Goal: Transaction & Acquisition: Purchase product/service

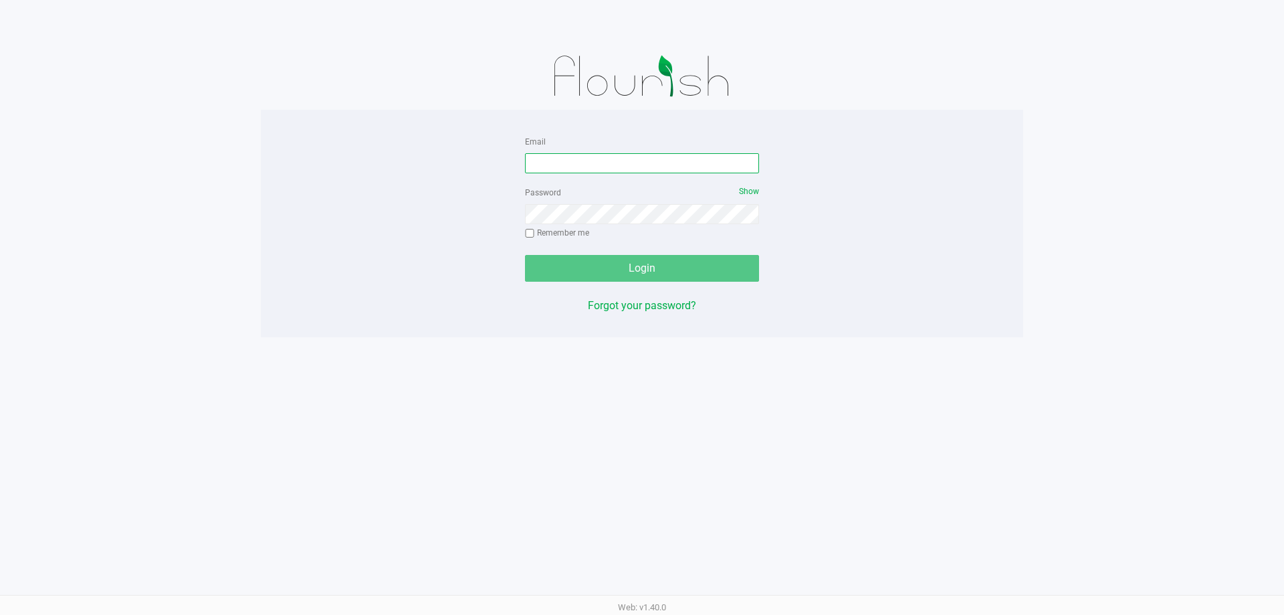
click at [593, 165] on input "Email" at bounding box center [642, 163] width 234 height 20
click at [730, 164] on input "[EMAIL_ADDRESS]" at bounding box center [642, 163] width 234 height 20
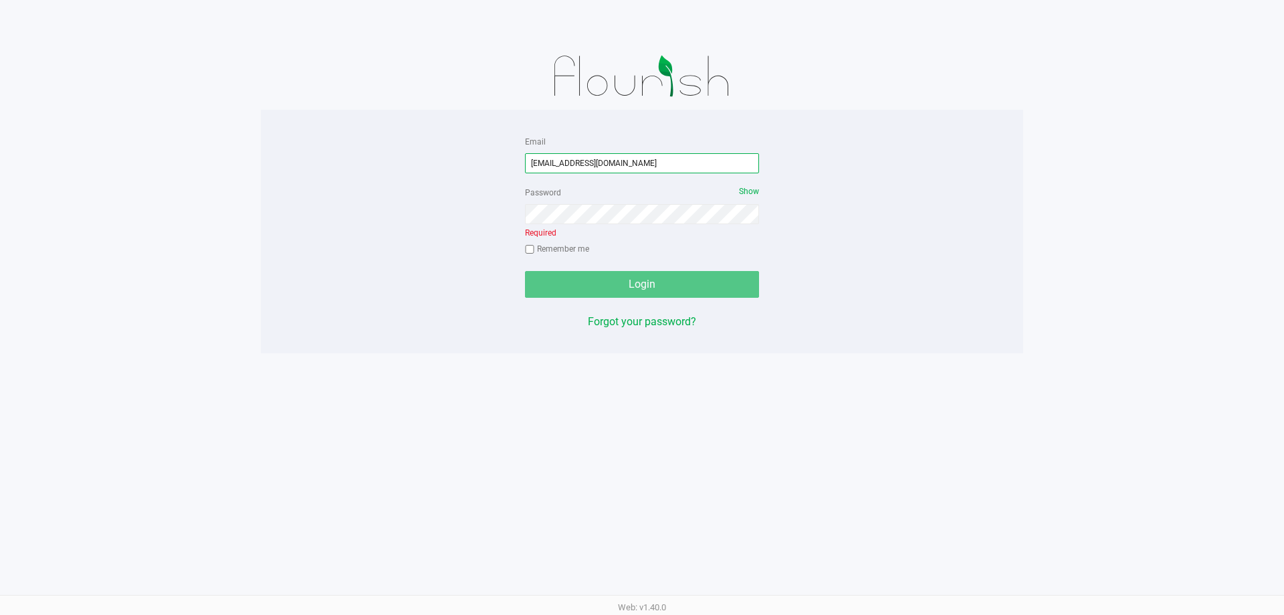
type input "[EMAIL_ADDRESS][DOMAIN_NAME]"
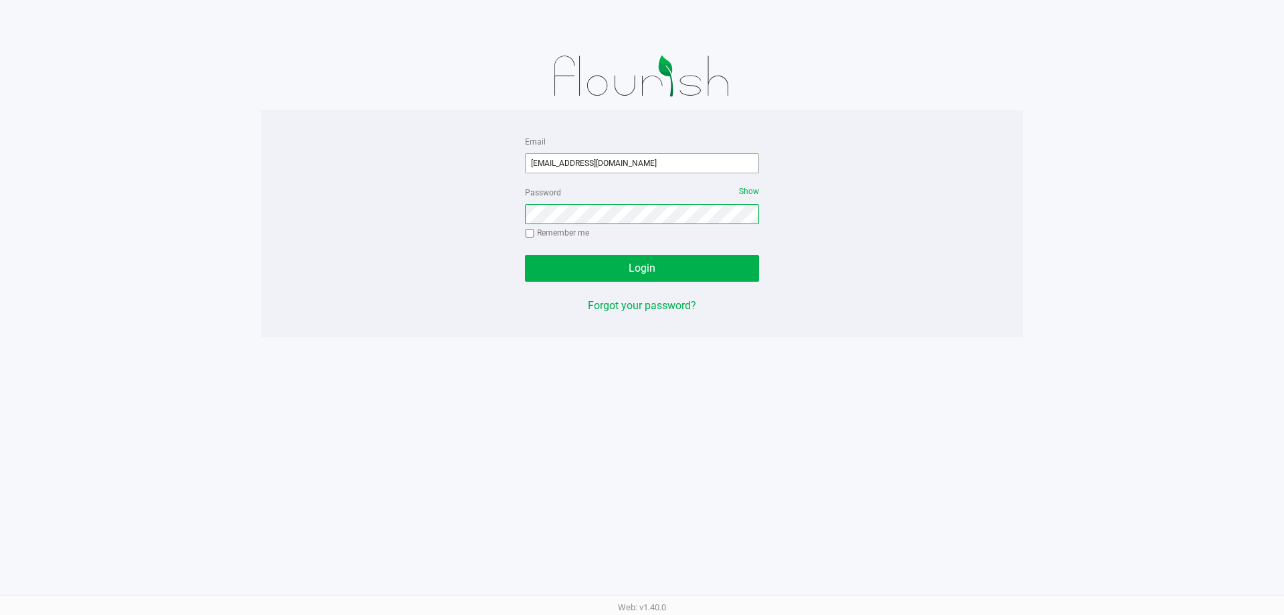
click at [525, 255] on button "Login" at bounding box center [642, 268] width 234 height 27
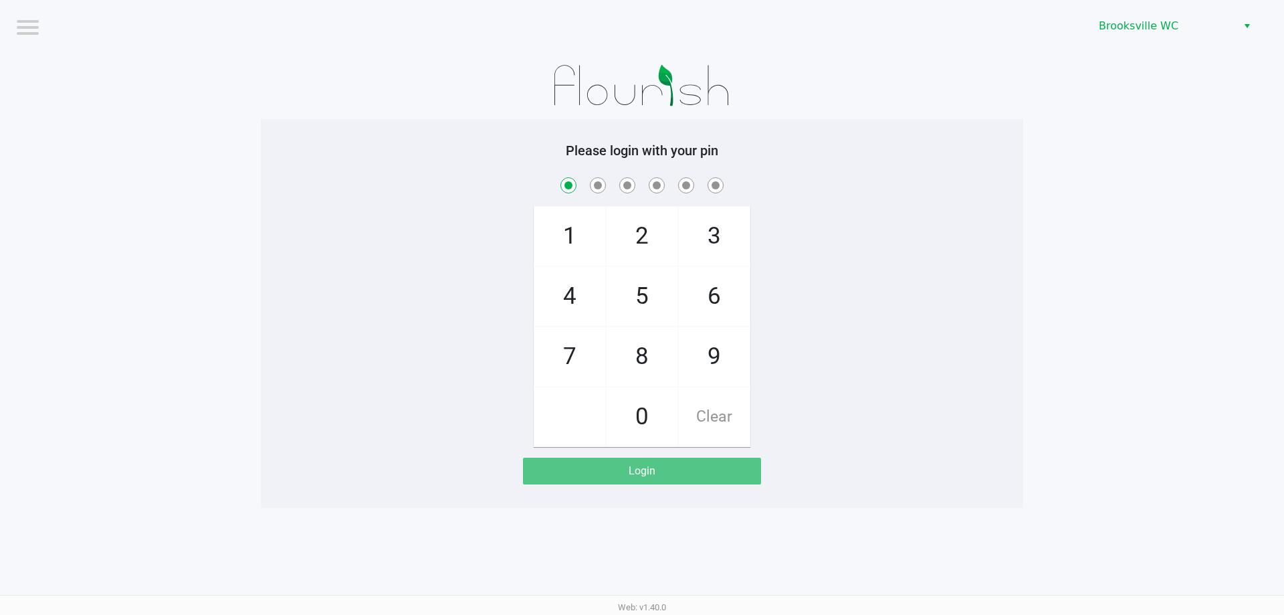
checkbox input "true"
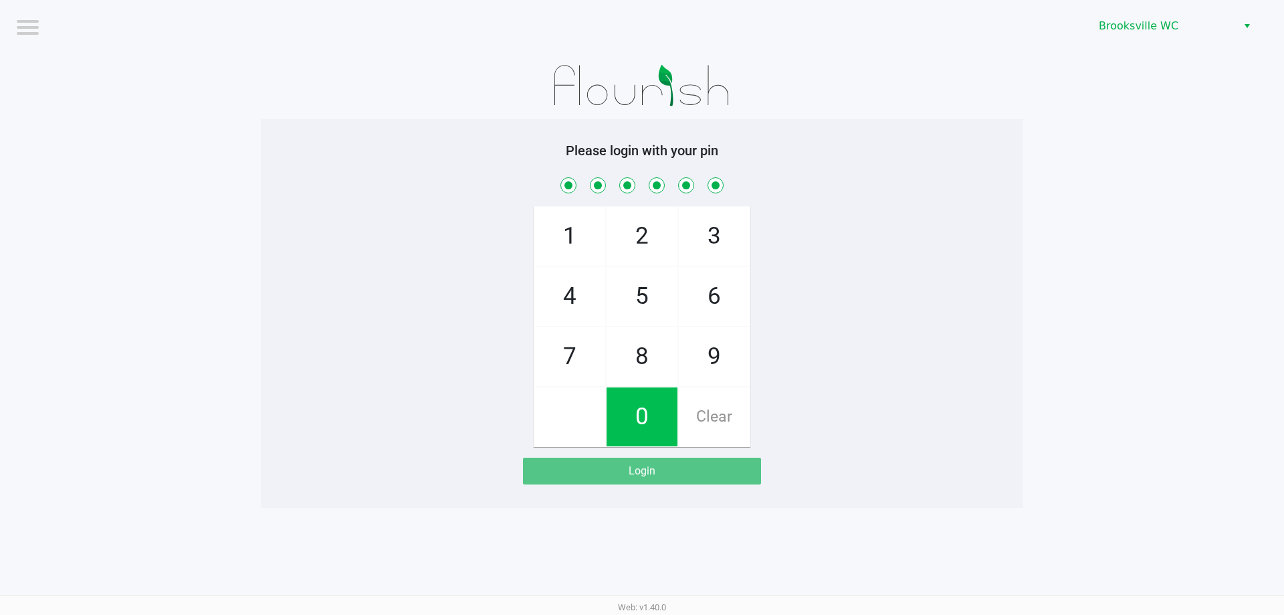
checkbox input "true"
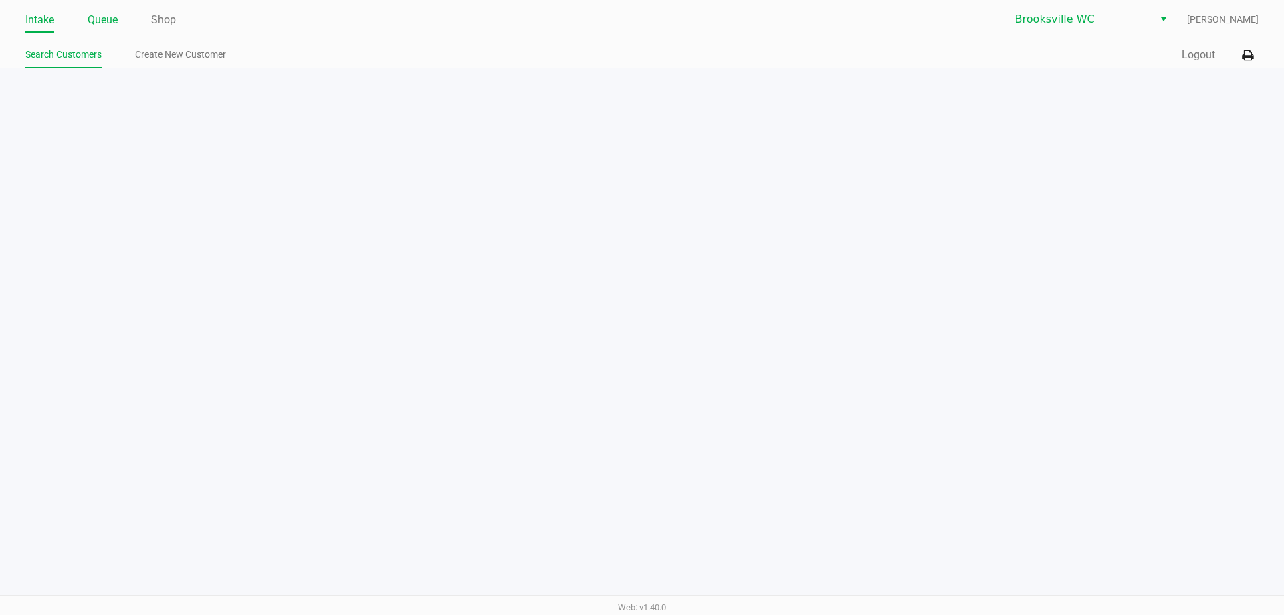
click at [99, 29] on link "Queue" at bounding box center [103, 20] width 30 height 19
click at [98, 65] on li "Pickups" at bounding box center [108, 56] width 33 height 23
click at [108, 49] on link "Pickups" at bounding box center [108, 54] width 33 height 17
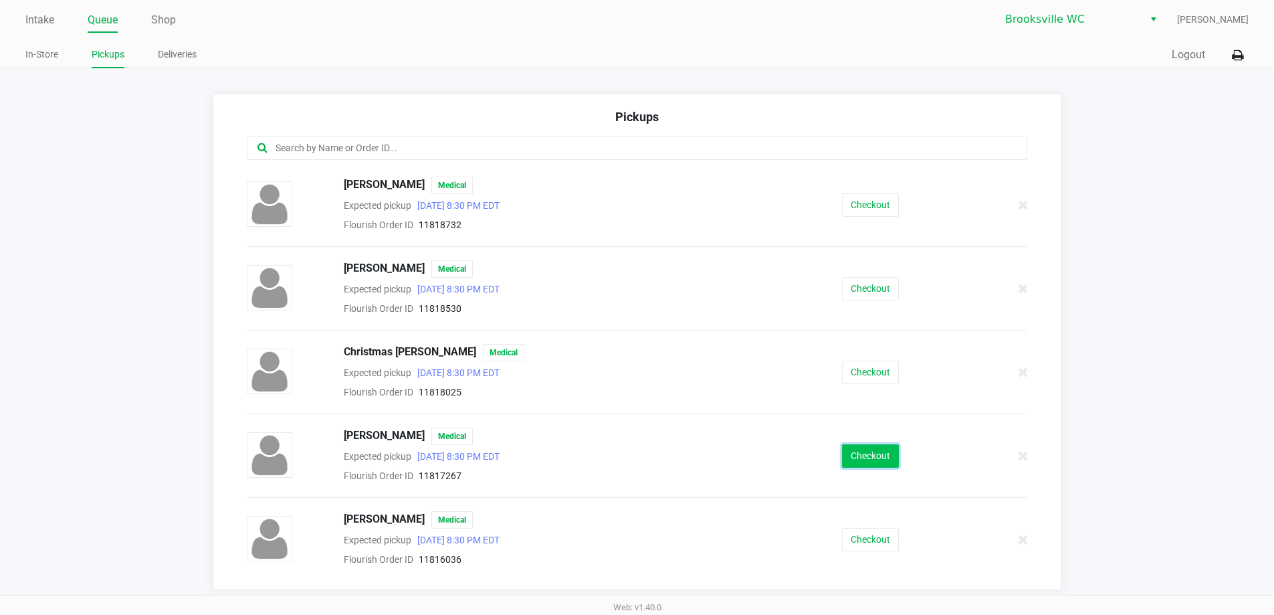
click at [863, 454] on button "Checkout" at bounding box center [870, 455] width 57 height 23
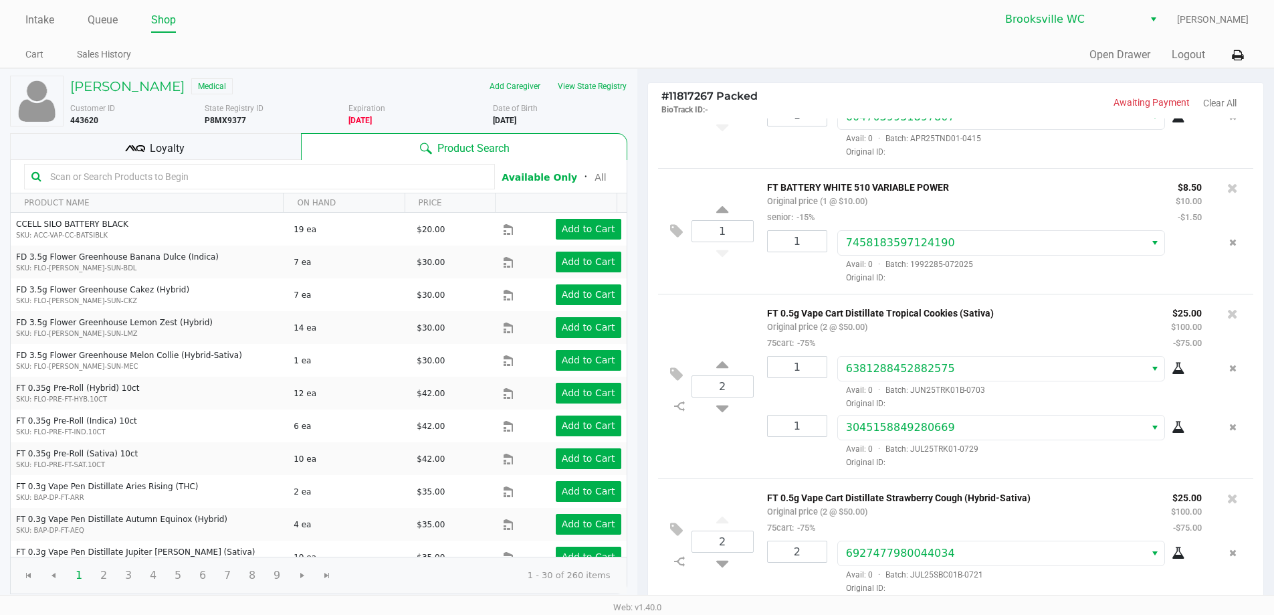
click at [124, 150] on div "Loyalty" at bounding box center [155, 146] width 291 height 27
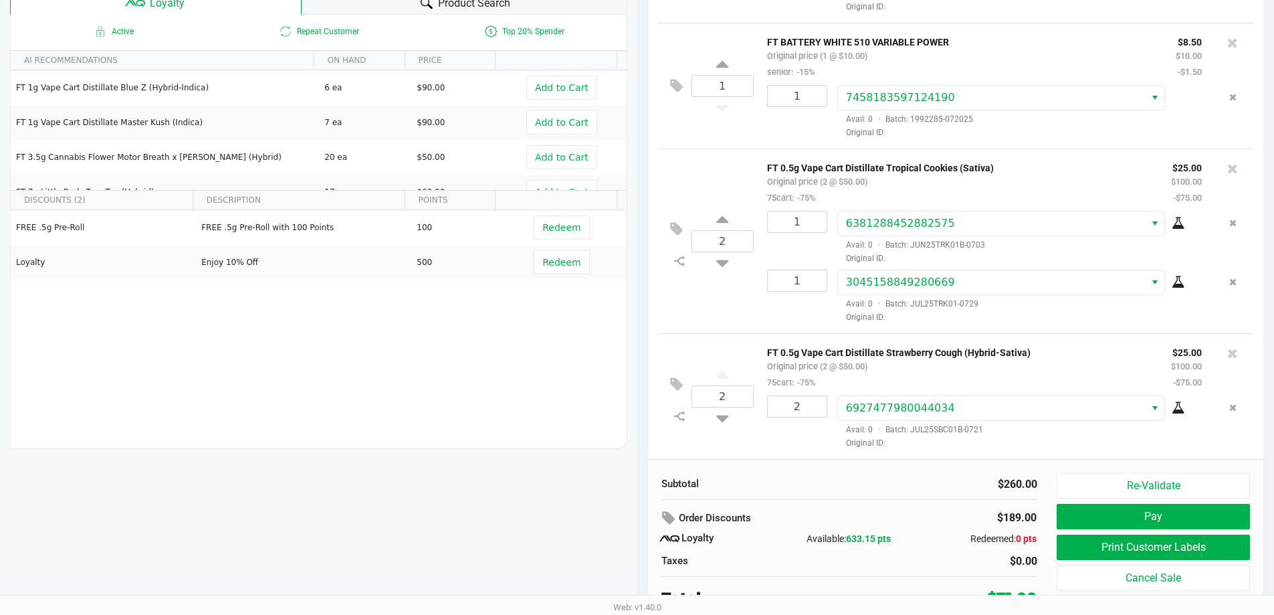
scroll to position [153, 0]
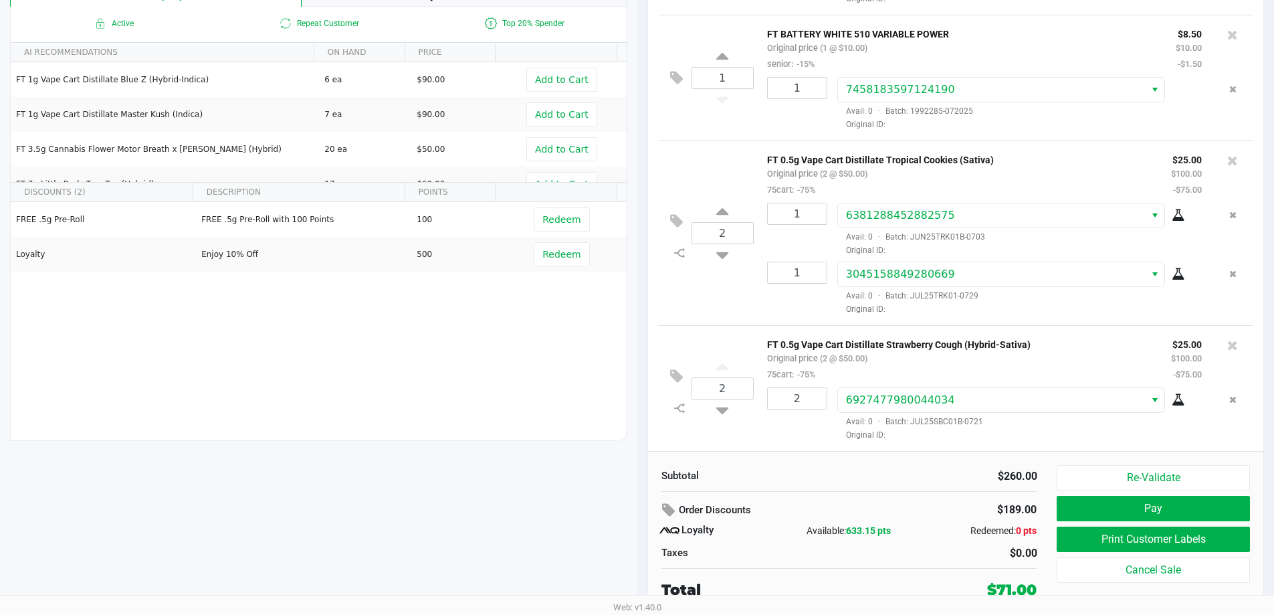
click at [231, 488] on div "[PERSON_NAME] Medical Add Caregiver View State Registry Customer ID 443620 Stat…" at bounding box center [318, 265] width 637 height 699
click at [1081, 540] on button "Print Customer Labels" at bounding box center [1153, 538] width 193 height 25
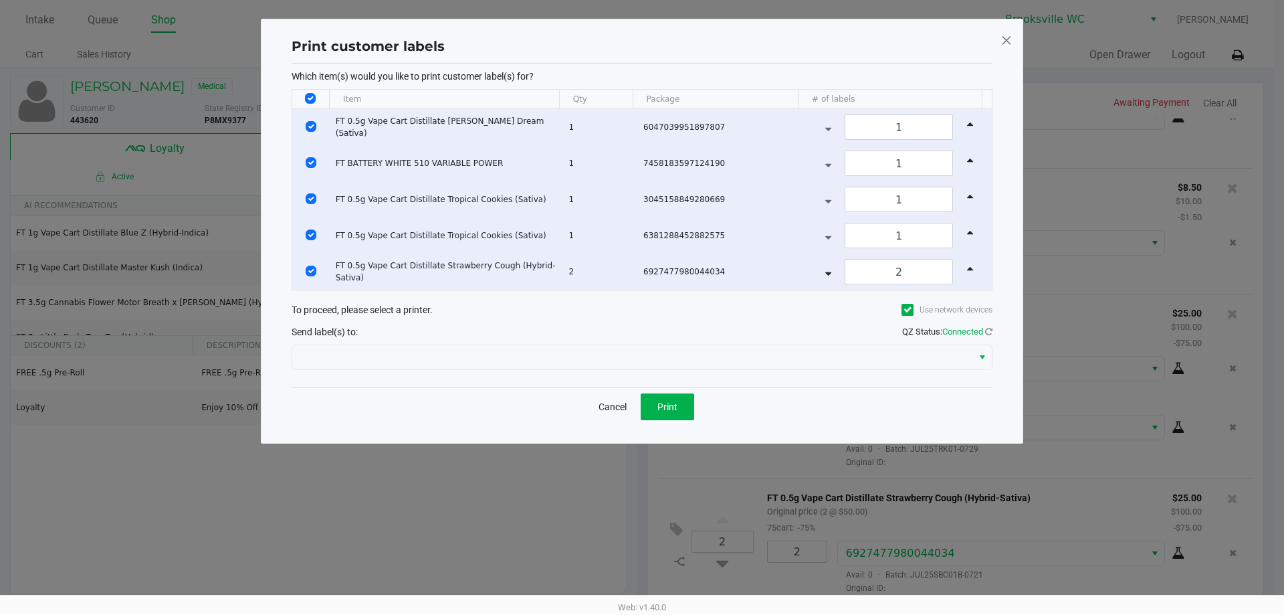
click at [581, 343] on div at bounding box center [642, 357] width 701 height 32
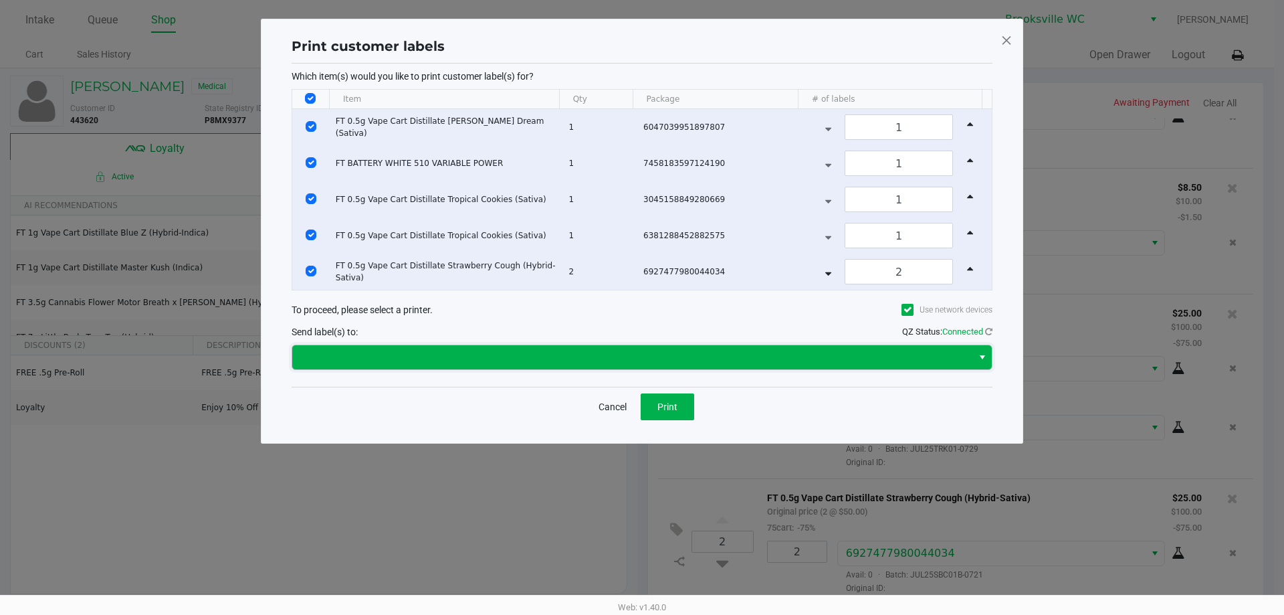
click at [570, 350] on span at bounding box center [632, 357] width 664 height 16
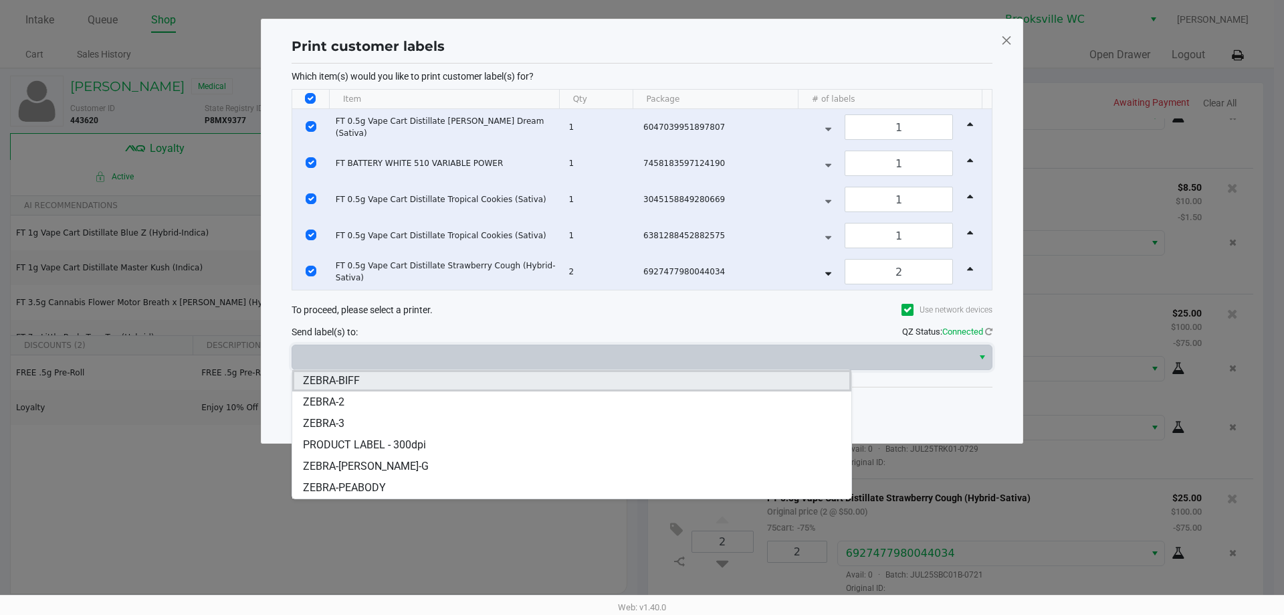
click at [351, 378] on span "ZEBRA-BIFF" at bounding box center [331, 381] width 57 height 16
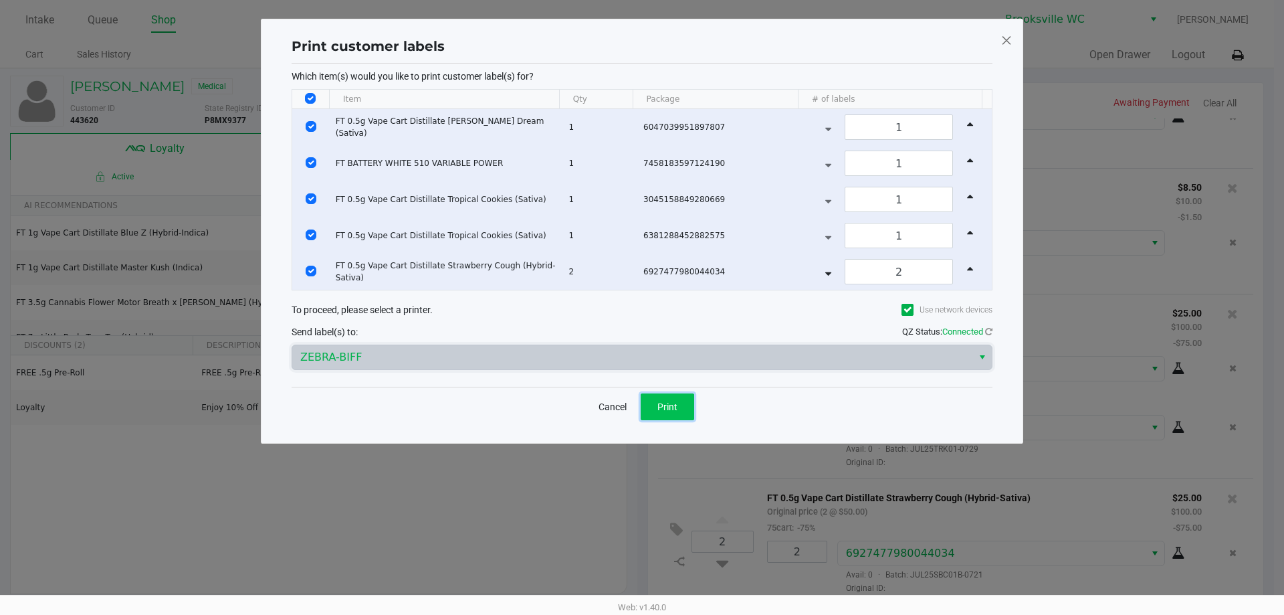
click at [667, 399] on button "Print" at bounding box center [668, 406] width 54 height 27
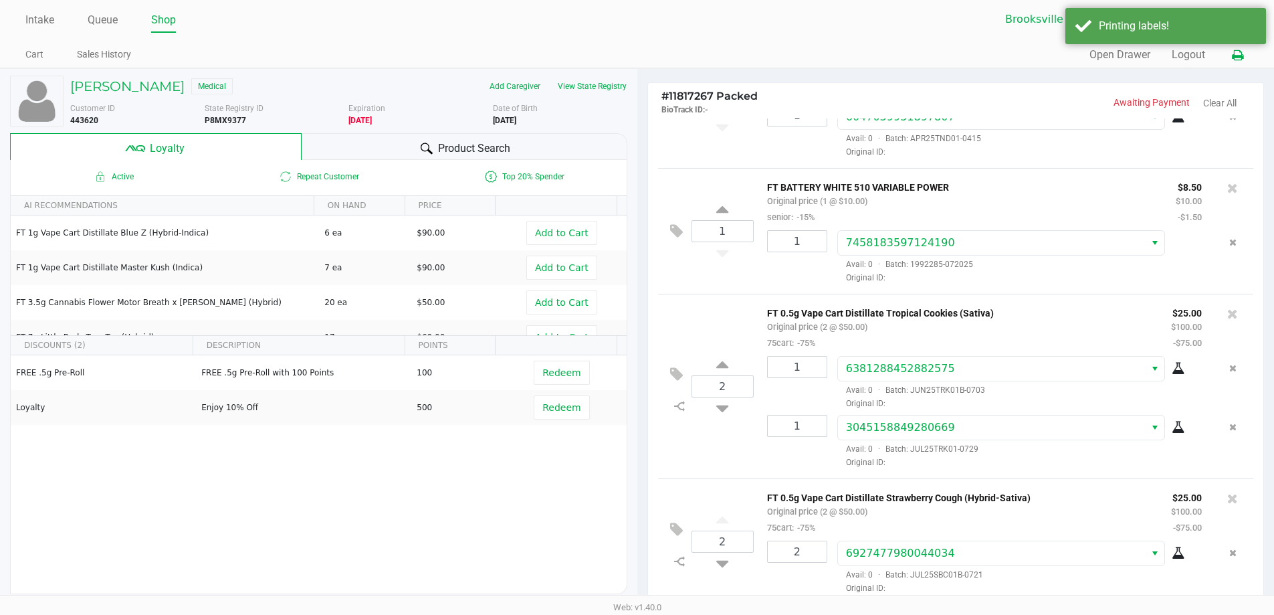
click at [1243, 53] on button at bounding box center [1238, 55] width 22 height 25
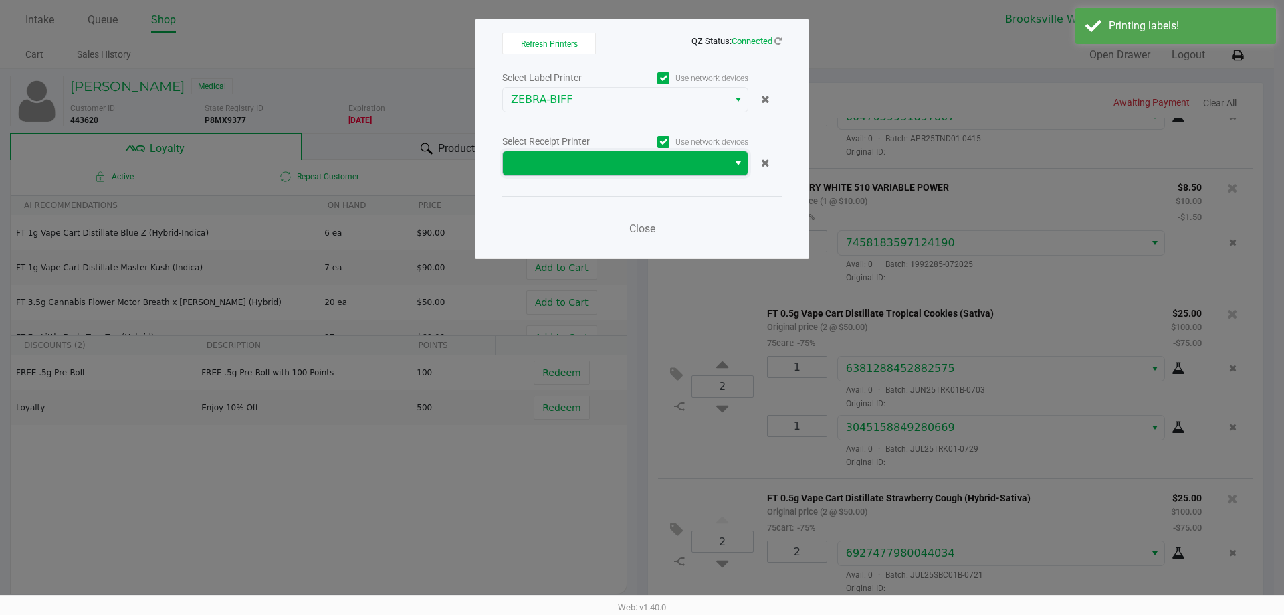
click at [544, 165] on span at bounding box center [615, 163] width 209 height 16
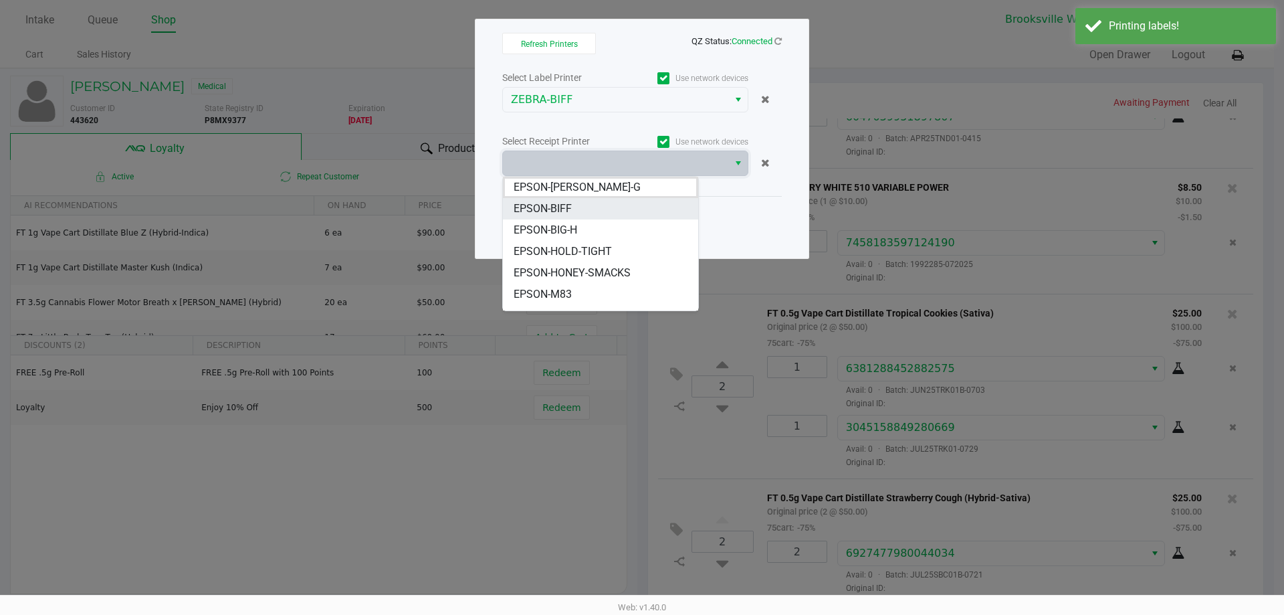
click at [543, 203] on span "EPSON-BIFF" at bounding box center [543, 209] width 58 height 16
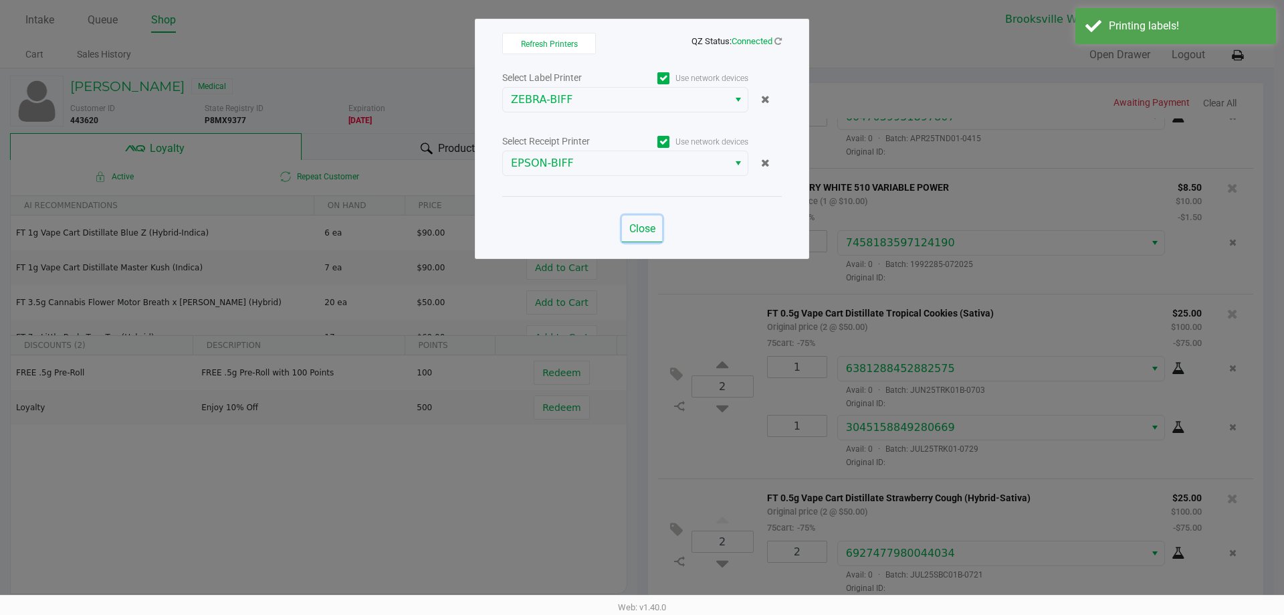
click at [643, 227] on span "Close" at bounding box center [642, 228] width 26 height 13
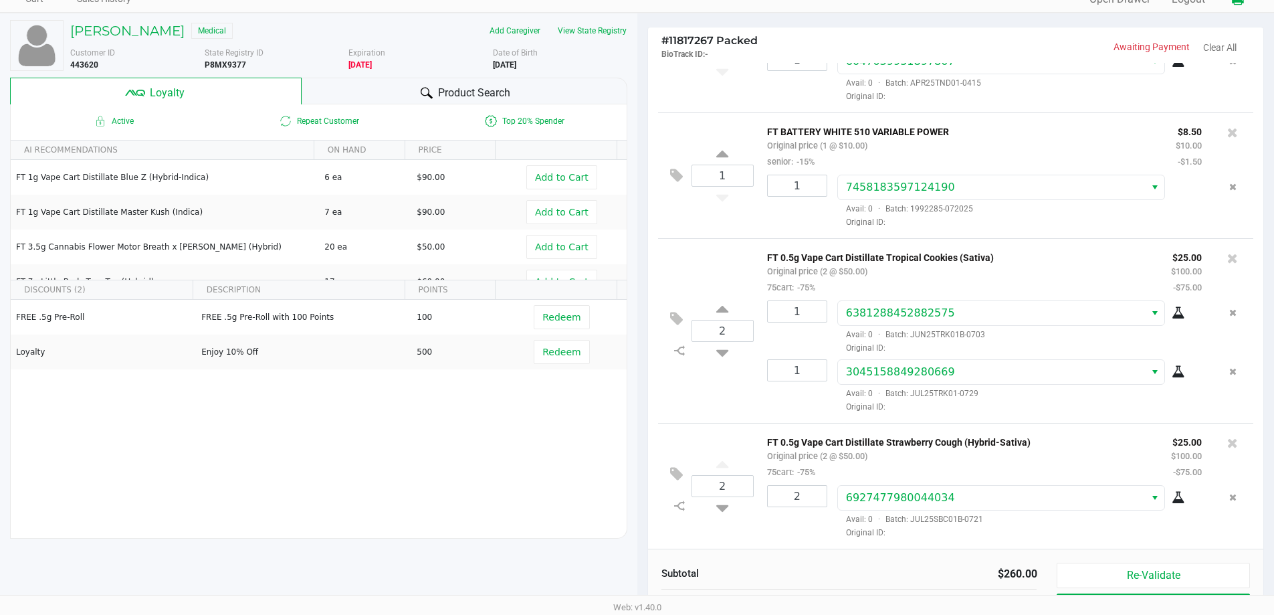
scroll to position [153, 0]
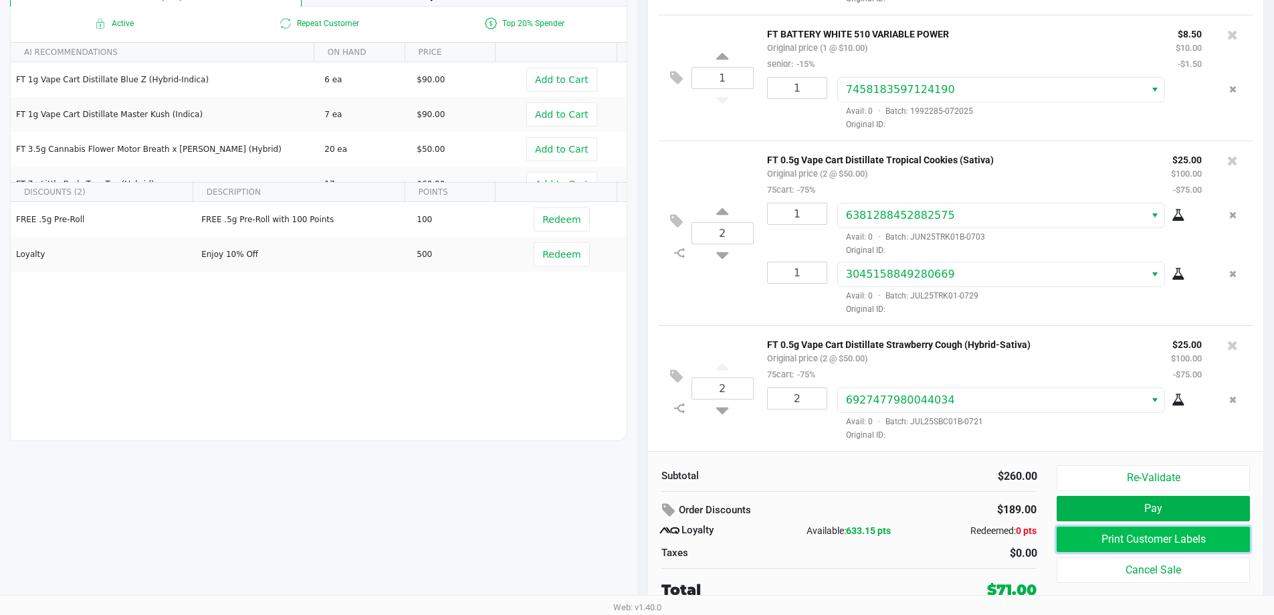
click at [1116, 540] on button "Print Customer Labels" at bounding box center [1153, 538] width 193 height 25
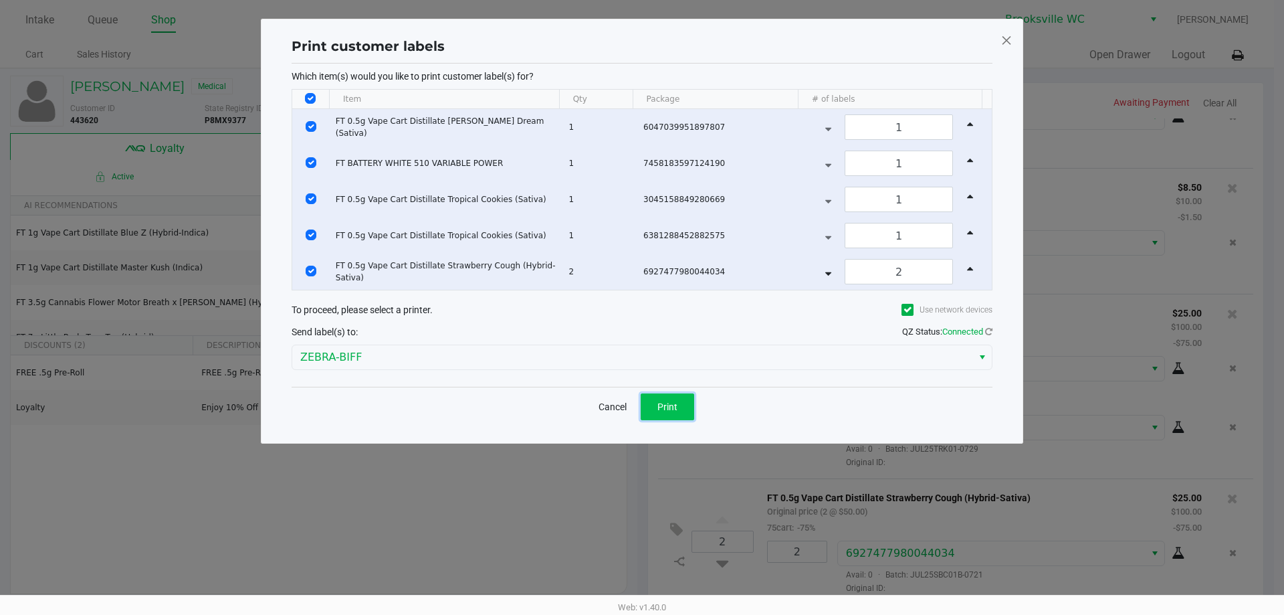
click at [663, 403] on span "Print" at bounding box center [667, 406] width 20 height 11
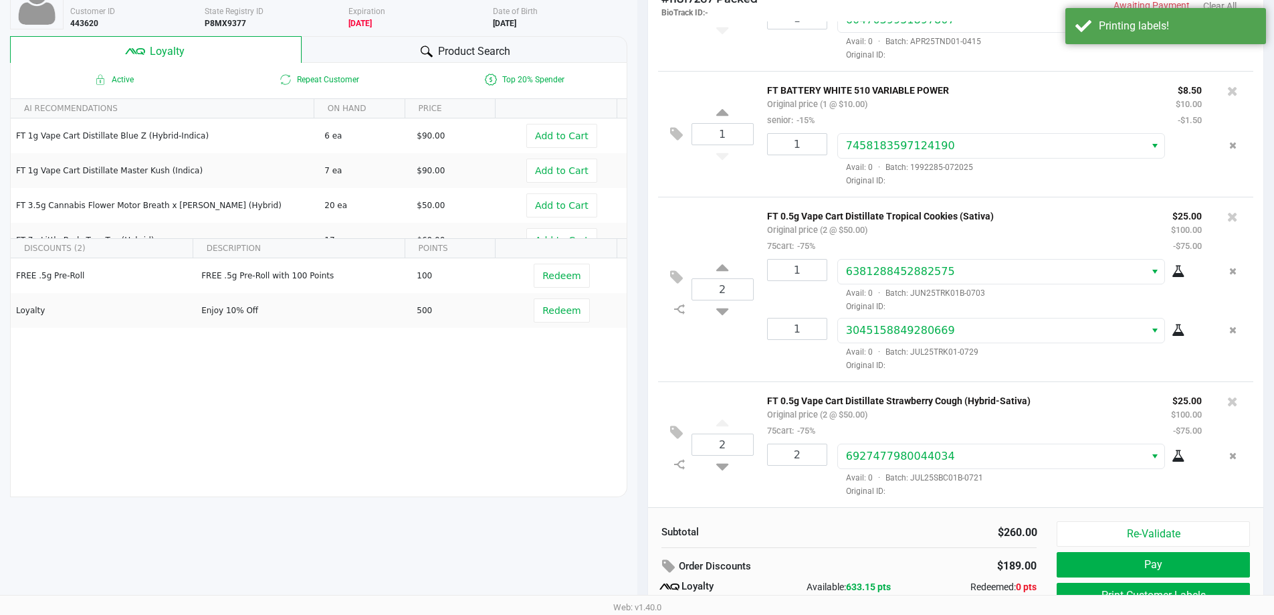
scroll to position [153, 0]
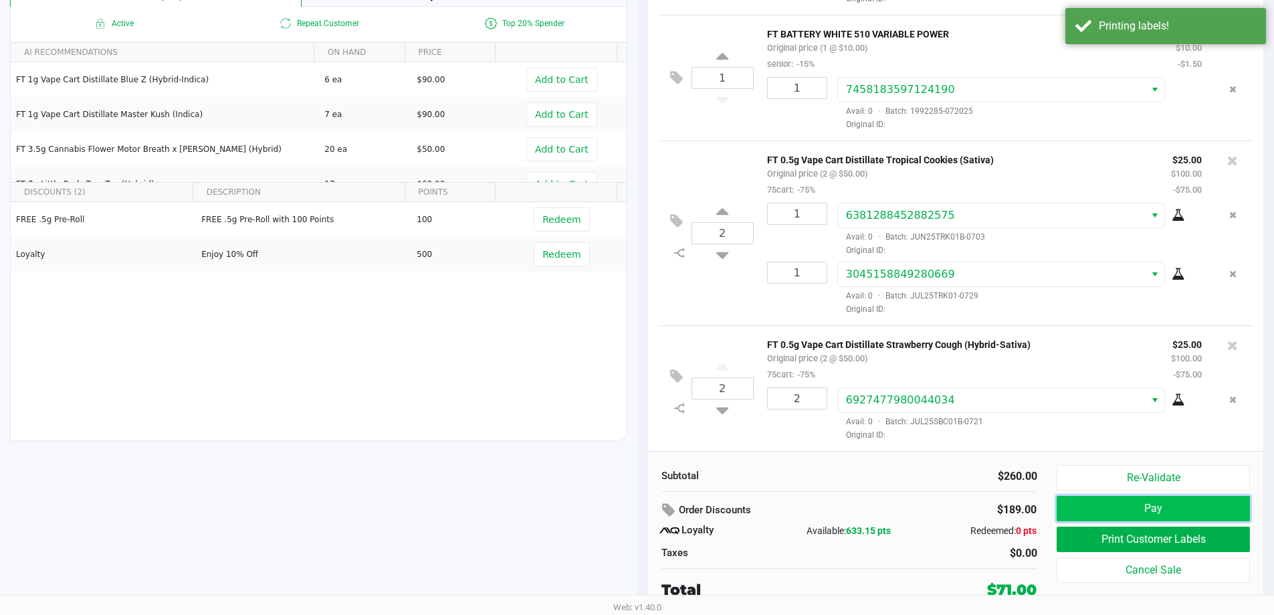
click at [1068, 516] on button "Pay" at bounding box center [1153, 508] width 193 height 25
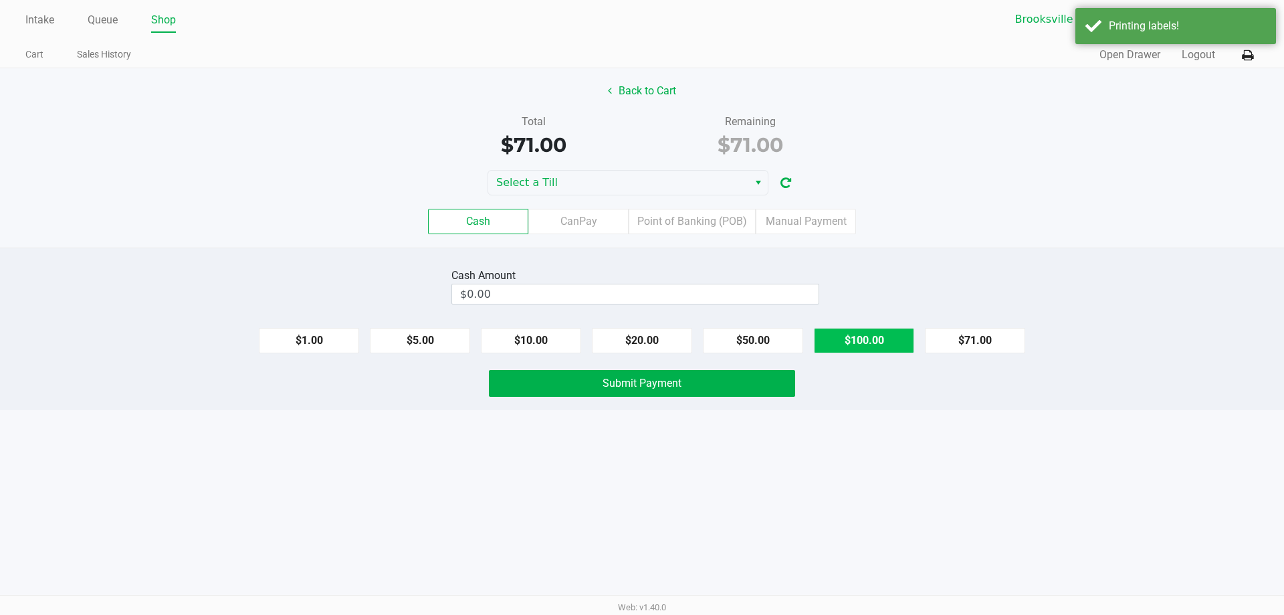
click at [840, 340] on button "$100.00" at bounding box center [864, 340] width 100 height 25
type input "$100.00"
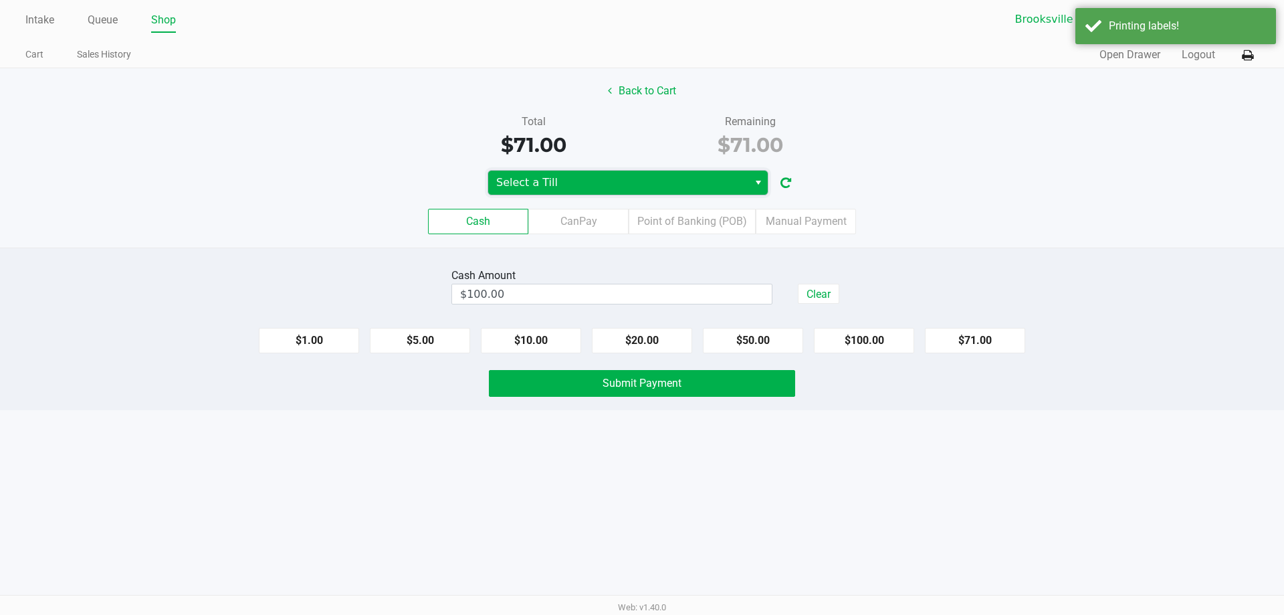
click at [609, 183] on span "Select a Till" at bounding box center [618, 183] width 244 height 16
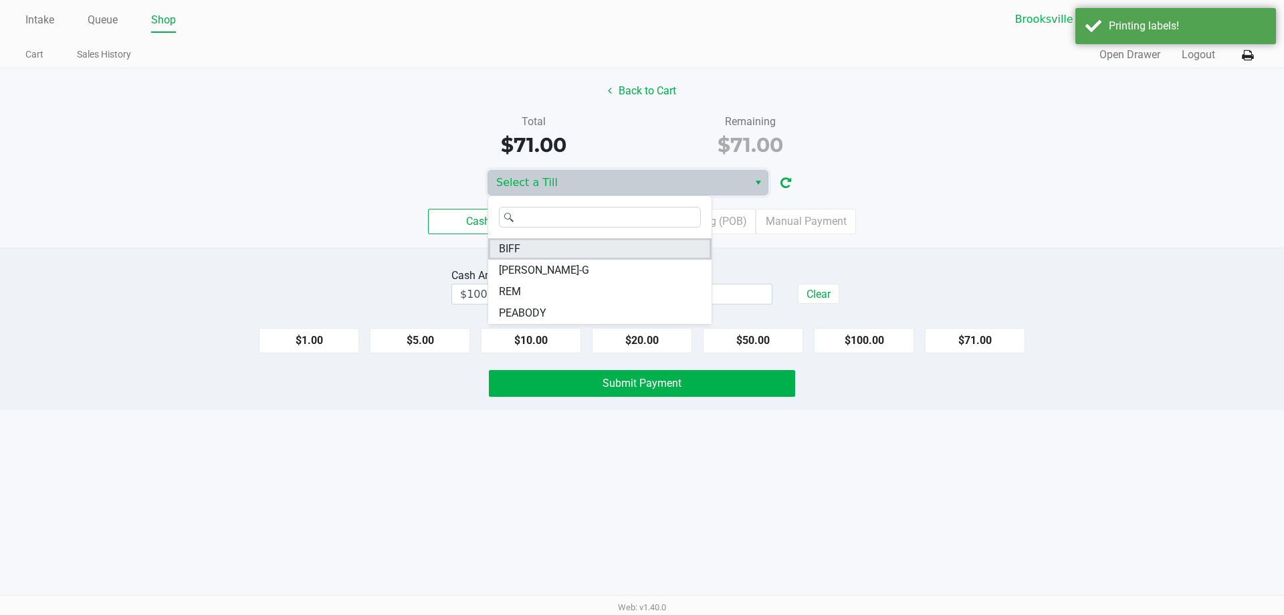
click at [512, 249] on span "BIFF" at bounding box center [509, 249] width 21 height 16
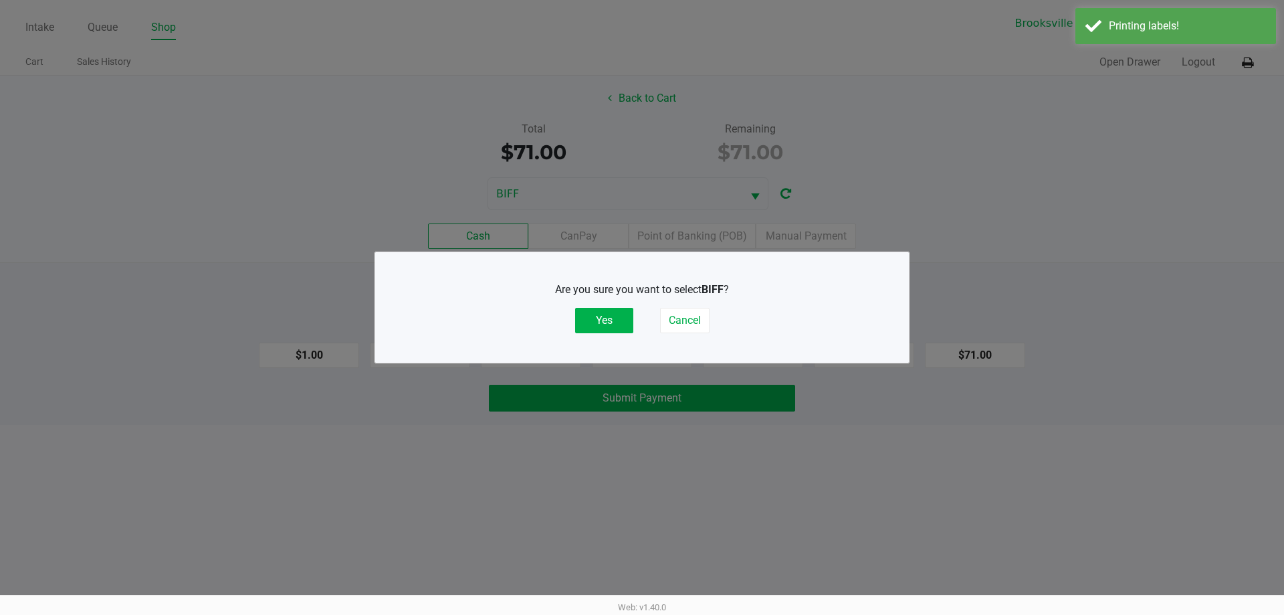
click at [617, 307] on div "Are you sure you want to select BIFF ? Yes Cancel" at bounding box center [642, 307] width 480 height 51
drag, startPoint x: 615, startPoint y: 317, endPoint x: 603, endPoint y: 417, distance: 101.1
click at [615, 318] on button "Yes" at bounding box center [604, 320] width 58 height 25
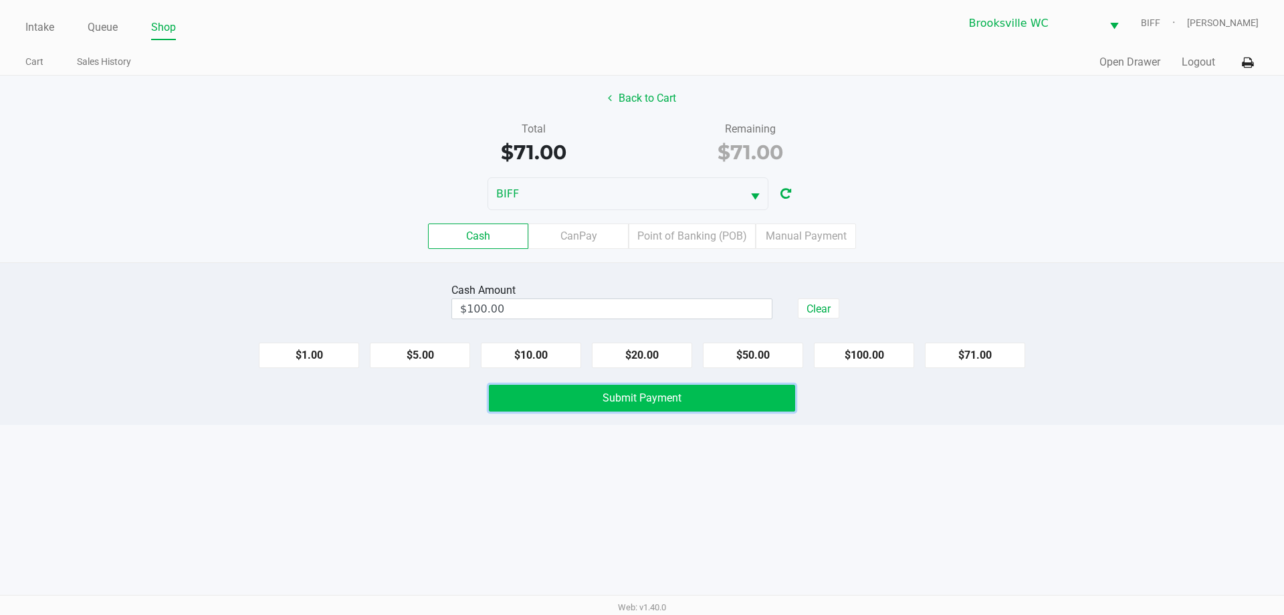
click at [597, 403] on button "Submit Payment" at bounding box center [642, 398] width 306 height 27
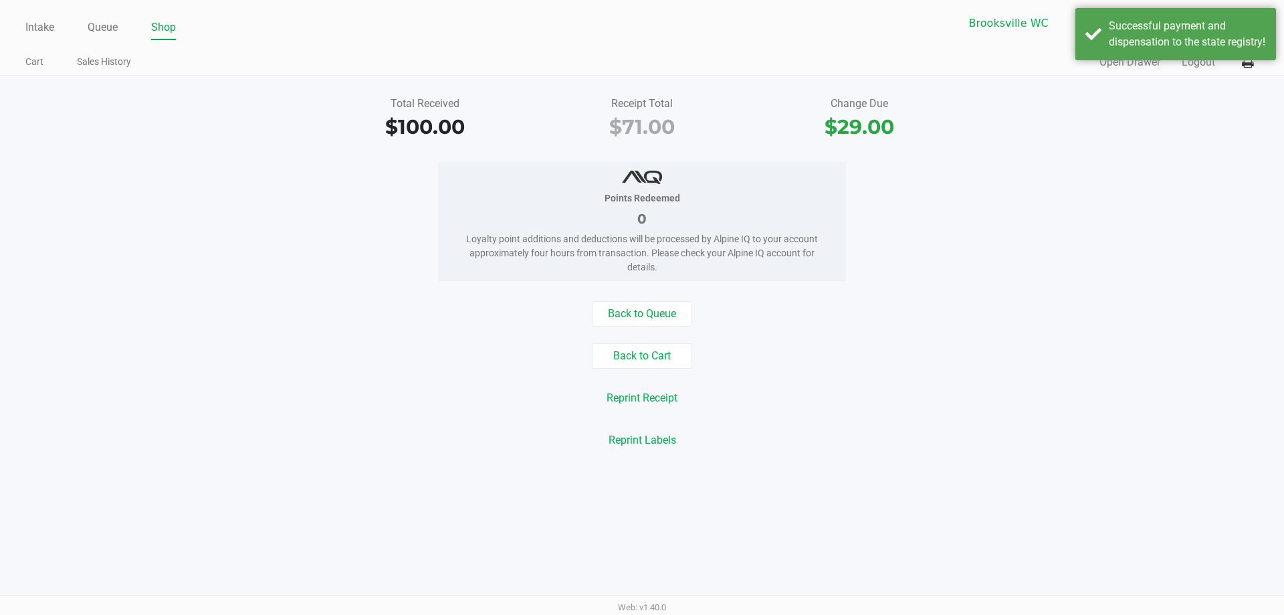
click at [433, 375] on div "Back to Queue Back to Cart Reprint Receipt Reprint Labels" at bounding box center [642, 377] width 1304 height 152
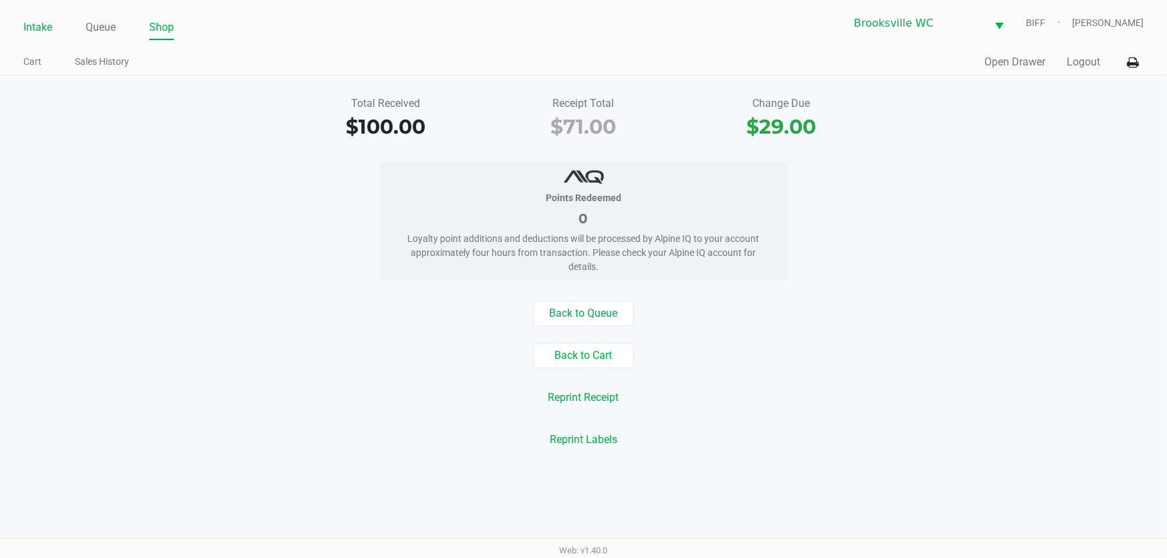
drag, startPoint x: 1265, startPoint y: 1, endPoint x: 33, endPoint y: 20, distance: 1231.4
click at [33, 25] on link "Intake" at bounding box center [37, 27] width 29 height 19
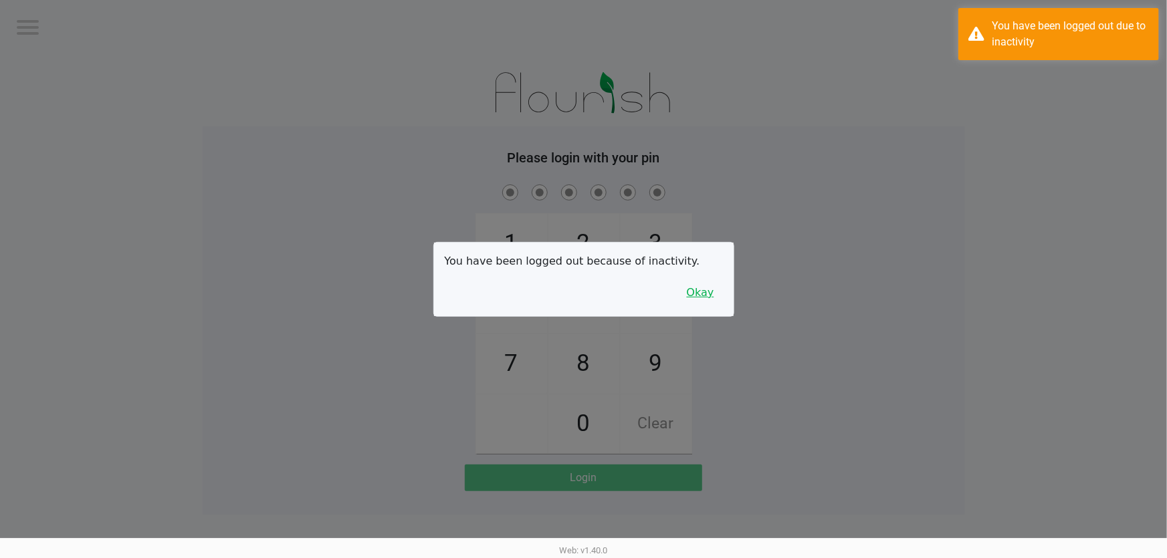
click at [706, 288] on button "Okay" at bounding box center [700, 292] width 45 height 25
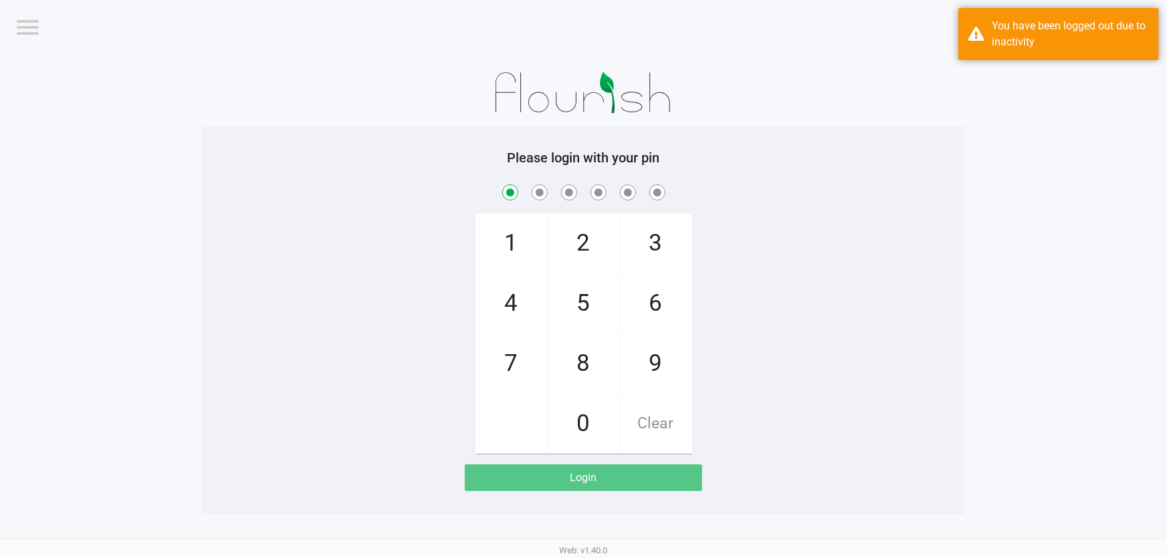
checkbox input "true"
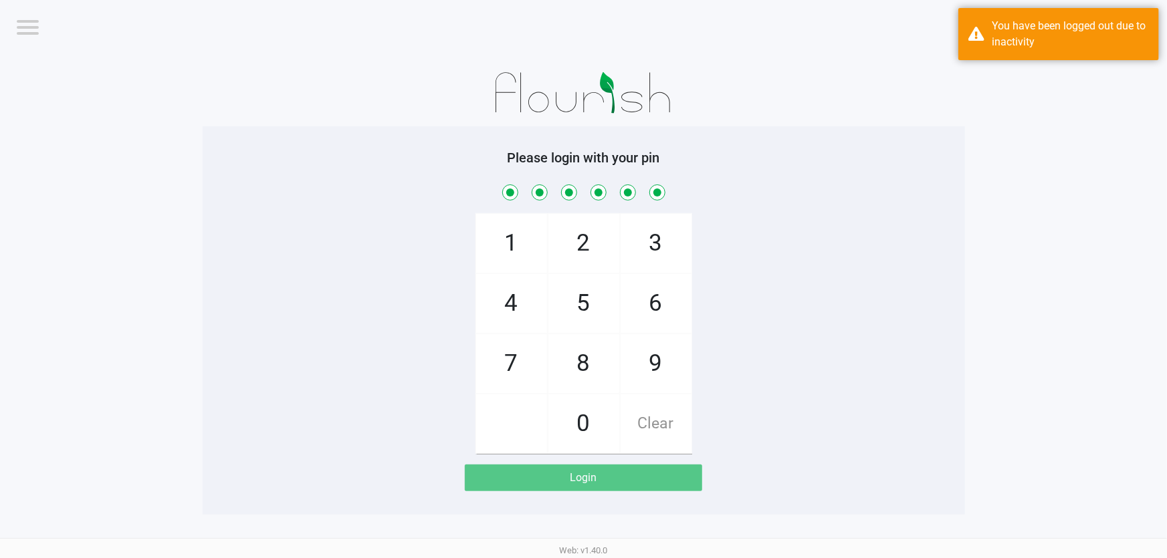
checkbox input "true"
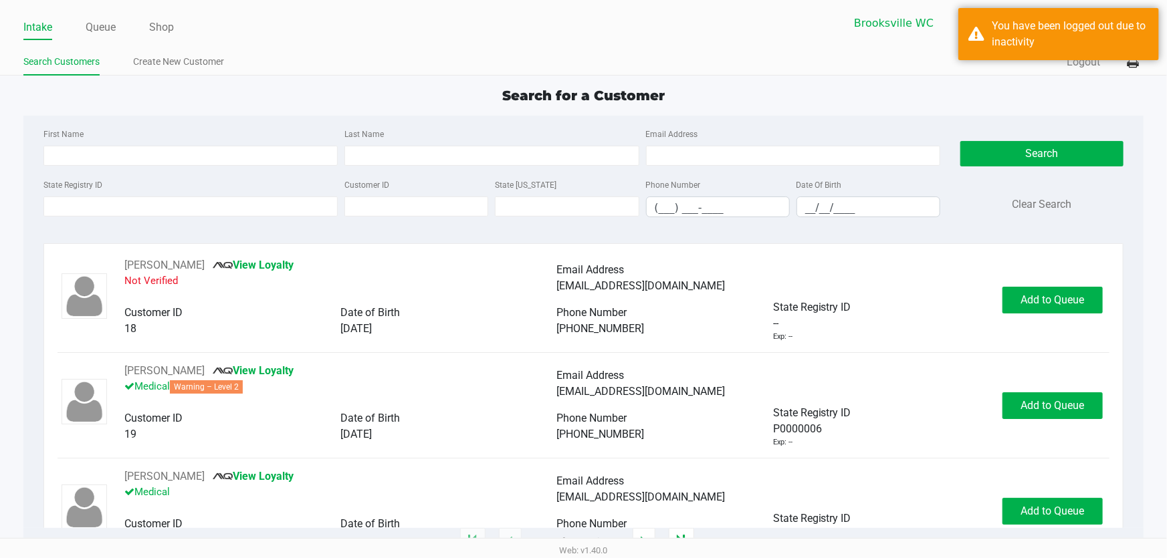
click at [307, 117] on div "First Name Last Name Email Address State Registry ID Customer ID State [US_STAT…" at bounding box center [583, 177] width 1100 height 122
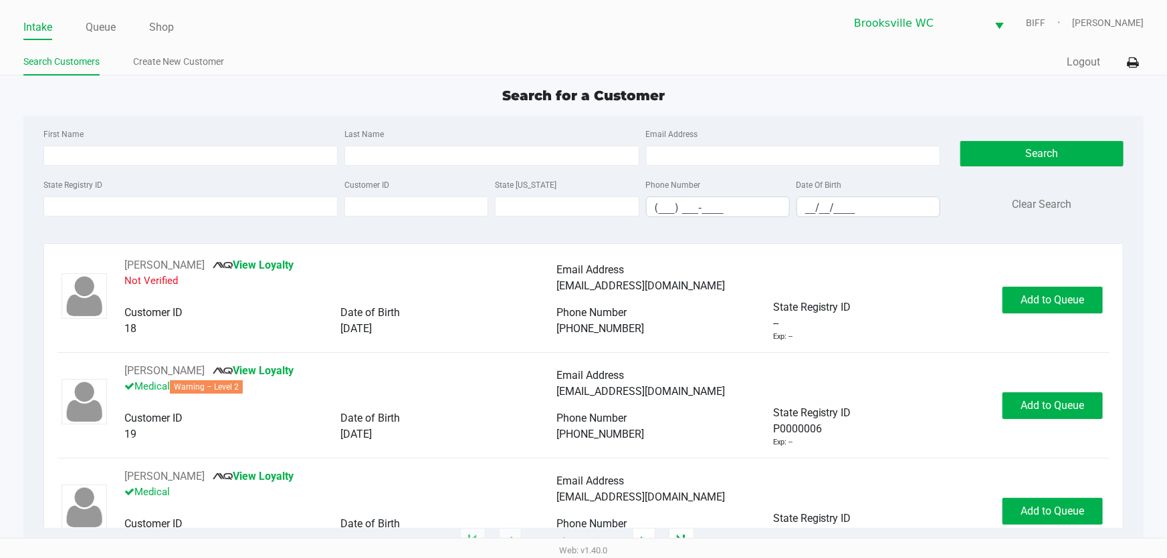
drag, startPoint x: 365, startPoint y: 102, endPoint x: 347, endPoint y: 87, distance: 22.8
click at [364, 102] on div "Search for a Customer" at bounding box center [583, 96] width 1140 height 20
click at [105, 24] on link "Queue" at bounding box center [101, 27] width 30 height 19
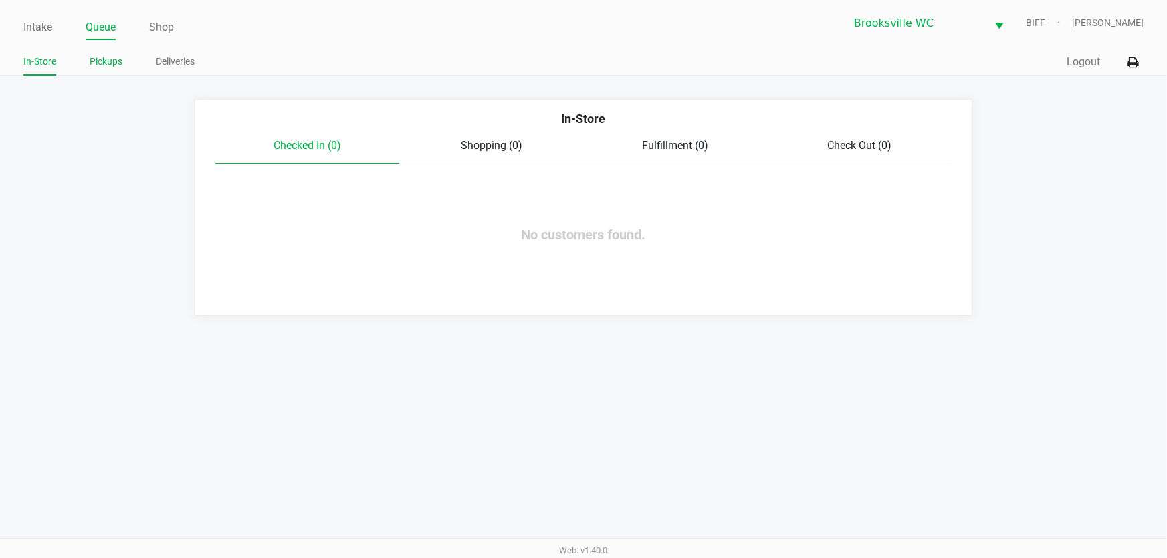
click at [99, 67] on link "Pickups" at bounding box center [106, 62] width 33 height 17
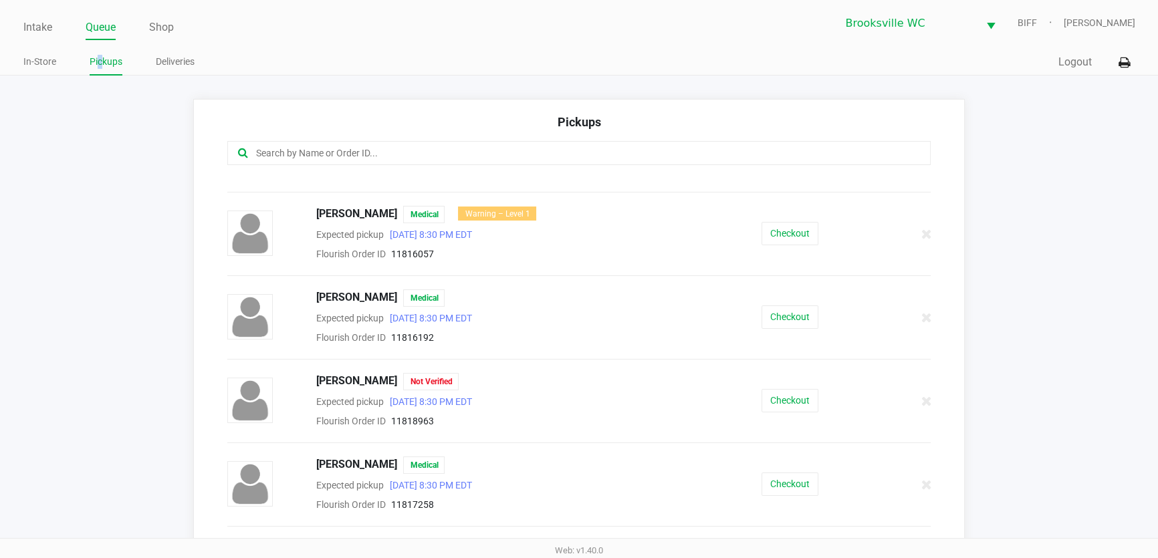
scroll to position [729, 0]
click at [796, 399] on button "Checkout" at bounding box center [790, 400] width 57 height 23
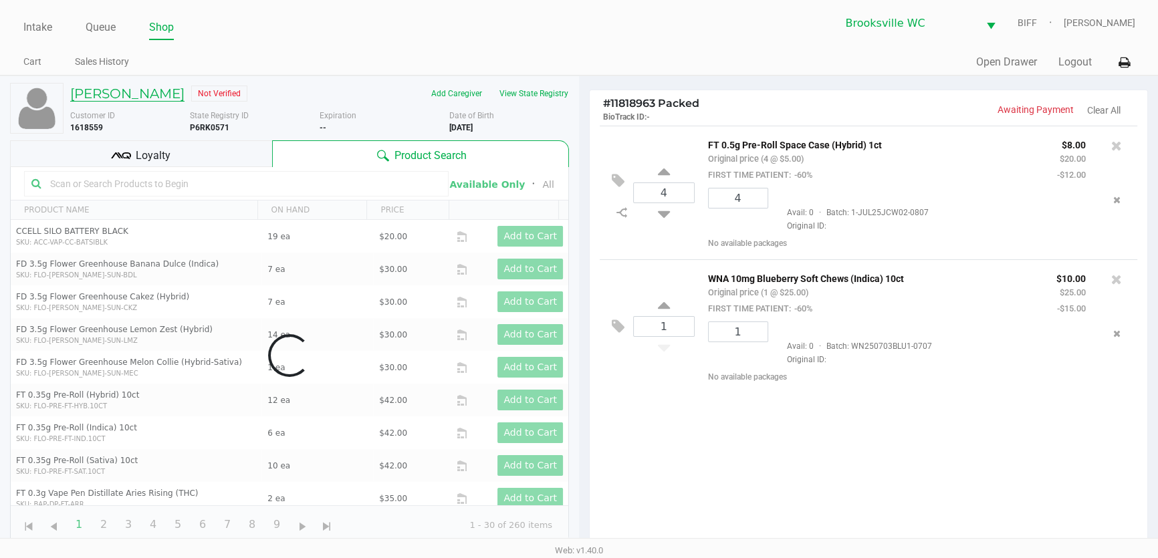
click at [140, 94] on h5 "[PERSON_NAME]" at bounding box center [127, 94] width 114 height 16
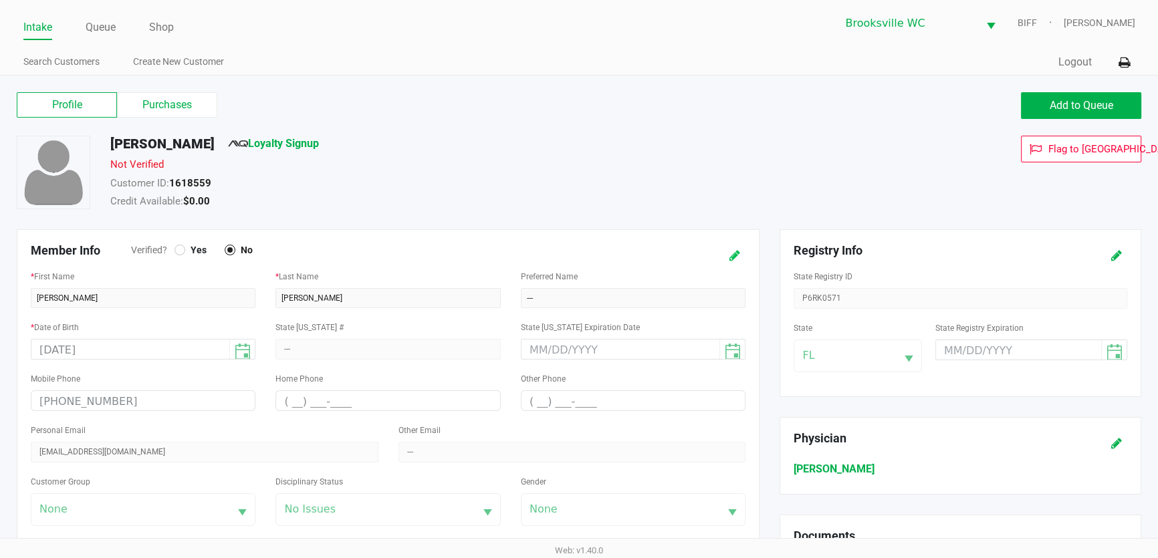
click at [737, 261] on icon at bounding box center [735, 255] width 11 height 9
click at [179, 245] on div at bounding box center [180, 250] width 11 height 11
click at [724, 257] on icon at bounding box center [721, 255] width 11 height 9
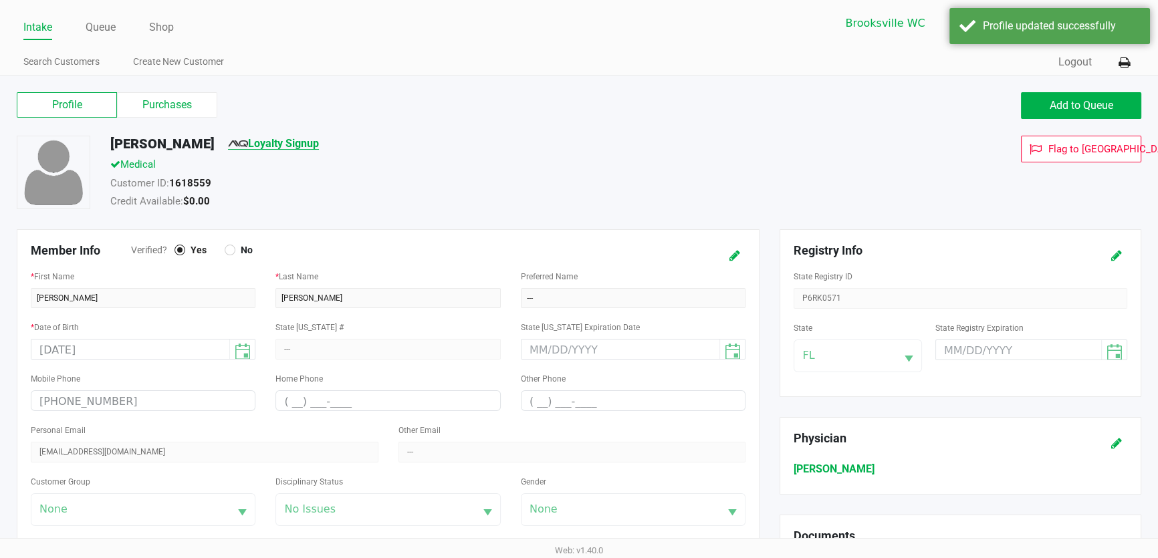
click at [270, 146] on link "Loyalty Signup" at bounding box center [273, 143] width 91 height 13
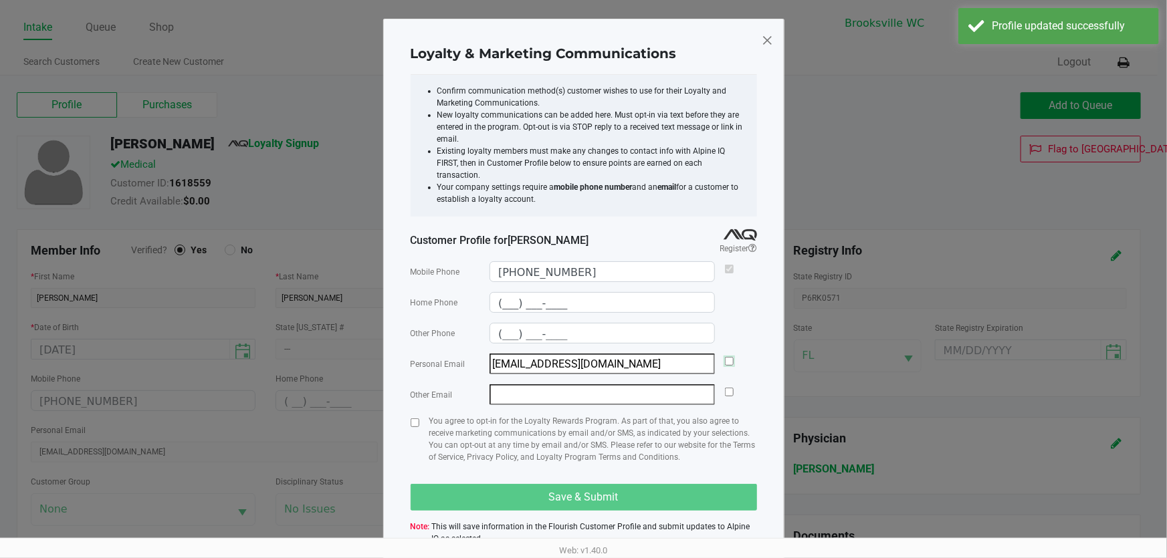
click at [727, 357] on input "checkbox" at bounding box center [729, 361] width 9 height 9
checkbox input "true"
click at [417, 419] on input "checkbox" at bounding box center [415, 423] width 9 height 9
checkbox input "true"
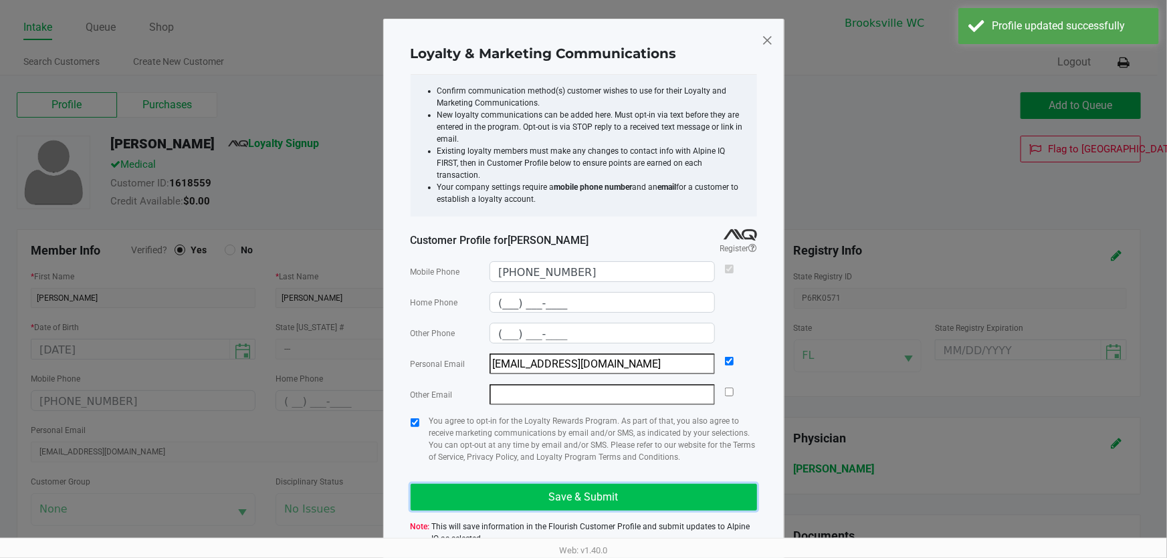
click at [474, 490] on button "Save & Submit" at bounding box center [584, 497] width 346 height 27
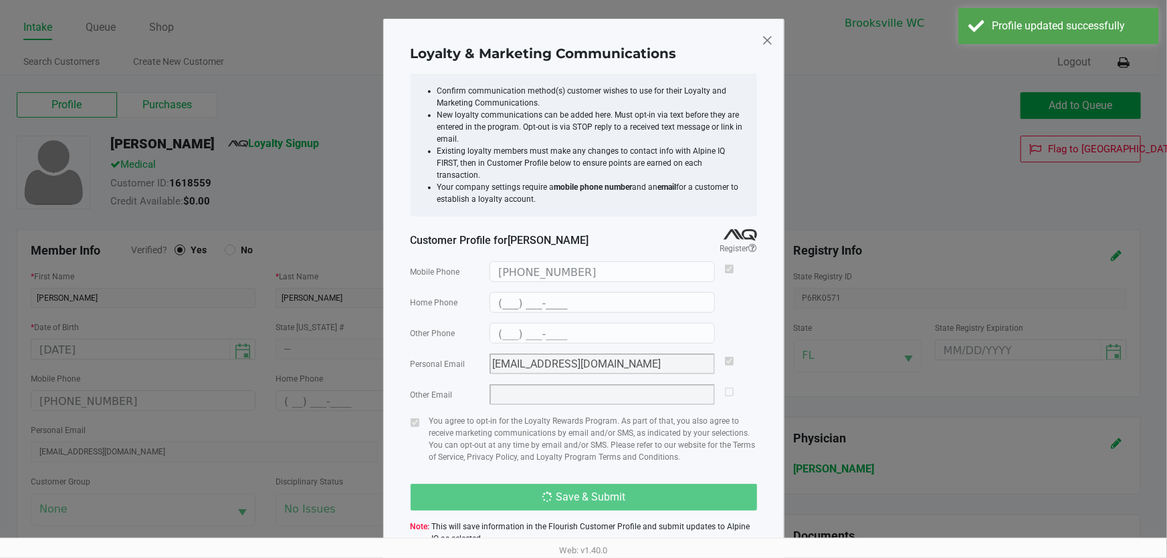
type input "(___) ___-____"
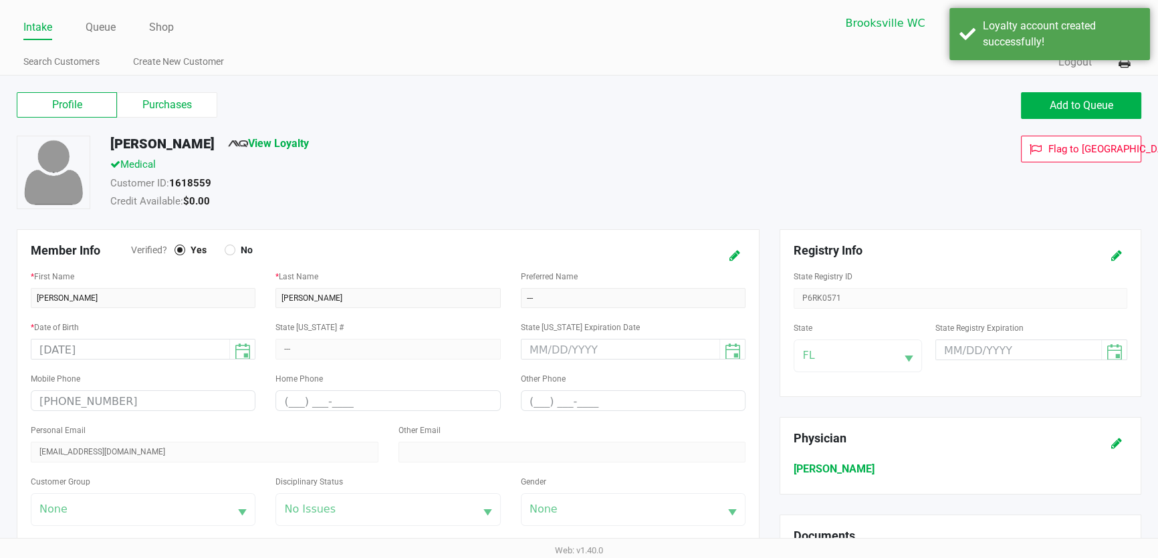
click at [635, 223] on div "[PERSON_NAME] View Loyalty Medical Customer ID: 1618559 Credit Available: $0.00…" at bounding box center [579, 183] width 1145 height 94
click at [984, 49] on div "Loyalty account created successfully!" at bounding box center [1061, 34] width 157 height 32
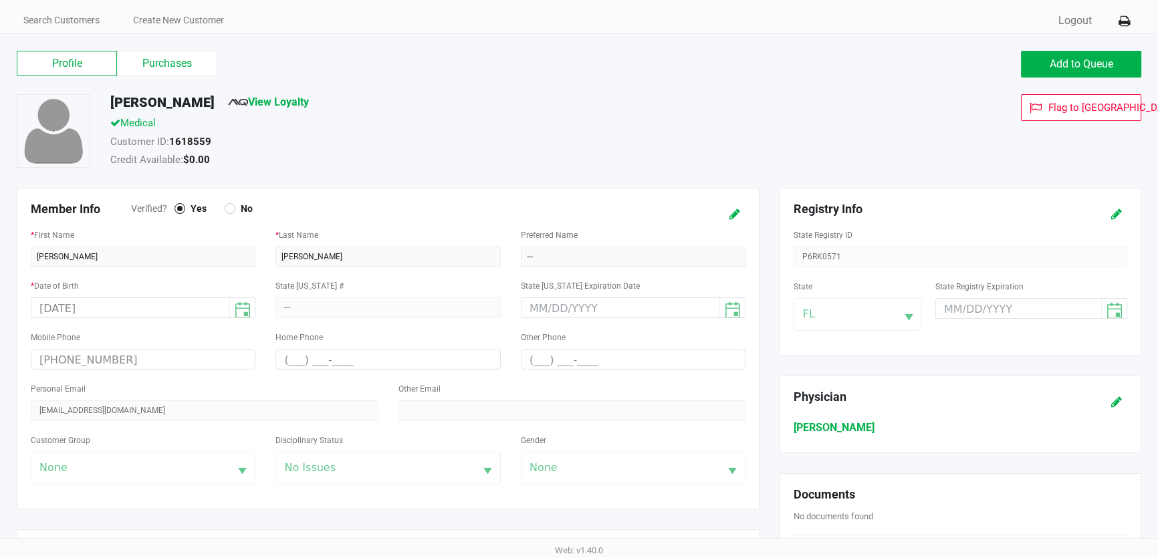
scroll to position [60, 0]
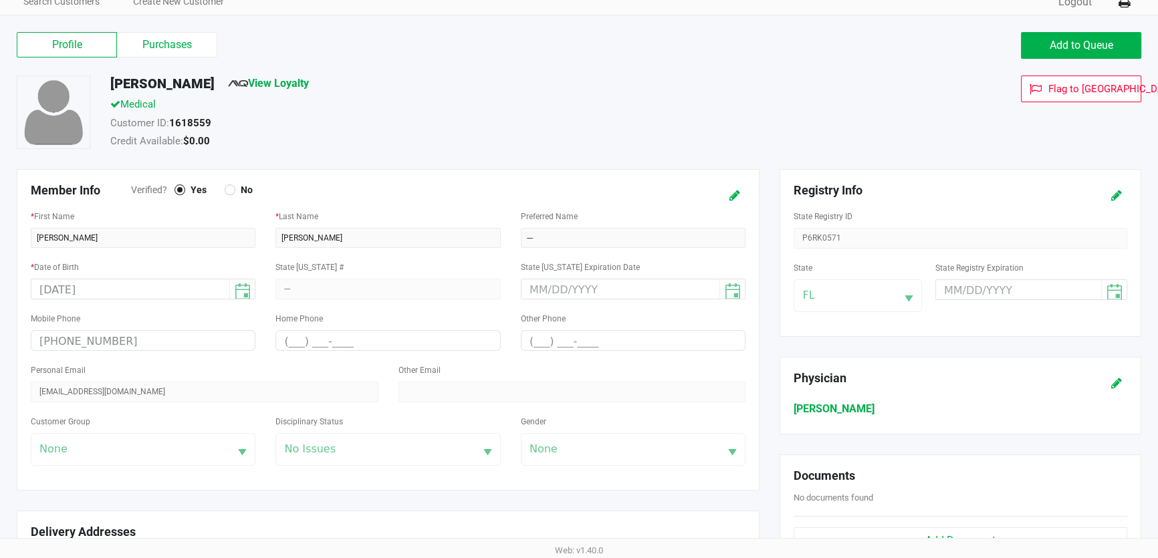
click at [611, 176] on div "Member Info Verified? Yes No * First Name [PERSON_NAME] * Last Name [PERSON_NAM…" at bounding box center [388, 330] width 743 height 322
click at [609, 178] on div "Member Info Verified? Yes No * First Name [PERSON_NAME] * Last Name [PERSON_NAM…" at bounding box center [388, 330] width 743 height 322
click at [620, 177] on div "Member Info Verified? Yes No * First Name [PERSON_NAME] * Last Name [PERSON_NAM…" at bounding box center [388, 330] width 743 height 322
click at [536, 208] on div "Preferred Name ---" at bounding box center [633, 228] width 225 height 40
click at [257, 84] on link "View Loyalty" at bounding box center [268, 83] width 81 height 13
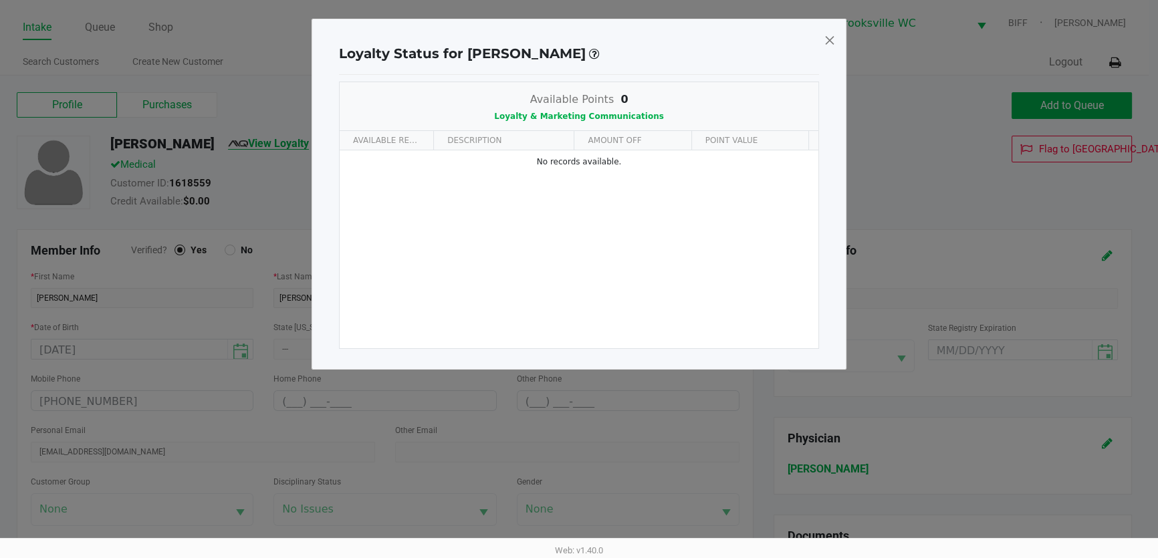
scroll to position [0, 0]
click at [833, 39] on span at bounding box center [834, 39] width 12 height 21
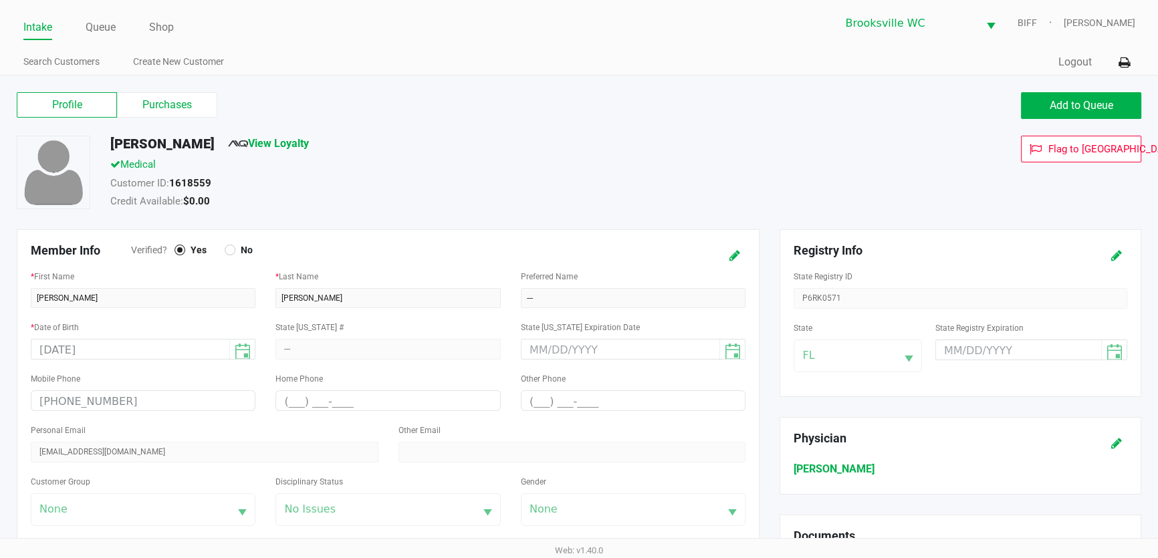
click at [591, 168] on div "Medical" at bounding box center [450, 166] width 701 height 19
click at [579, 159] on div "Medical" at bounding box center [450, 166] width 701 height 19
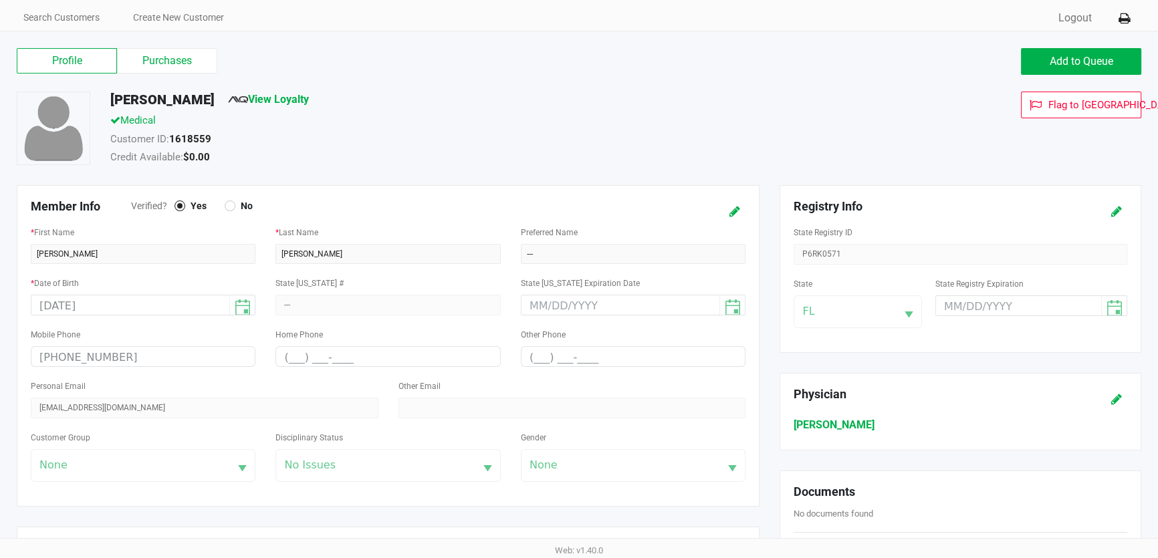
scroll to position [121, 0]
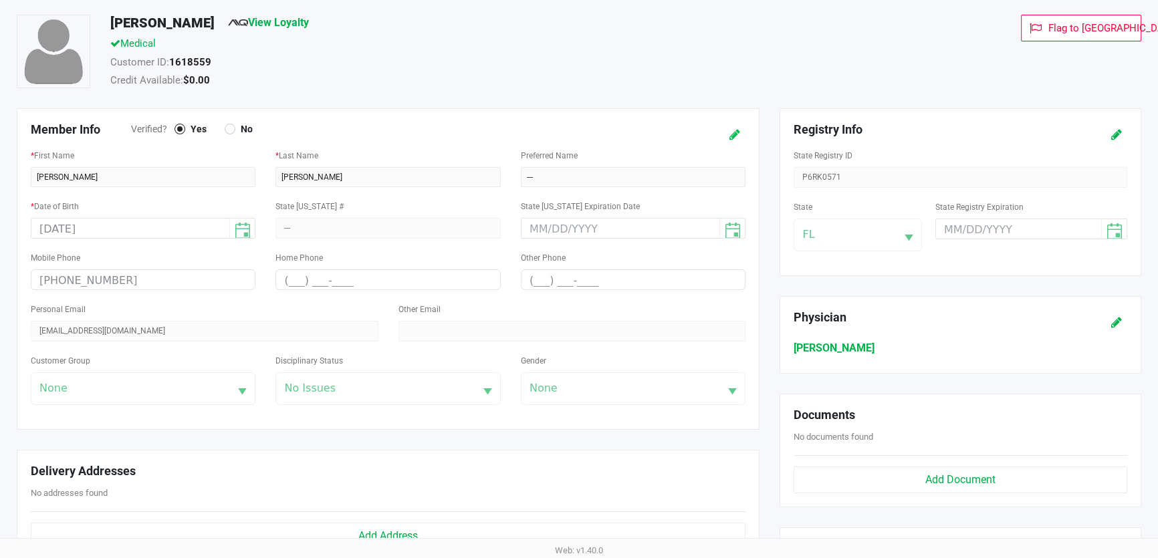
click at [736, 134] on icon at bounding box center [735, 134] width 11 height 9
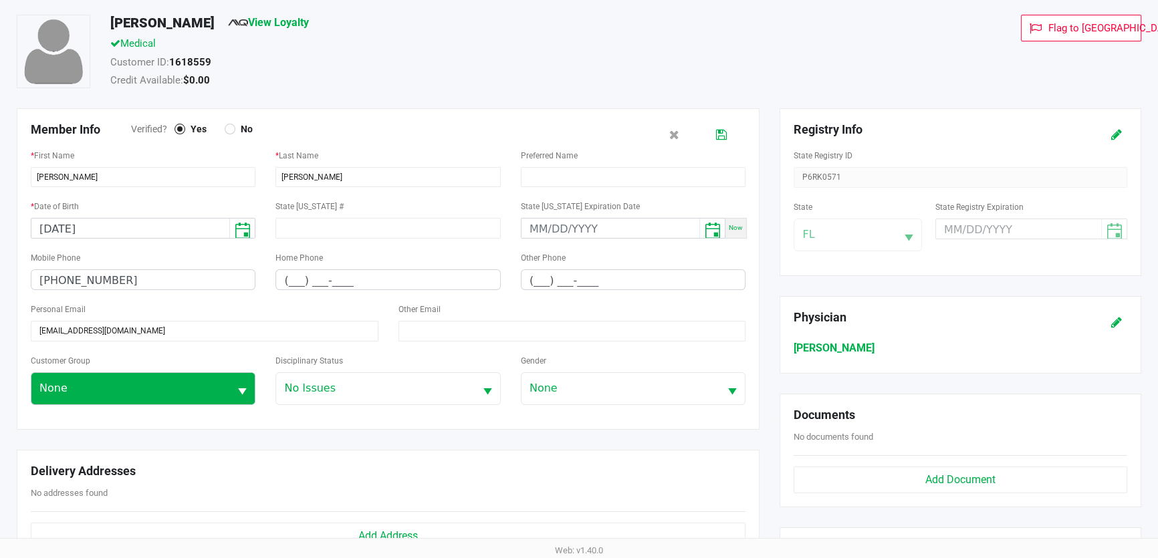
click at [234, 393] on span "Select" at bounding box center [242, 392] width 17 height 17
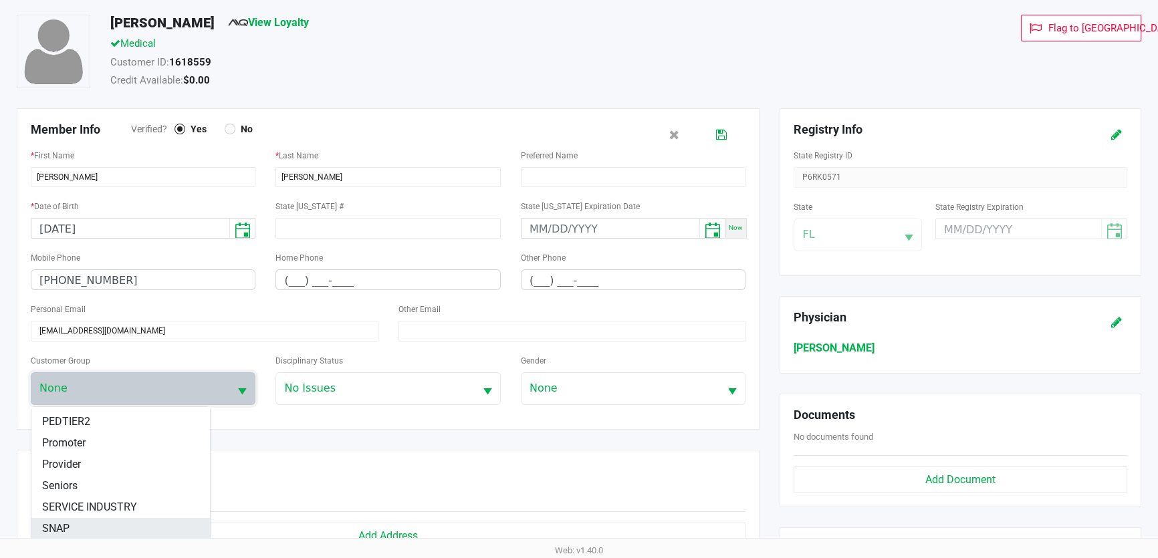
scroll to position [126, 0]
click at [293, 435] on div "Member Info Verified? Yes No * First Name [PERSON_NAME] * Last Name [PERSON_NAM…" at bounding box center [388, 346] width 763 height 476
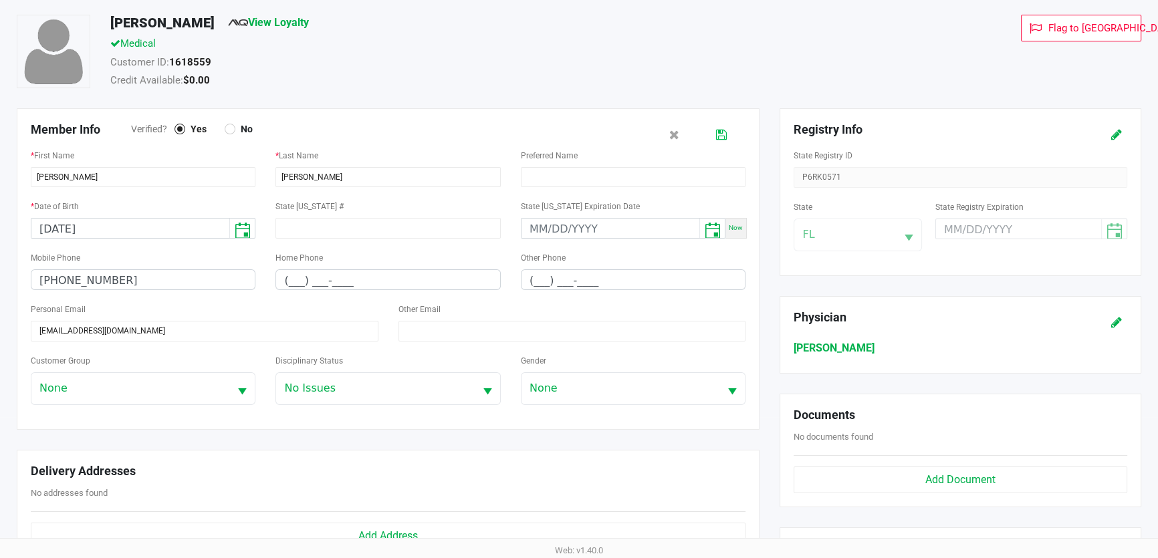
click at [726, 132] on icon at bounding box center [721, 134] width 11 height 9
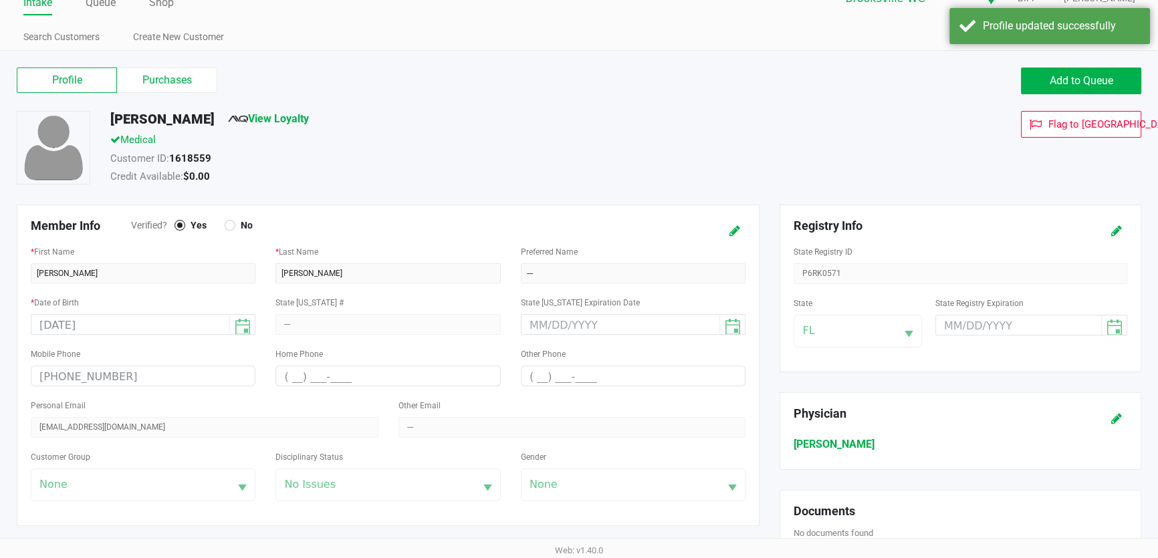
scroll to position [0, 0]
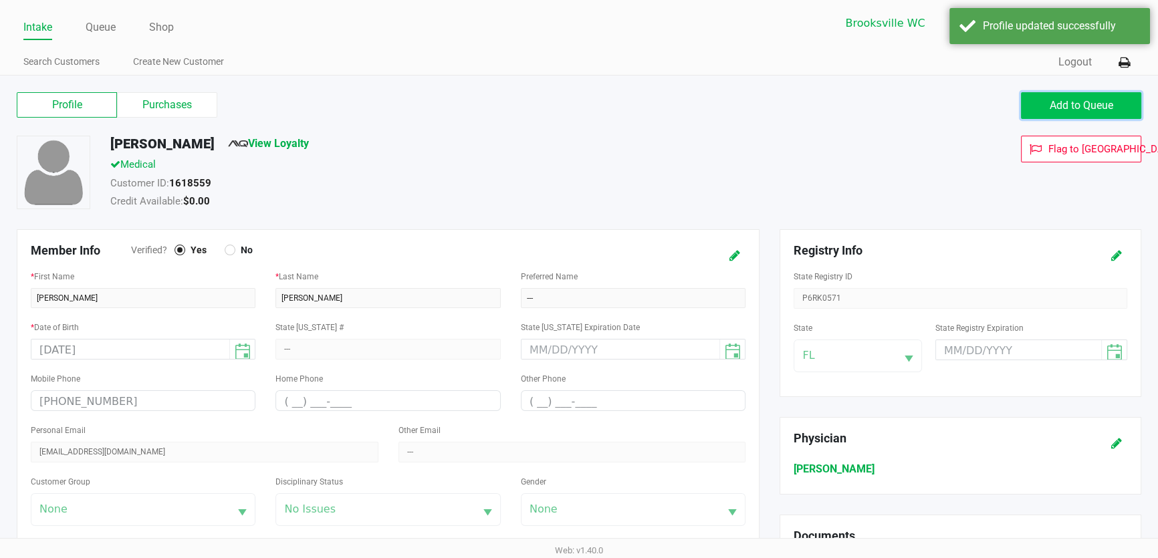
click at [1047, 98] on button "Add to Queue" at bounding box center [1081, 105] width 120 height 27
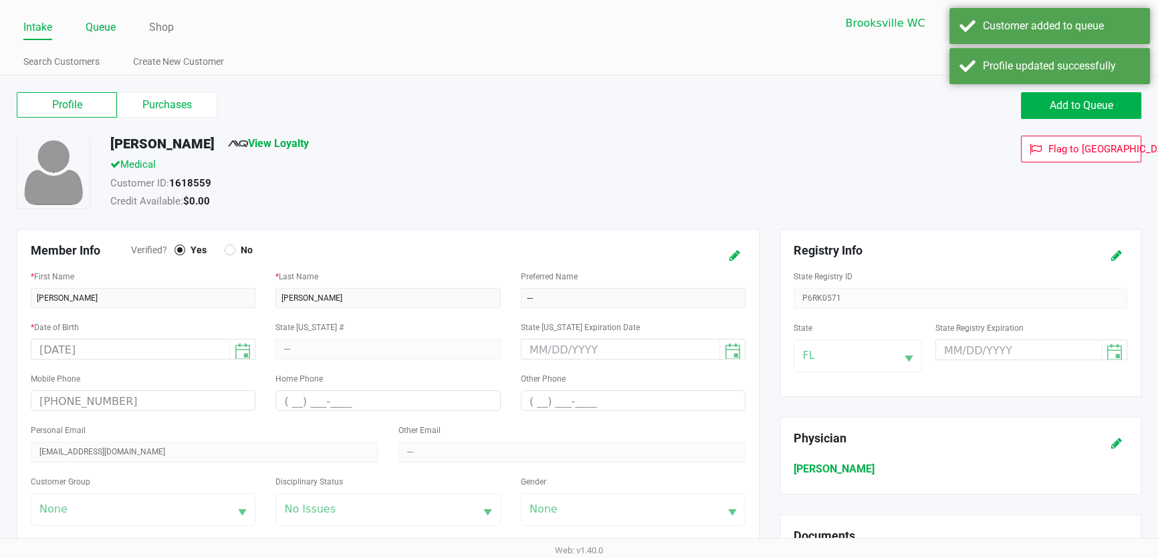
click at [99, 21] on link "Queue" at bounding box center [101, 27] width 30 height 19
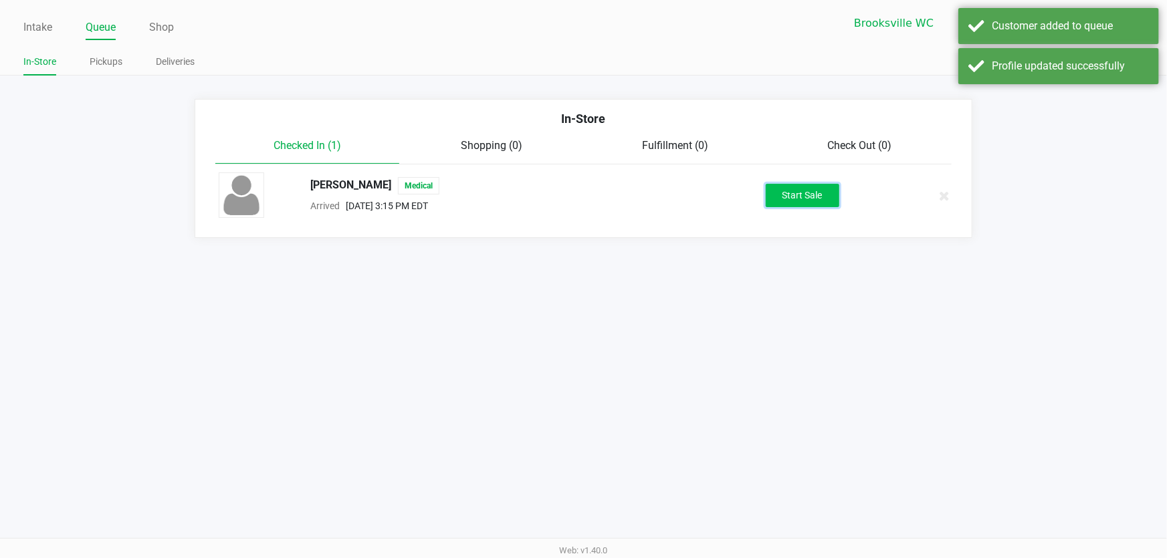
click at [788, 192] on button "Start Sale" at bounding box center [803, 195] width 74 height 23
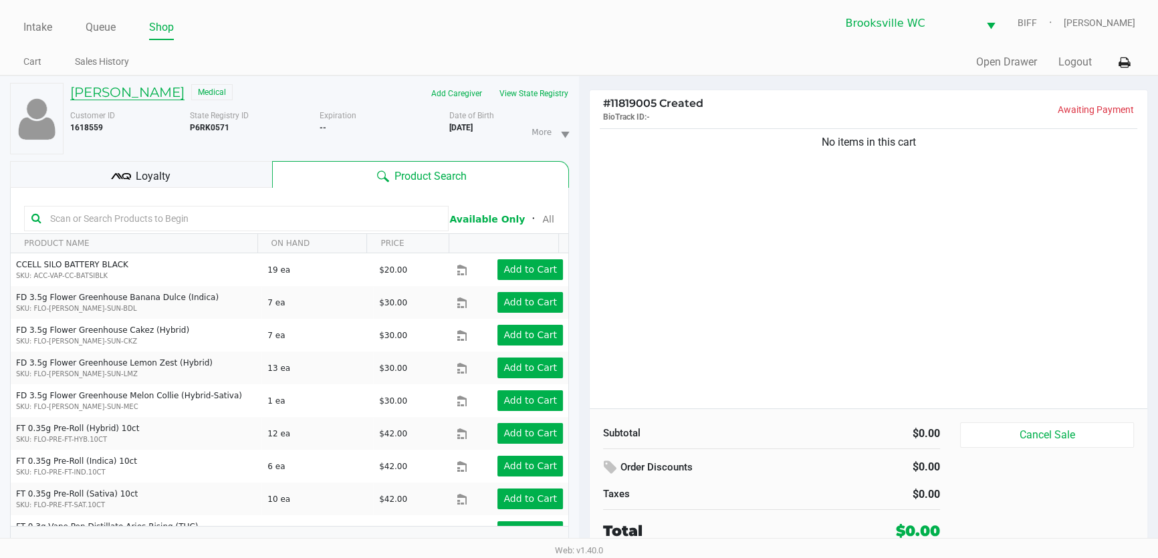
click at [121, 88] on h5 "[PERSON_NAME]" at bounding box center [127, 92] width 114 height 16
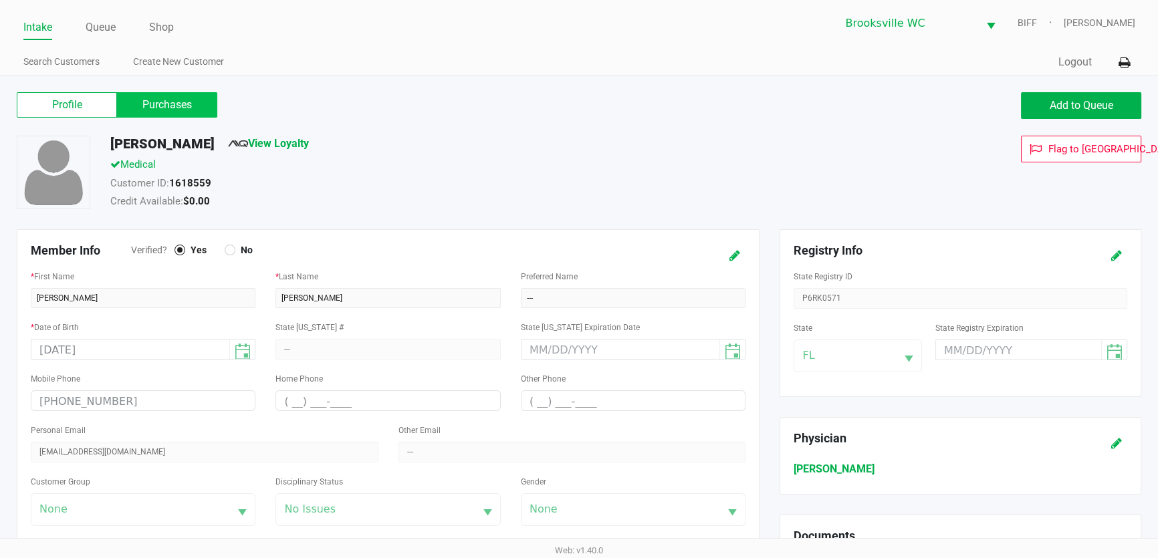
click at [168, 112] on label "Purchases" at bounding box center [167, 104] width 100 height 25
click at [0, 0] on 1 "Purchases" at bounding box center [0, 0] width 0 height 0
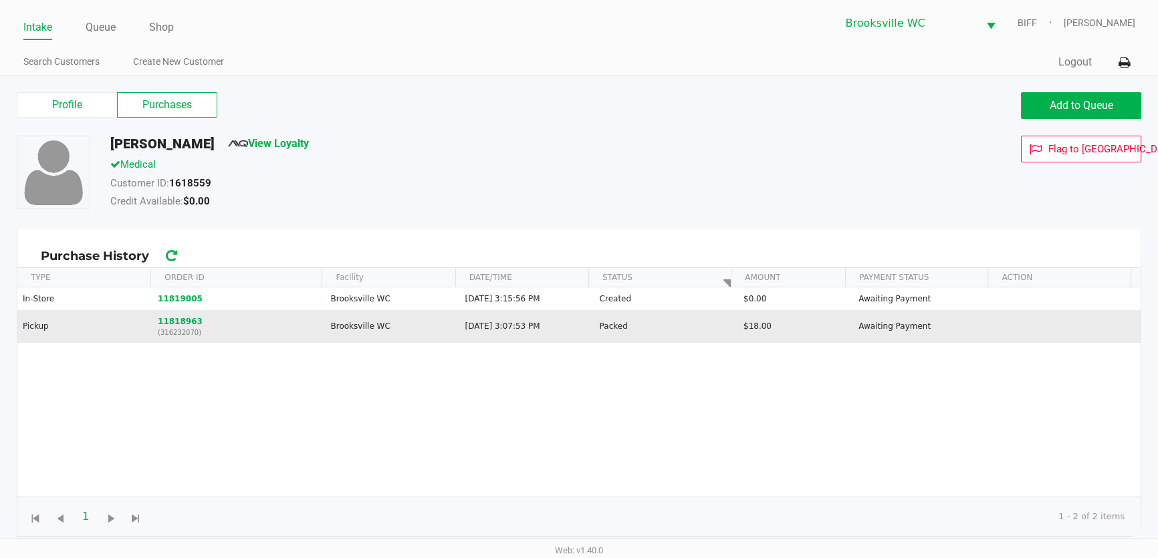
click at [652, 330] on td "Packed" at bounding box center [666, 326] width 144 height 33
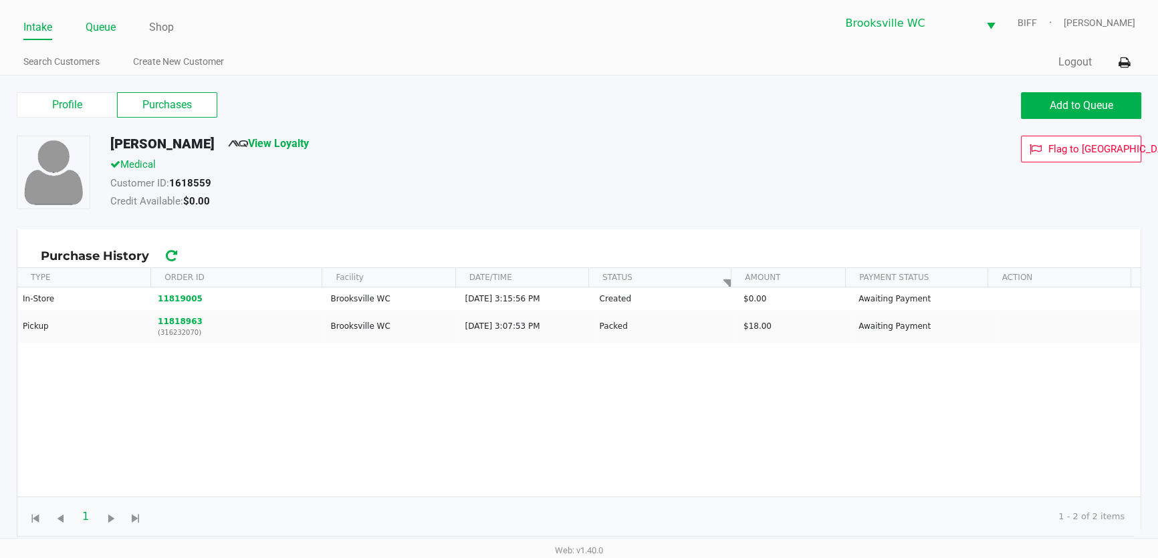
click at [87, 39] on li "Queue" at bounding box center [101, 28] width 30 height 23
click at [99, 29] on link "Queue" at bounding box center [101, 27] width 30 height 19
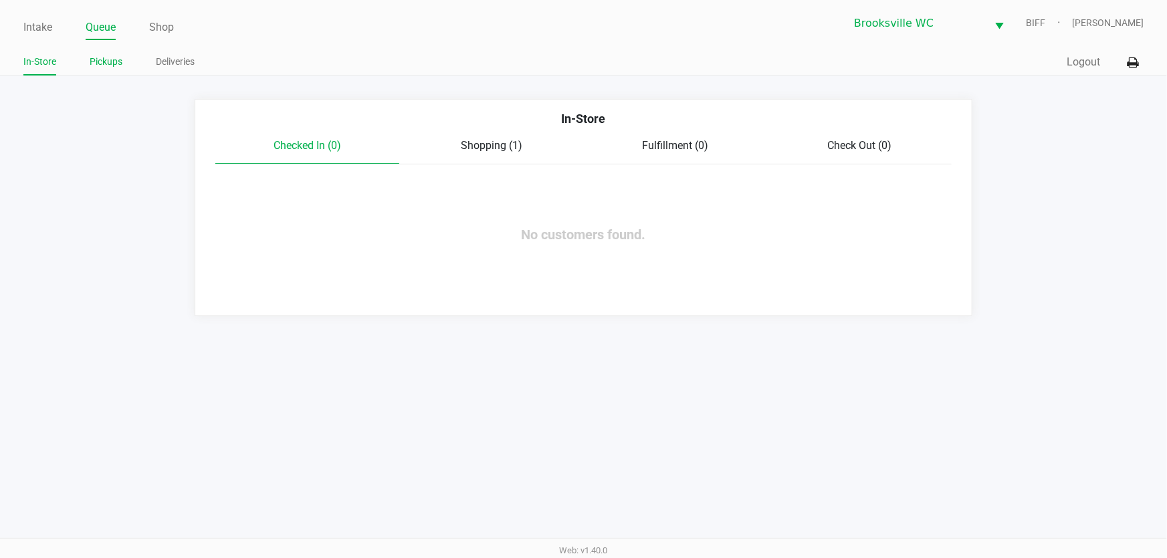
click at [107, 63] on link "Pickups" at bounding box center [106, 62] width 33 height 17
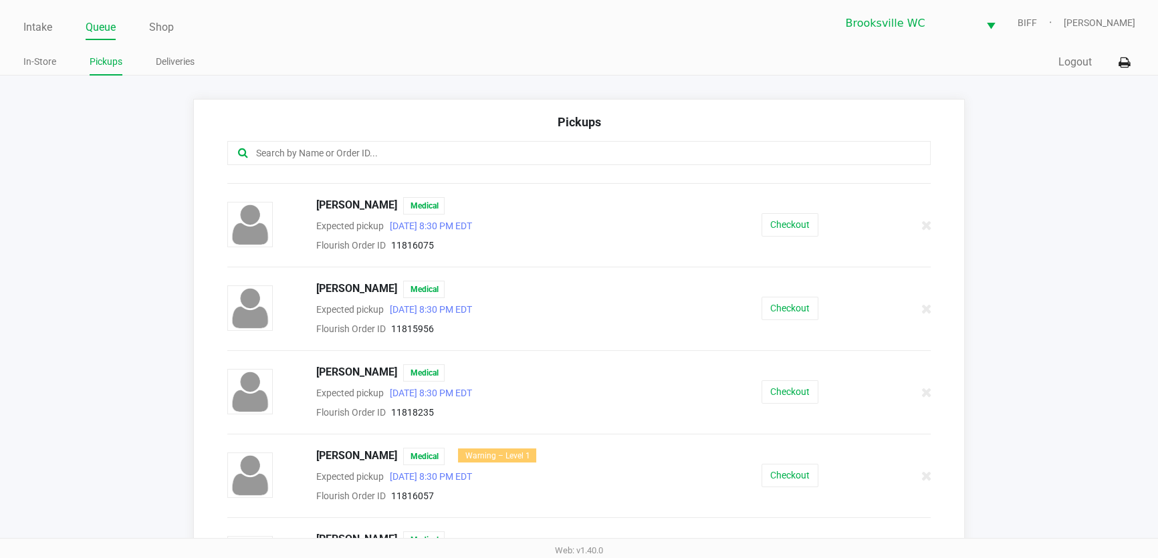
scroll to position [729, 0]
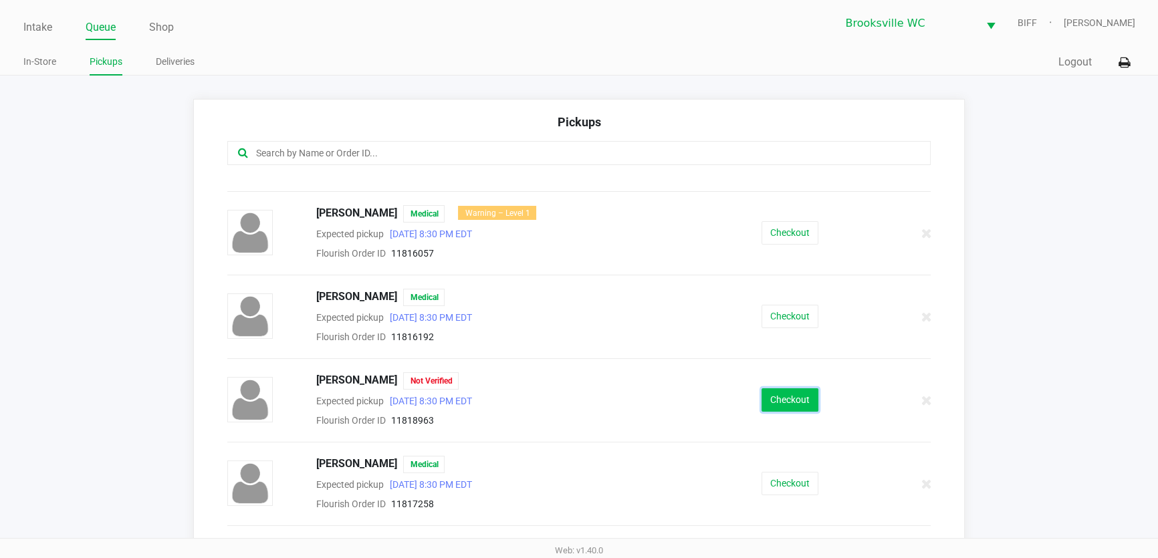
click at [788, 401] on button "Checkout" at bounding box center [790, 400] width 57 height 23
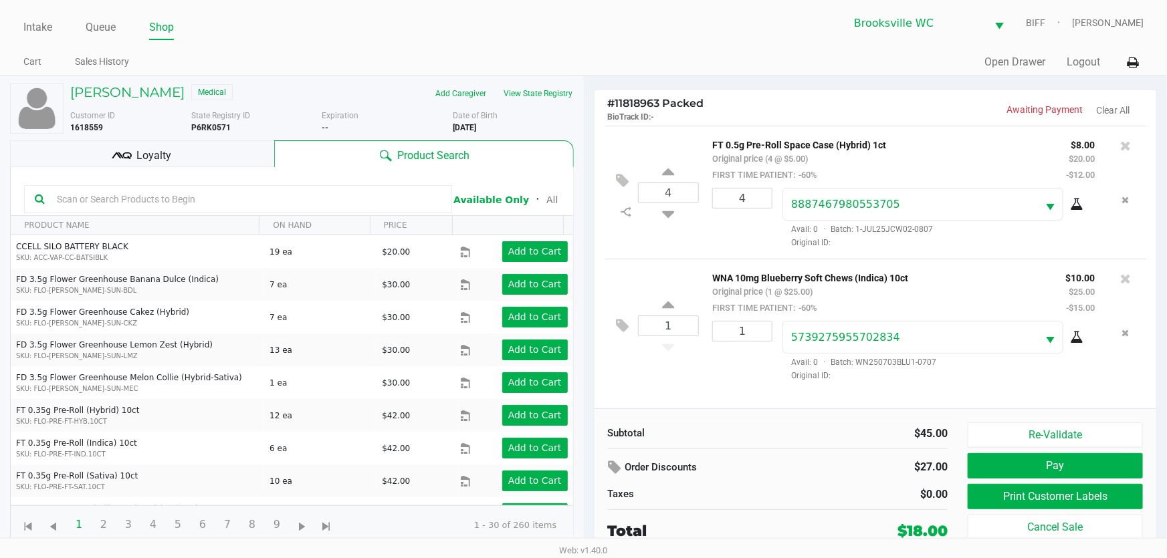
click at [157, 158] on span "Loyalty" at bounding box center [153, 156] width 35 height 16
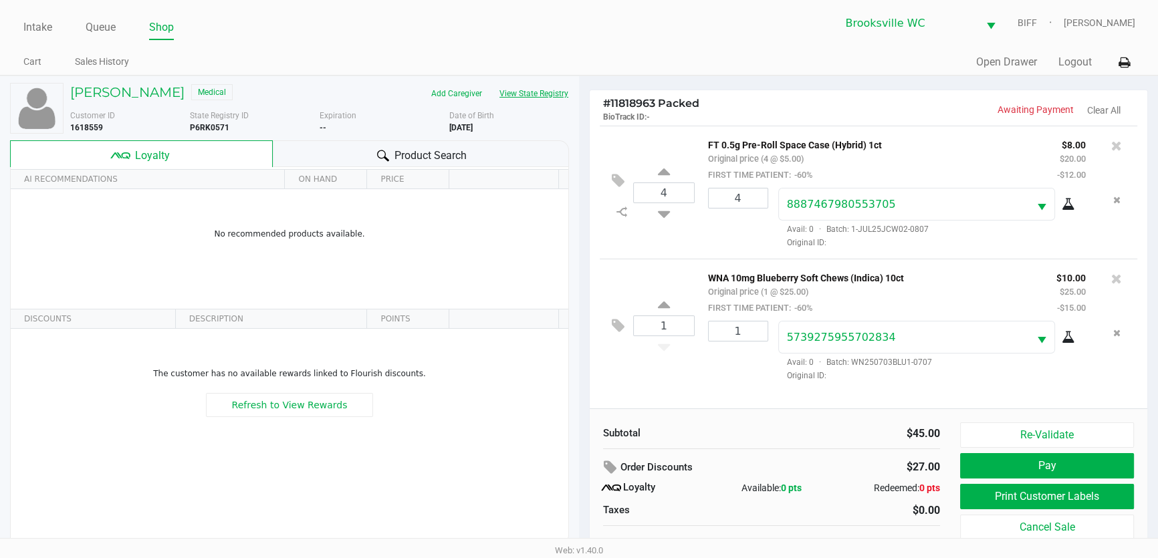
click at [556, 97] on button "View State Registry" at bounding box center [530, 93] width 78 height 21
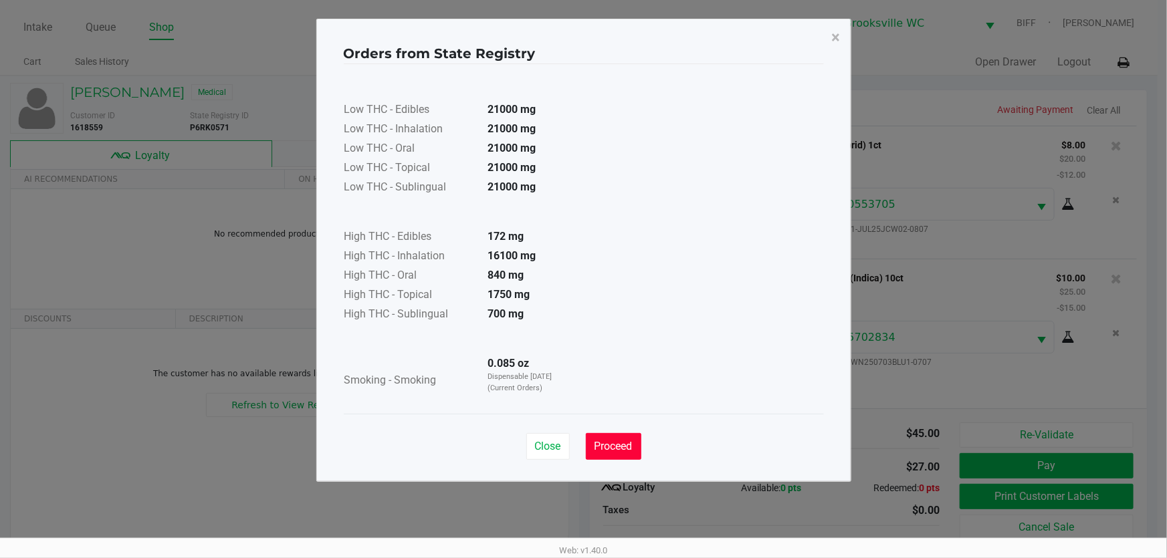
click at [615, 447] on span "Proceed" at bounding box center [614, 446] width 38 height 13
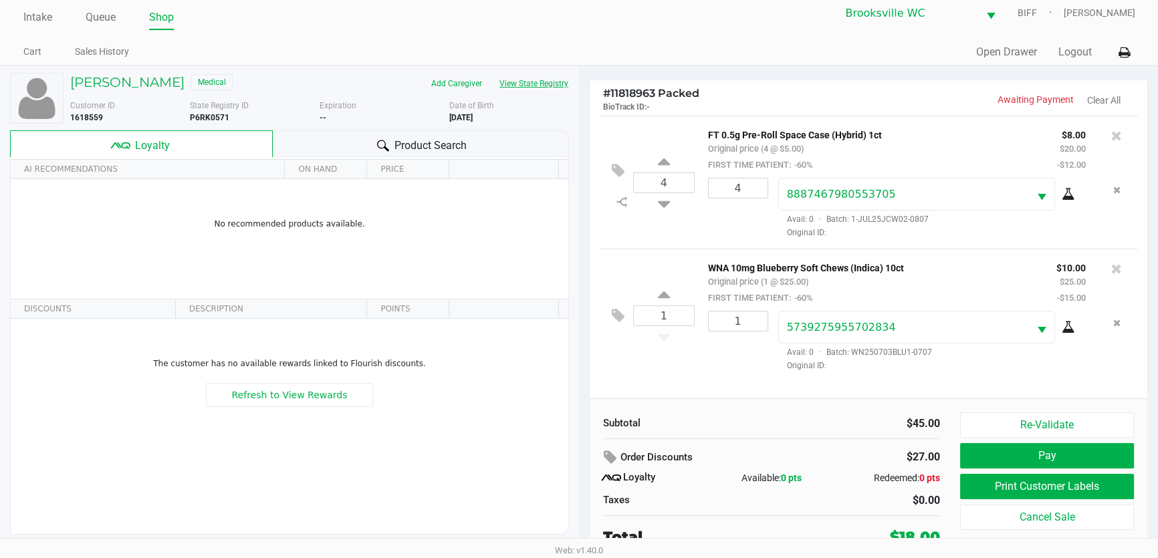
scroll to position [13, 0]
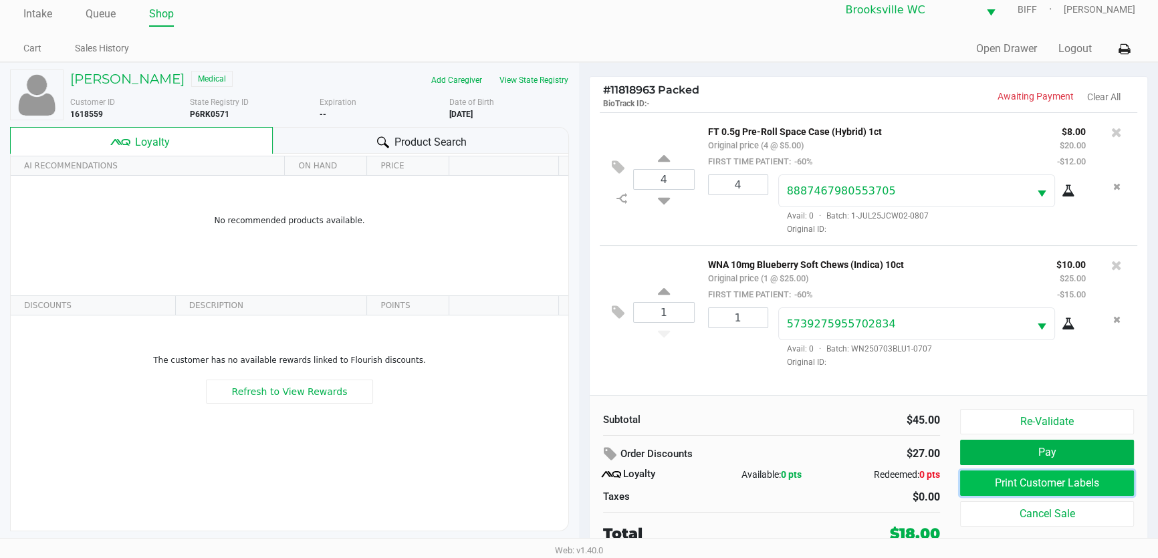
click at [983, 483] on button "Print Customer Labels" at bounding box center [1047, 483] width 174 height 25
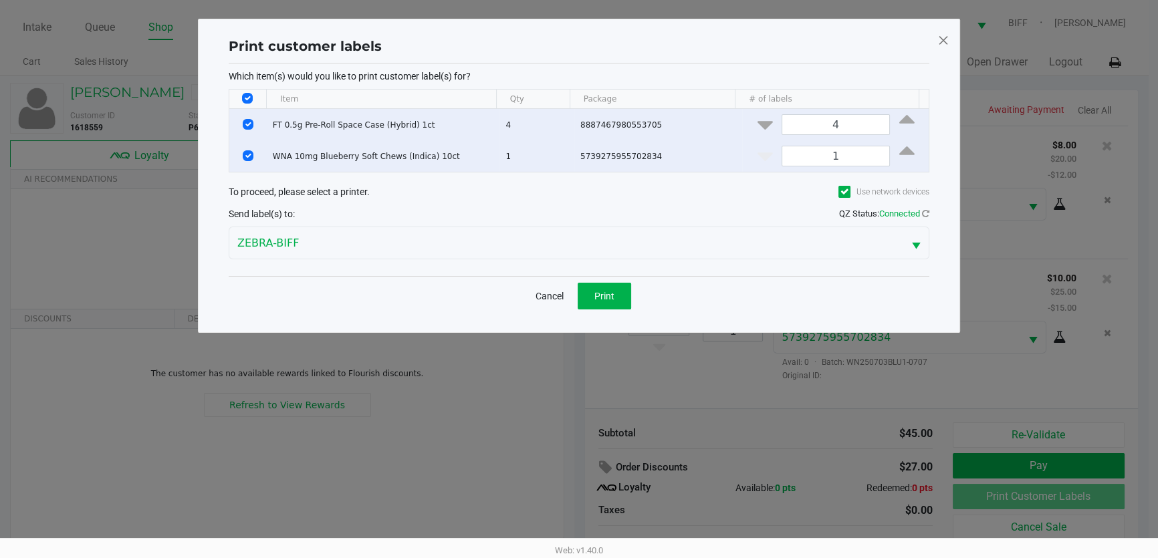
scroll to position [0, 0]
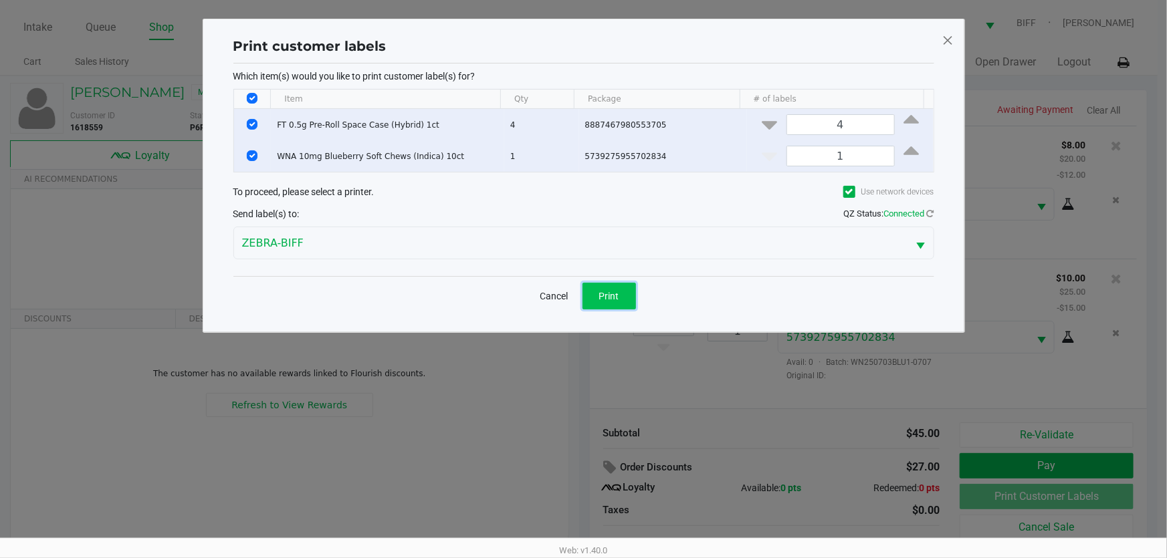
click at [603, 292] on span "Print" at bounding box center [609, 296] width 20 height 11
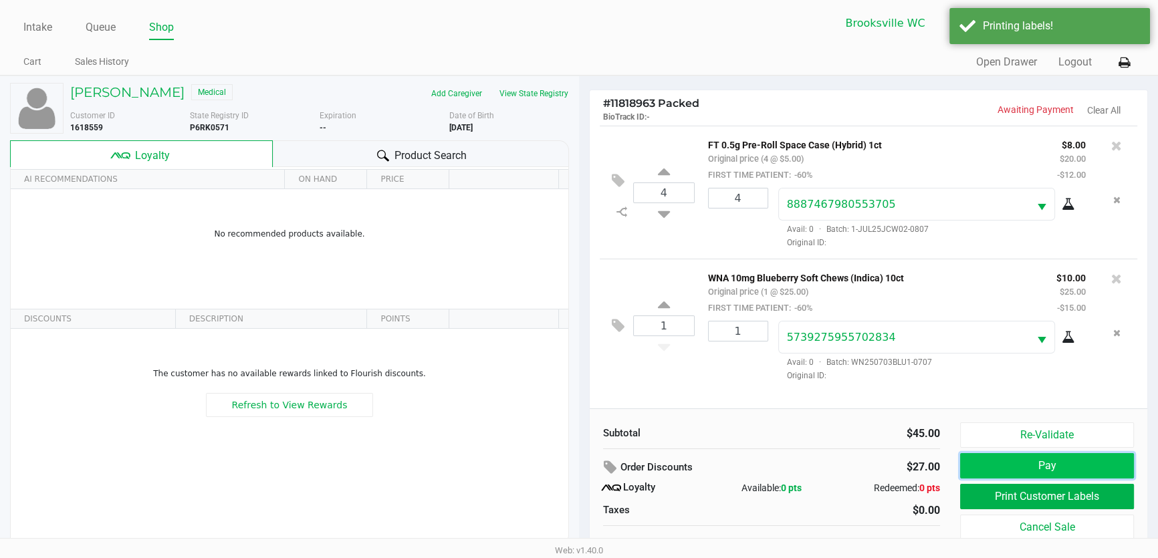
click at [983, 460] on button "Pay" at bounding box center [1047, 465] width 174 height 25
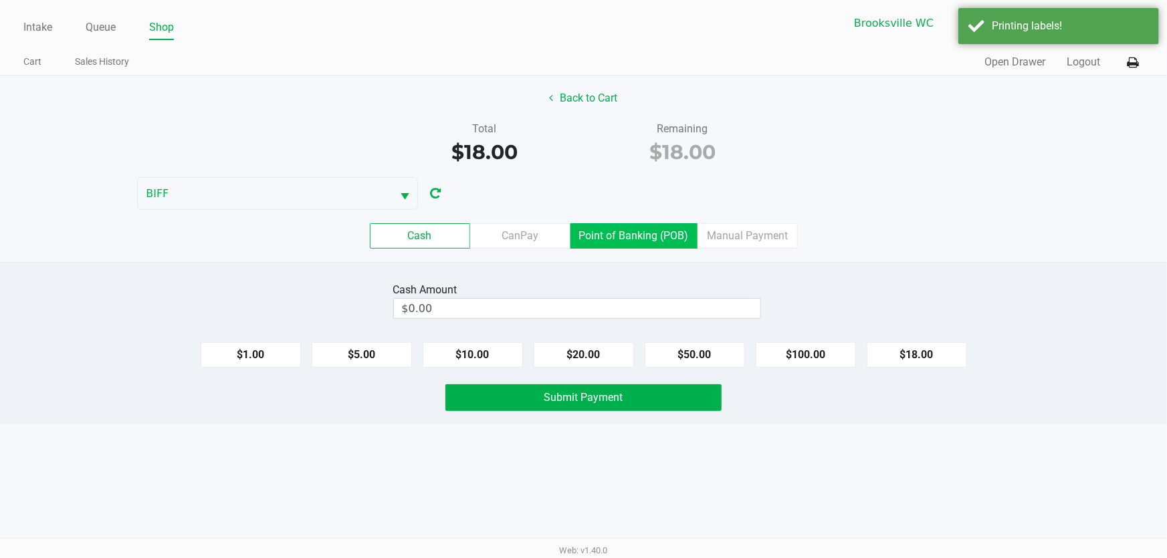
click at [598, 234] on label "Point of Banking (POB)" at bounding box center [634, 235] width 127 height 25
click at [0, 0] on 7 "Point of Banking (POB)" at bounding box center [0, 0] width 0 height 0
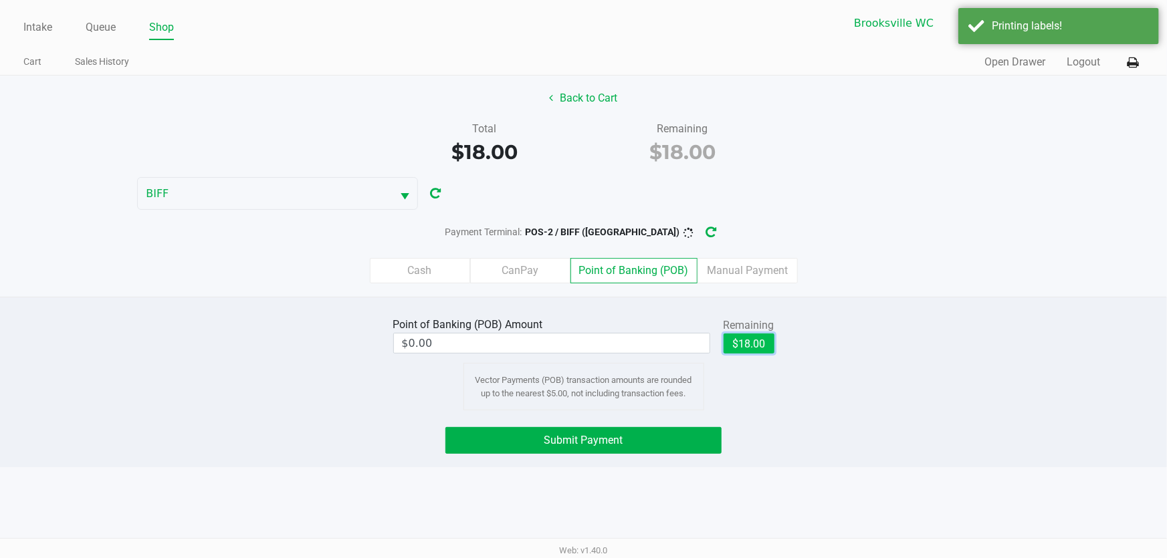
click at [746, 347] on button "$18.00" at bounding box center [749, 344] width 51 height 20
type input "$18.00"
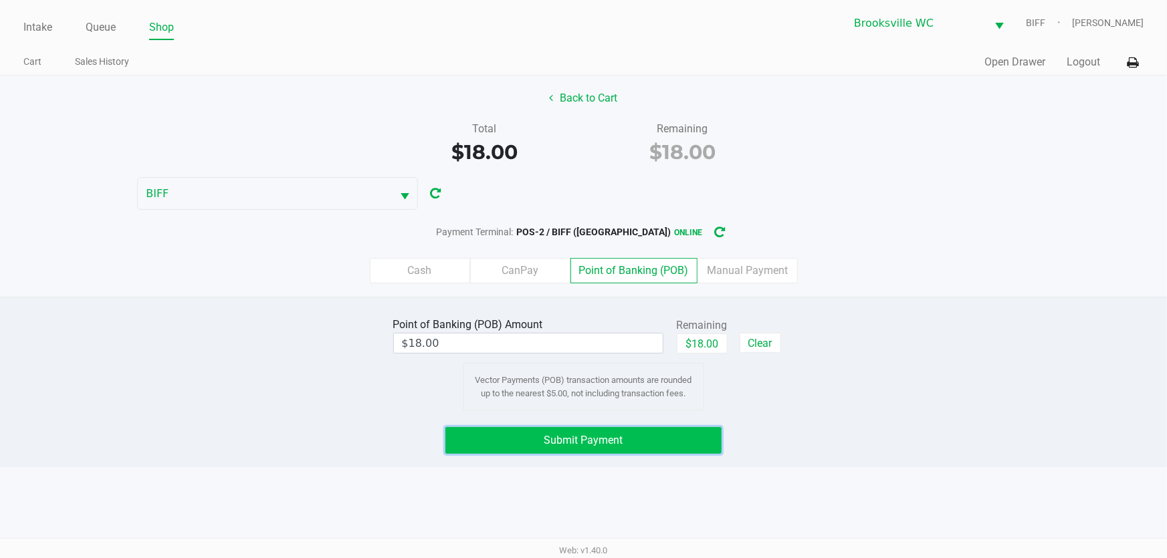
click at [655, 434] on button "Submit Payment" at bounding box center [583, 440] width 277 height 27
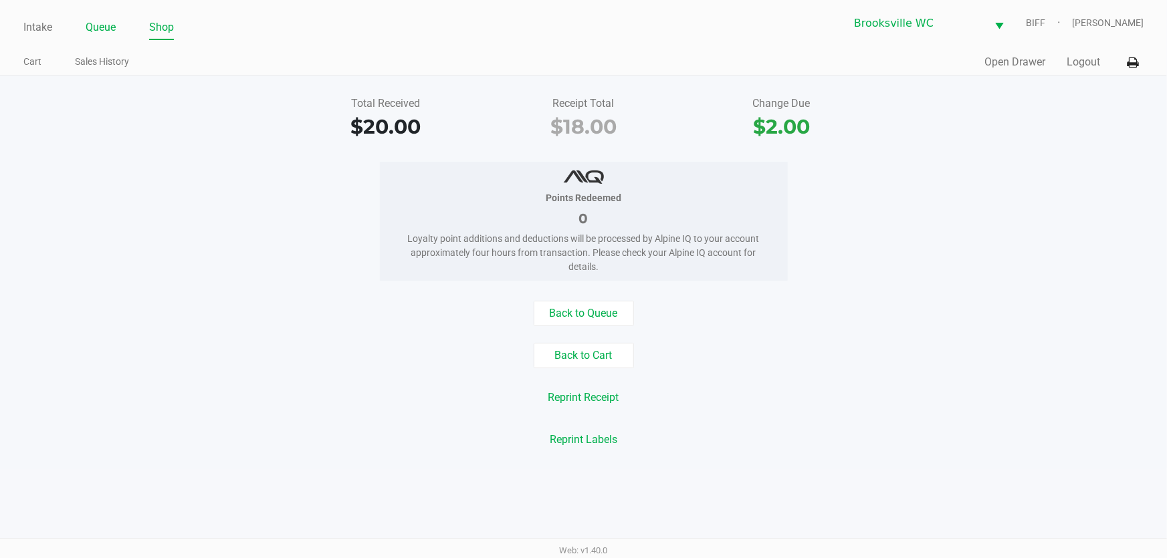
click at [98, 29] on link "Queue" at bounding box center [101, 27] width 30 height 19
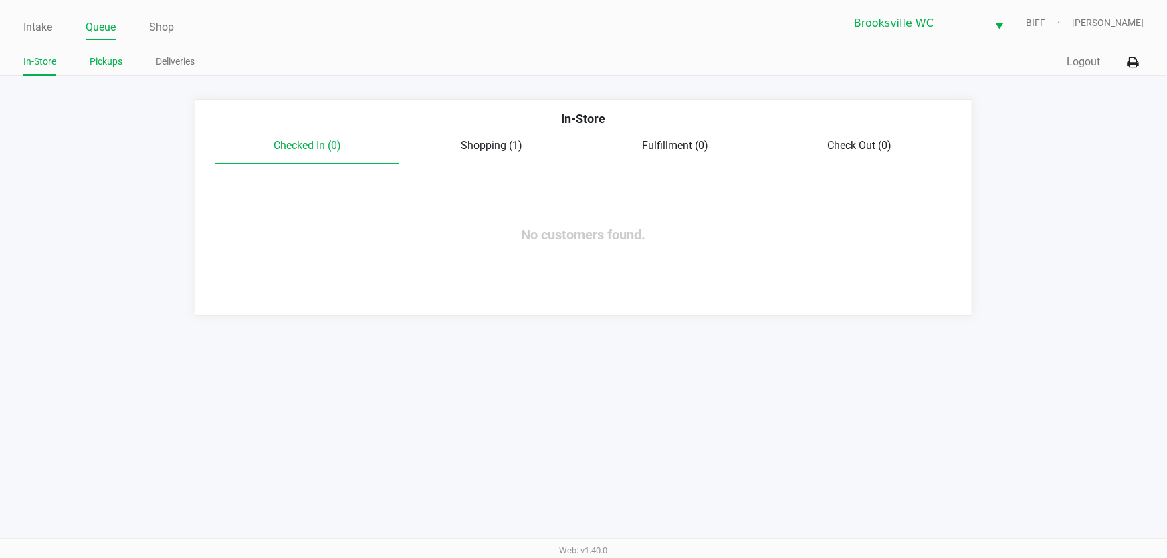
drag, startPoint x: 98, startPoint y: 68, endPoint x: 108, endPoint y: 74, distance: 12.3
click at [98, 69] on link "Pickups" at bounding box center [106, 62] width 33 height 17
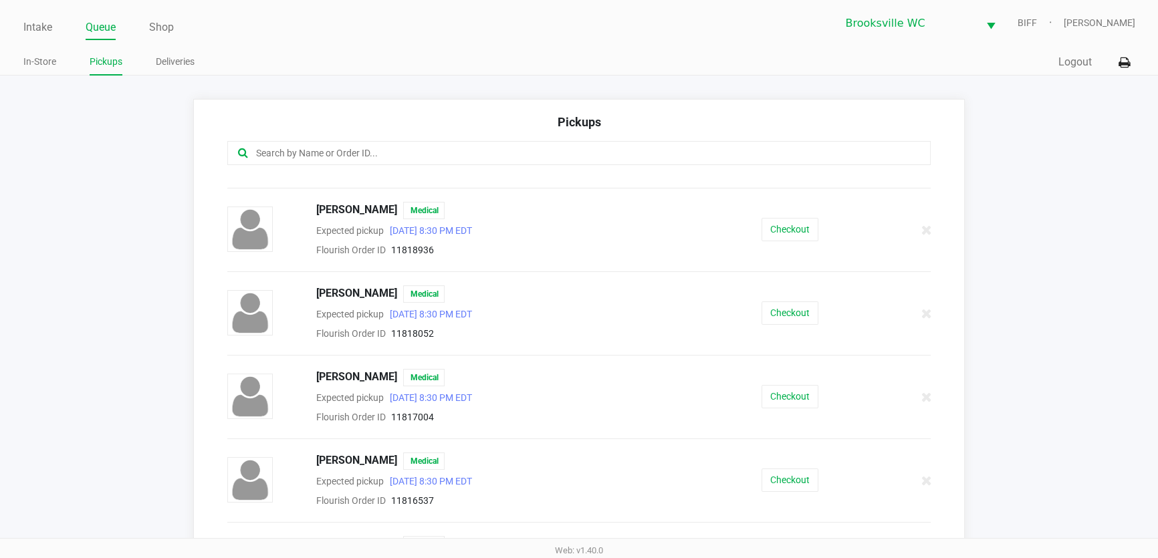
scroll to position [1216, 0]
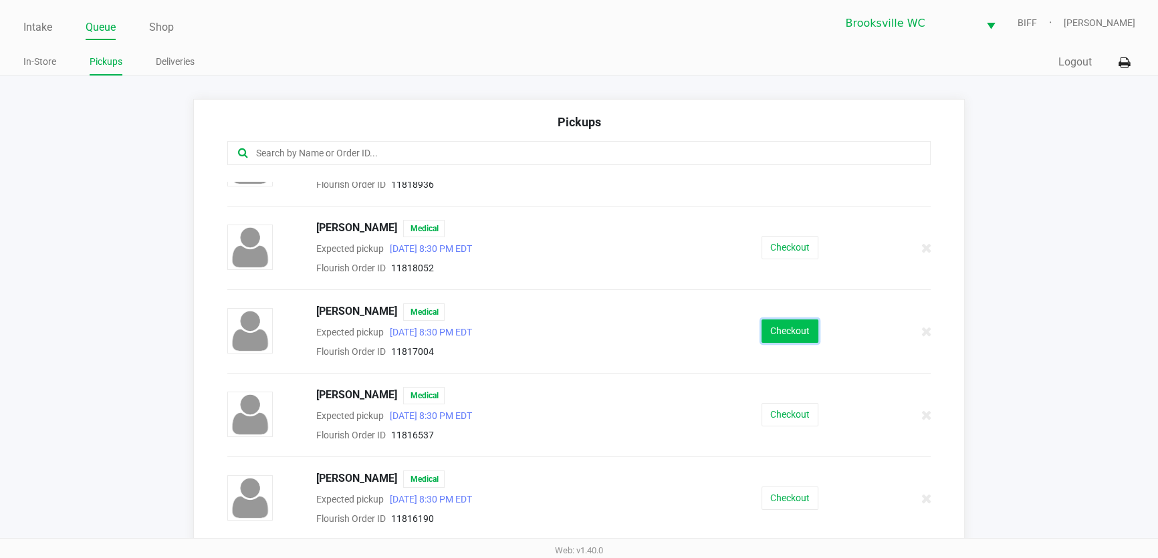
click at [779, 324] on button "Checkout" at bounding box center [790, 331] width 57 height 23
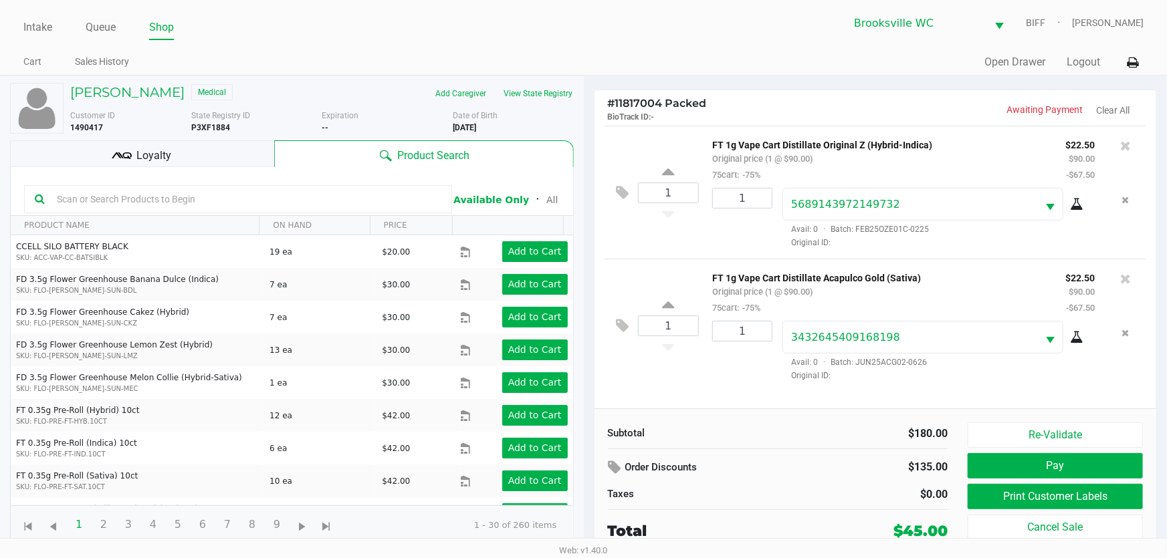
click at [169, 155] on span "Loyalty" at bounding box center [153, 156] width 35 height 16
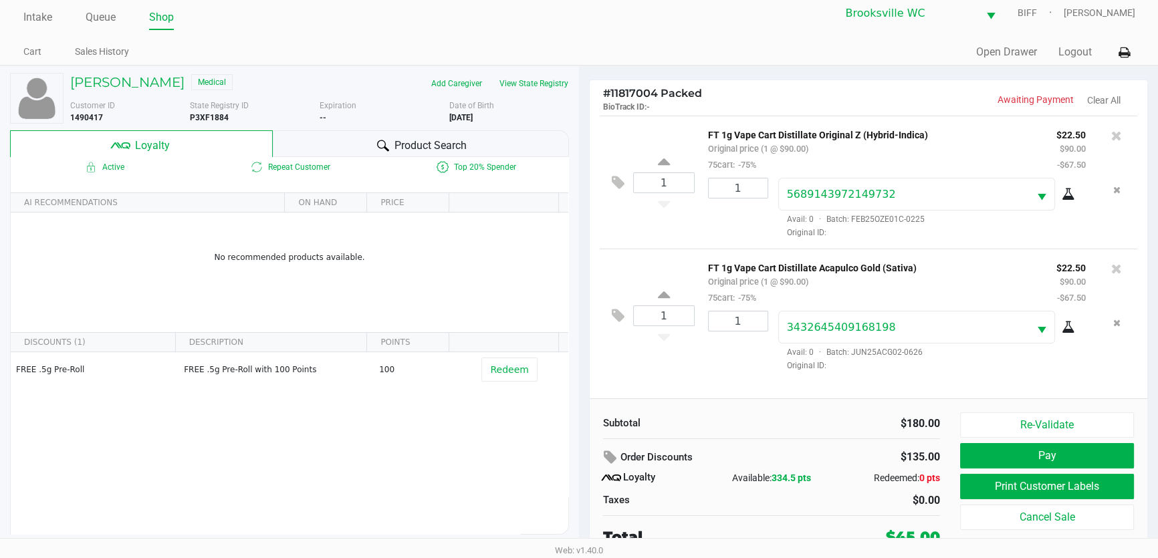
scroll to position [13, 0]
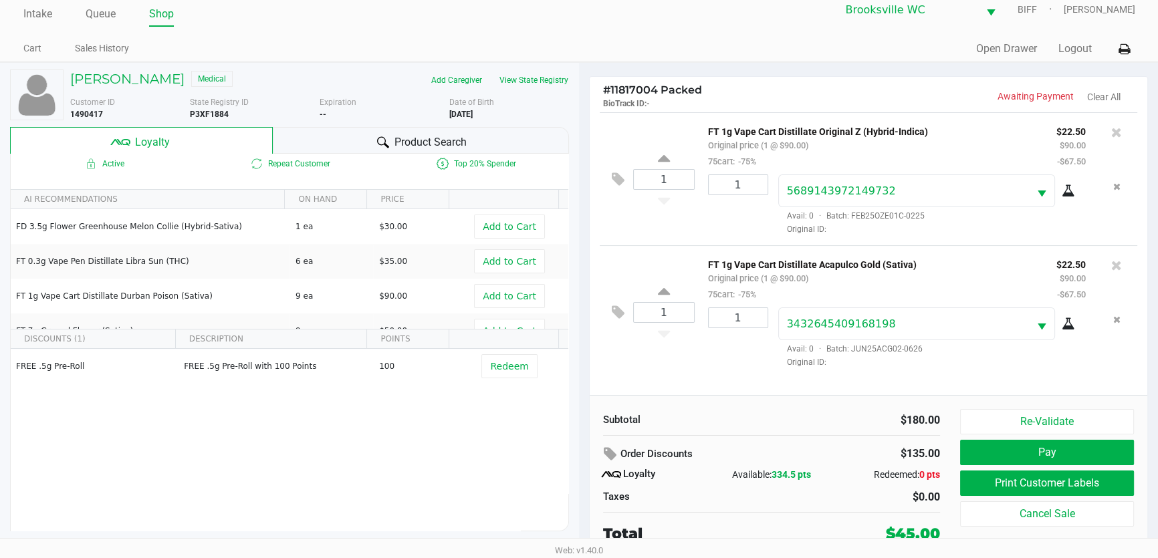
click at [809, 413] on div "$180.00" at bounding box center [861, 421] width 159 height 16
click at [1043, 484] on button "Print Customer Labels" at bounding box center [1047, 483] width 174 height 25
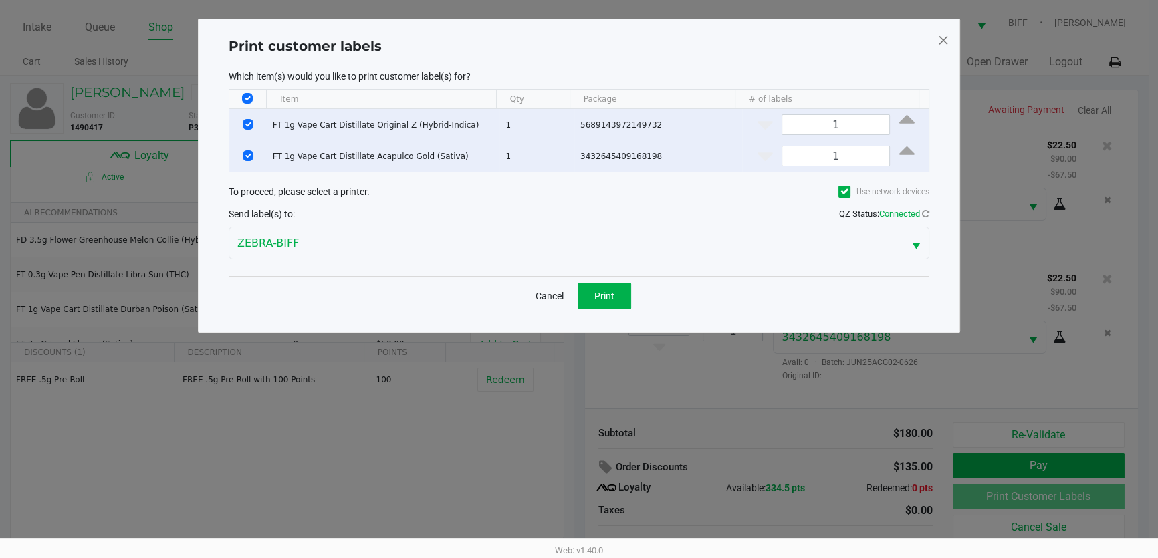
scroll to position [0, 0]
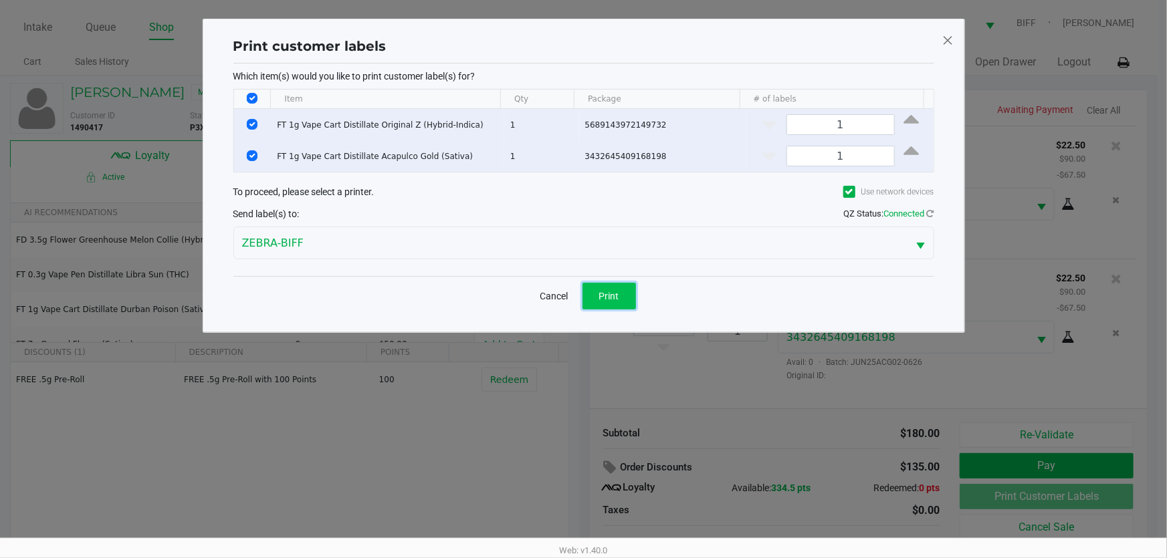
click at [596, 300] on button "Print" at bounding box center [610, 296] width 54 height 27
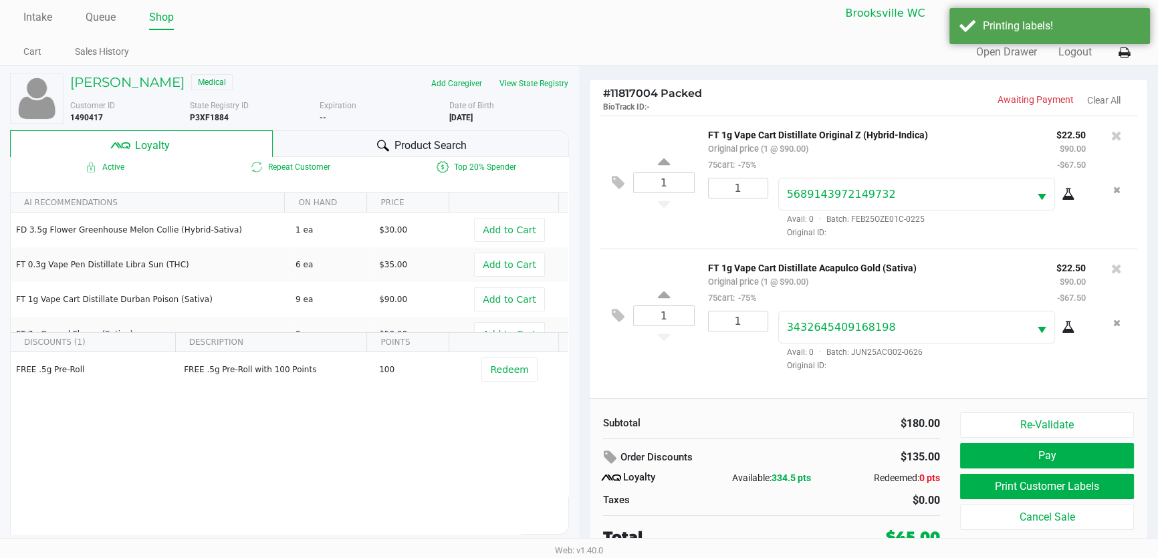
scroll to position [13, 0]
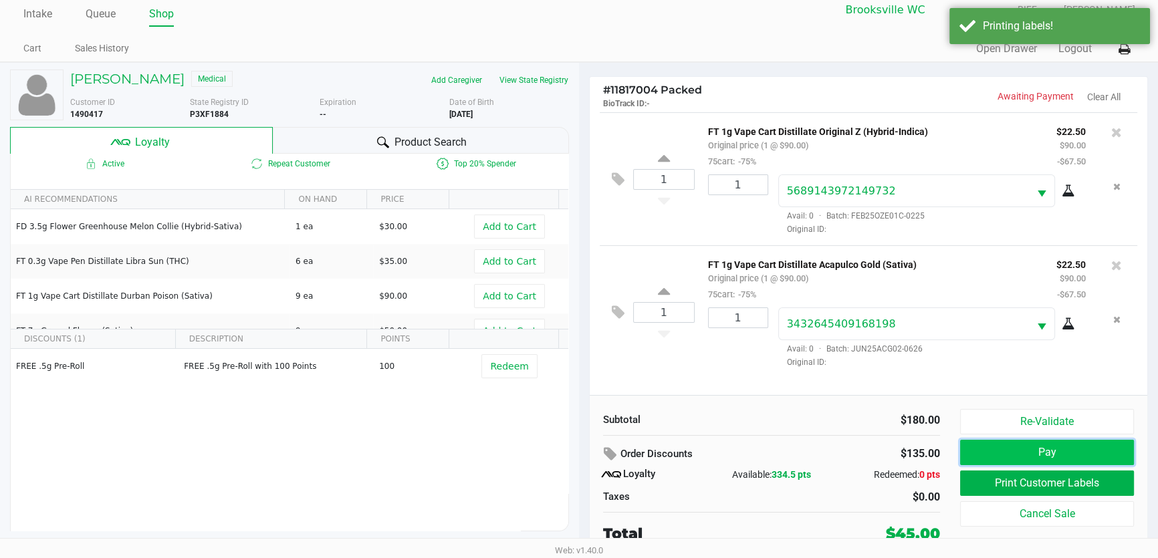
click at [1029, 449] on button "Pay" at bounding box center [1047, 452] width 174 height 25
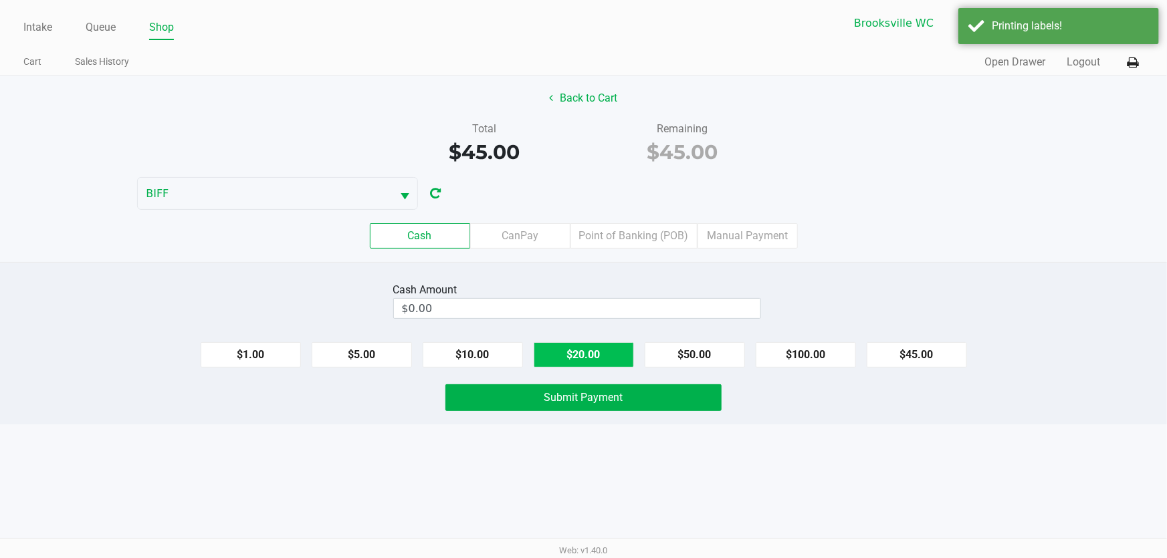
click at [572, 352] on button "$20.00" at bounding box center [584, 354] width 100 height 25
type input "$60.00"
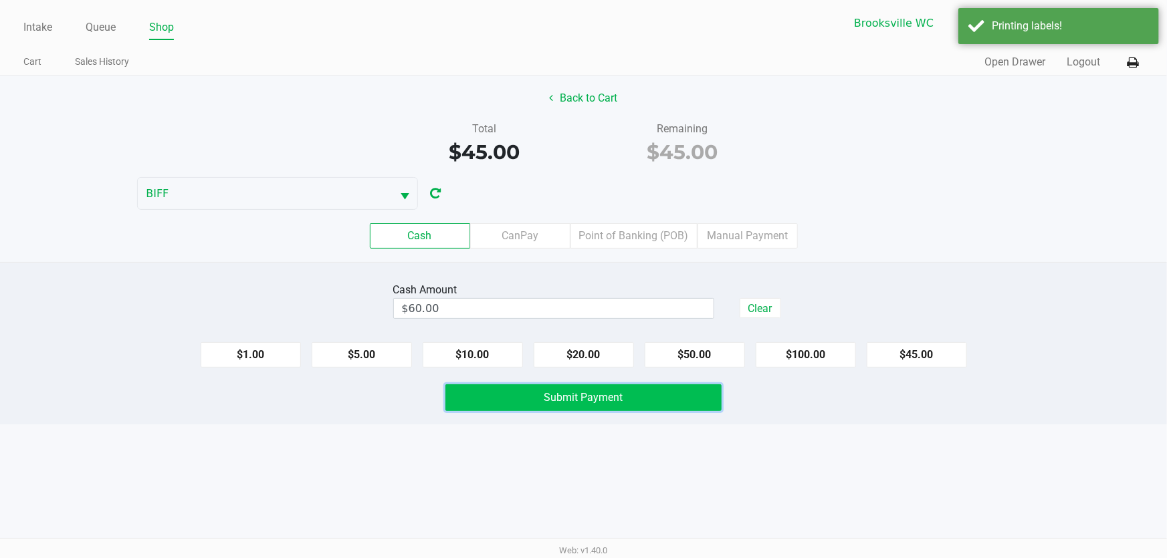
click at [540, 394] on button "Submit Payment" at bounding box center [583, 398] width 277 height 27
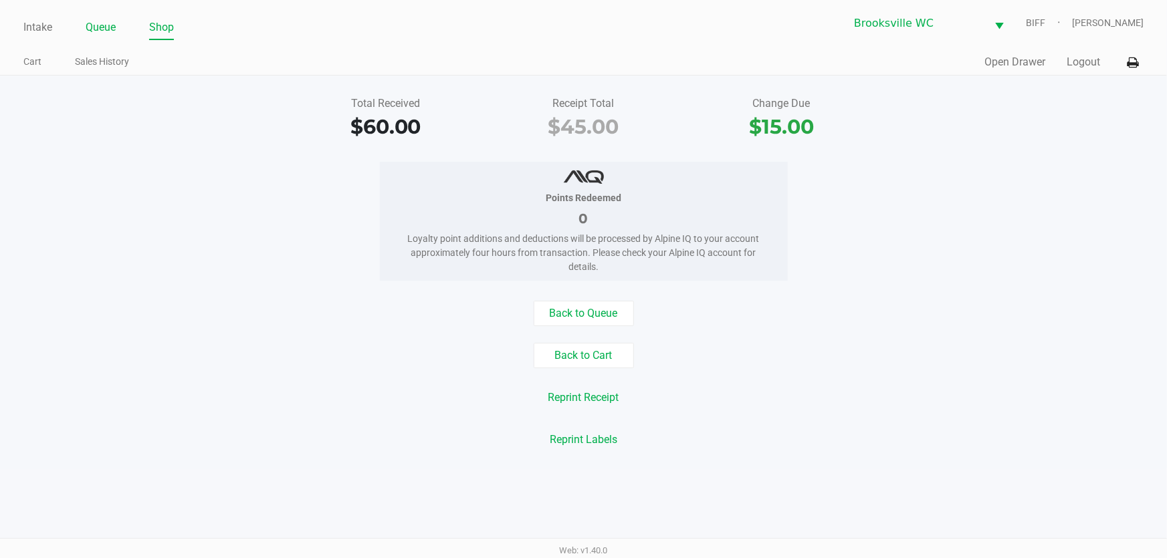
click at [95, 28] on link "Queue" at bounding box center [101, 27] width 30 height 19
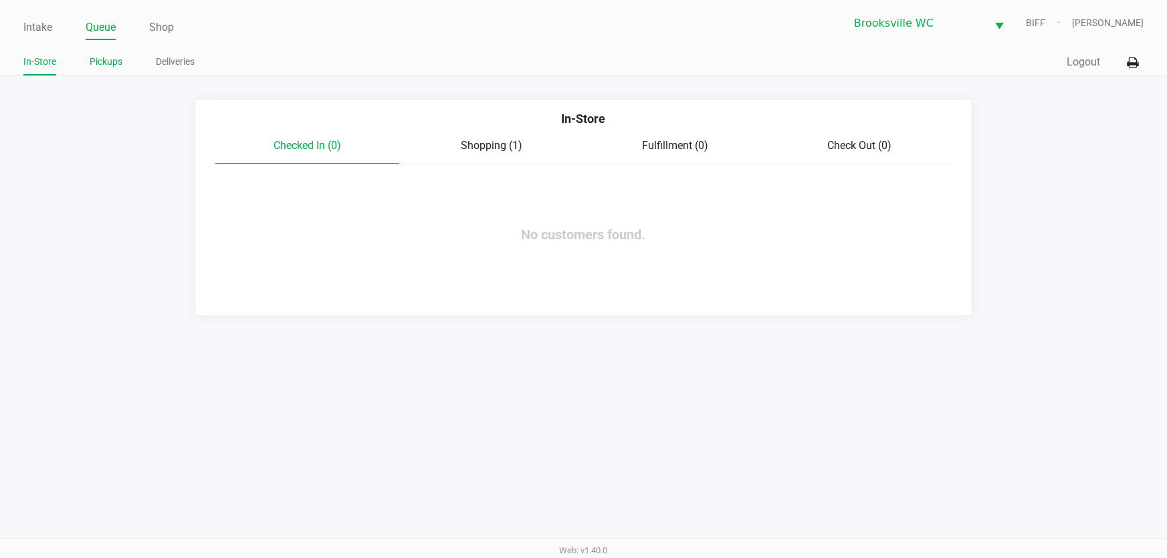
click at [96, 62] on link "Pickups" at bounding box center [106, 62] width 33 height 17
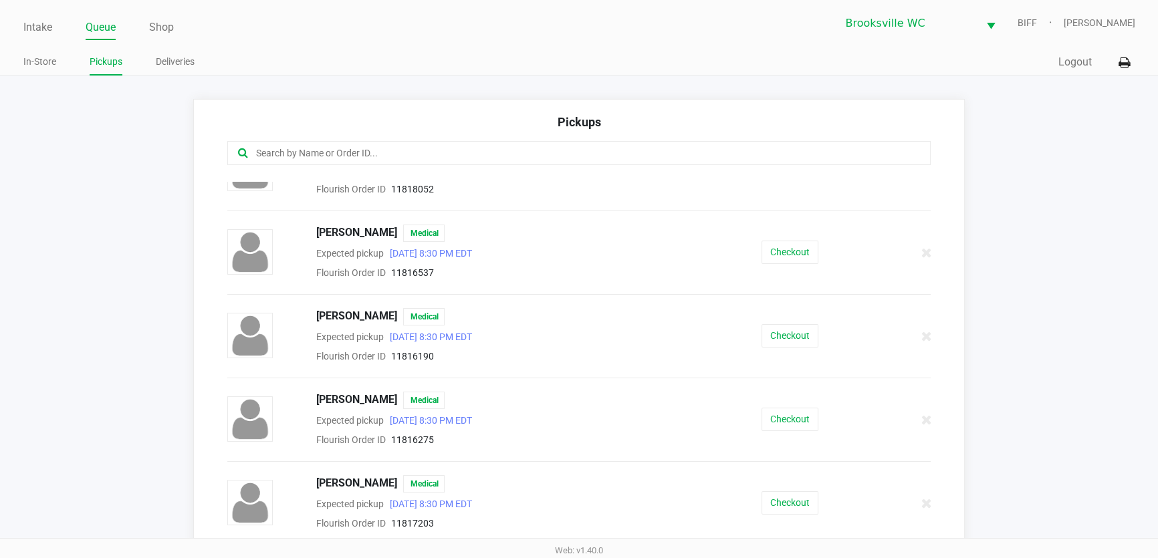
scroll to position [1156, 0]
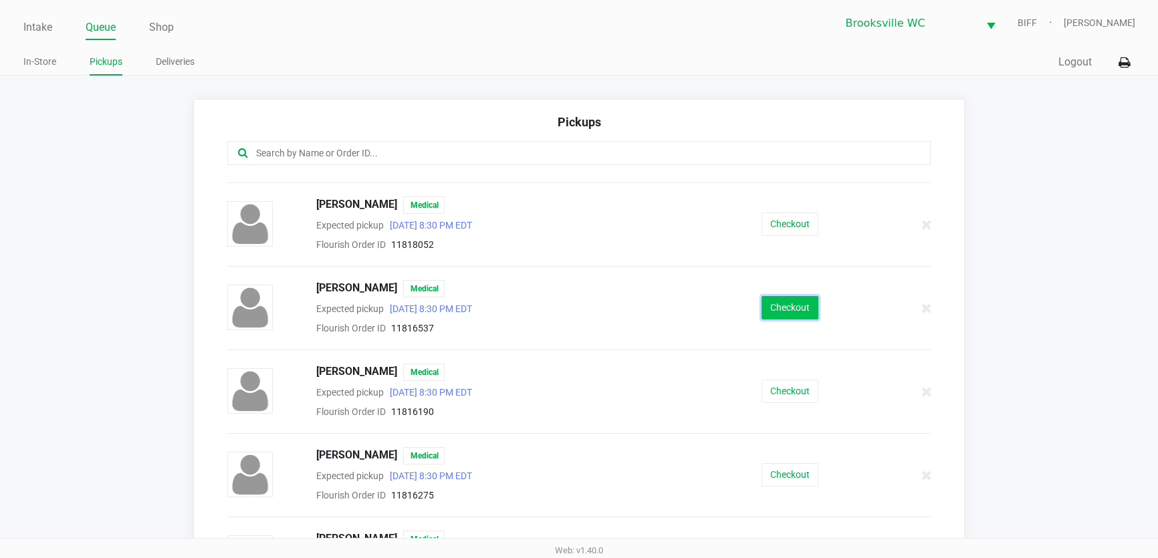
click at [787, 301] on button "Checkout" at bounding box center [790, 307] width 57 height 23
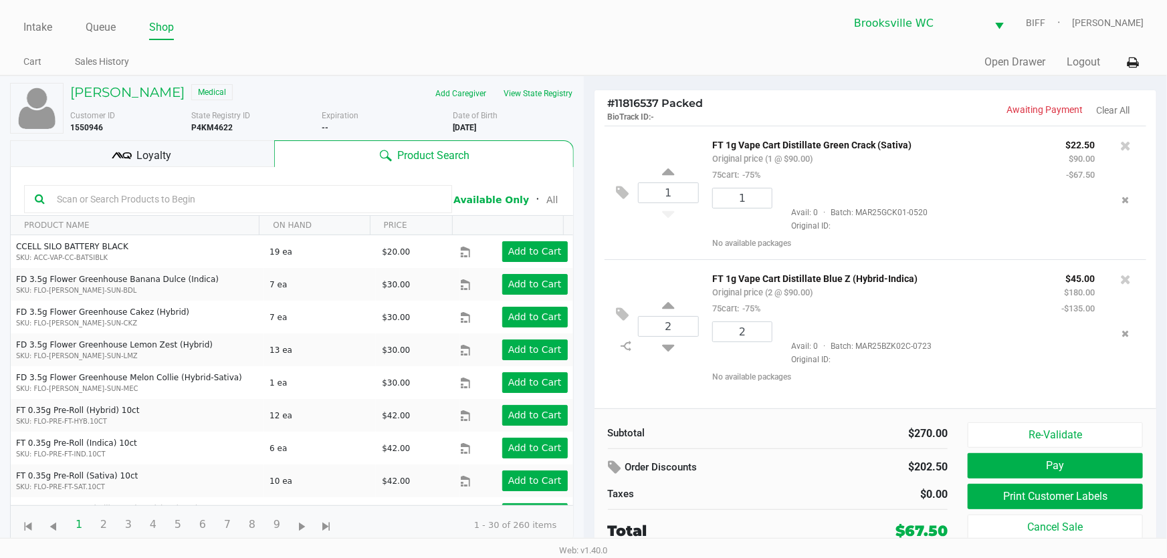
click at [199, 159] on div "Loyalty" at bounding box center [142, 153] width 264 height 27
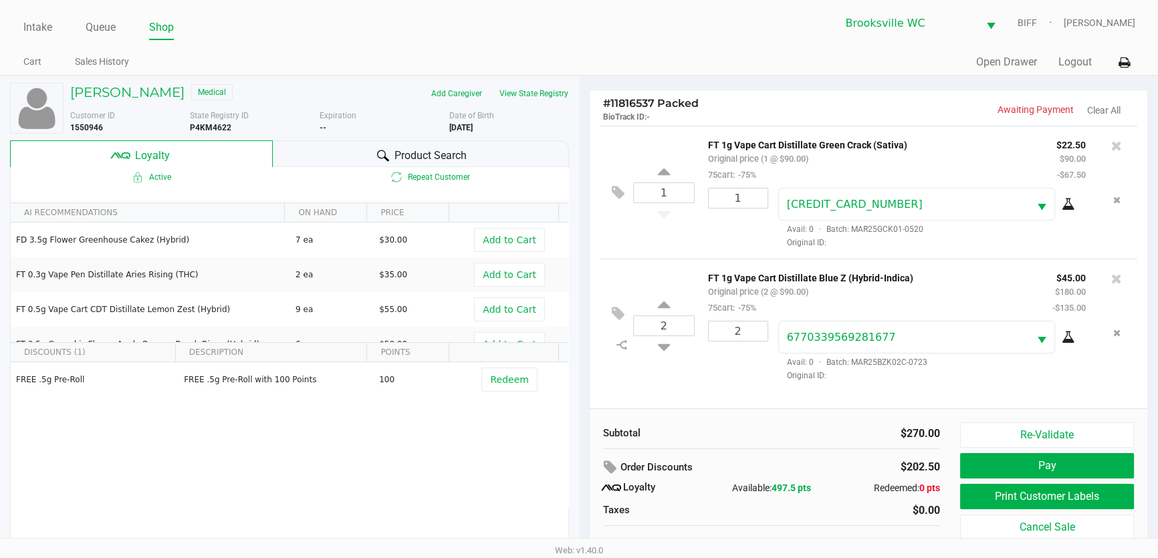
click at [785, 434] on div "$270.00" at bounding box center [861, 434] width 159 height 16
click at [410, 148] on span "Product Search" at bounding box center [431, 156] width 72 height 16
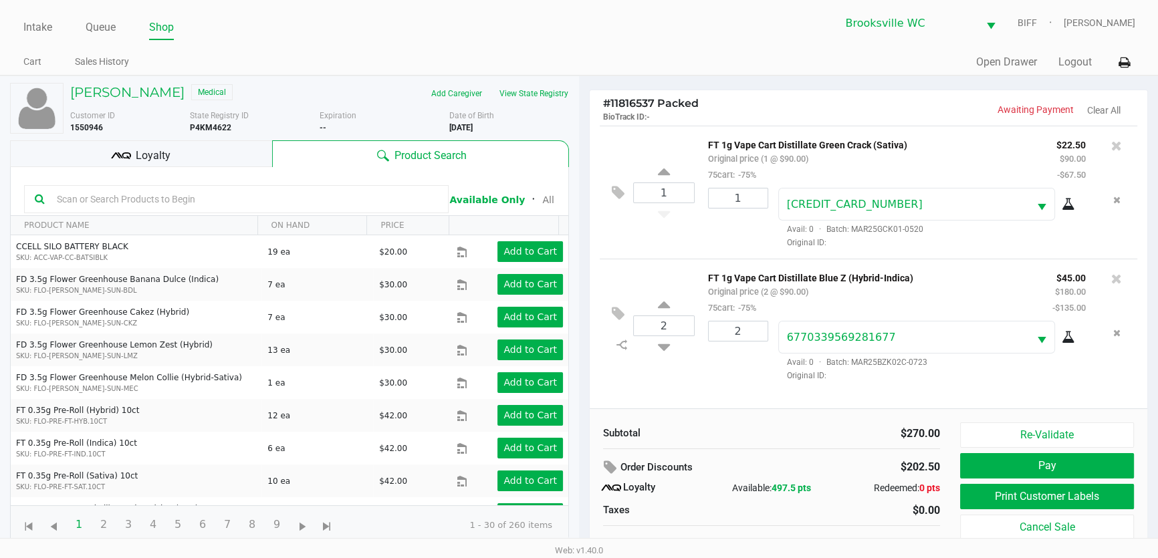
click at [204, 210] on div at bounding box center [236, 199] width 425 height 28
click at [205, 201] on input "text" at bounding box center [244, 199] width 387 height 20
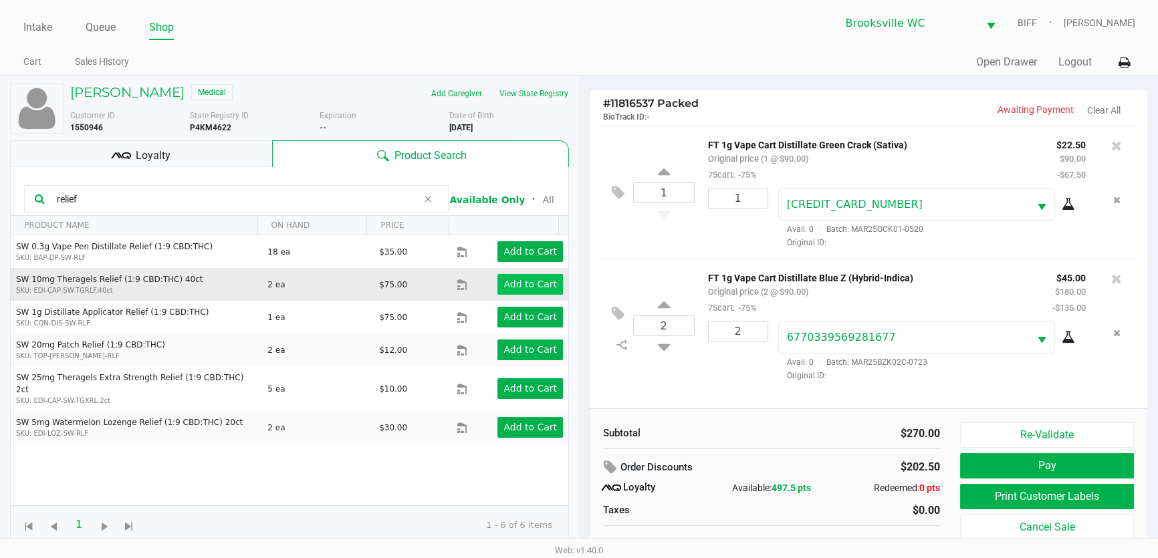
type input "relief"
click at [537, 284] on app-button-loader "Add to Cart" at bounding box center [531, 284] width 54 height 11
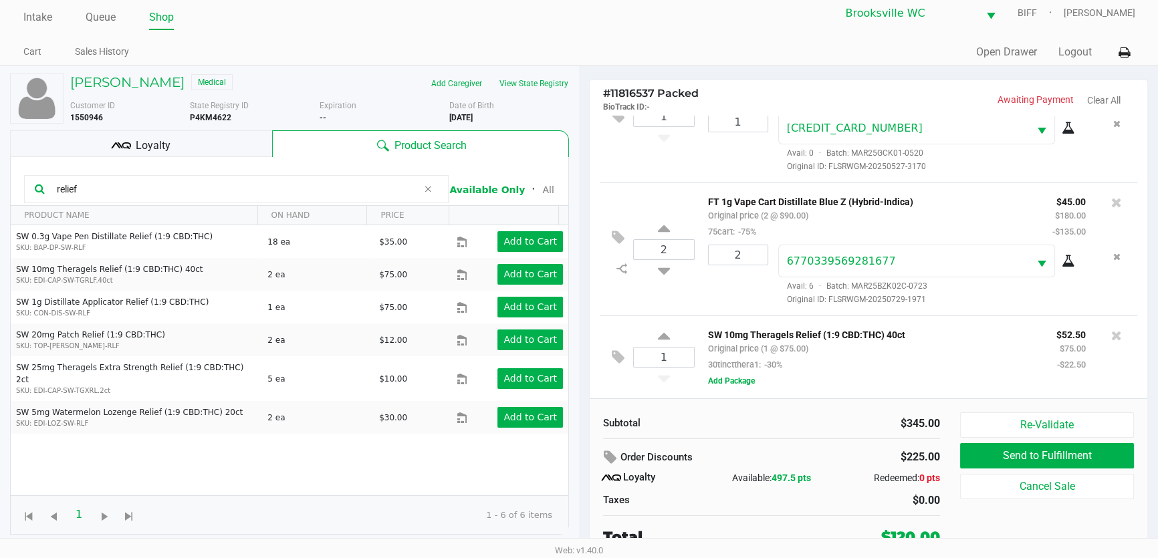
scroll to position [13, 0]
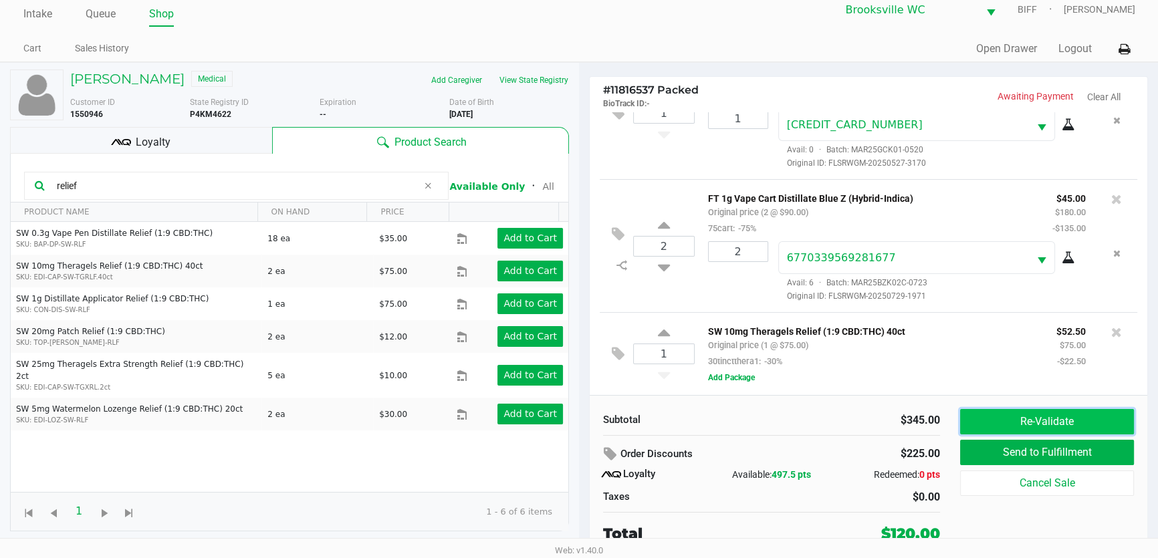
click at [986, 417] on button "Re-Validate" at bounding box center [1047, 421] width 174 height 25
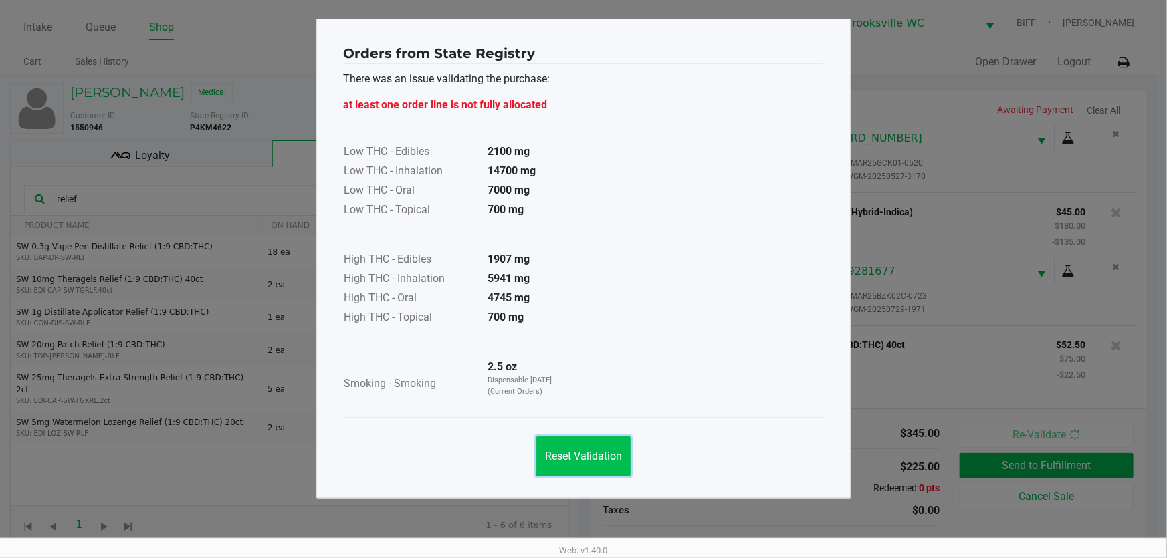
drag, startPoint x: 617, startPoint y: 460, endPoint x: 742, endPoint y: 463, distance: 125.1
click at [618, 460] on span "Reset Validation" at bounding box center [583, 456] width 77 height 13
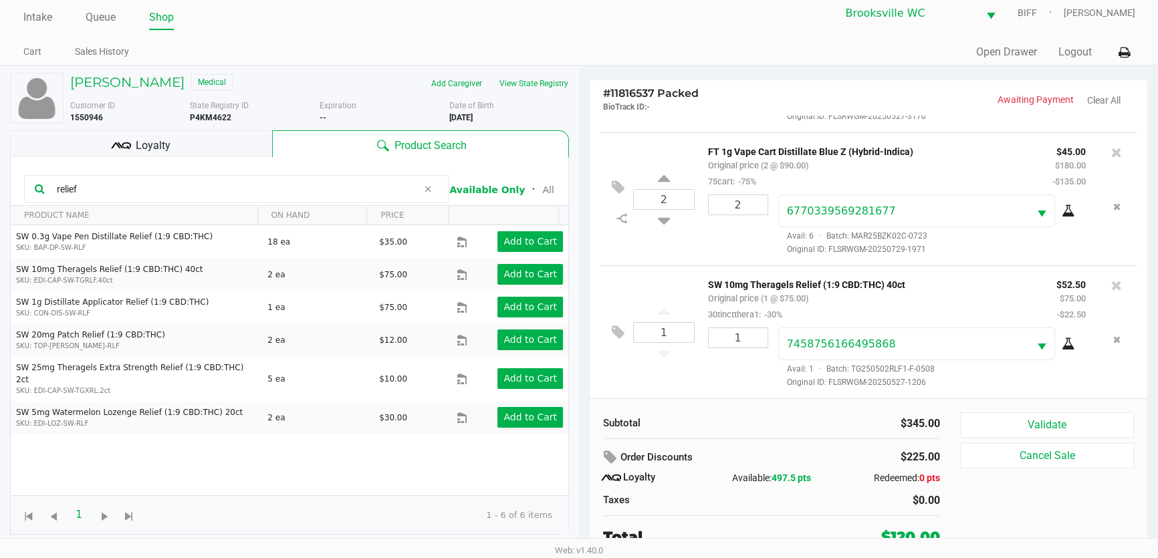
scroll to position [13, 0]
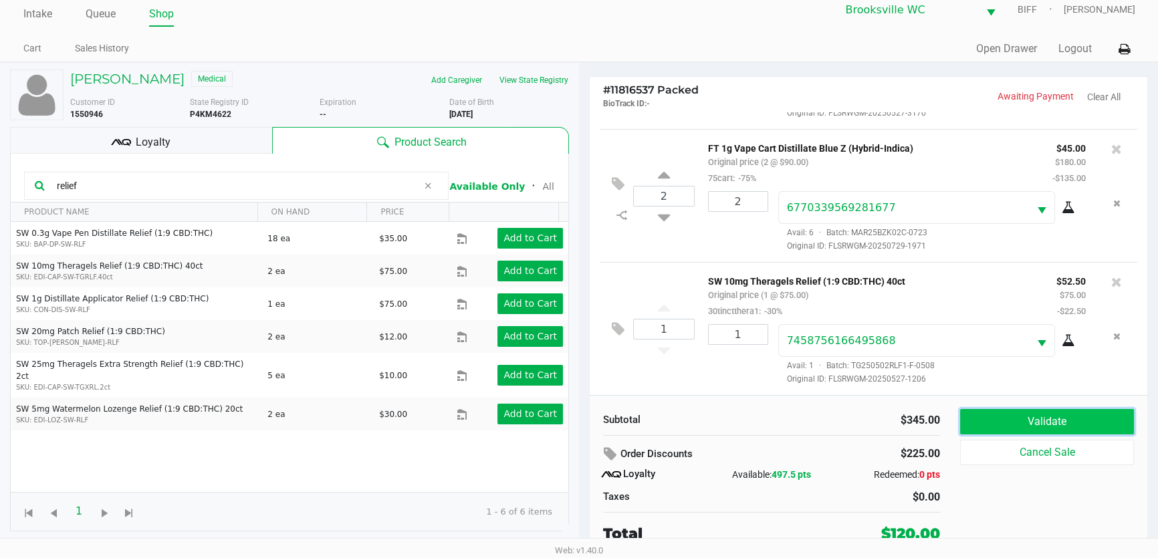
click at [997, 421] on button "Validate" at bounding box center [1047, 421] width 174 height 25
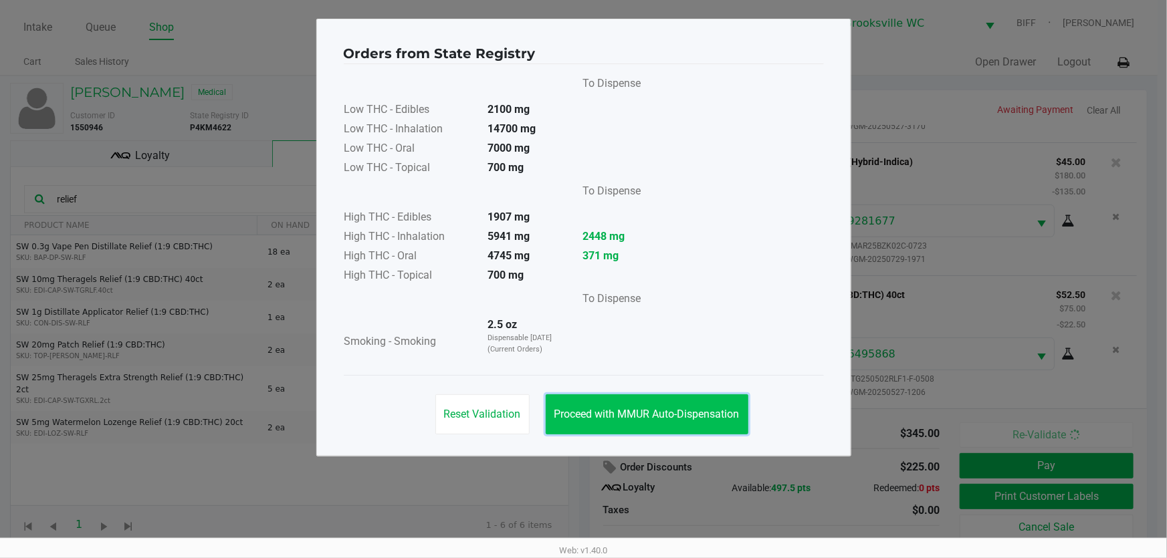
click at [659, 397] on button "Proceed with MMUR Auto-Dispensation" at bounding box center [647, 415] width 203 height 40
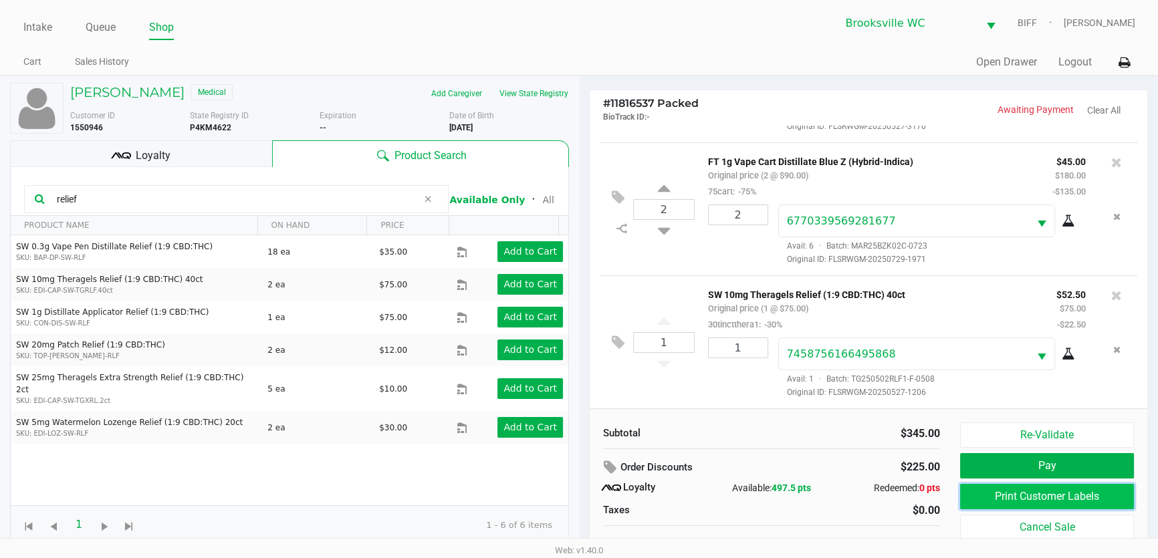
click at [1097, 490] on button "Print Customer Labels" at bounding box center [1047, 496] width 174 height 25
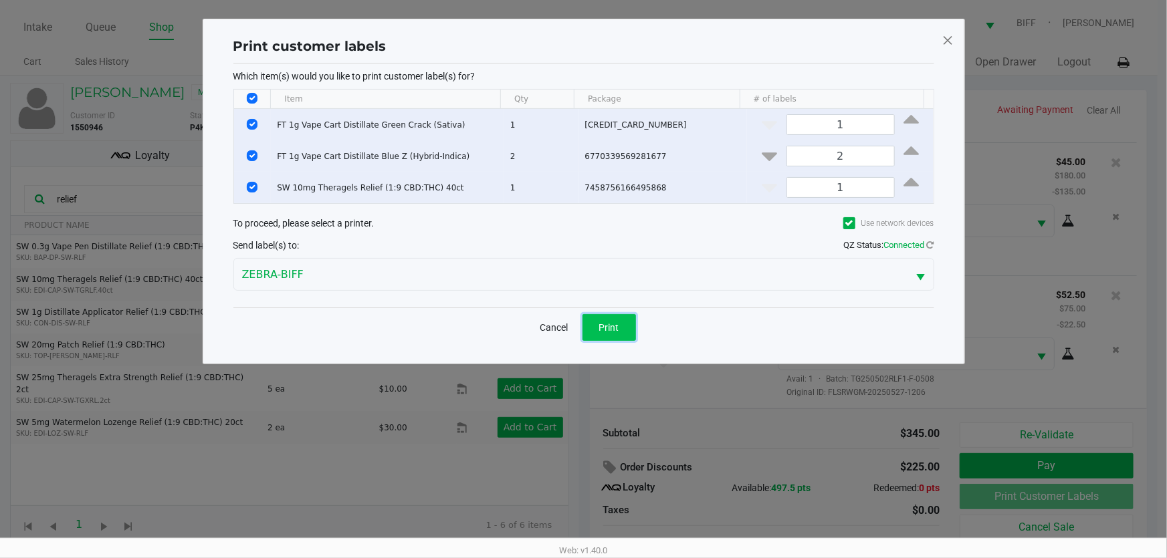
click at [611, 326] on span "Print" at bounding box center [609, 327] width 20 height 11
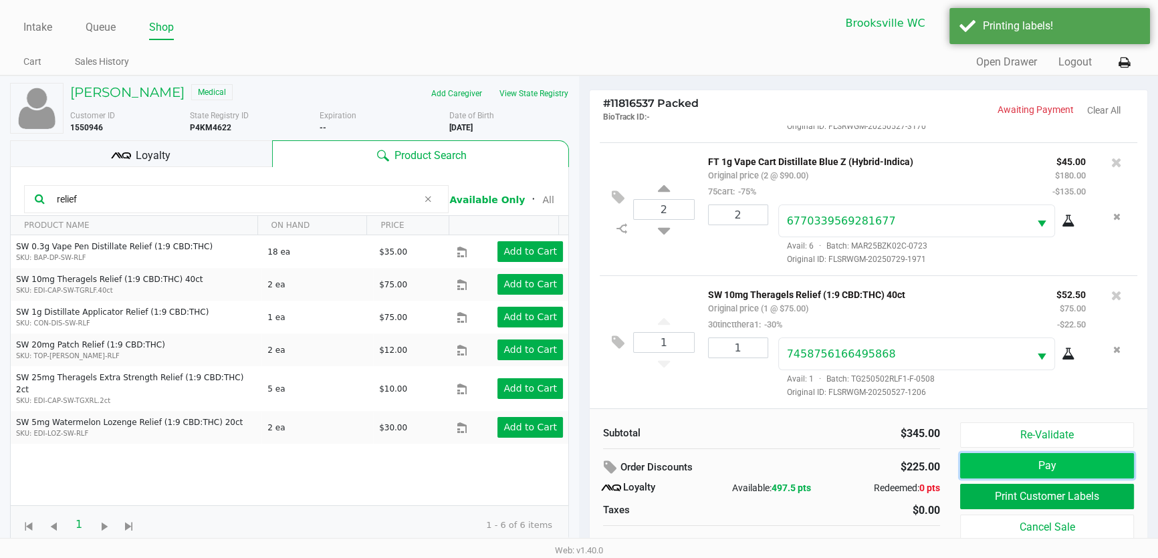
click at [1096, 465] on button "Pay" at bounding box center [1047, 465] width 174 height 25
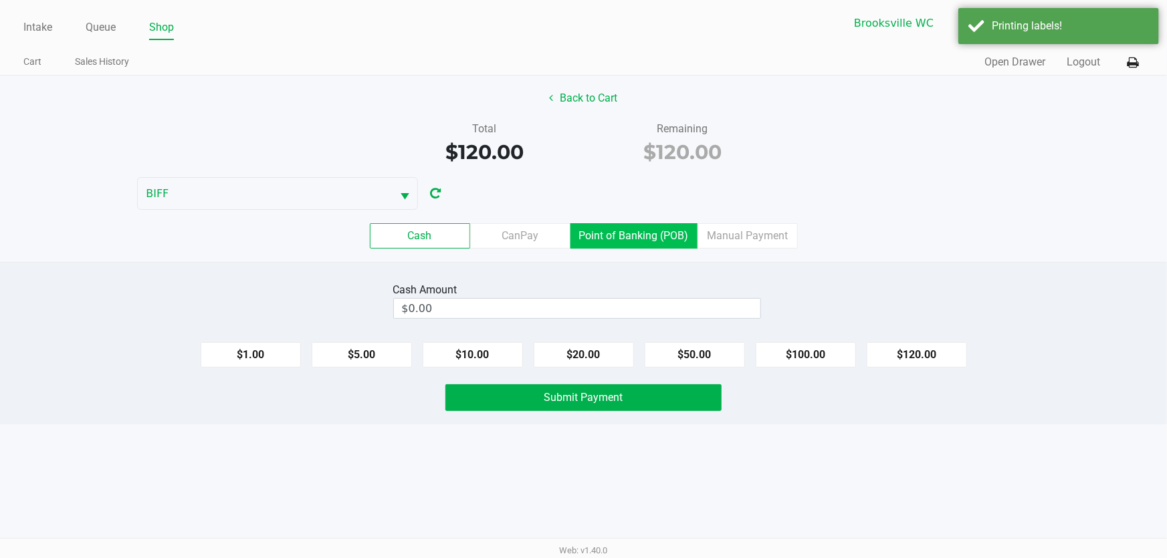
click at [615, 237] on label "Point of Banking (POB)" at bounding box center [634, 235] width 127 height 25
click at [0, 0] on 7 "Point of Banking (POB)" at bounding box center [0, 0] width 0 height 0
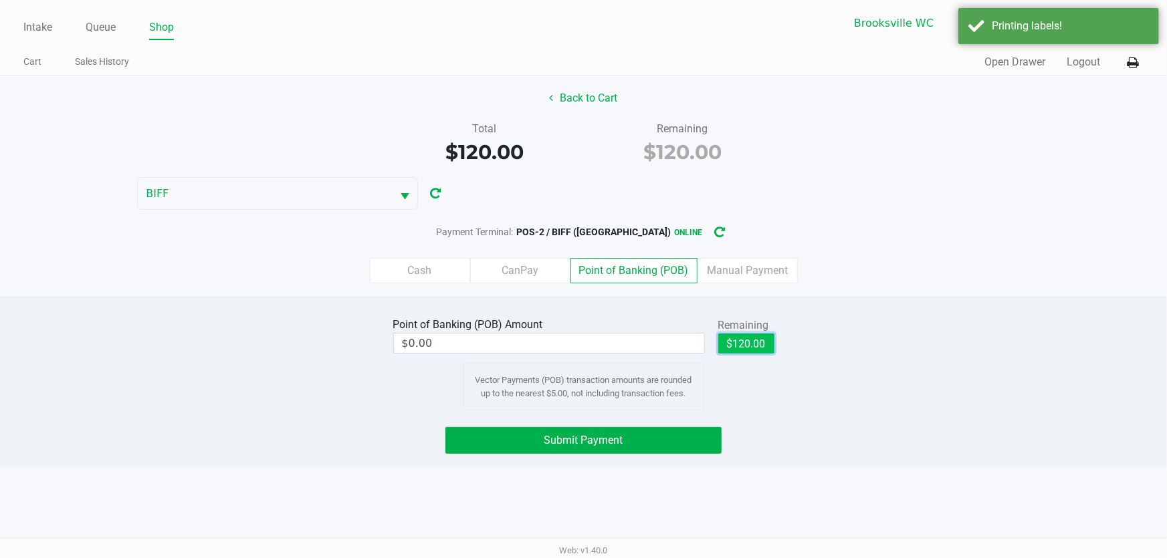
click at [742, 338] on button "$120.00" at bounding box center [746, 344] width 56 height 20
type input "$120.00"
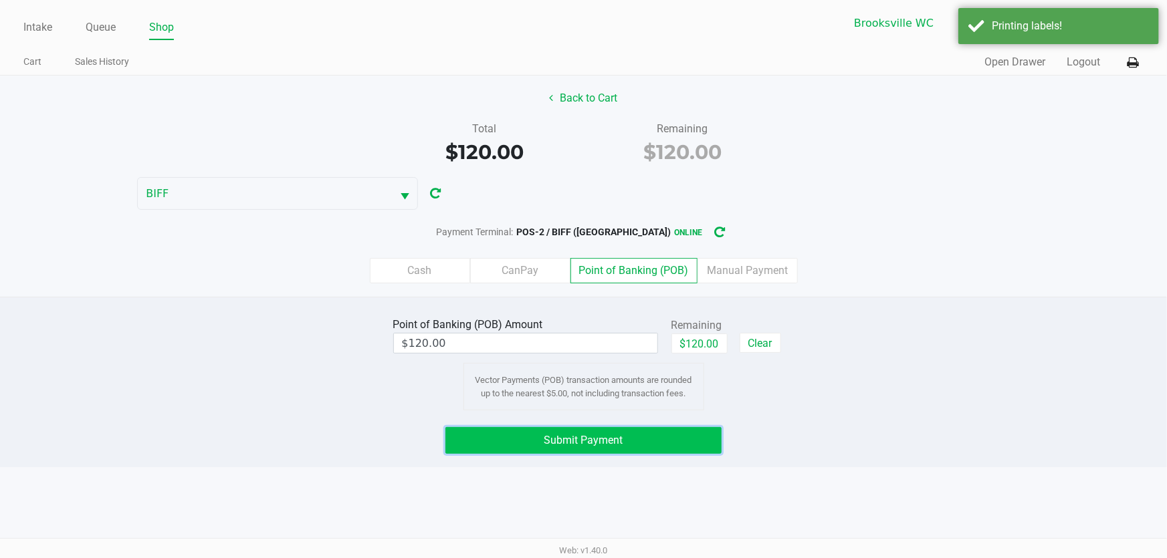
click at [522, 440] on button "Submit Payment" at bounding box center [583, 440] width 277 height 27
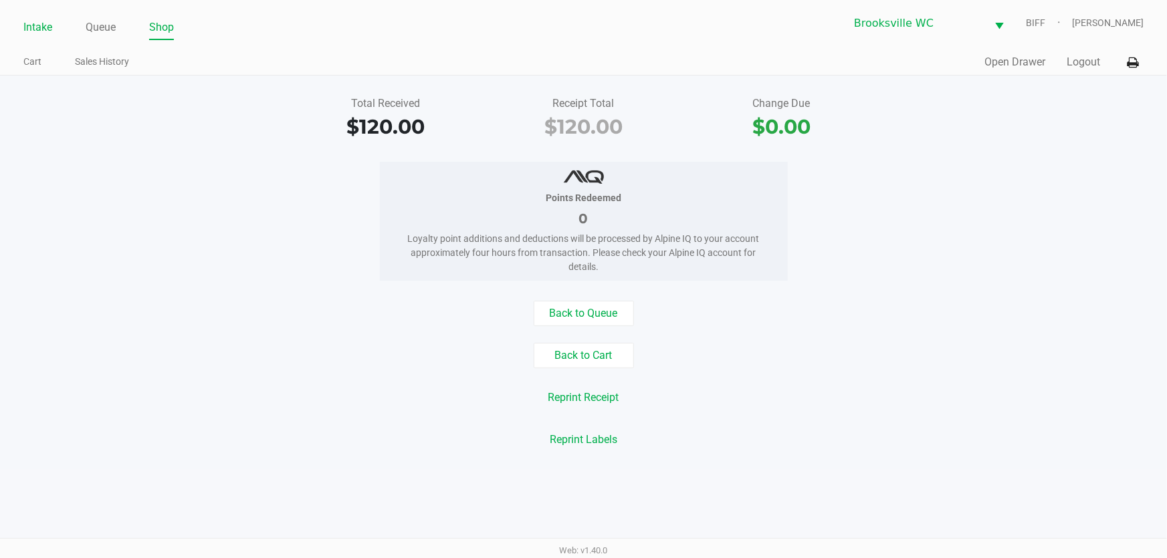
click at [47, 28] on link "Intake" at bounding box center [37, 27] width 29 height 19
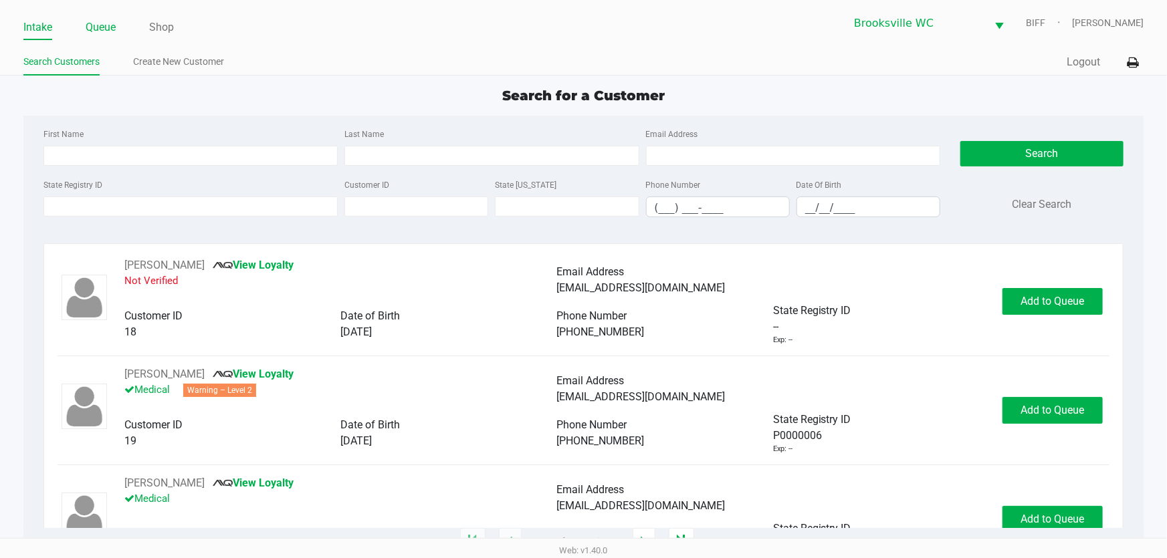
click at [96, 25] on link "Queue" at bounding box center [101, 27] width 30 height 19
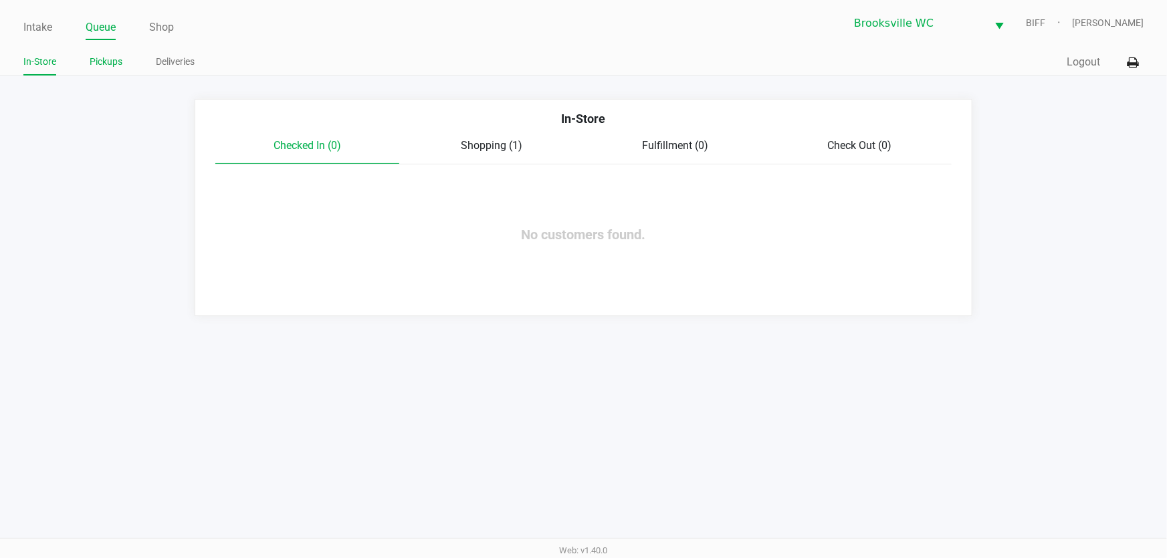
click at [106, 61] on link "Pickups" at bounding box center [106, 62] width 33 height 17
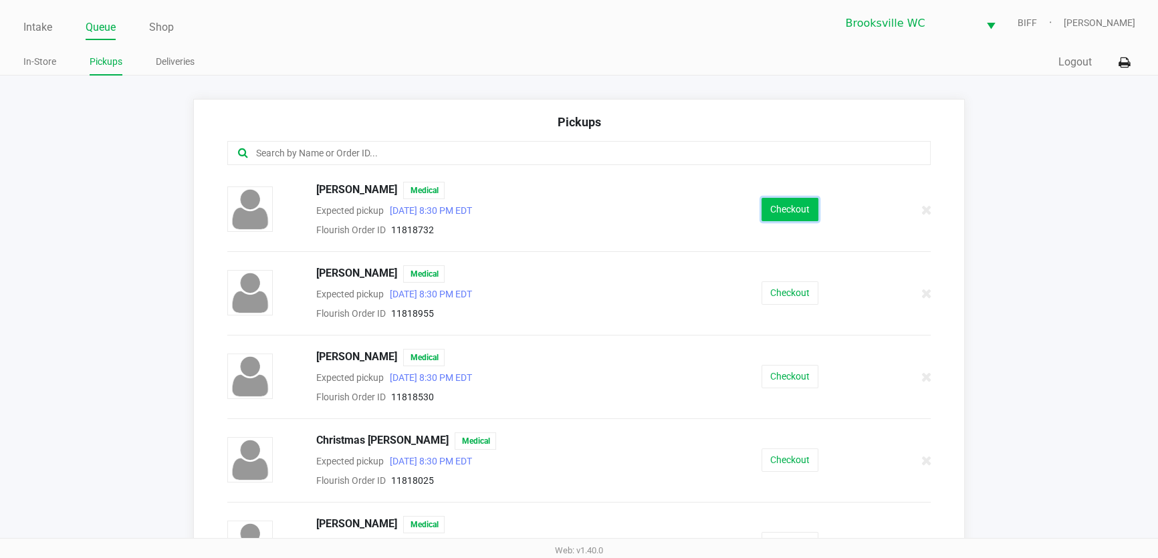
click at [772, 212] on button "Checkout" at bounding box center [790, 209] width 57 height 23
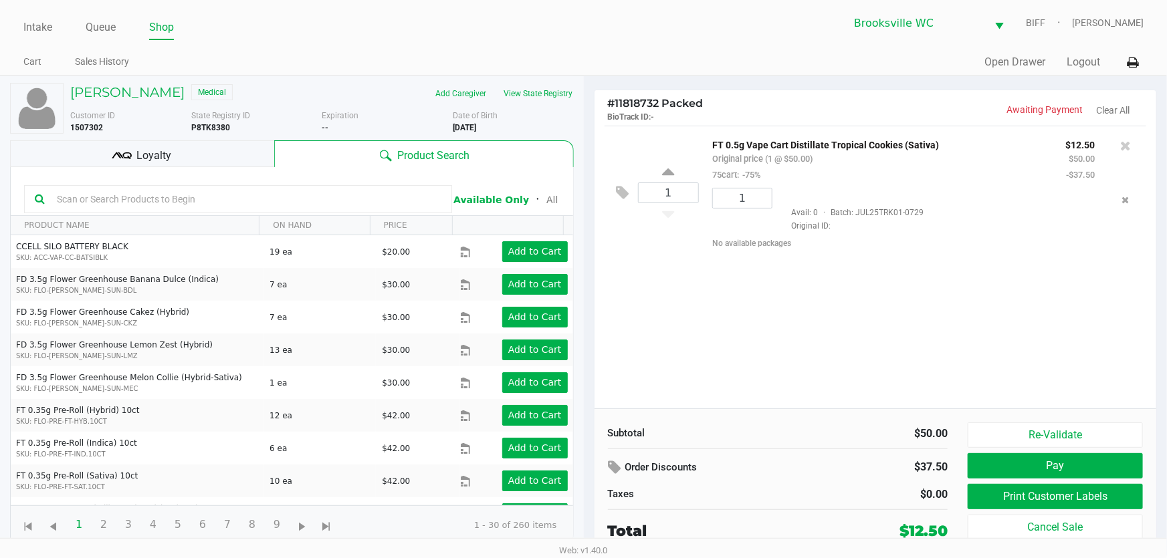
click at [175, 159] on div "Loyalty" at bounding box center [142, 153] width 264 height 27
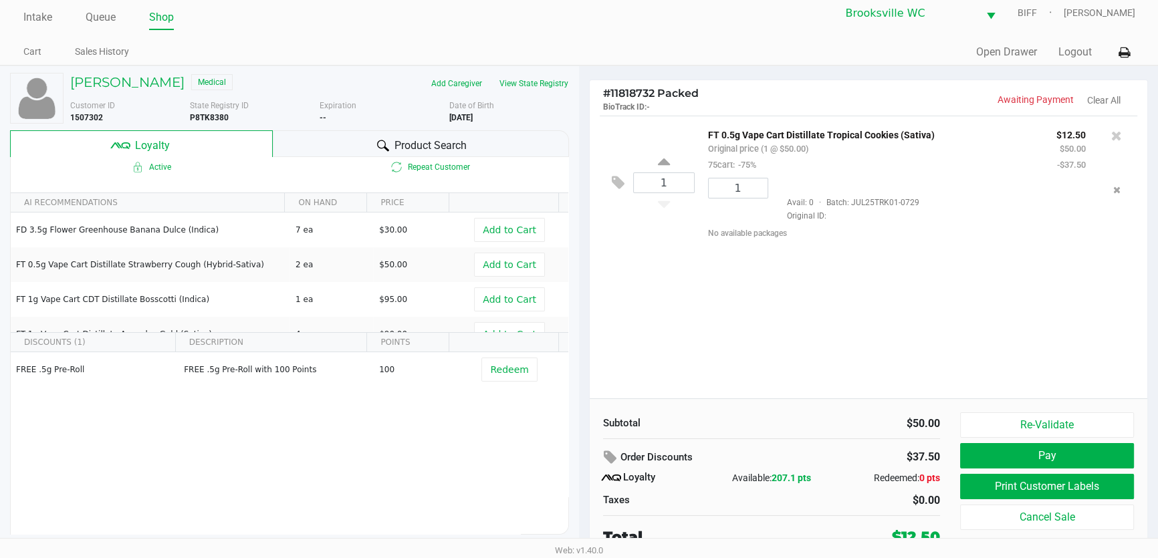
scroll to position [13, 0]
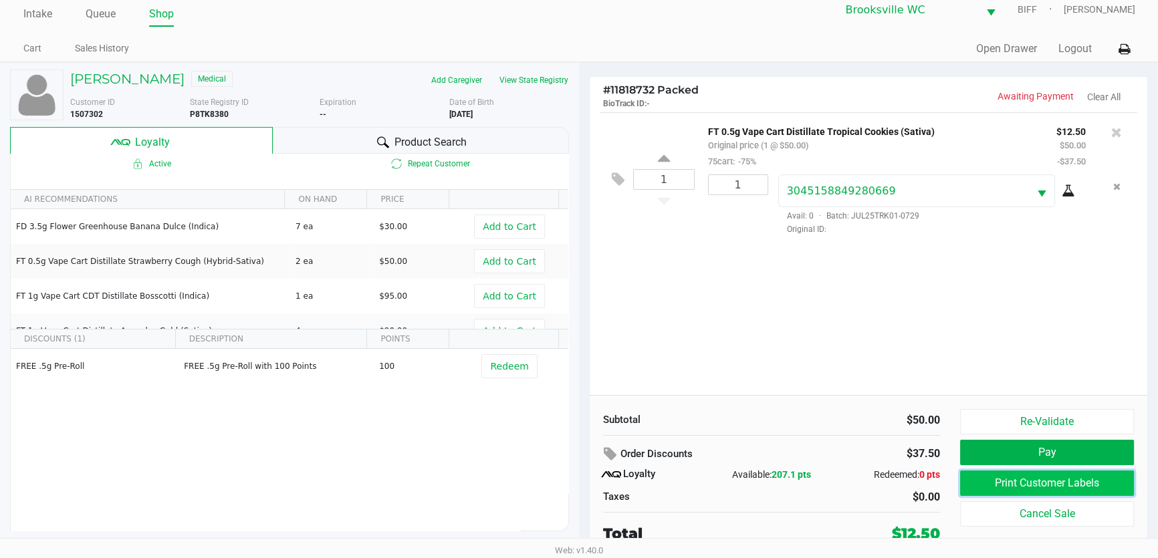
click at [1007, 482] on button "Print Customer Labels" at bounding box center [1047, 483] width 174 height 25
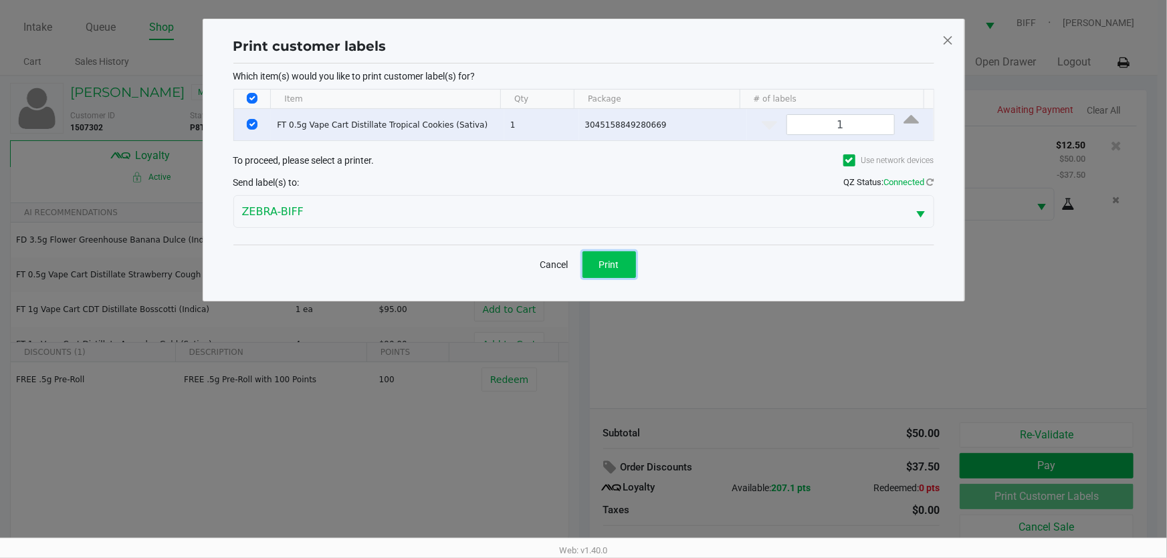
click at [615, 273] on button "Print" at bounding box center [610, 264] width 54 height 27
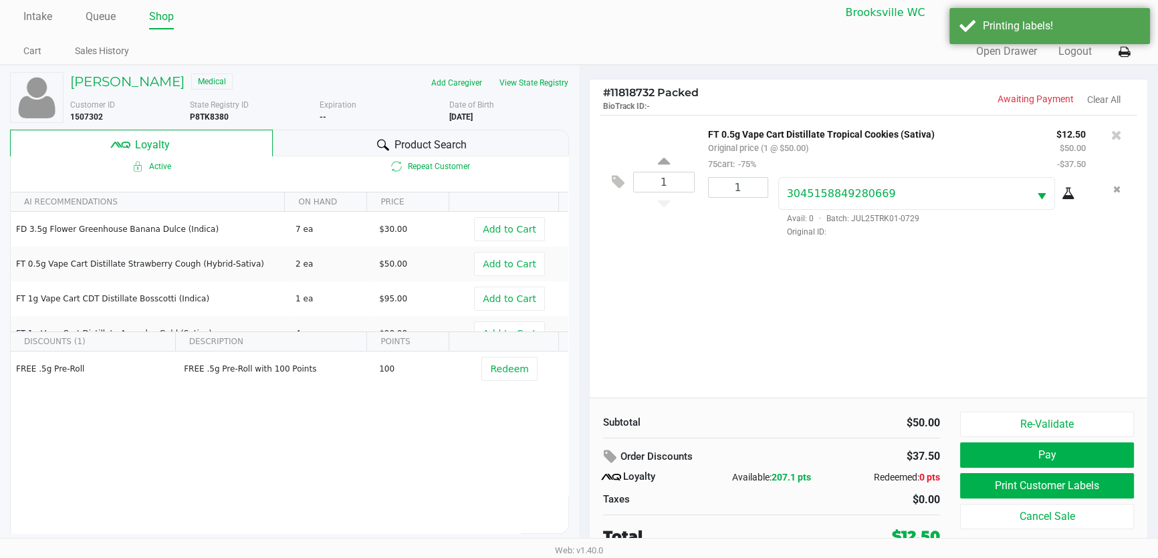
scroll to position [13, 0]
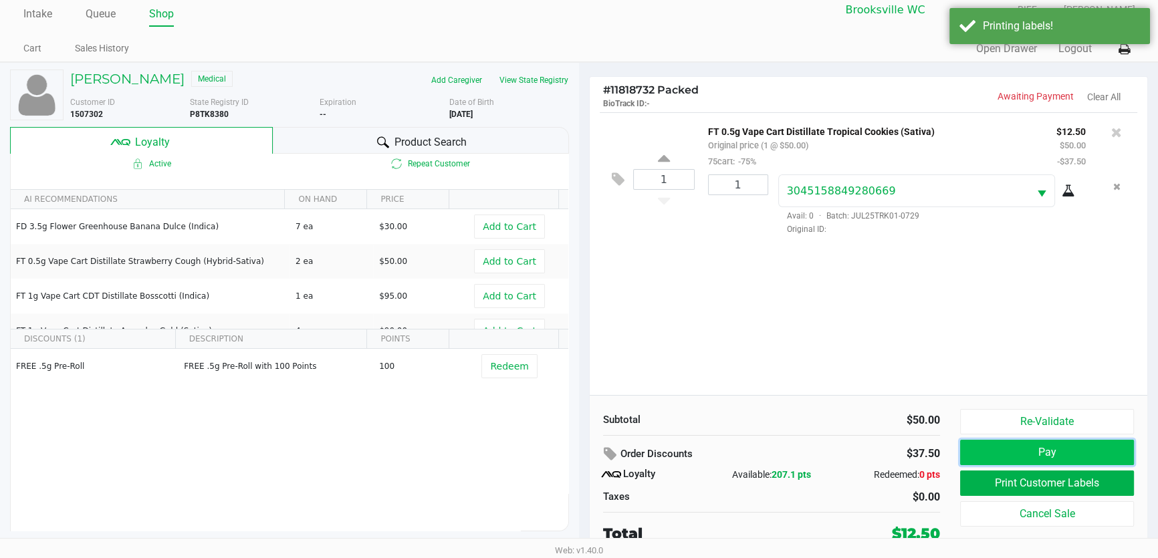
click at [1012, 452] on button "Pay" at bounding box center [1047, 452] width 174 height 25
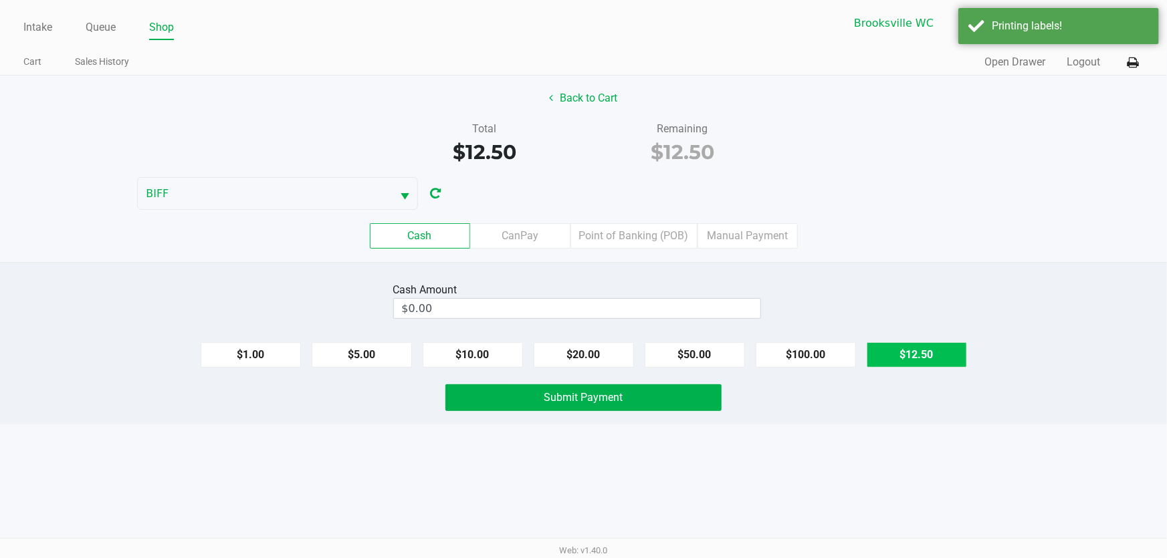
click at [886, 350] on button "$12.50" at bounding box center [917, 354] width 100 height 25
type input "$12.50"
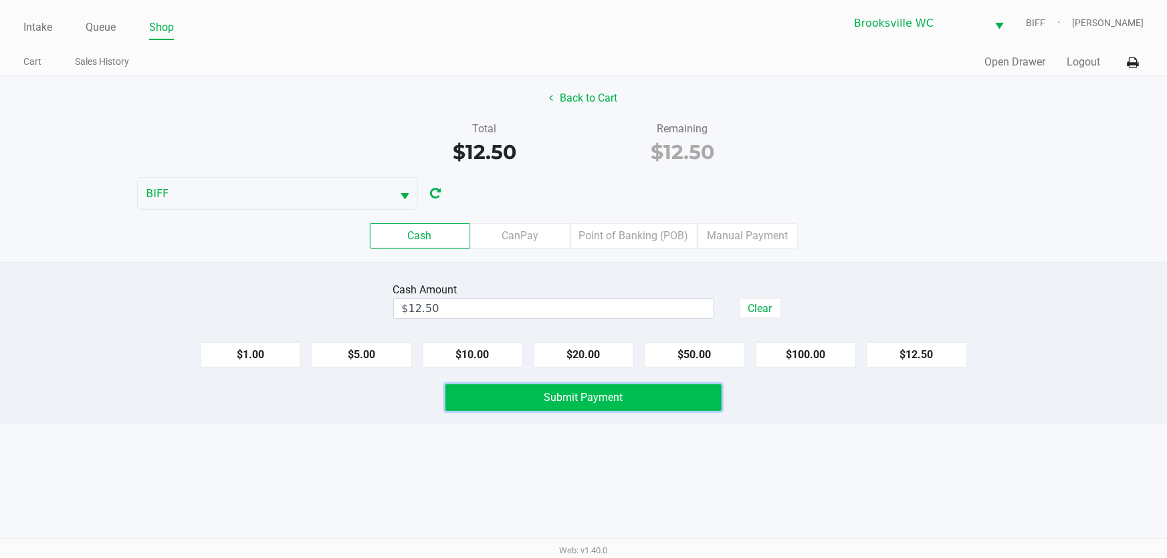
click at [550, 401] on span "Submit Payment" at bounding box center [583, 397] width 79 height 13
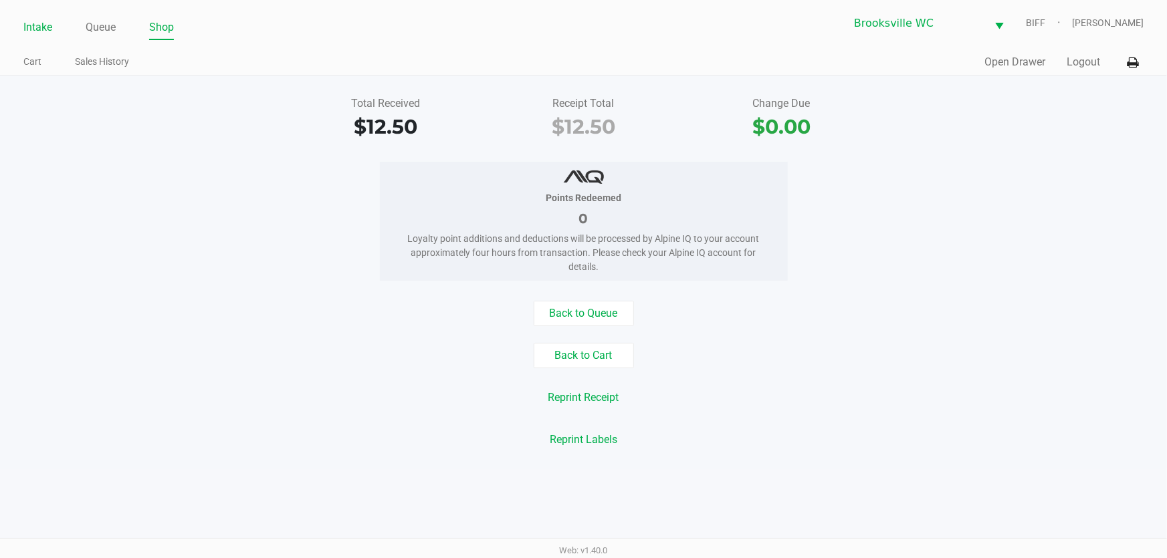
click at [37, 21] on link "Intake" at bounding box center [37, 27] width 29 height 19
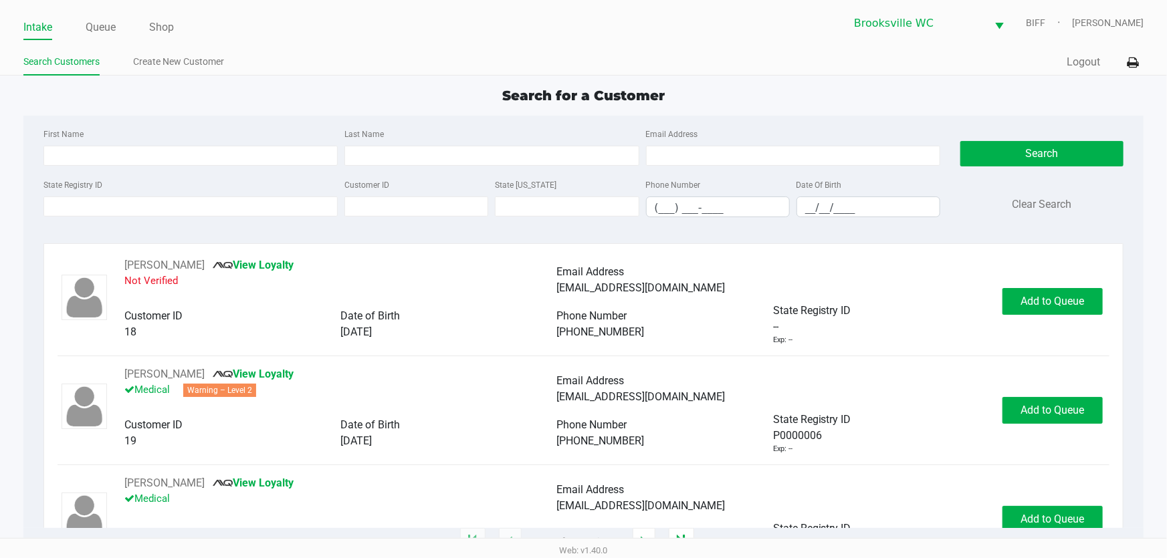
click at [206, 134] on div "First Name" at bounding box center [190, 146] width 301 height 40
click at [215, 111] on div "Search for a Customer First Name Last Name Email Address State Registry ID Cust…" at bounding box center [583, 314] width 1120 height 457
click at [128, 204] on input "State Registry ID" at bounding box center [190, 207] width 294 height 20
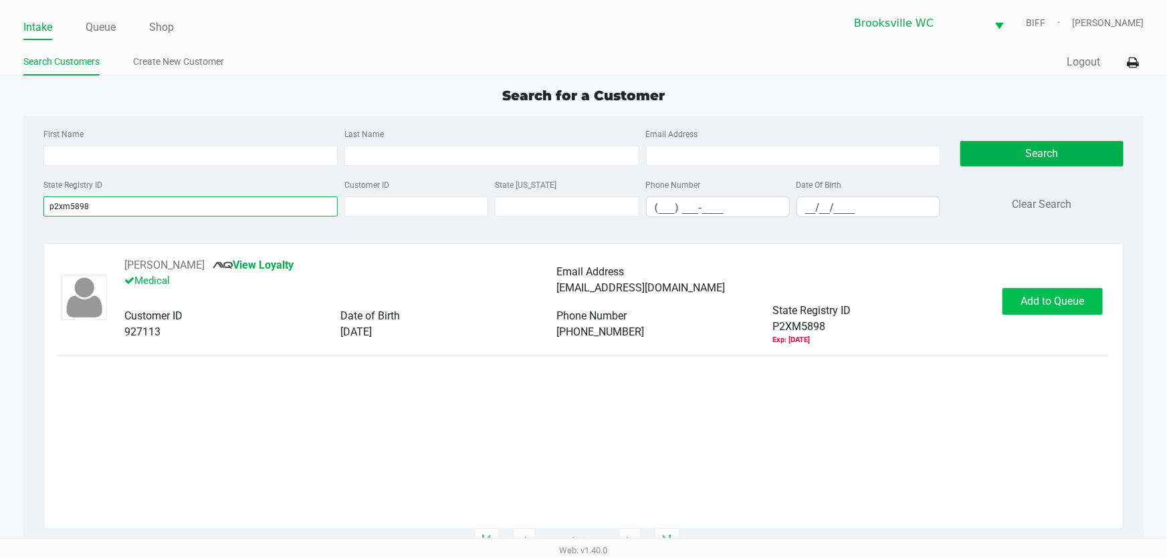
type input "p2xm5898"
click at [1074, 307] on span "Add to Queue" at bounding box center [1053, 301] width 64 height 13
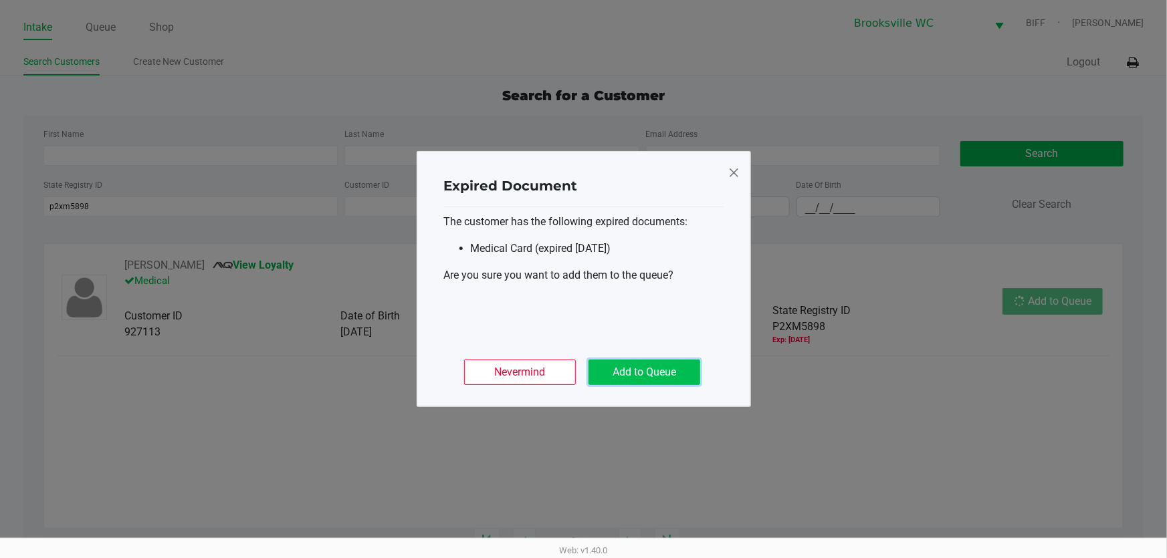
click at [682, 379] on button "Add to Queue" at bounding box center [645, 372] width 112 height 25
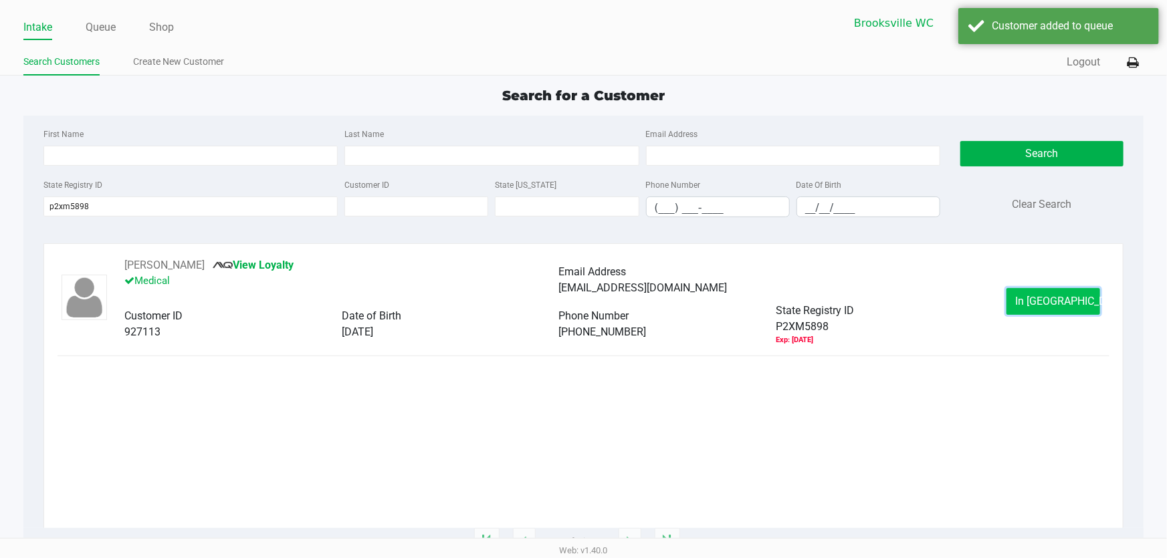
click at [1053, 302] on span "In [GEOGRAPHIC_DATA]" at bounding box center [1071, 301] width 112 height 13
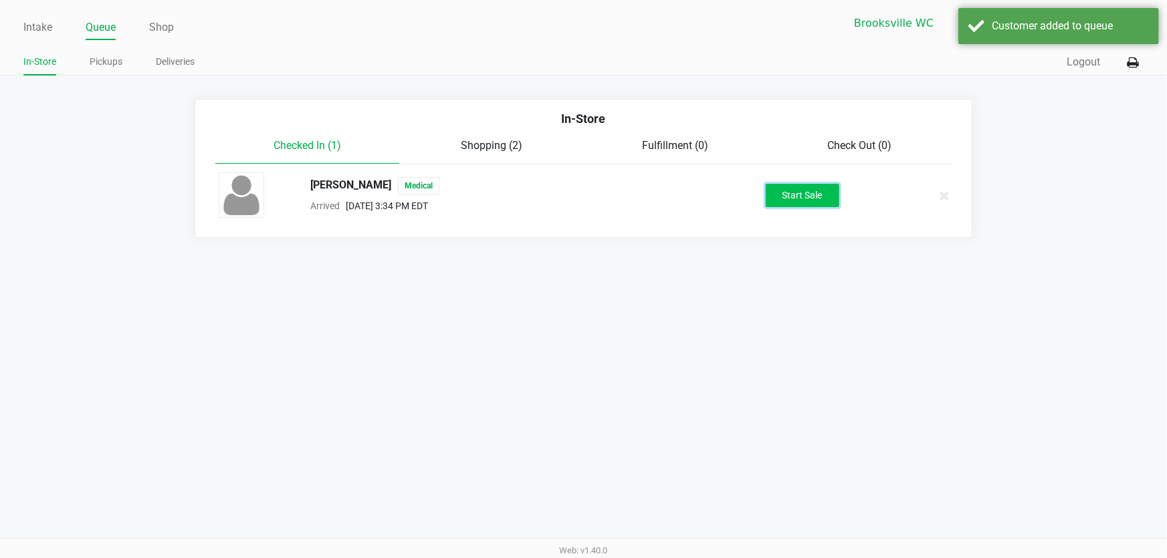
click at [809, 187] on button "Start Sale" at bounding box center [803, 195] width 74 height 23
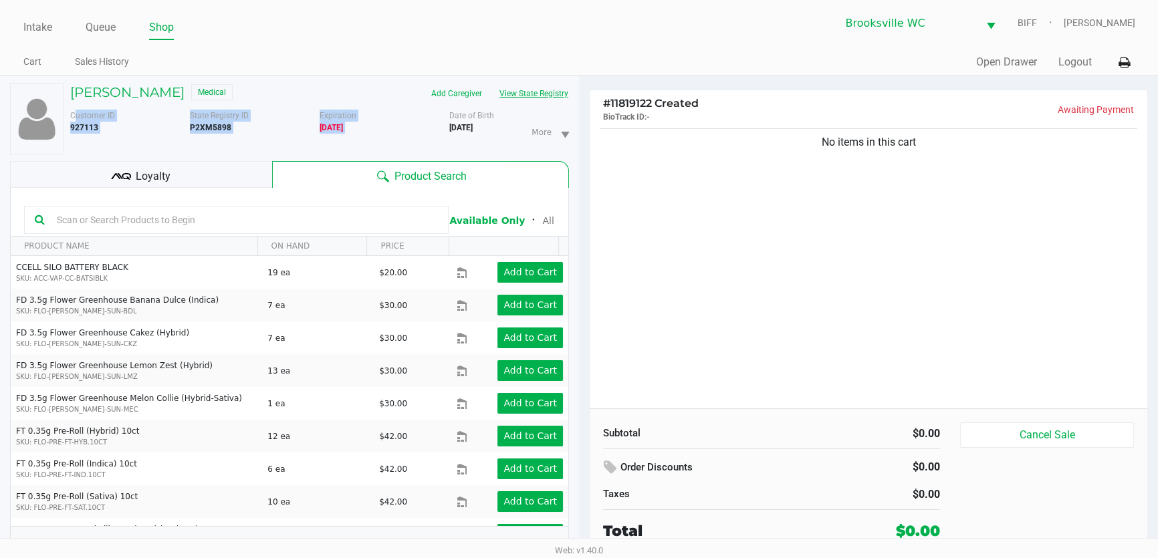
click at [537, 100] on div "[PERSON_NAME] Medical Add Caregiver View State Registry Customer ID 927113 Stat…" at bounding box center [317, 119] width 506 height 72
click at [539, 96] on button "View State Registry" at bounding box center [530, 93] width 78 height 21
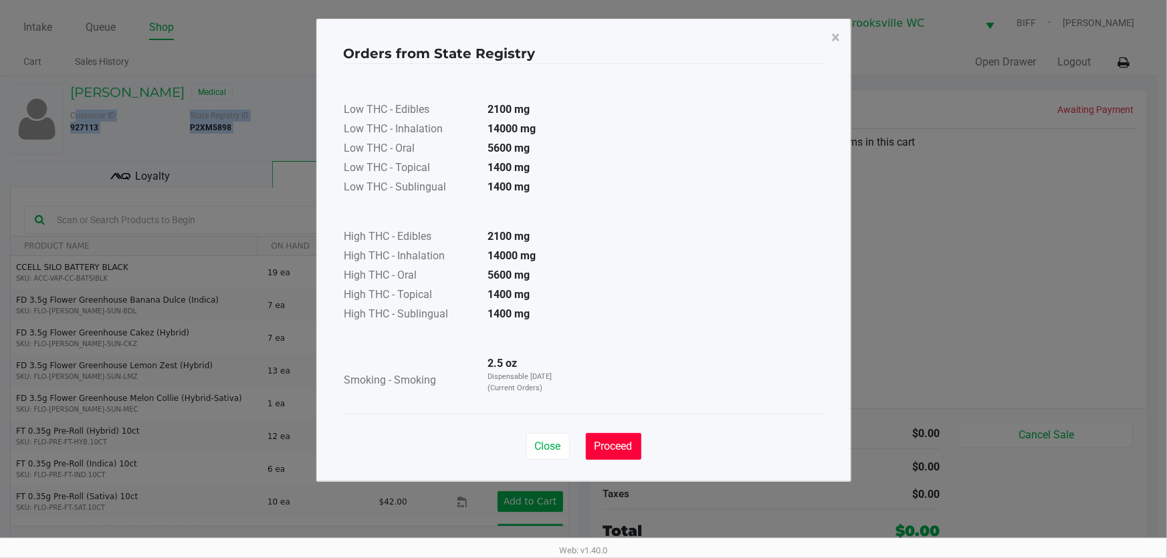
click at [617, 442] on span "Proceed" at bounding box center [614, 446] width 38 height 13
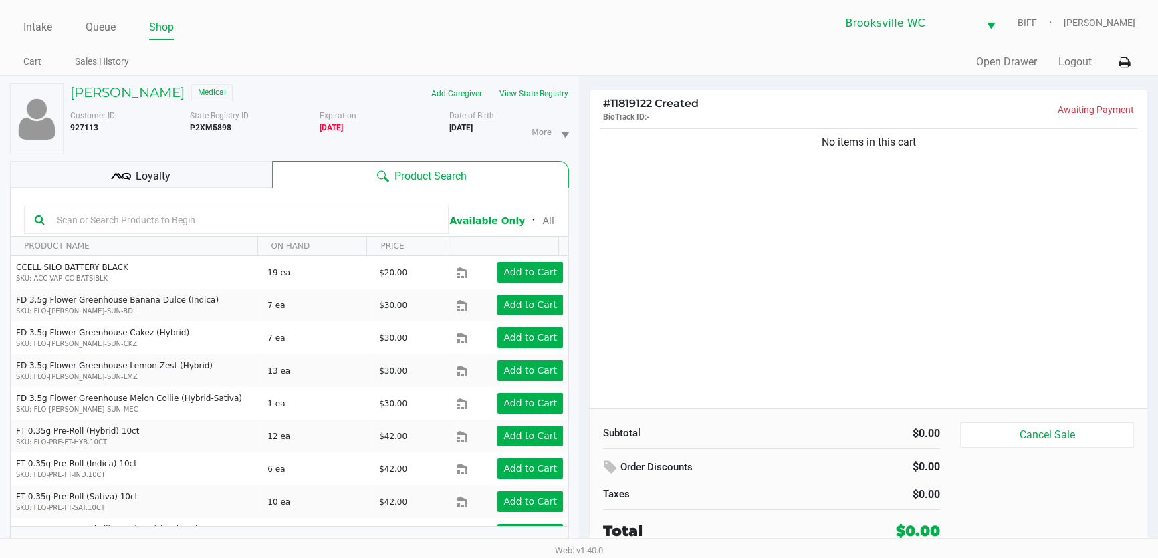
click at [298, 66] on ul "Cart Sales History" at bounding box center [301, 63] width 556 height 23
click at [197, 229] on div at bounding box center [236, 220] width 425 height 28
click at [197, 225] on input "text" at bounding box center [244, 220] width 387 height 20
click at [118, 224] on input "text" at bounding box center [244, 220] width 387 height 20
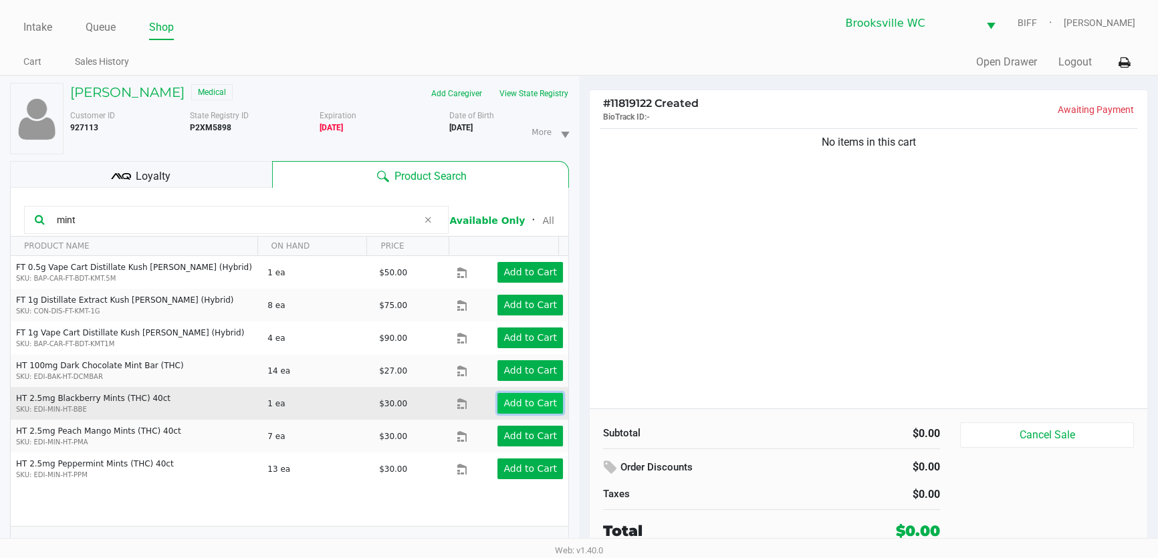
click at [499, 403] on button "Add to Cart" at bounding box center [531, 403] width 66 height 21
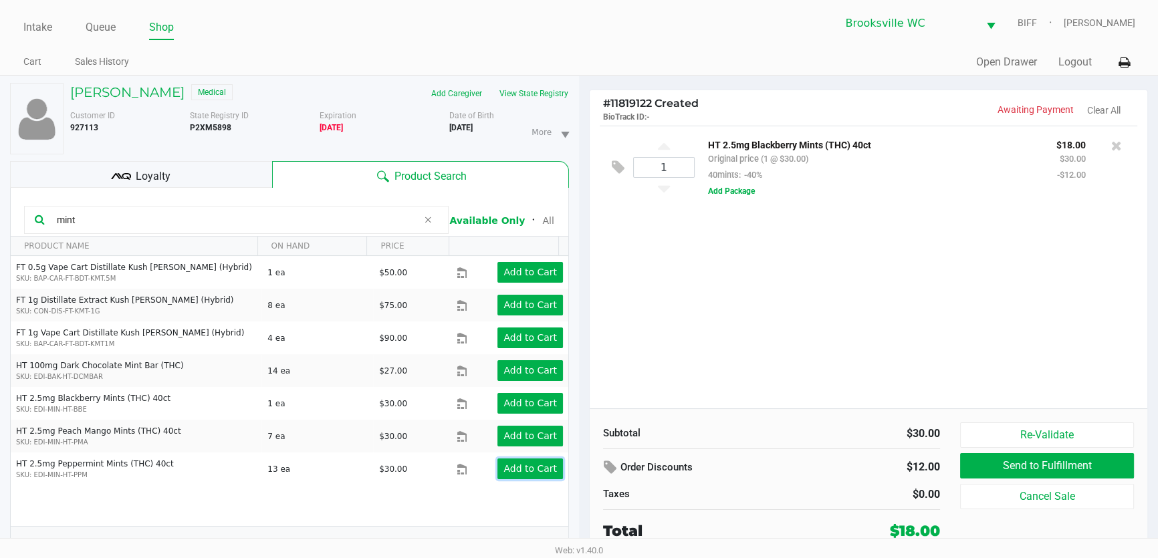
click at [526, 468] on app-button-loader "Add to Cart" at bounding box center [531, 468] width 54 height 11
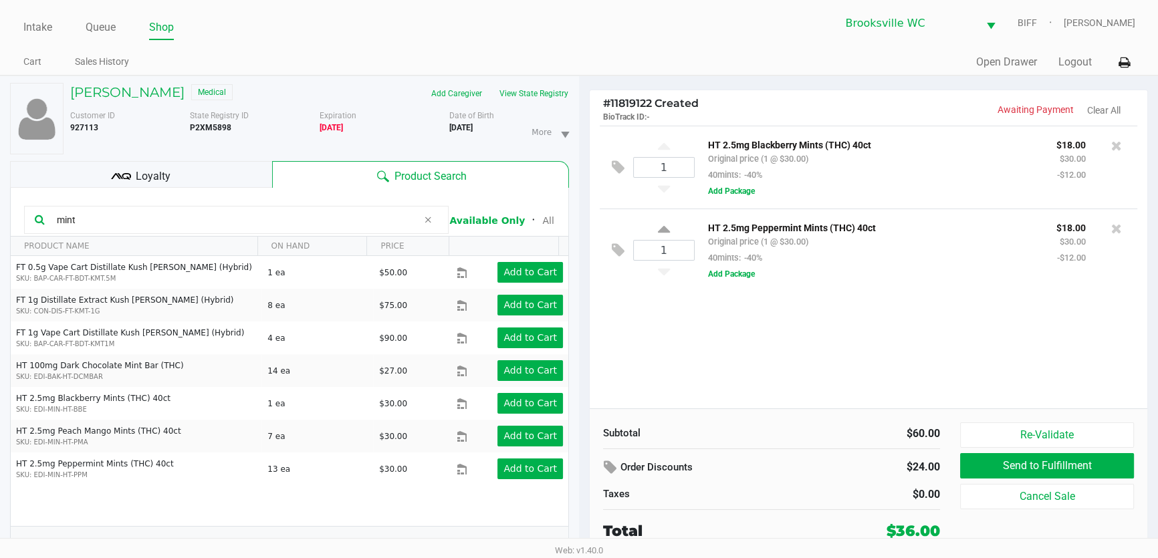
click at [99, 213] on input "mint" at bounding box center [234, 220] width 367 height 20
click at [100, 210] on input "mint" at bounding box center [234, 220] width 367 height 20
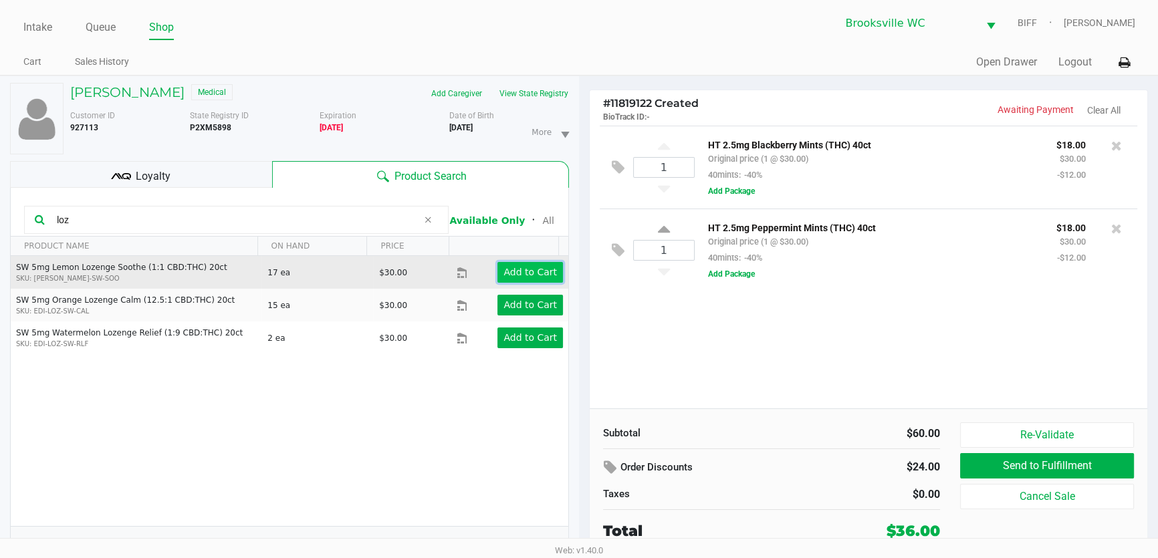
click at [511, 268] on app-button-loader "Add to Cart" at bounding box center [531, 272] width 54 height 11
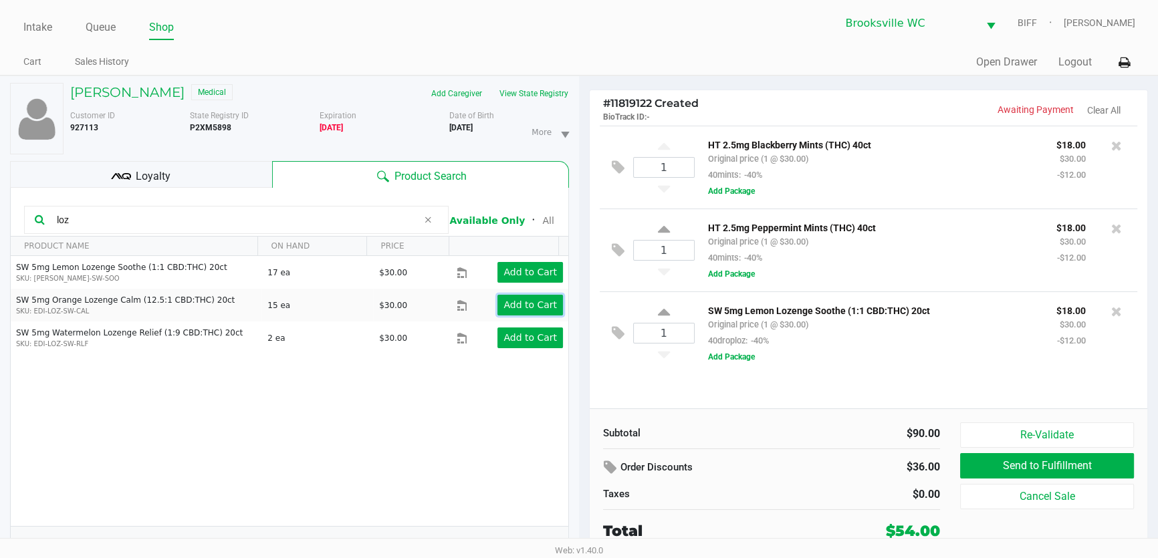
click at [528, 306] on app-button-loader "Add to Cart" at bounding box center [531, 305] width 54 height 11
click at [716, 411] on div at bounding box center [579, 316] width 1158 height 348
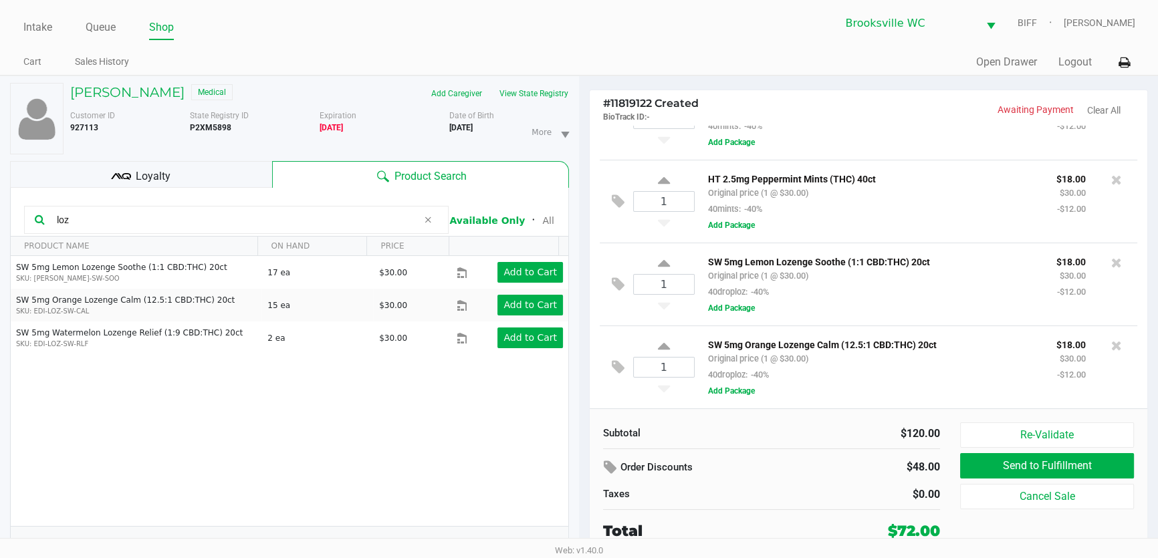
click at [142, 221] on input "loz" at bounding box center [234, 220] width 367 height 20
click at [106, 223] on input "loz" at bounding box center [234, 220] width 367 height 20
click at [106, 222] on input "loz" at bounding box center [234, 220] width 367 height 20
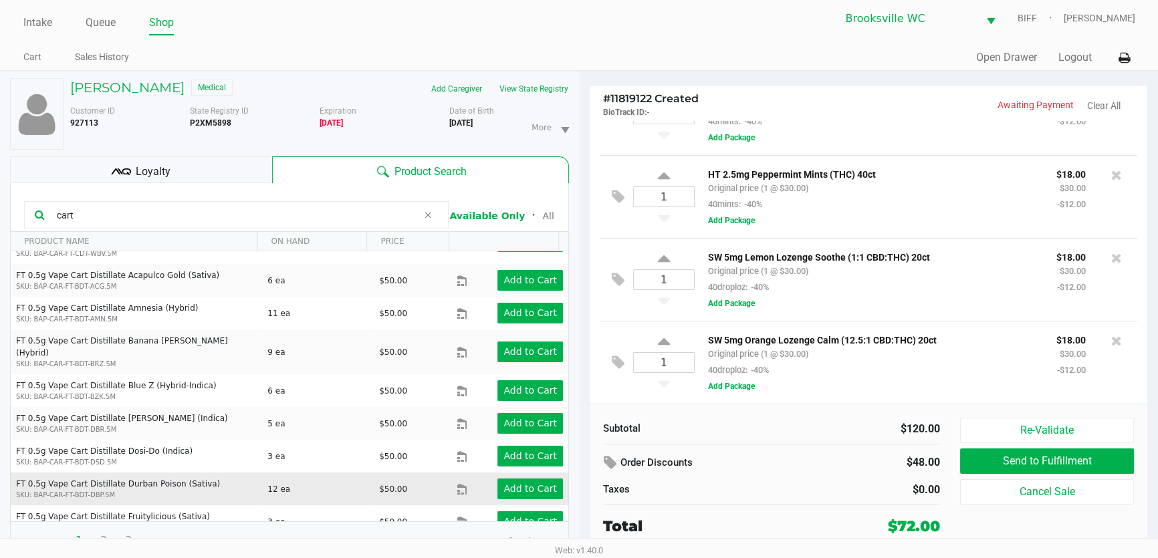
scroll to position [13, 0]
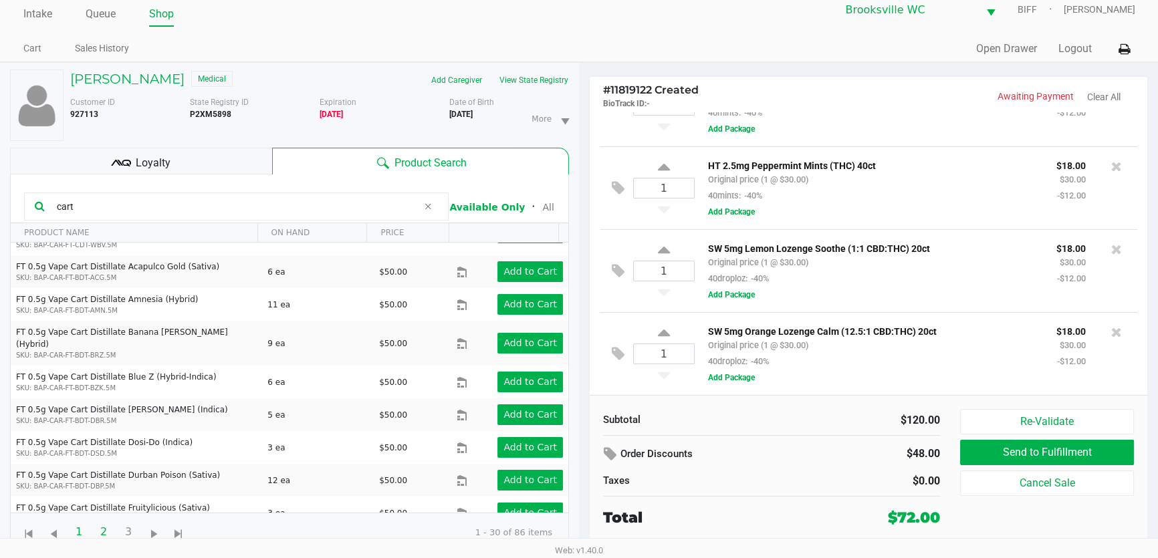
type input "cart"
click at [104, 530] on span "2" at bounding box center [103, 532] width 25 height 25
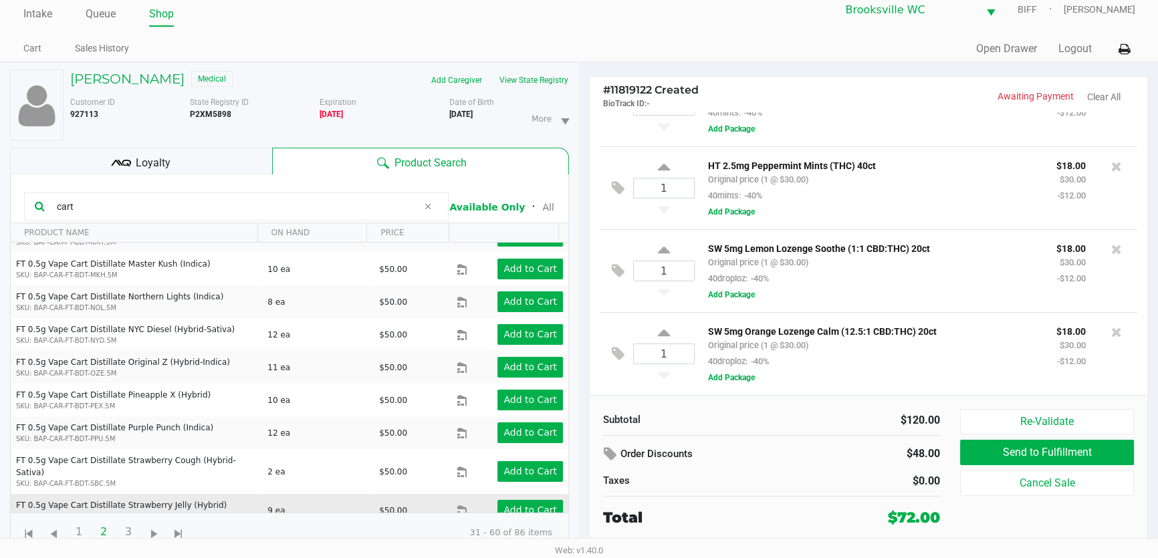
scroll to position [182, 0]
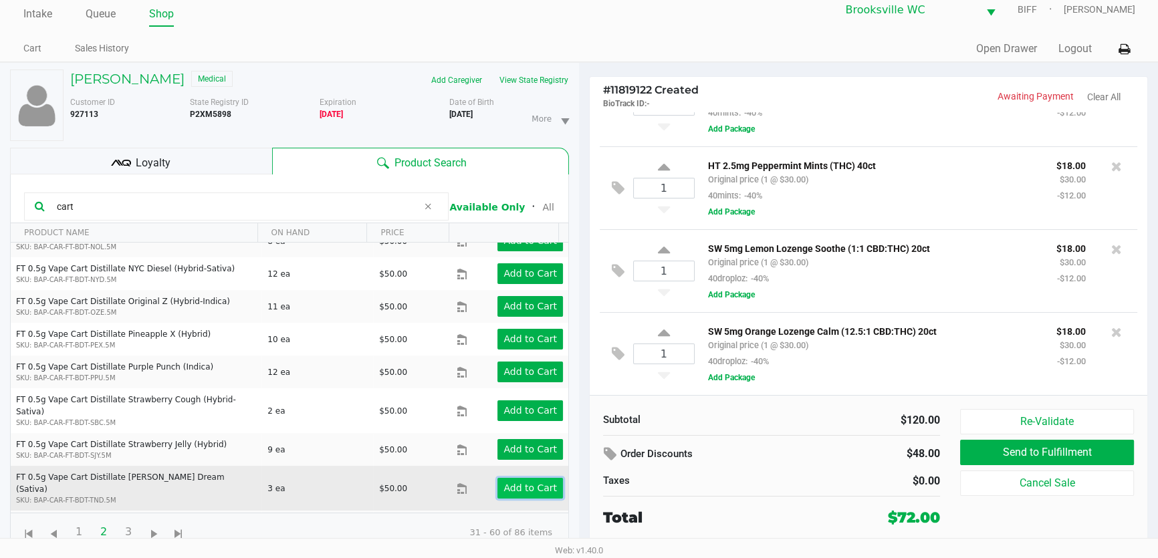
click at [509, 483] on app-button-loader "Add to Cart" at bounding box center [531, 488] width 54 height 11
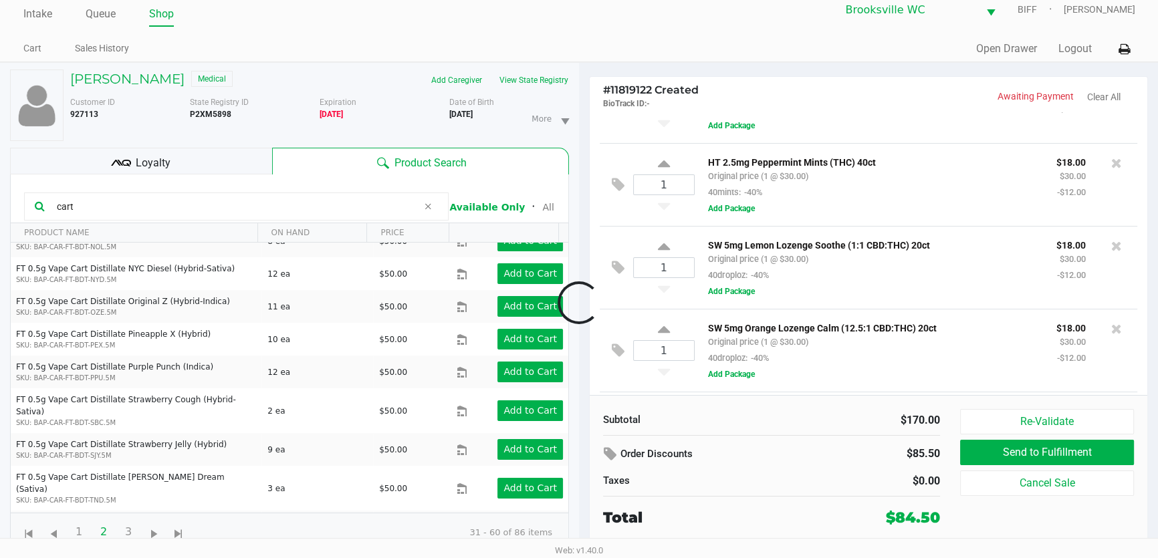
scroll to position [135, 0]
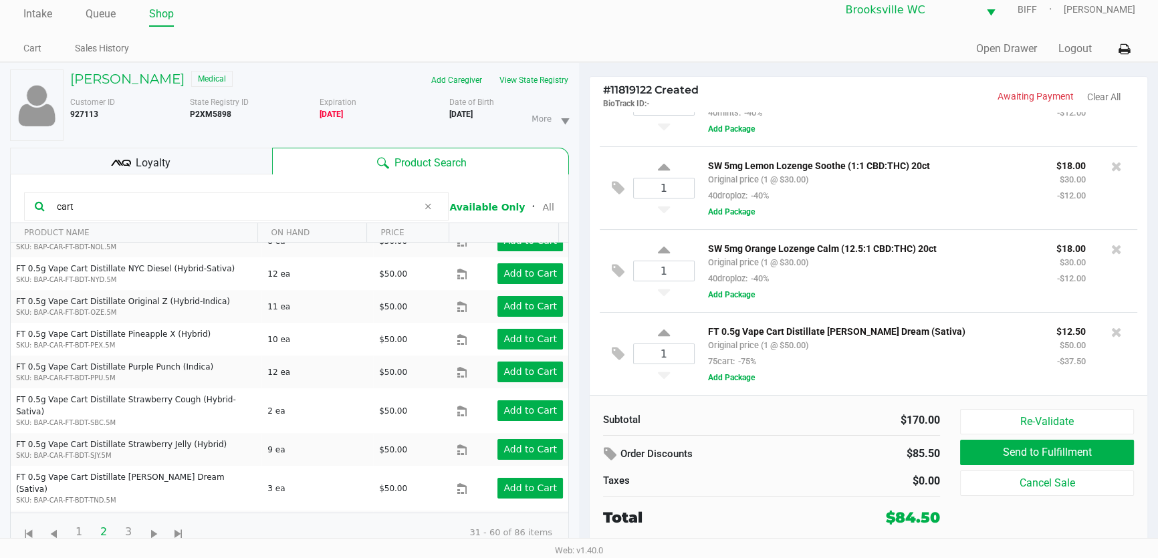
click at [868, 382] on div "FT 0.5g Vape Cart Distillate [PERSON_NAME] Dream (Sativa) Original price (1 @ $…" at bounding box center [911, 354] width 433 height 62
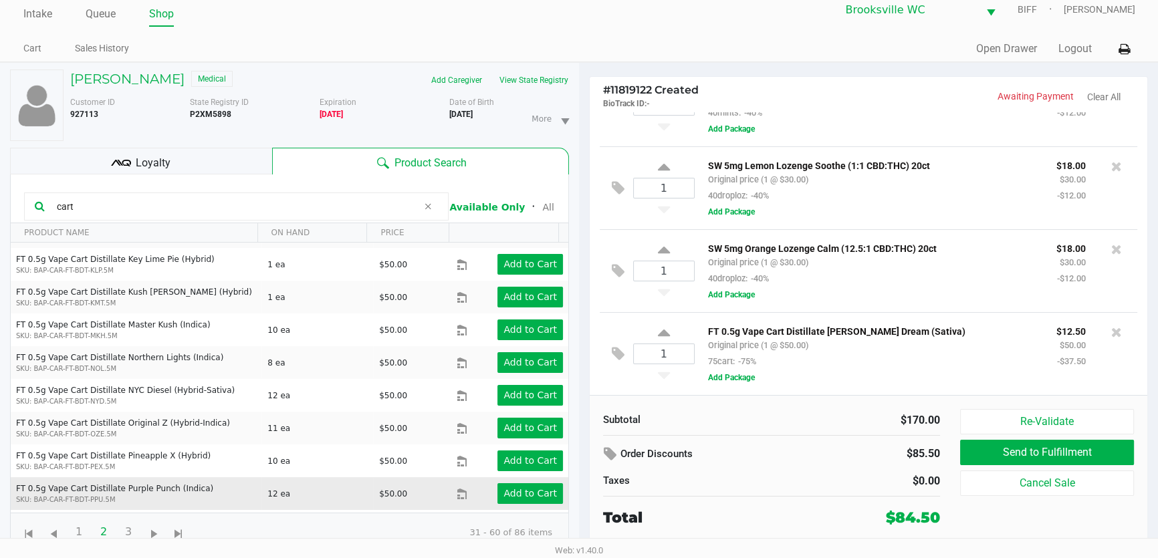
scroll to position [0, 0]
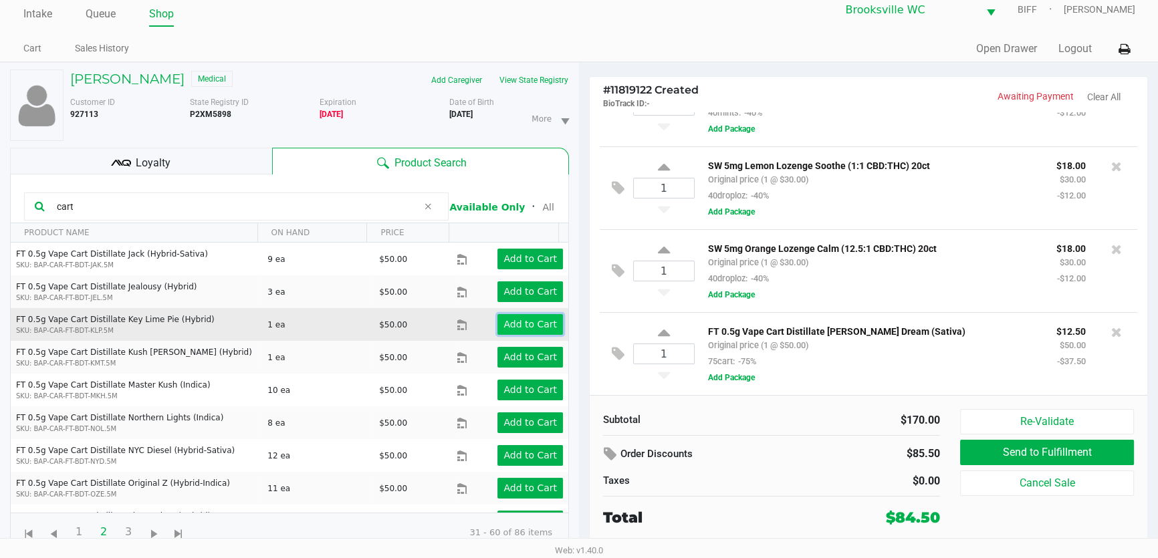
click at [526, 326] on app-button-loader "Add to Cart" at bounding box center [531, 324] width 54 height 11
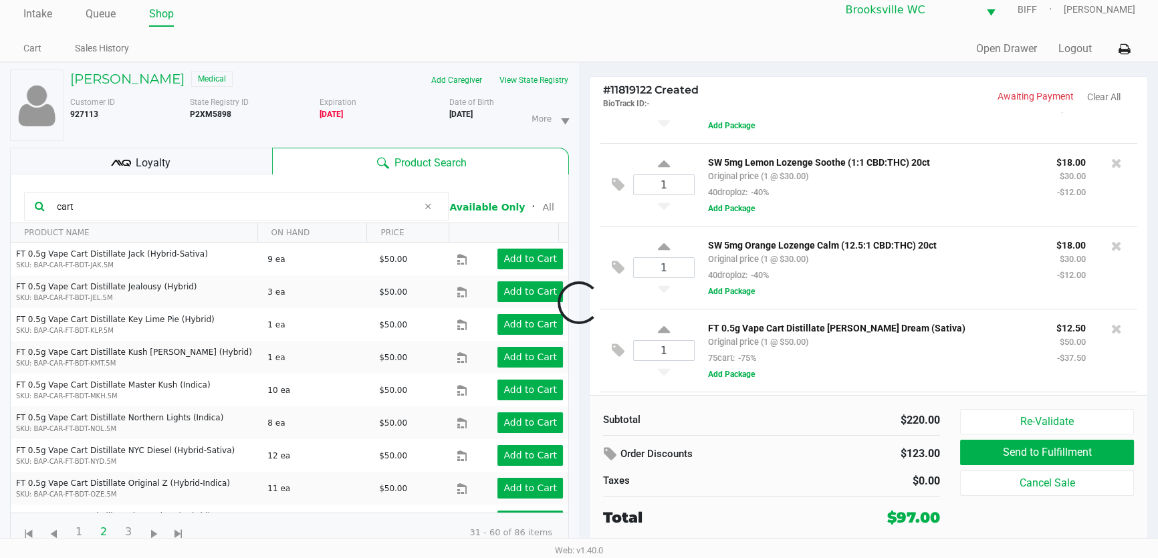
scroll to position [219, 0]
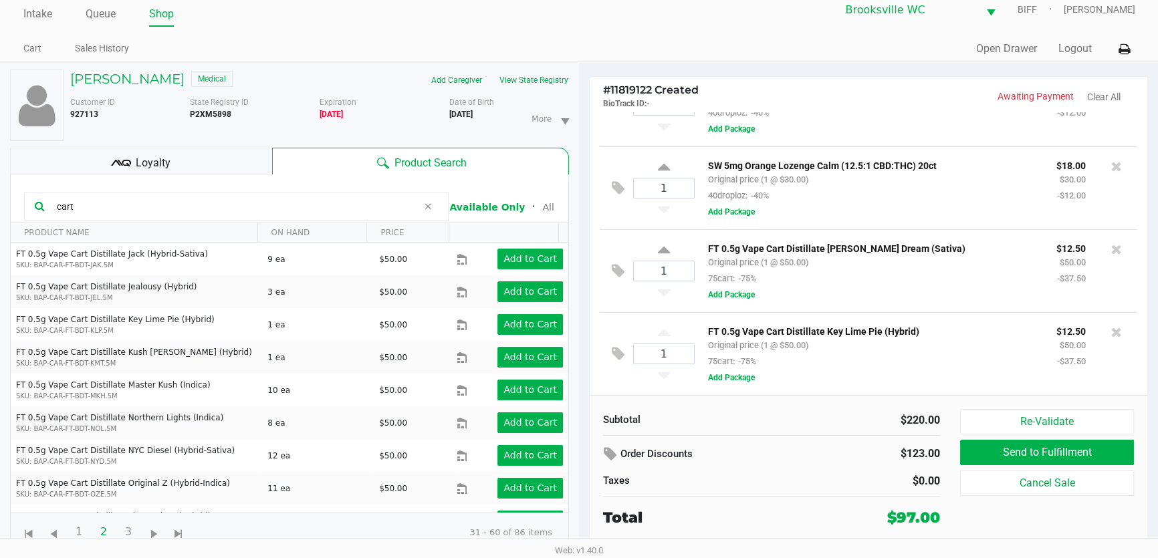
click at [948, 300] on div "FT 0.5g Vape Cart Distillate [PERSON_NAME] Dream (Sativa) Original price (1 @ $…" at bounding box center [911, 271] width 433 height 62
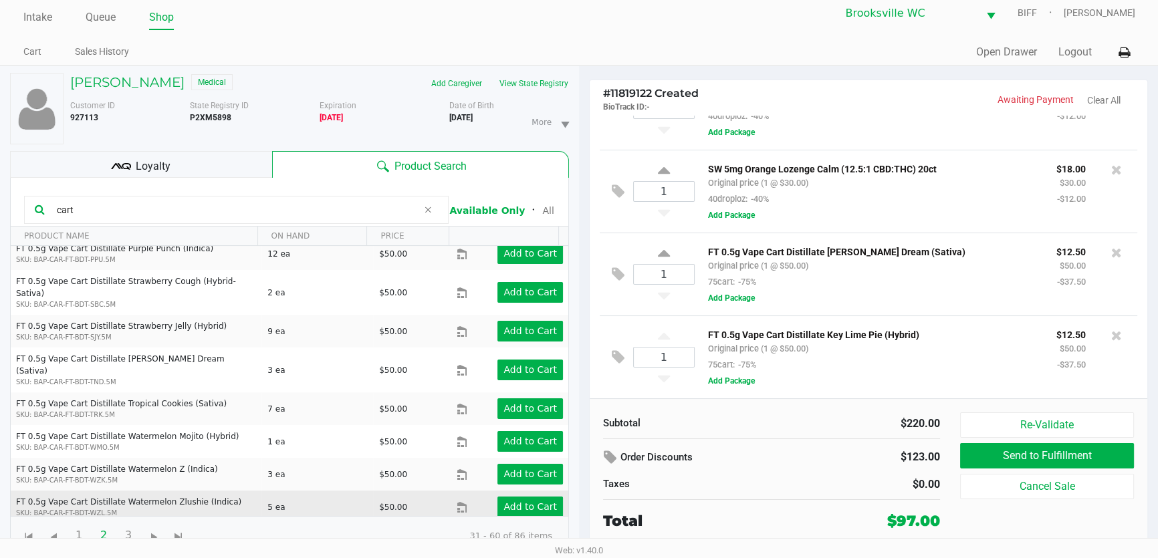
scroll to position [13, 0]
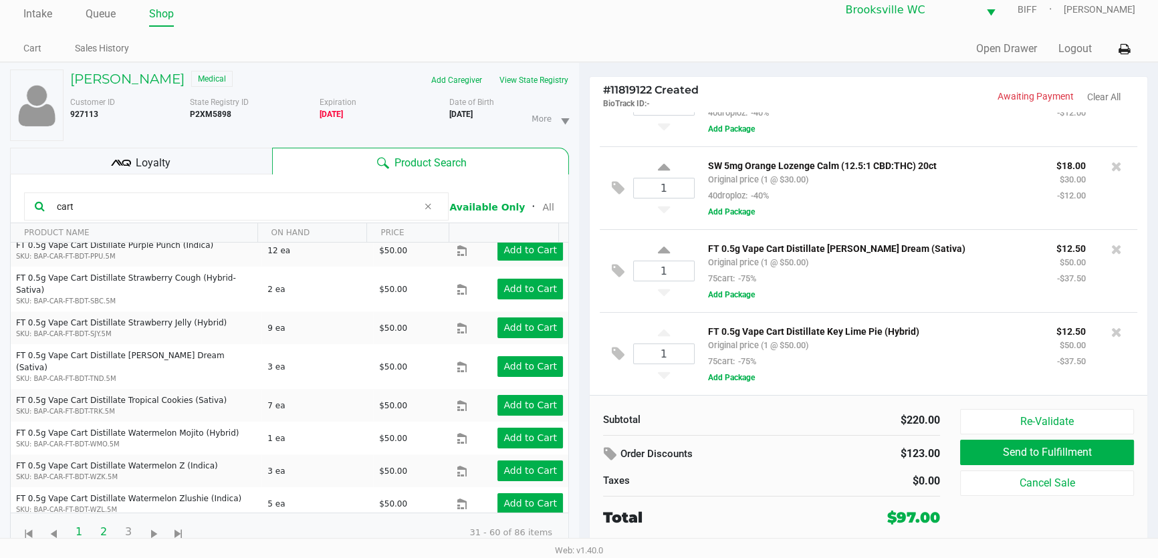
click at [68, 530] on span "1" at bounding box center [78, 532] width 25 height 25
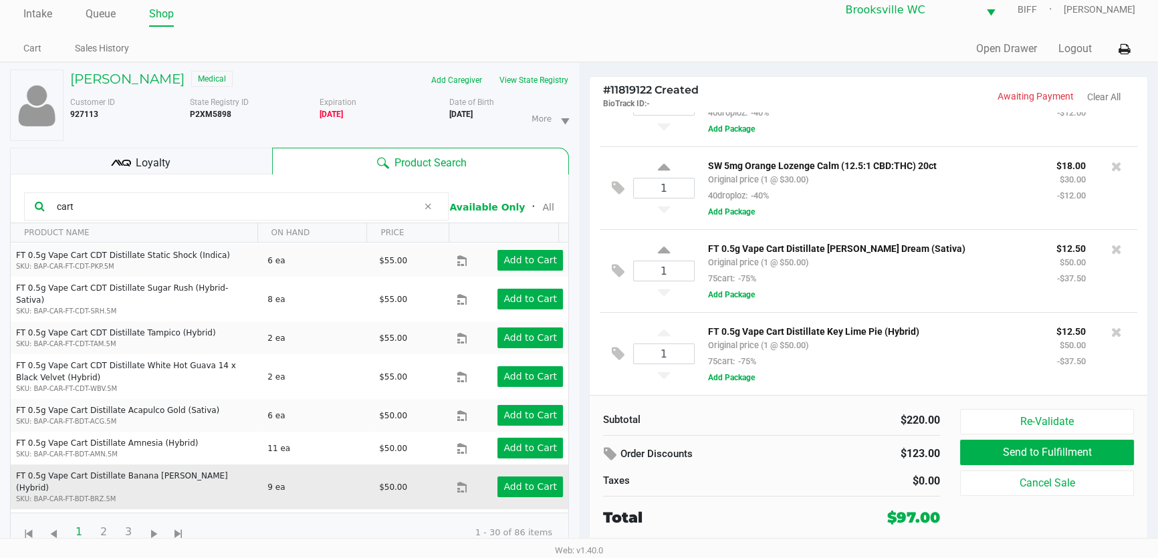
scroll to position [608, 0]
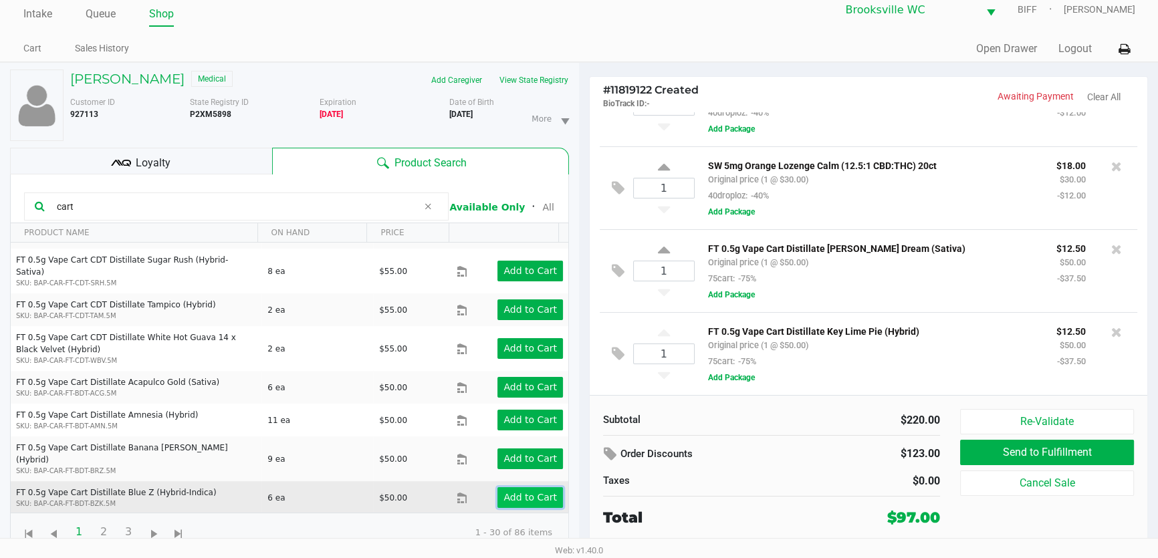
click at [510, 492] on app-button-loader "Add to Cart" at bounding box center [531, 497] width 54 height 11
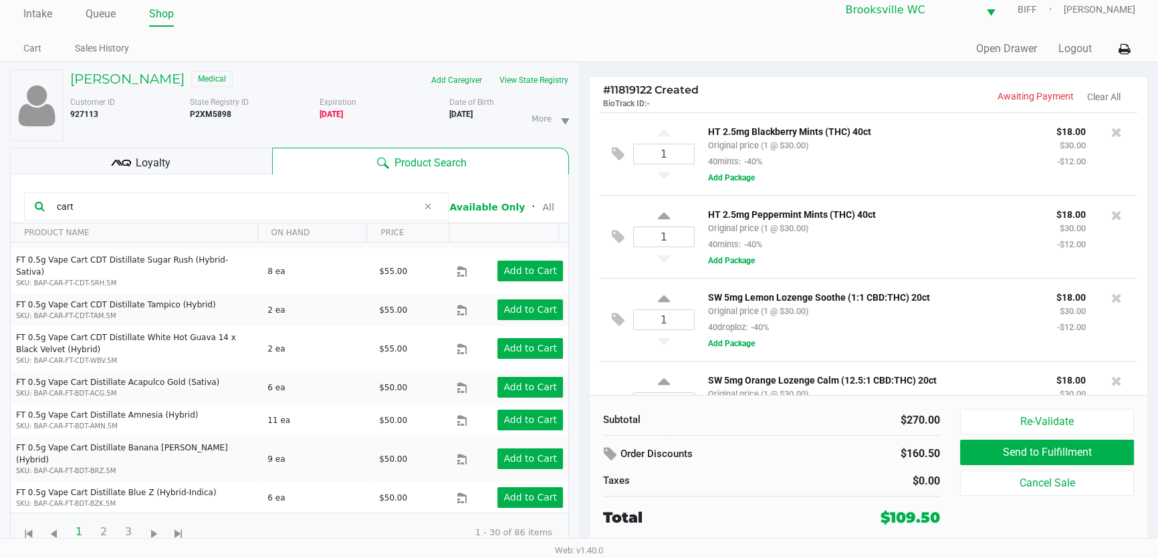
scroll to position [302, 0]
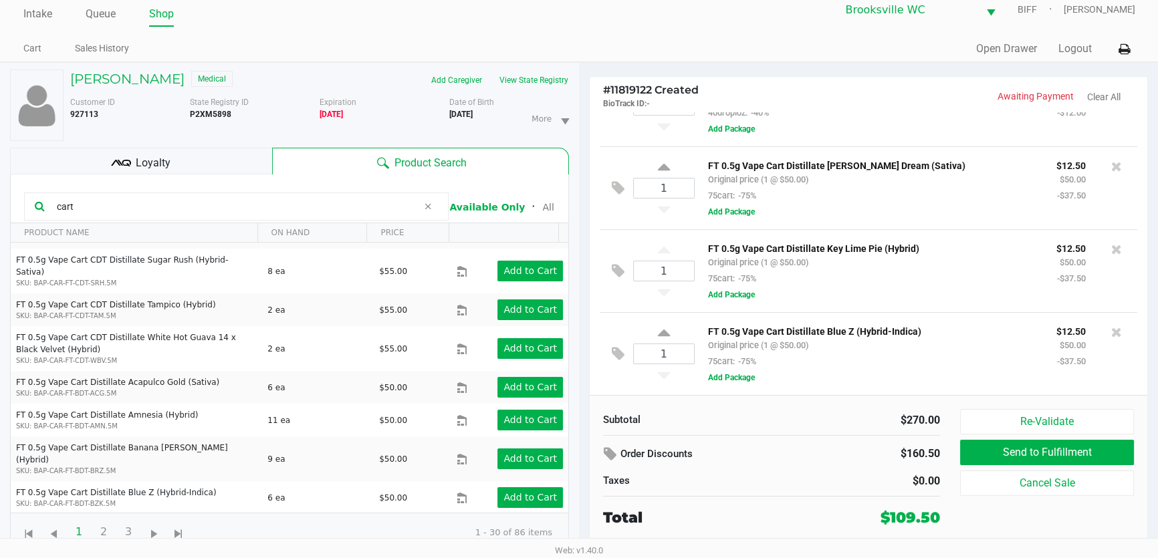
click at [150, 160] on span "Loyalty" at bounding box center [153, 163] width 35 height 16
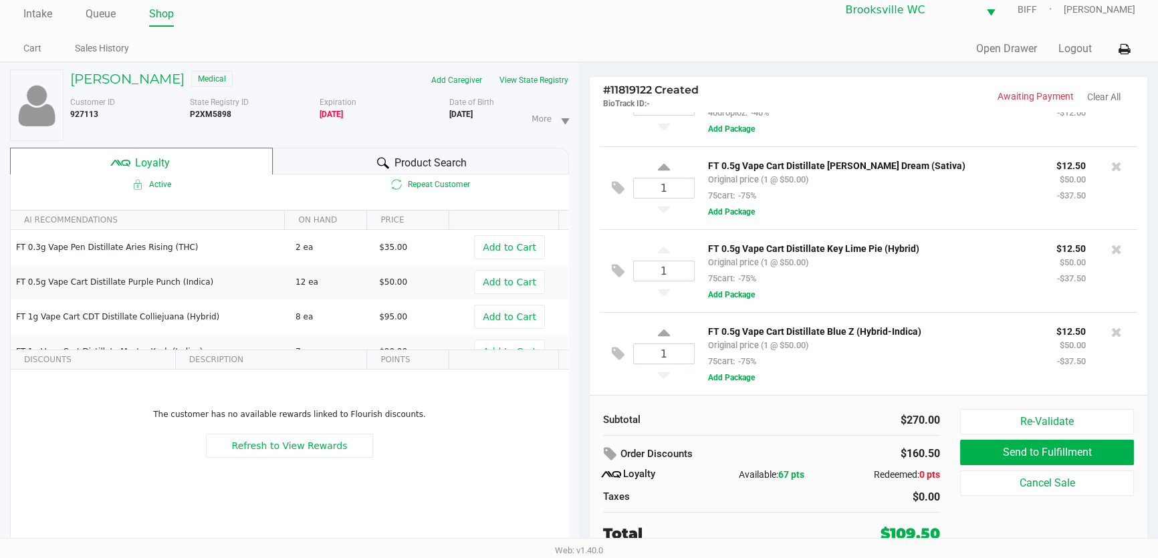
click at [329, 163] on div "Product Search" at bounding box center [421, 161] width 297 height 27
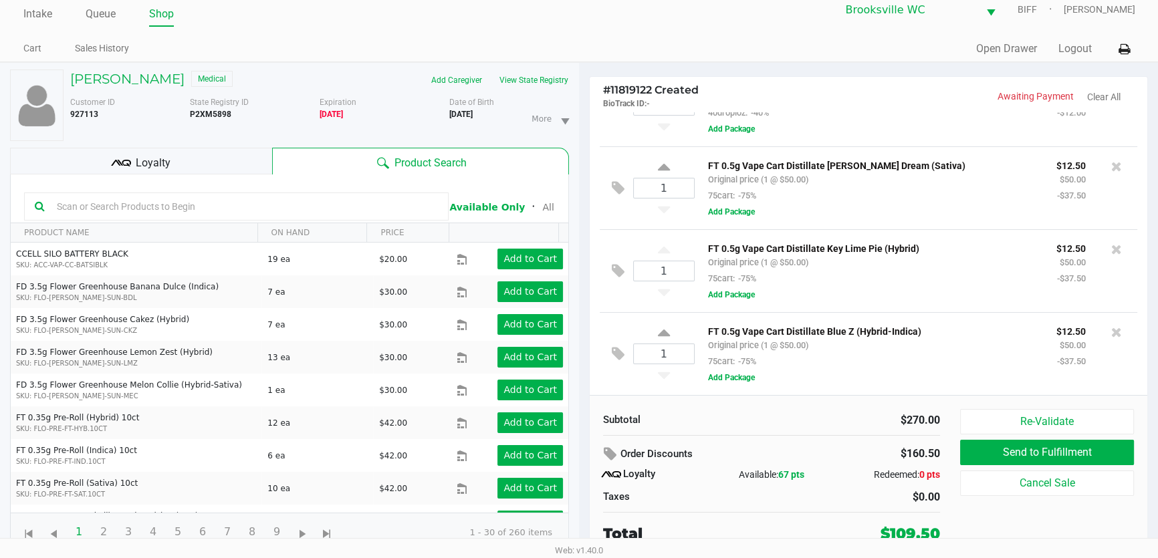
click at [243, 199] on input "text" at bounding box center [244, 207] width 387 height 20
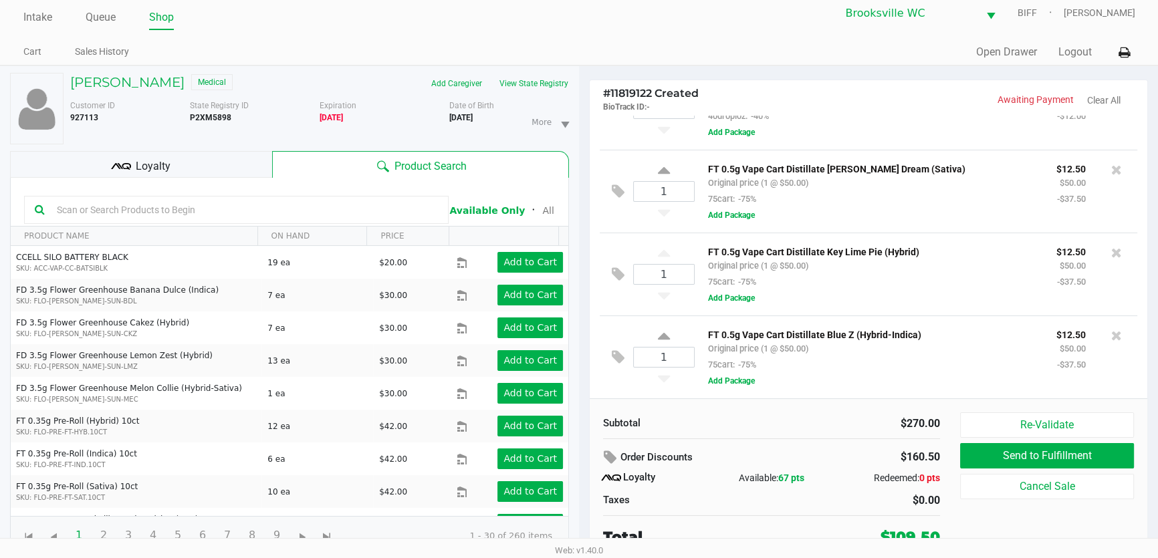
scroll to position [13, 0]
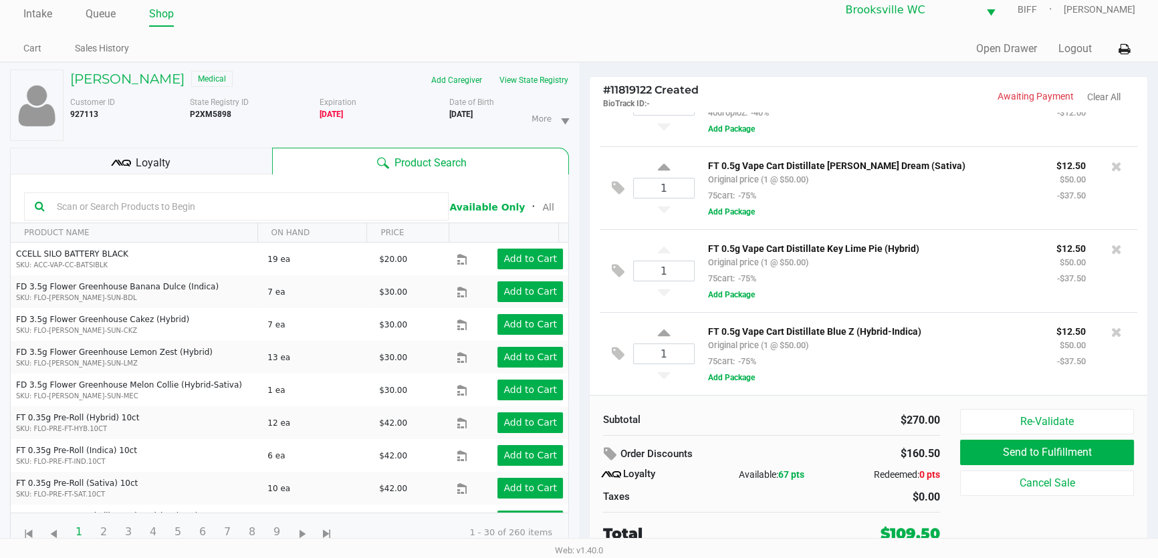
click at [167, 155] on span "Loyalty" at bounding box center [153, 163] width 35 height 16
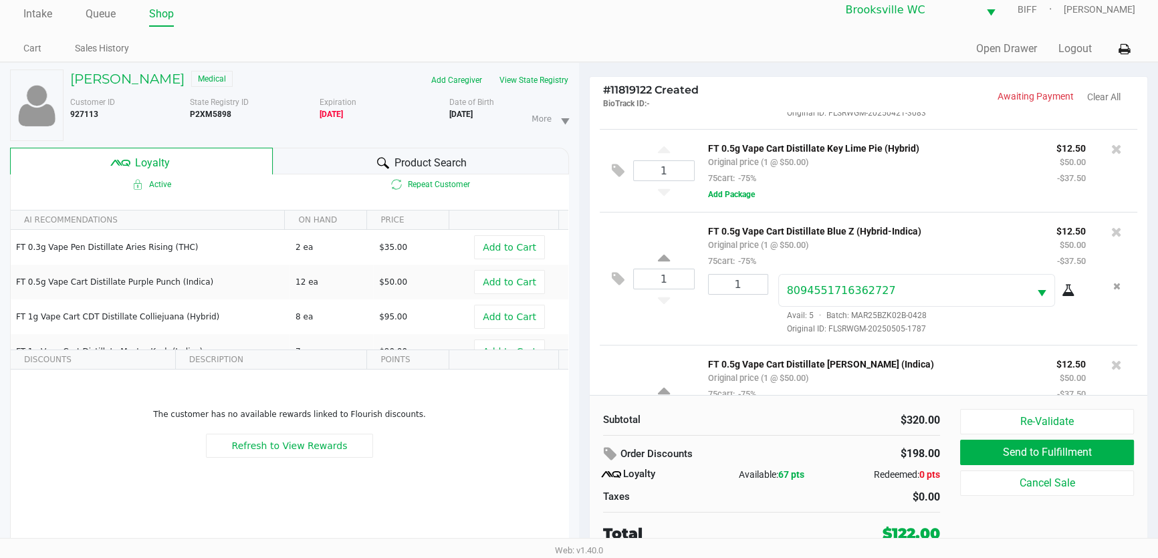
scroll to position [736, 0]
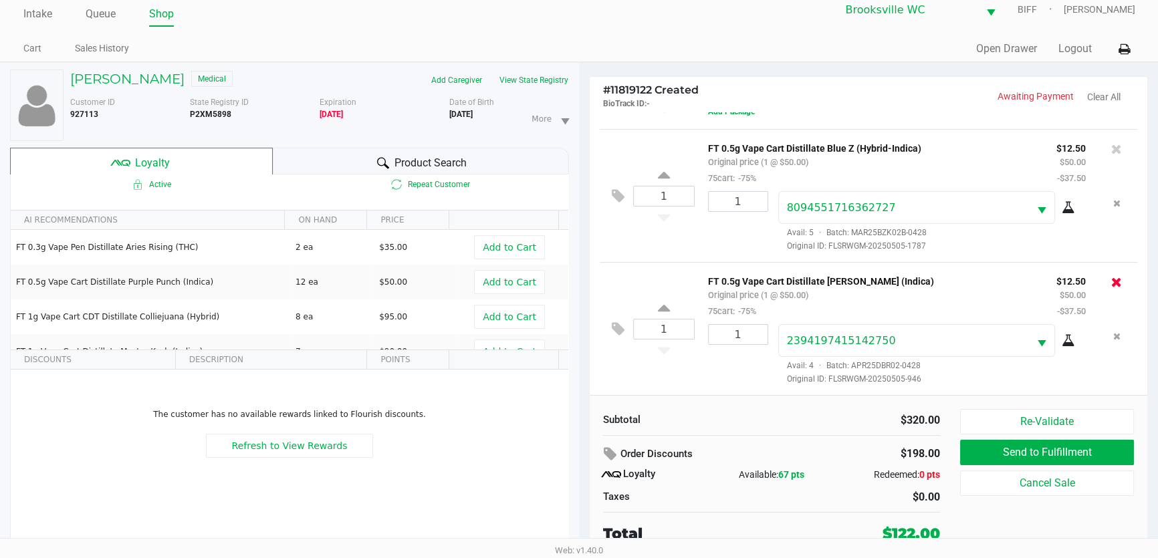
click at [1112, 282] on icon at bounding box center [1117, 282] width 11 height 13
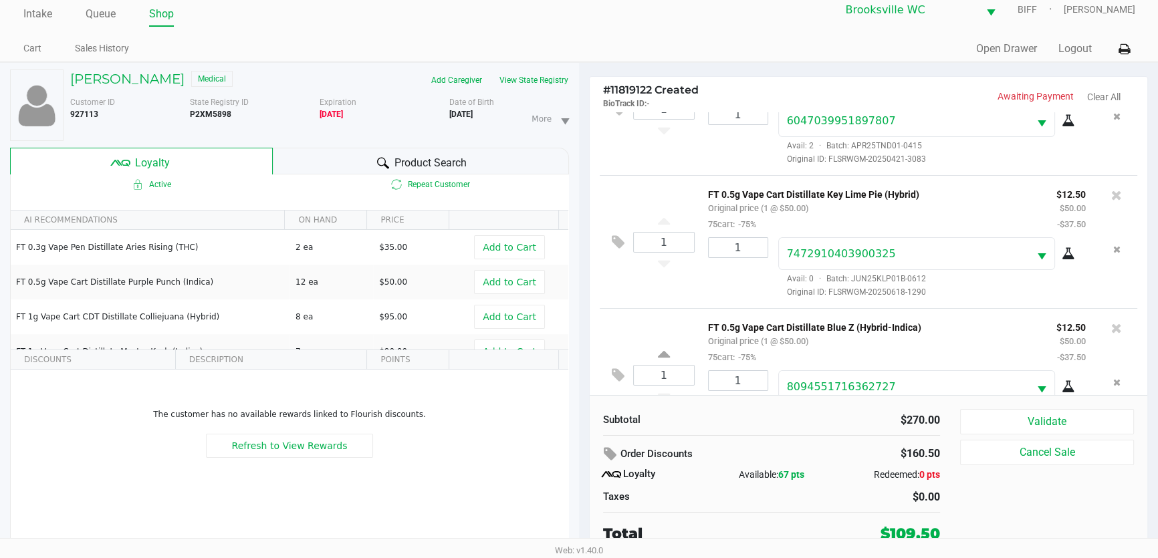
scroll to position [653, 0]
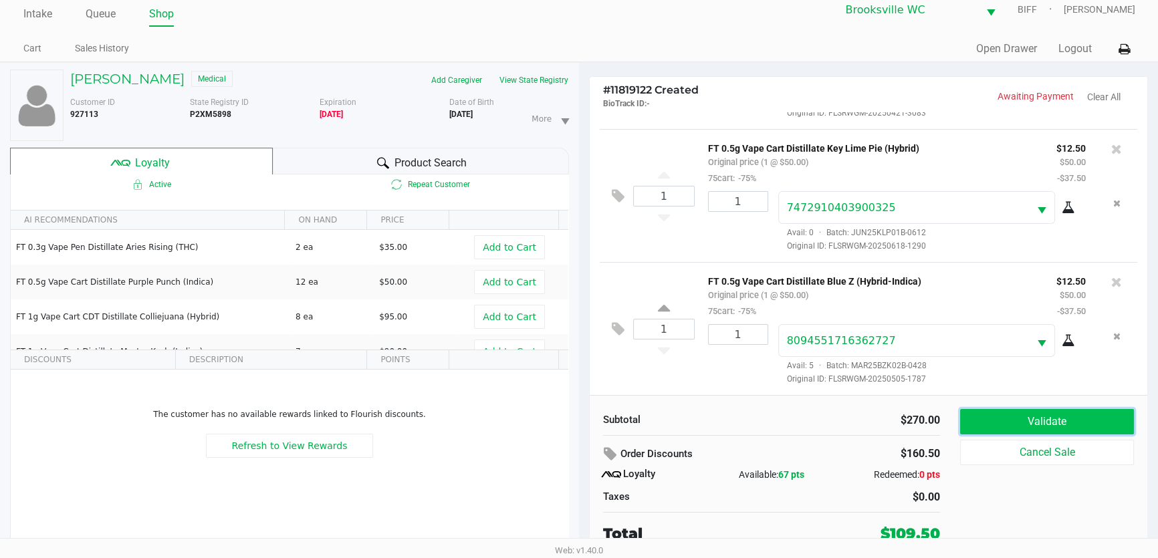
click at [1053, 422] on button "Validate" at bounding box center [1047, 421] width 174 height 25
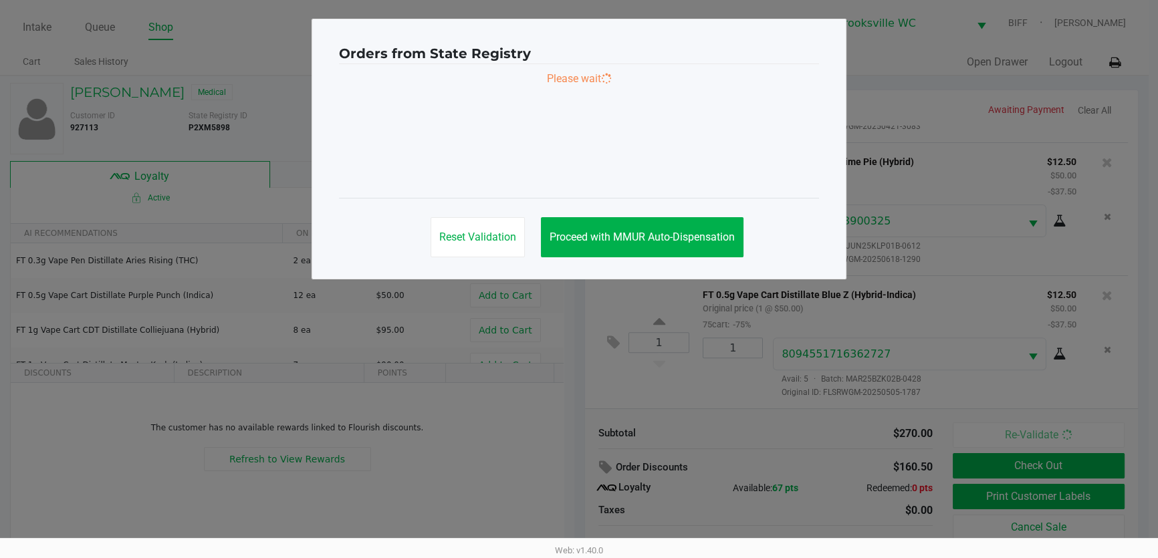
scroll to position [0, 0]
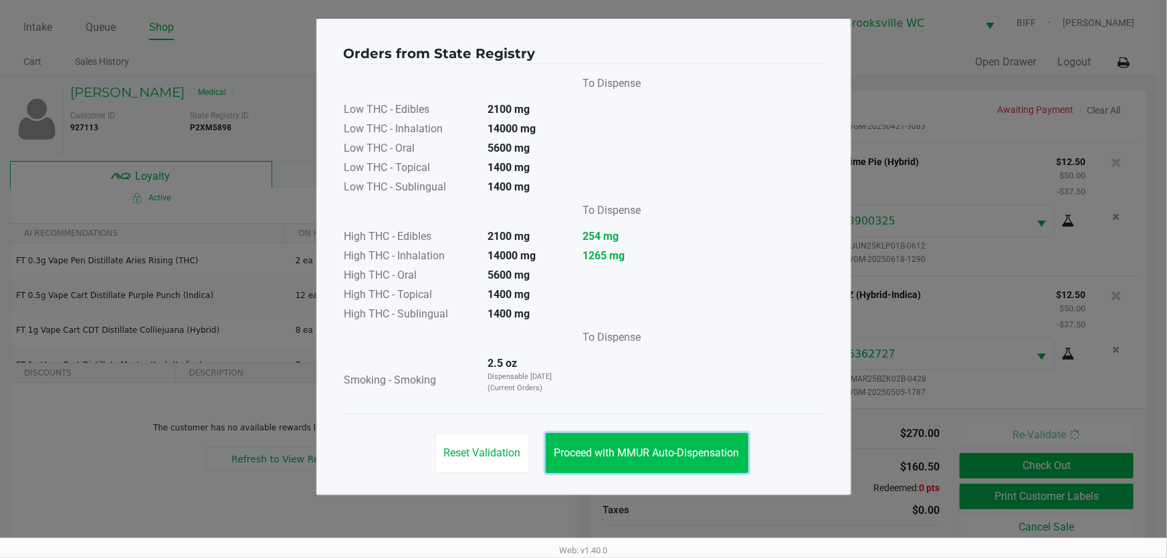
click at [635, 441] on button "Proceed with MMUR Auto-Dispensation" at bounding box center [647, 453] width 203 height 40
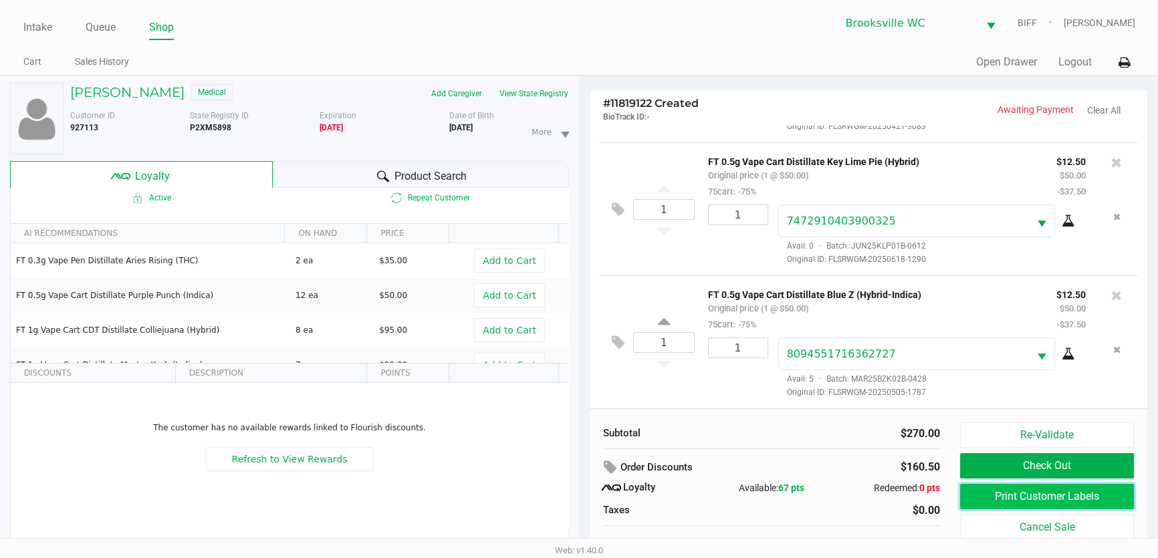
click at [978, 494] on button "Print Customer Labels" at bounding box center [1047, 496] width 174 height 25
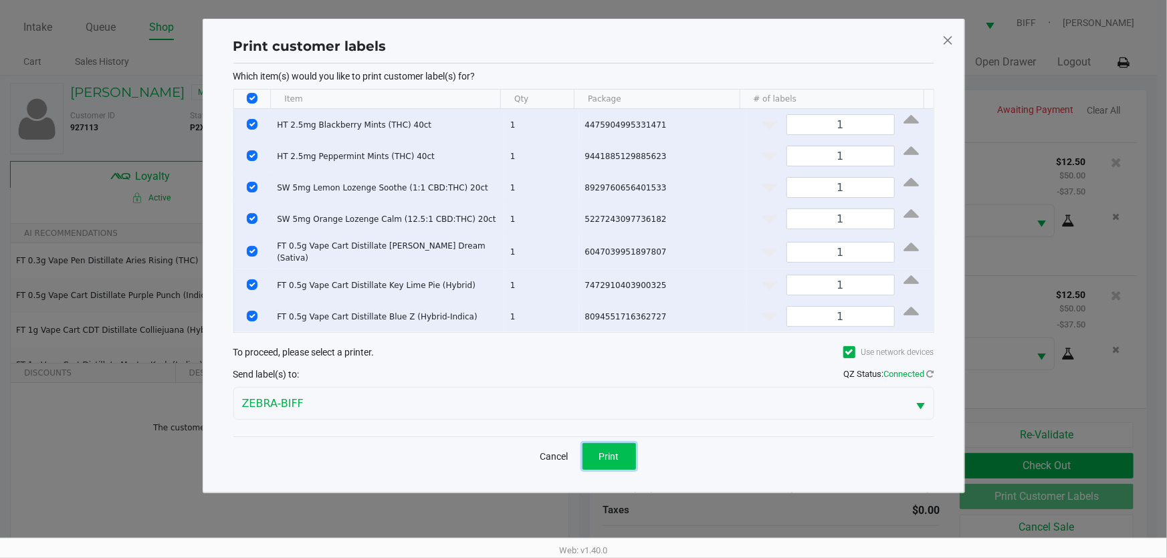
click at [607, 461] on button "Print" at bounding box center [610, 456] width 54 height 27
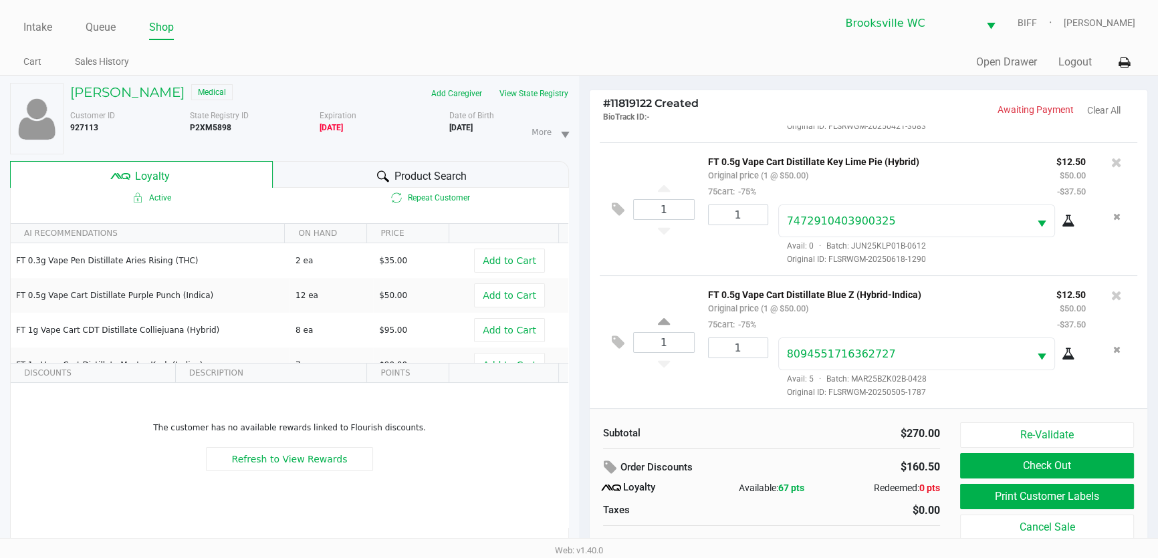
scroll to position [13, 0]
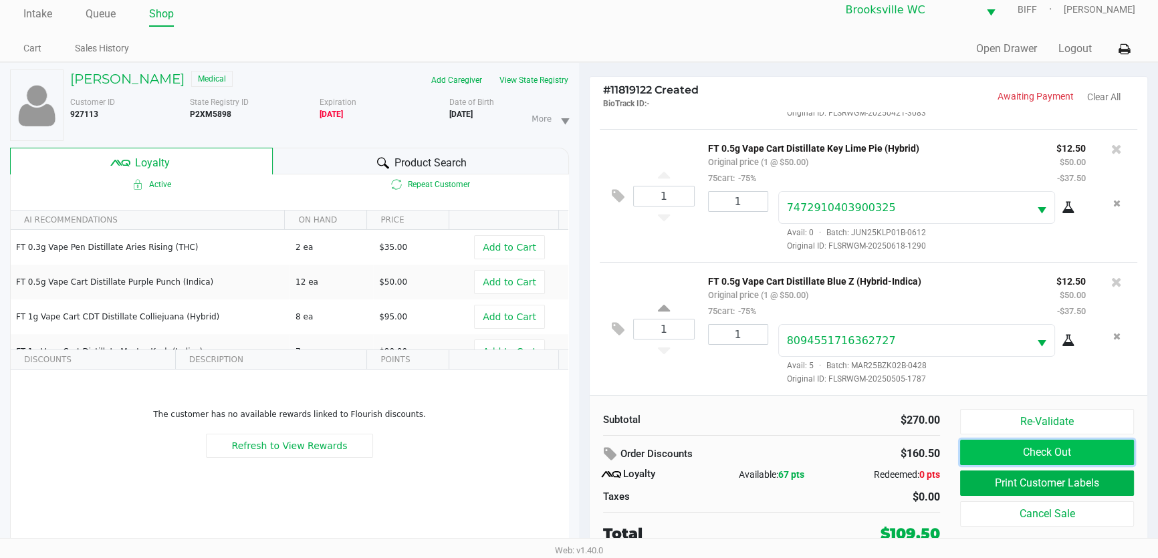
click at [1050, 445] on button "Check Out" at bounding box center [1047, 452] width 174 height 25
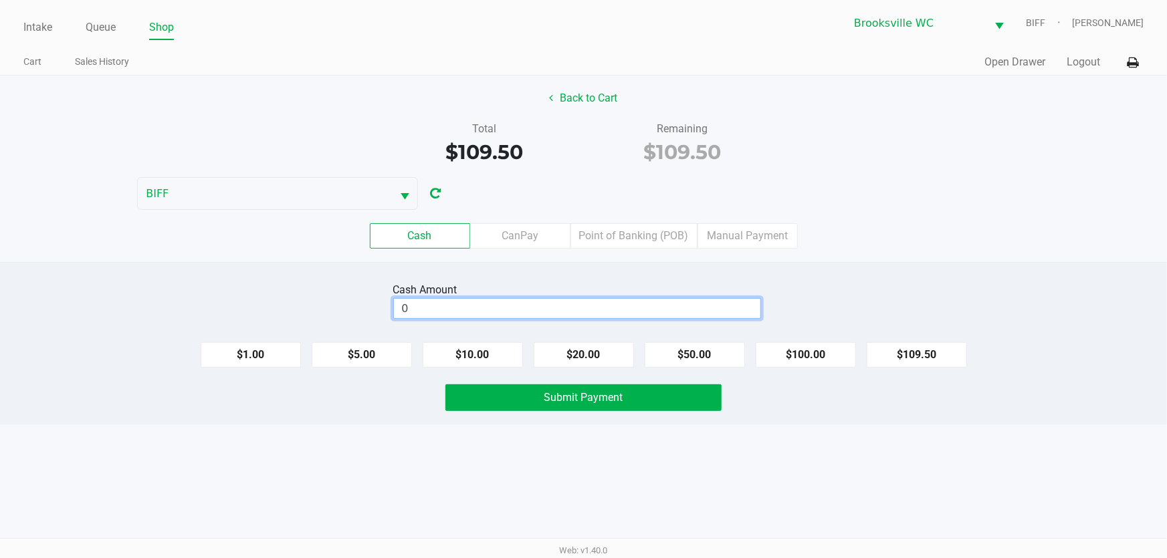
click at [475, 308] on input "0" at bounding box center [577, 308] width 367 height 19
type input "$120.50"
click at [617, 401] on span "Submit Payment" at bounding box center [583, 397] width 79 height 13
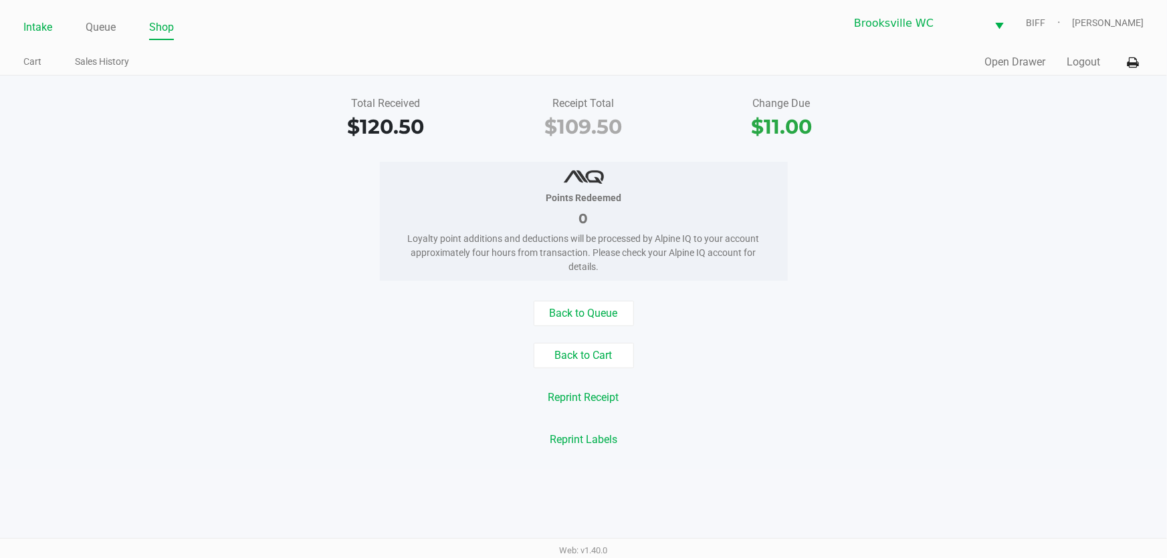
click at [27, 33] on link "Intake" at bounding box center [37, 27] width 29 height 19
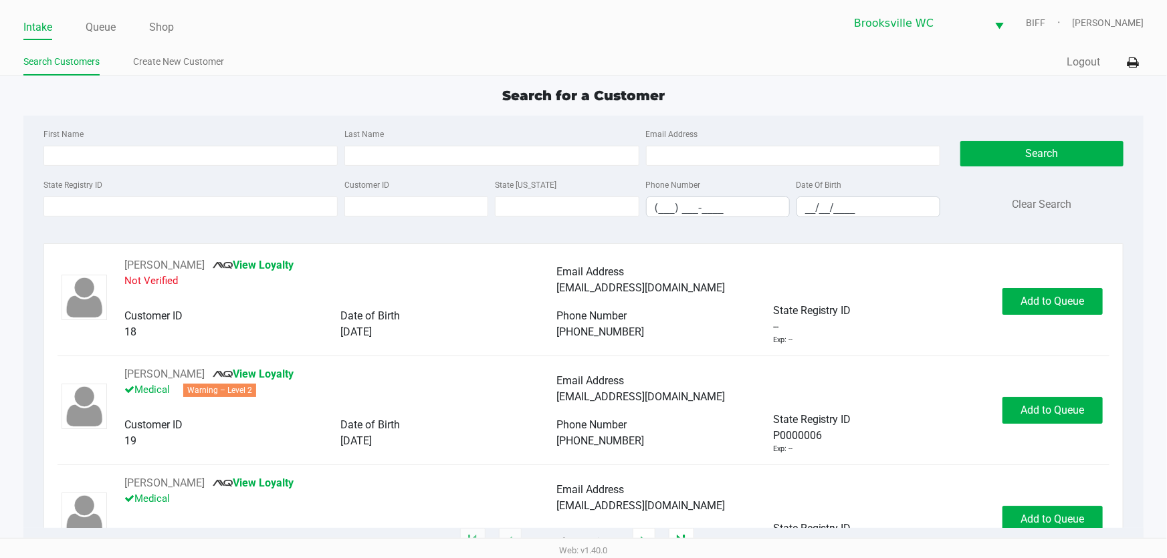
click at [234, 102] on div "Search for a Customer" at bounding box center [583, 96] width 1140 height 20
click at [247, 207] on input "State Registry ID" at bounding box center [190, 207] width 294 height 20
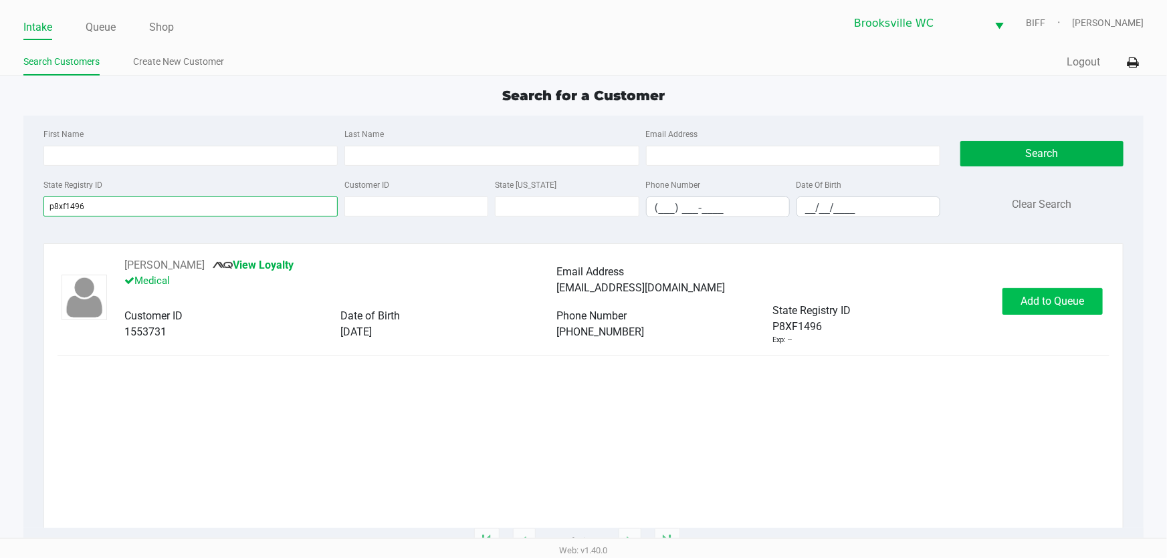
type input "p8xf1496"
click at [1050, 298] on span "Add to Queue" at bounding box center [1053, 301] width 64 height 13
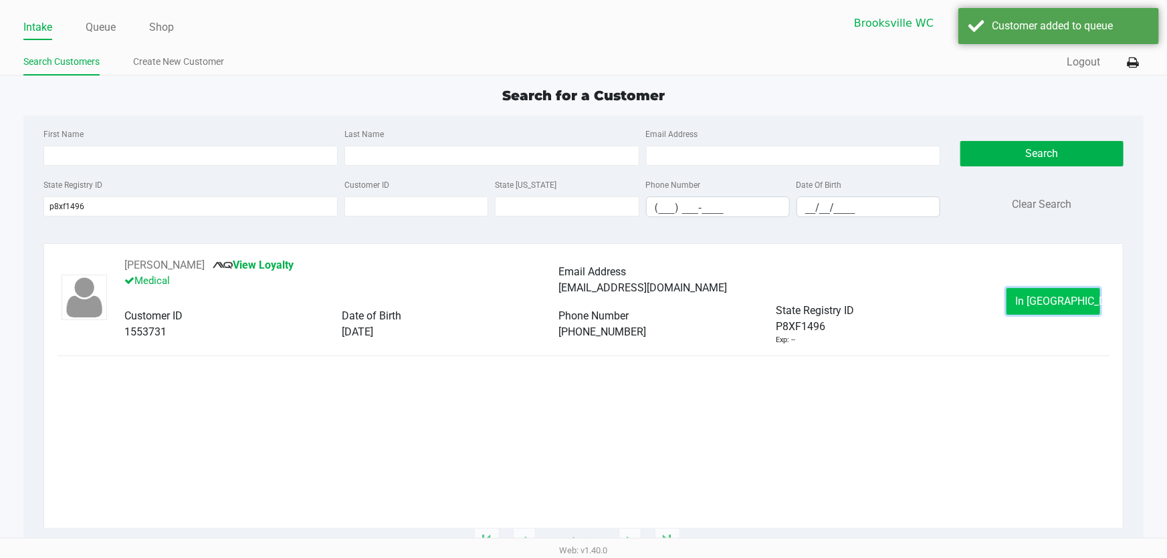
click at [1049, 298] on span "In [GEOGRAPHIC_DATA]" at bounding box center [1071, 301] width 112 height 13
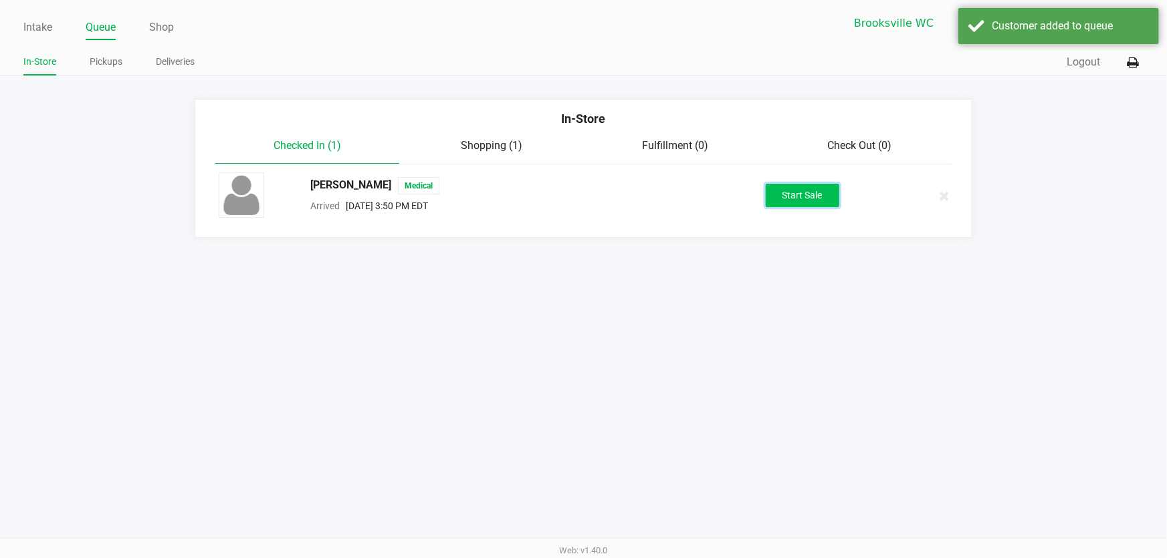
click at [825, 194] on button "Start Sale" at bounding box center [803, 195] width 74 height 23
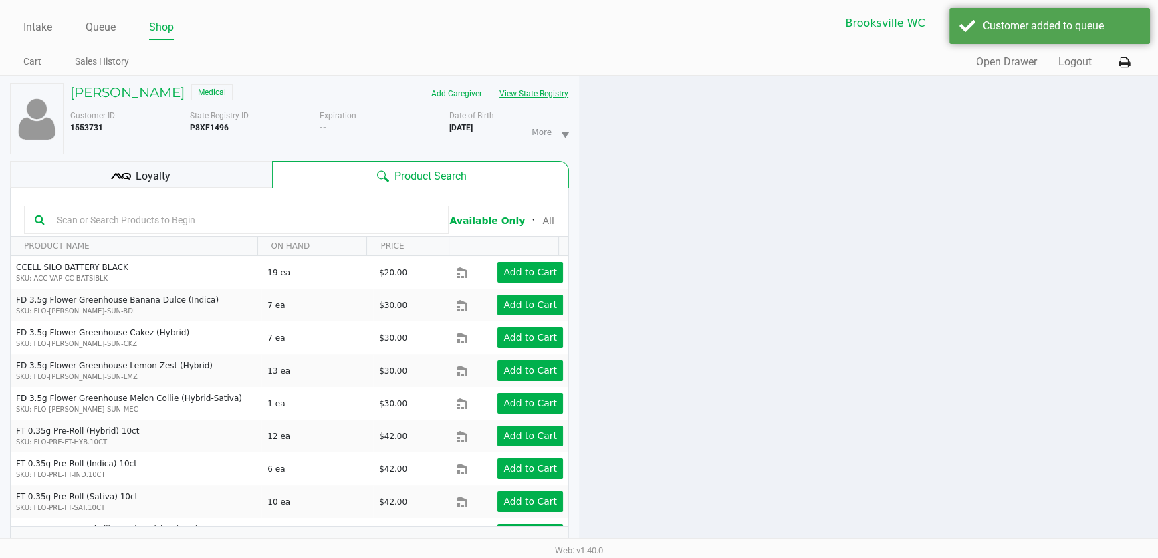
click at [535, 83] on button "View State Registry" at bounding box center [530, 93] width 78 height 21
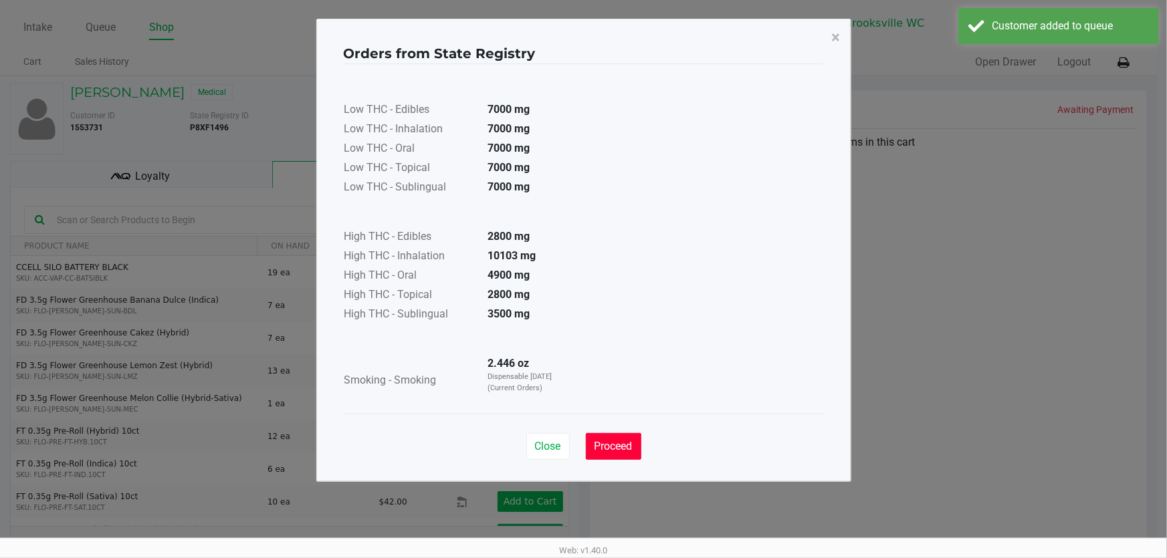
click at [609, 455] on button "Proceed" at bounding box center [614, 446] width 56 height 27
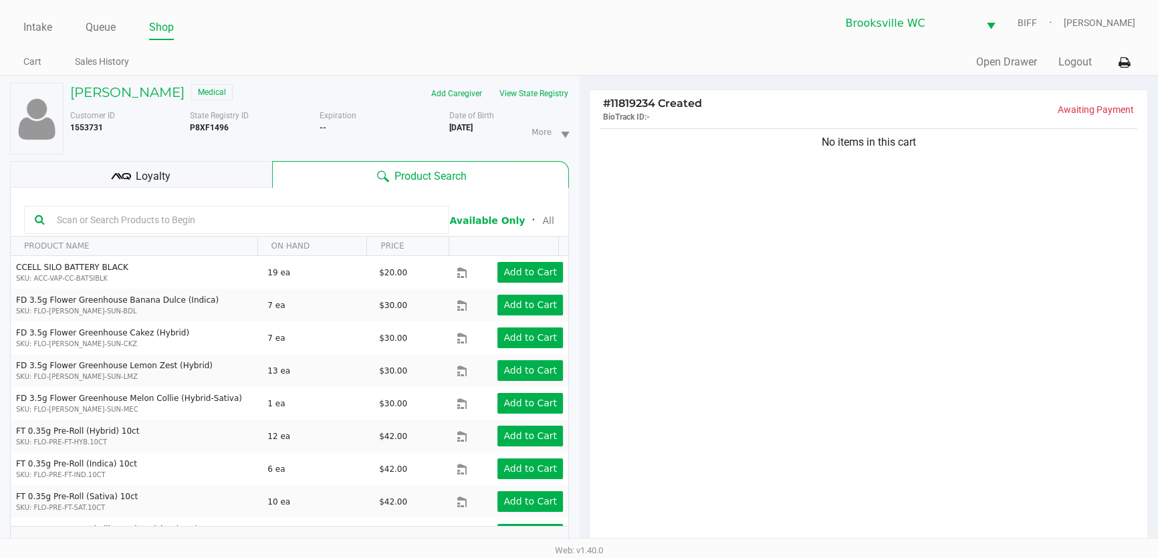
click at [326, 217] on input "text" at bounding box center [244, 220] width 387 height 20
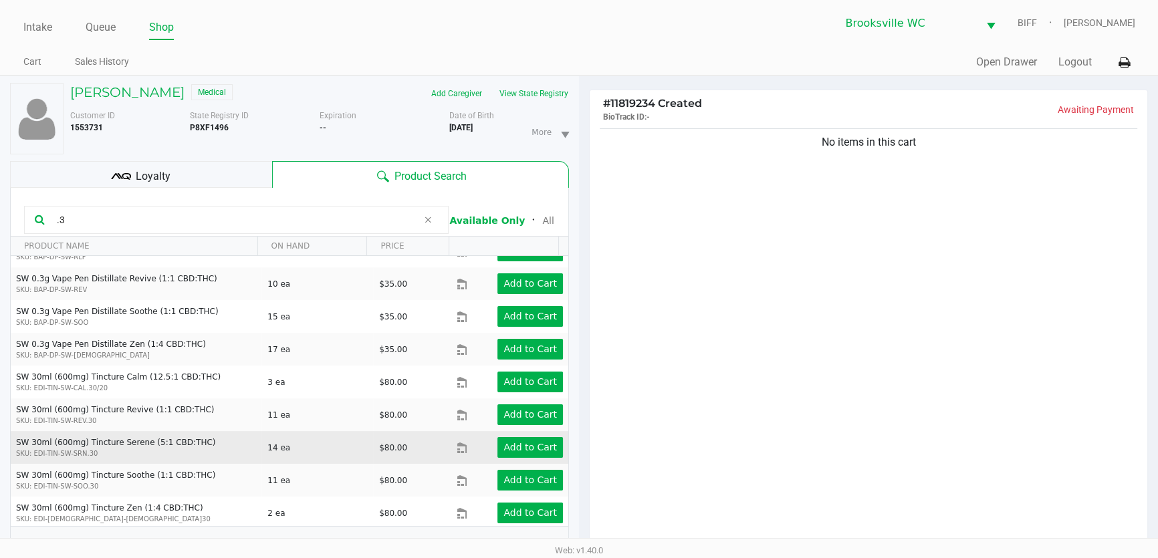
scroll to position [351, 0]
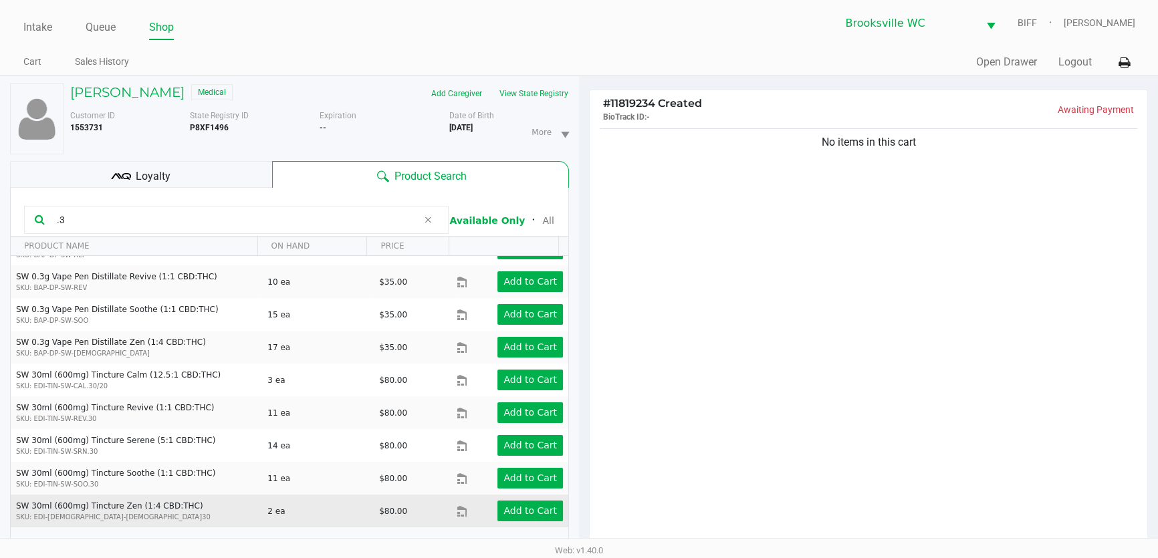
type input ".3"
drag, startPoint x: 489, startPoint y: 520, endPoint x: 500, endPoint y: 513, distance: 13.5
click at [493, 517] on div "Add to Cart" at bounding box center [523, 511] width 100 height 21
click at [504, 512] on app-button-loader "Add to Cart" at bounding box center [531, 511] width 54 height 11
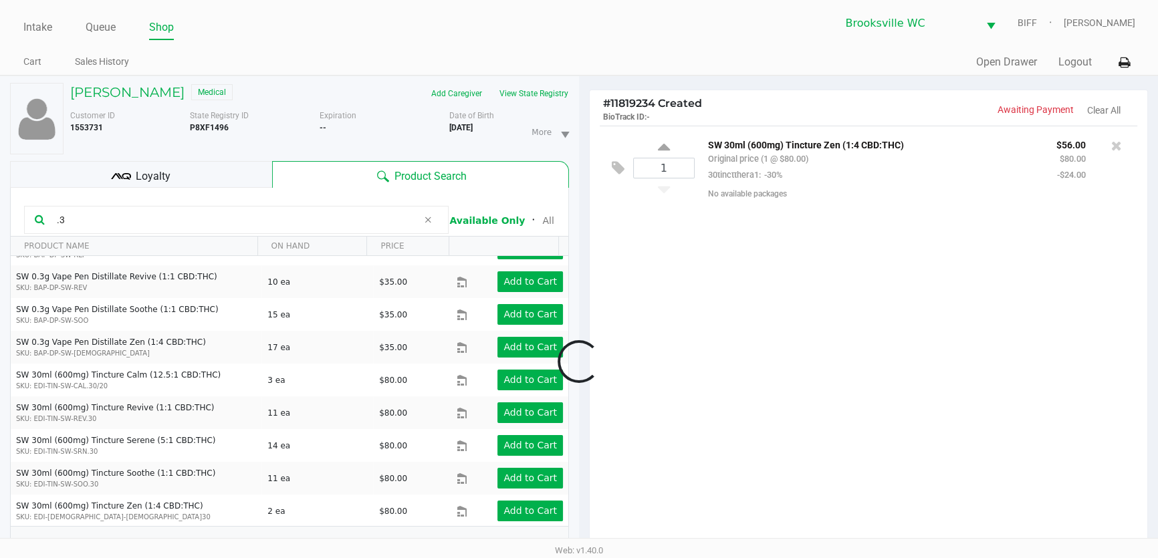
click at [741, 332] on div at bounding box center [579, 361] width 1158 height 439
click at [1118, 142] on icon at bounding box center [1117, 145] width 11 height 13
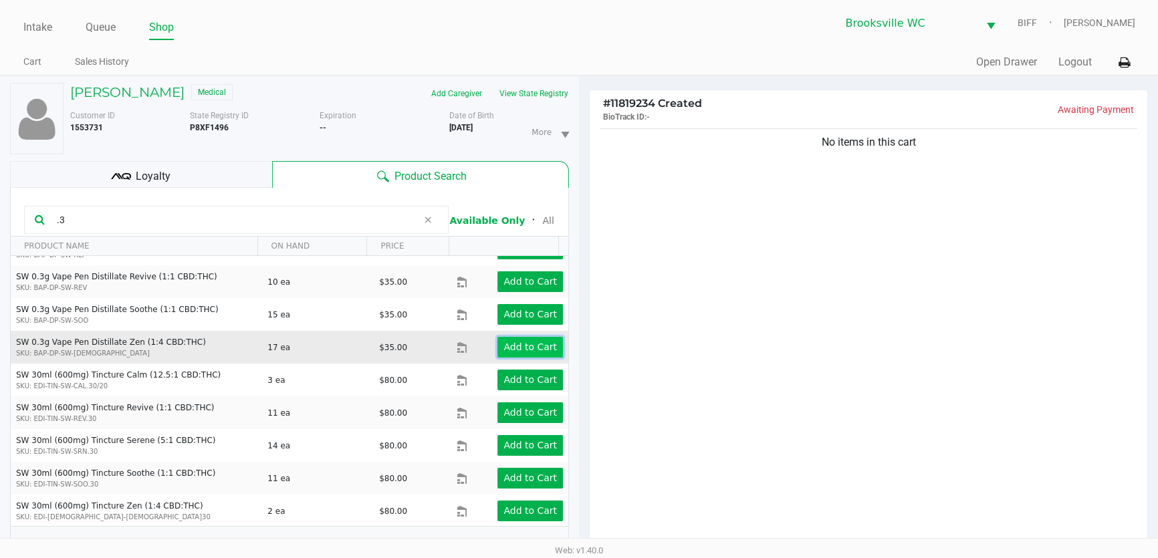
click at [545, 344] on app-button-loader "Add to Cart" at bounding box center [531, 347] width 54 height 11
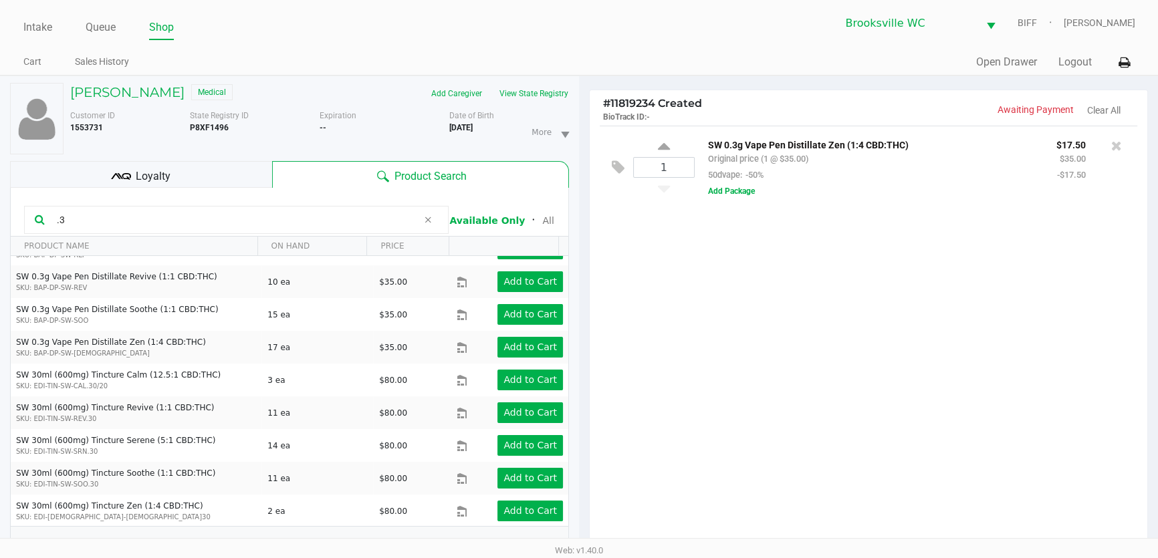
click at [174, 169] on div "Loyalty" at bounding box center [141, 174] width 262 height 27
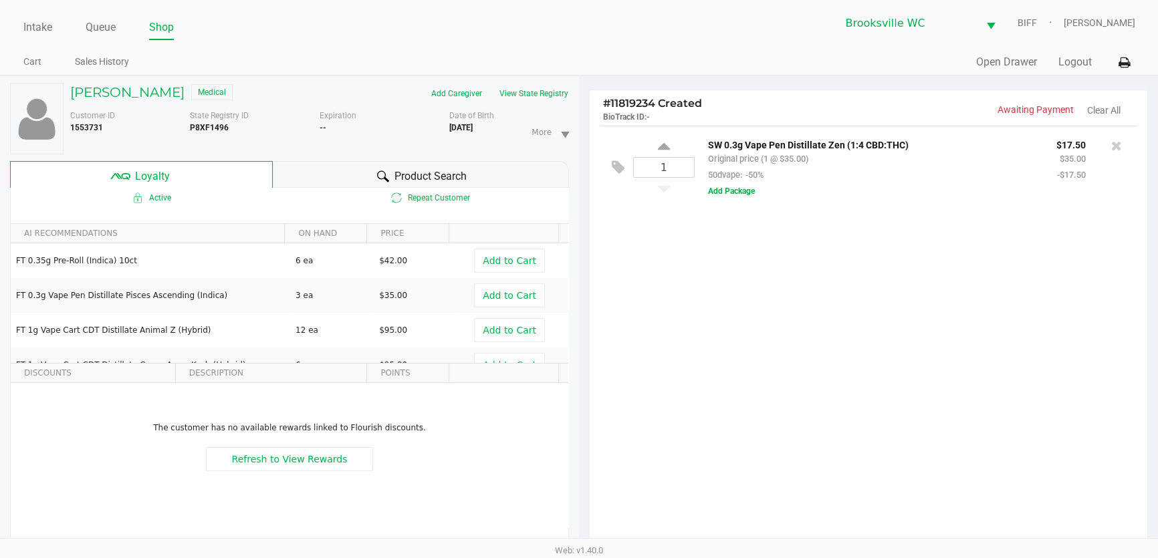
click at [381, 177] on icon at bounding box center [383, 177] width 12 height 12
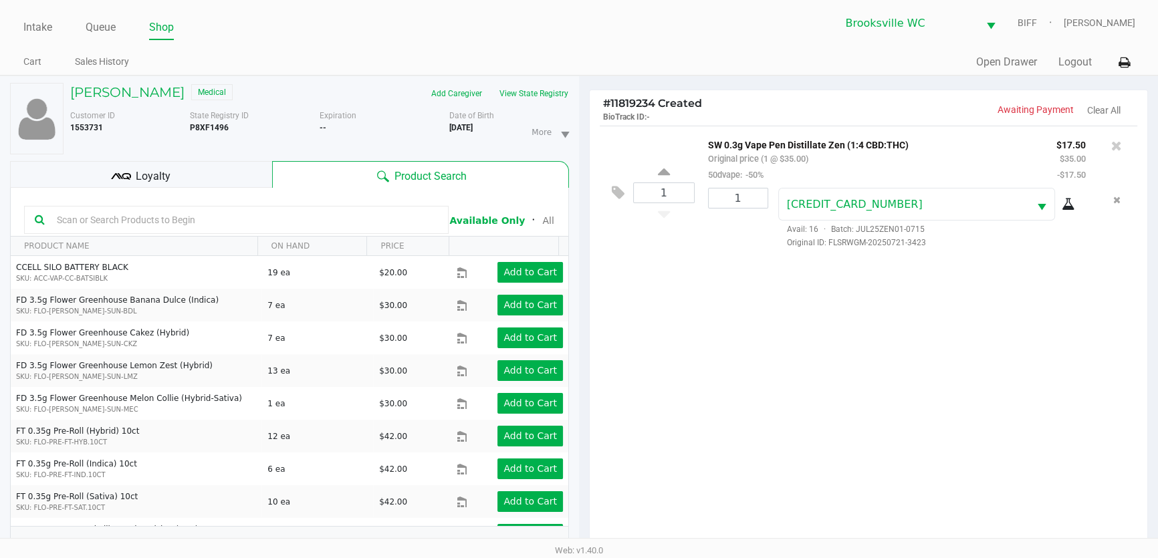
click at [190, 167] on div "Loyalty" at bounding box center [141, 174] width 262 height 27
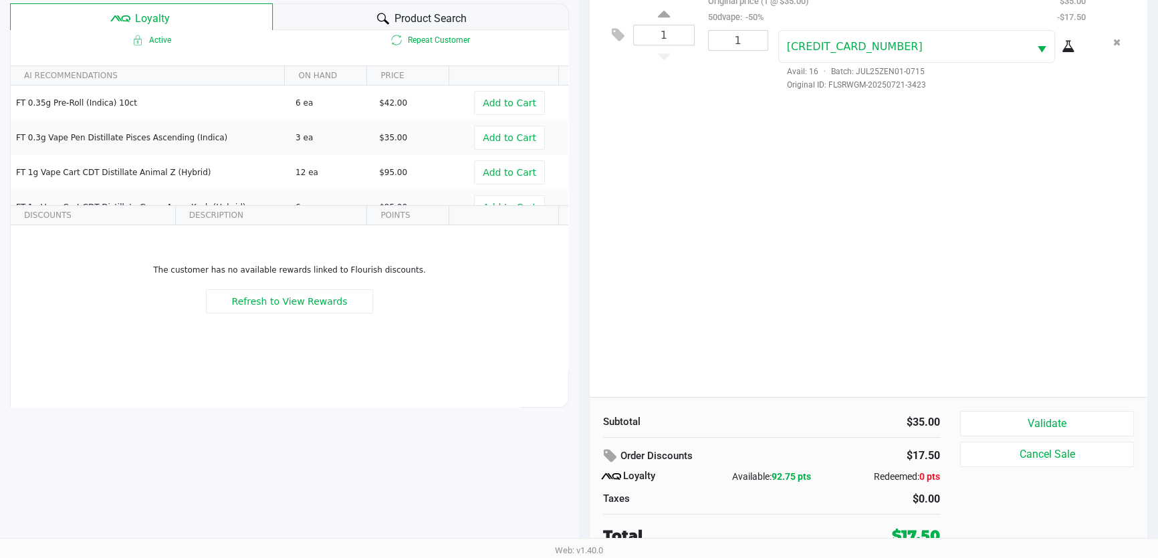
scroll to position [160, 0]
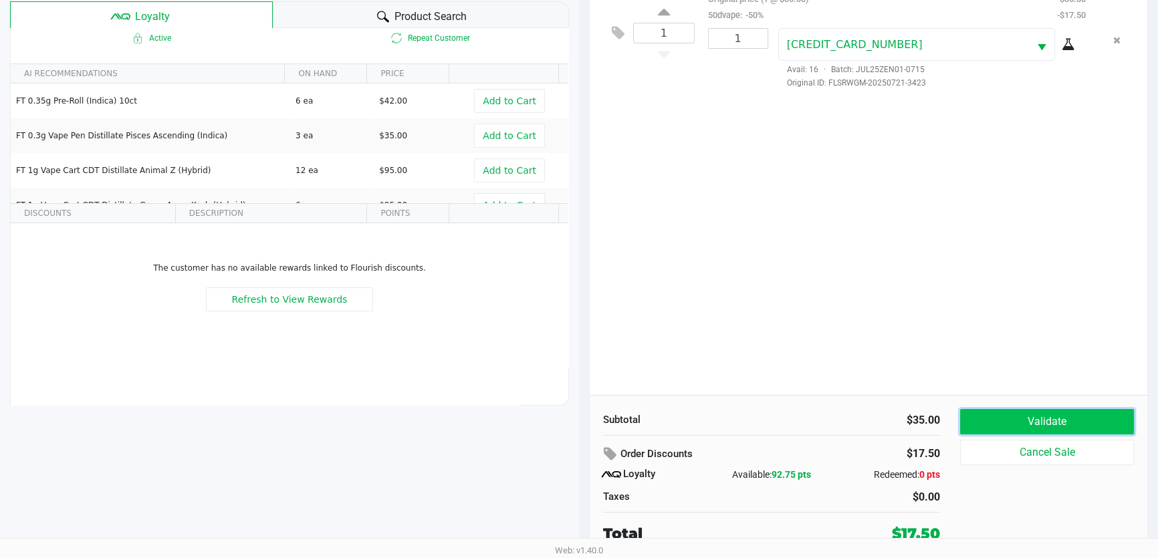
click at [995, 418] on button "Validate" at bounding box center [1047, 421] width 174 height 25
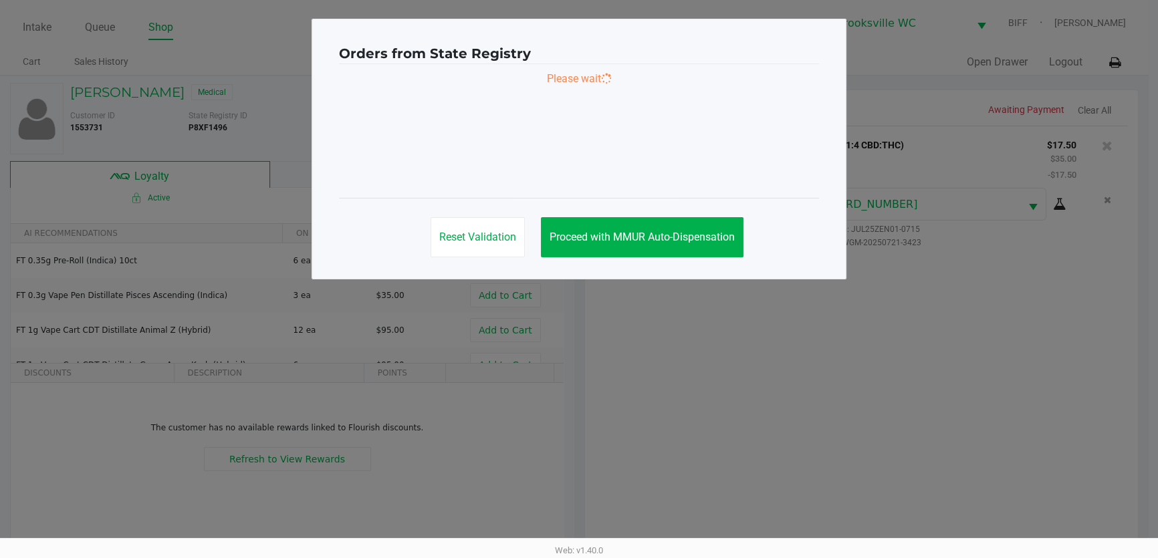
scroll to position [0, 0]
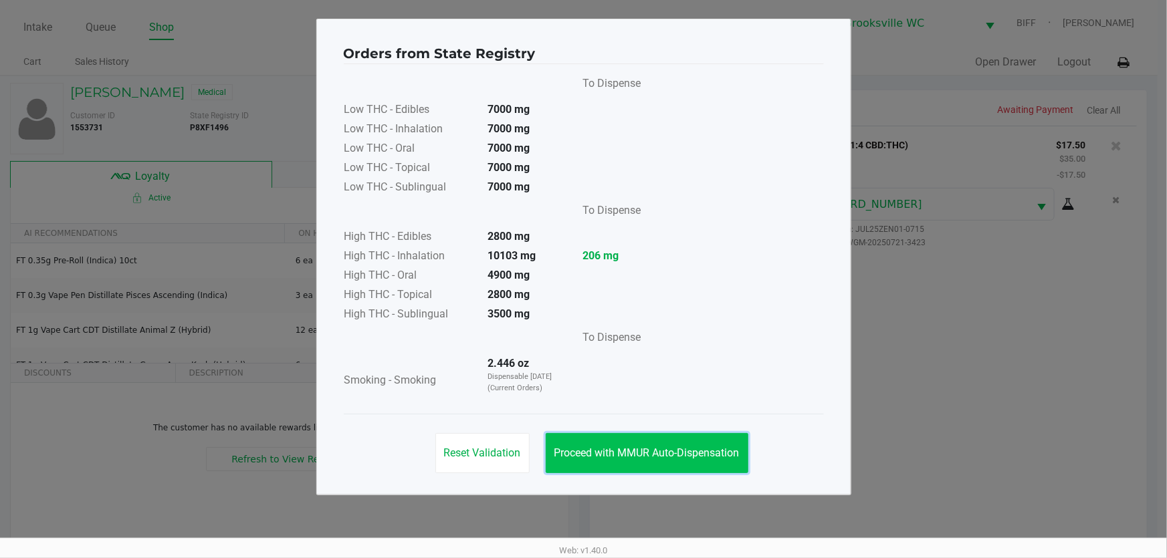
click at [637, 447] on span "Proceed with MMUR Auto-Dispensation" at bounding box center [646, 453] width 185 height 13
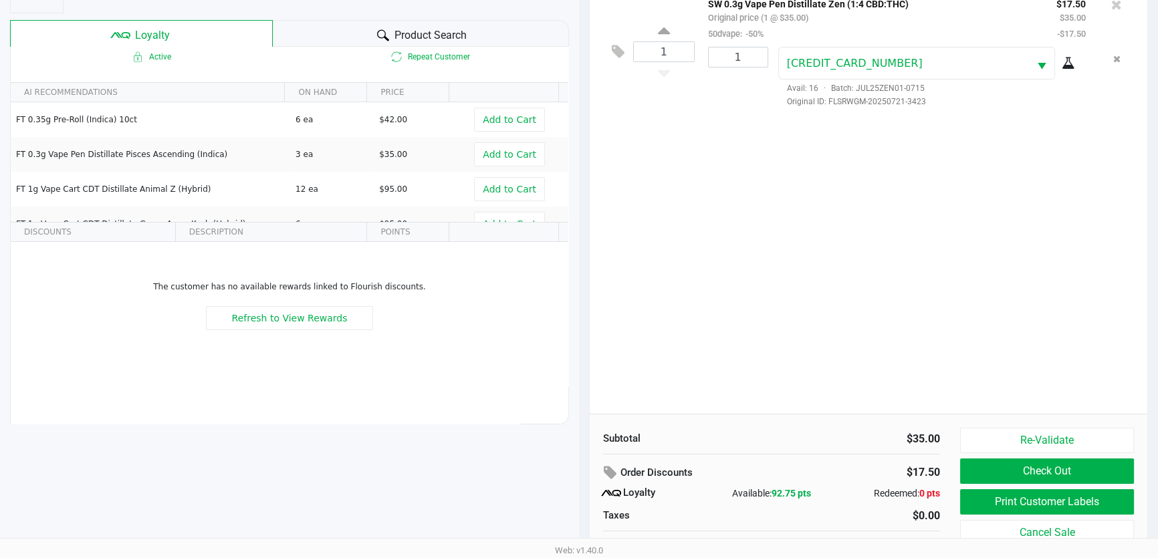
scroll to position [160, 0]
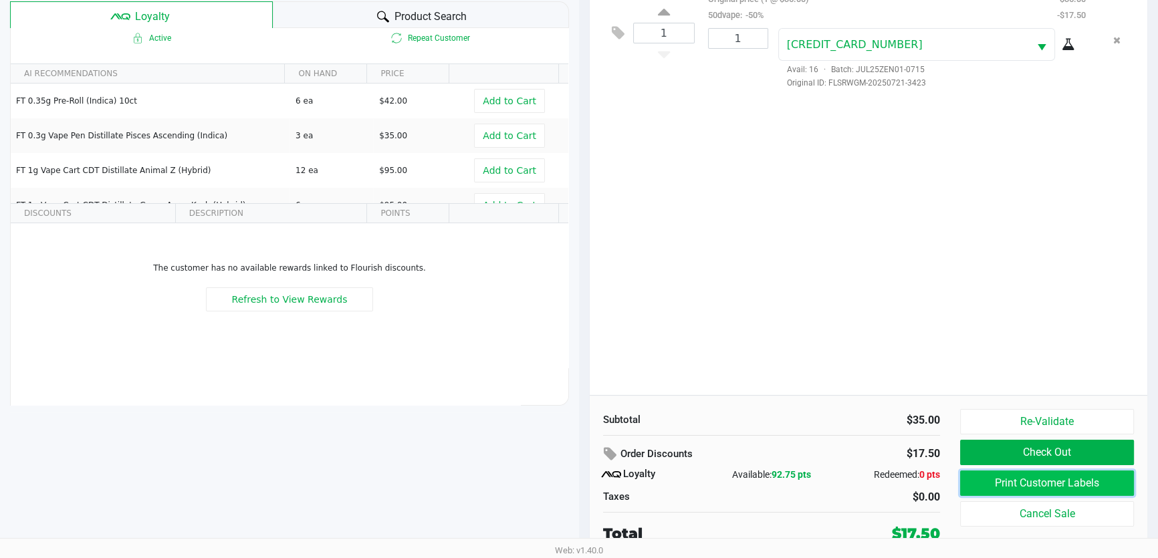
click at [982, 476] on button "Print Customer Labels" at bounding box center [1047, 483] width 174 height 25
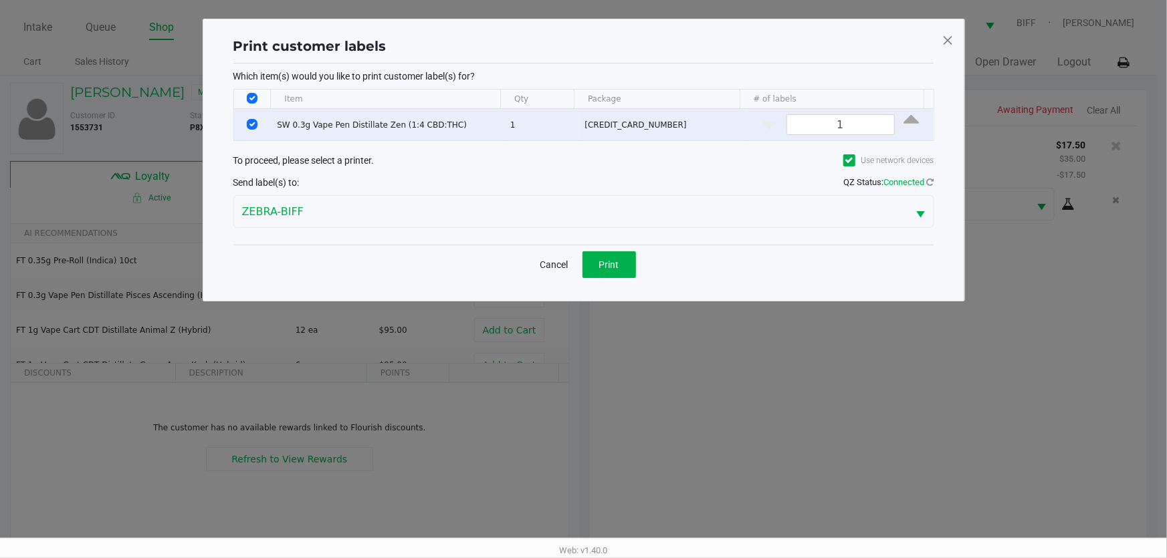
click at [628, 279] on div "Cancel Print" at bounding box center [583, 264] width 701 height 39
click at [629, 257] on button "Print" at bounding box center [610, 264] width 54 height 27
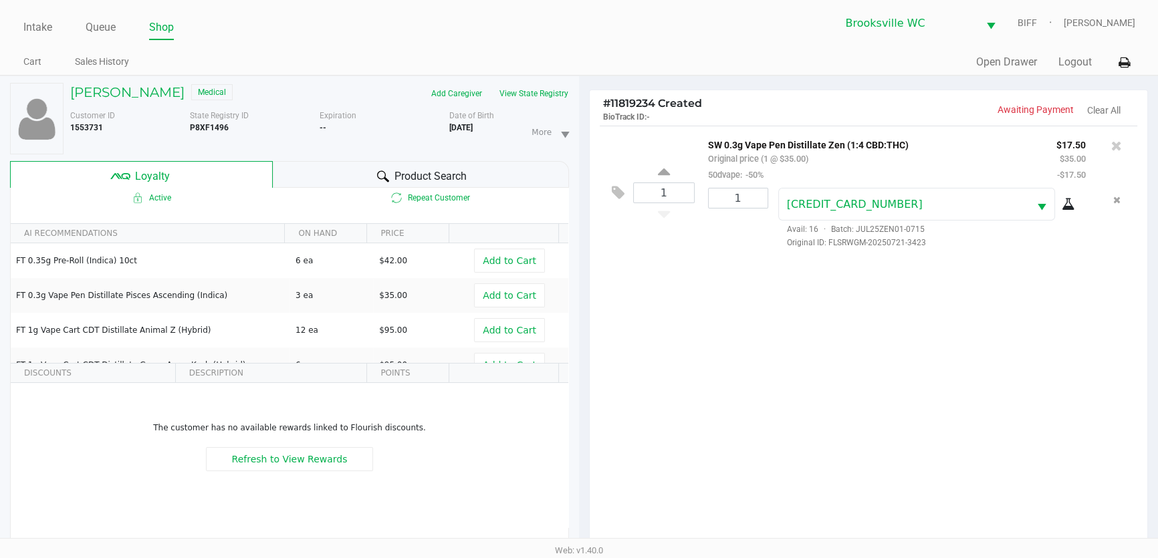
click at [835, 360] on div "1 SW 0.3g Vape Pen Distillate Zen (1:4 CBD:THC) Original price (1 @ $35.00) 50d…" at bounding box center [869, 340] width 558 height 429
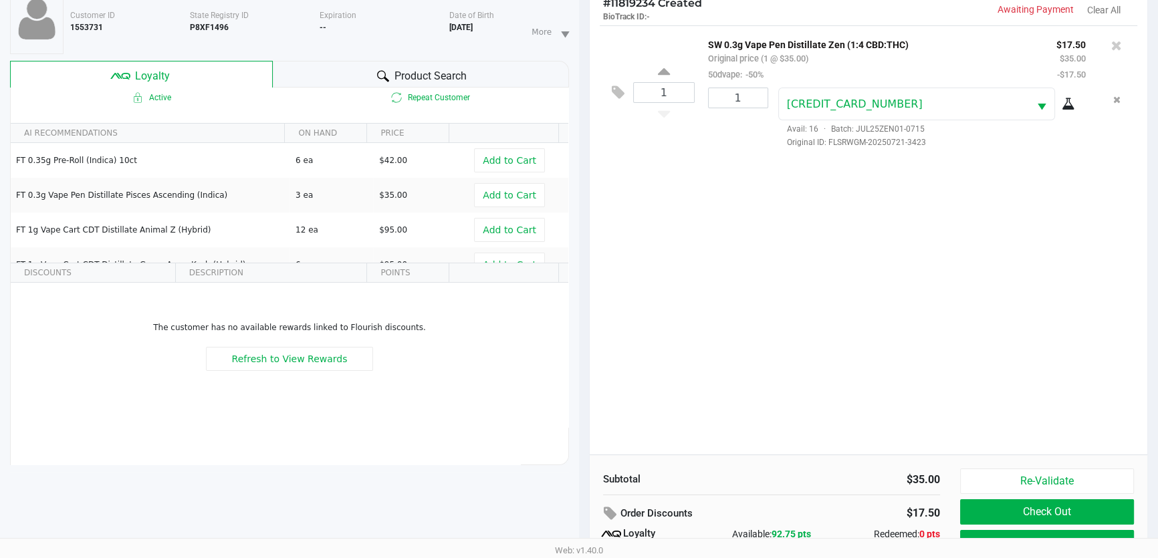
scroll to position [160, 0]
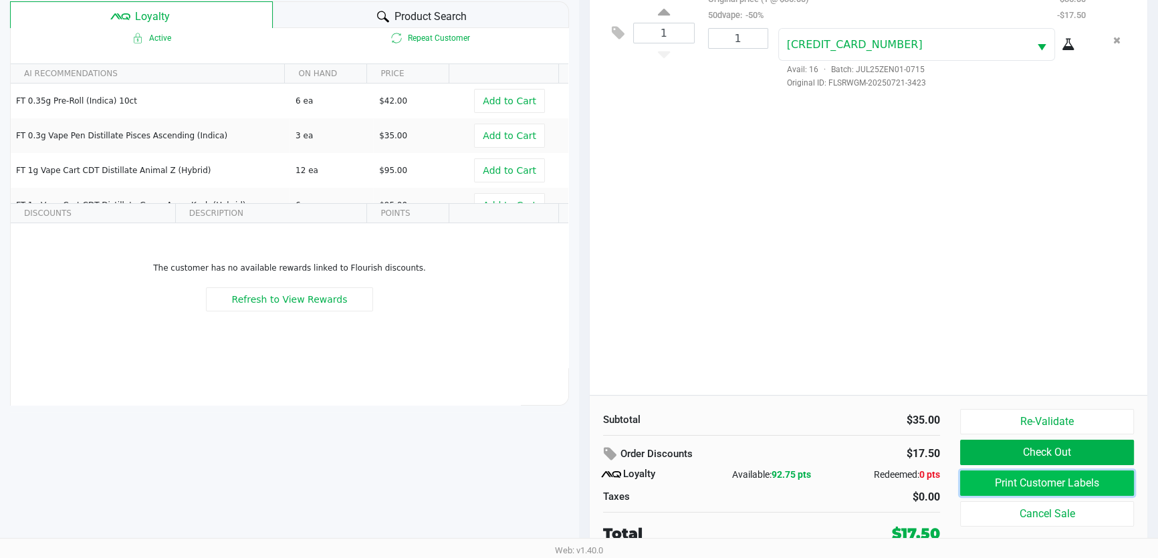
click at [993, 488] on button "Print Customer Labels" at bounding box center [1047, 483] width 174 height 25
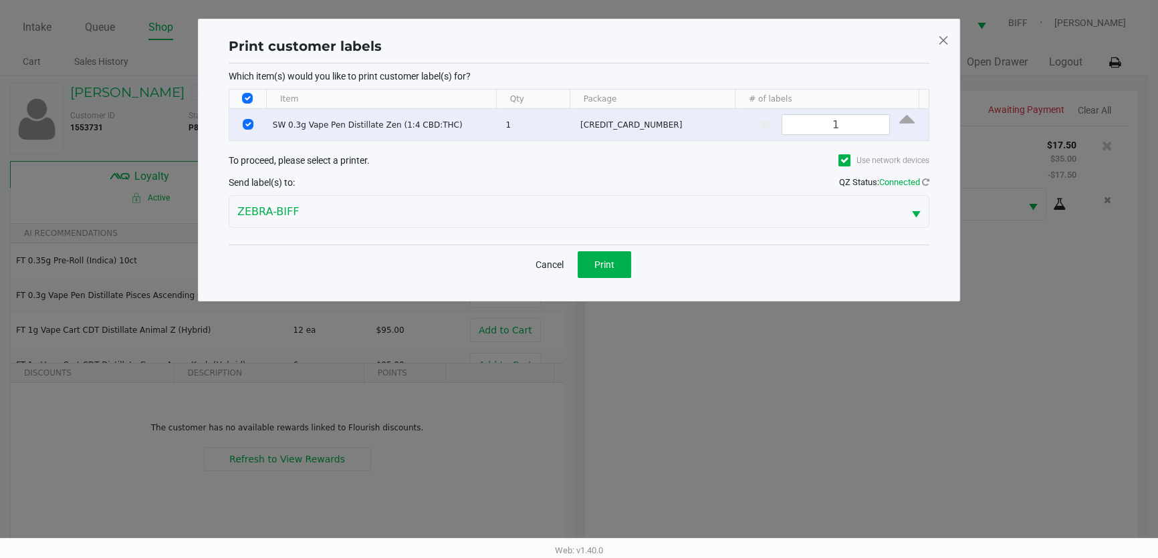
scroll to position [0, 0]
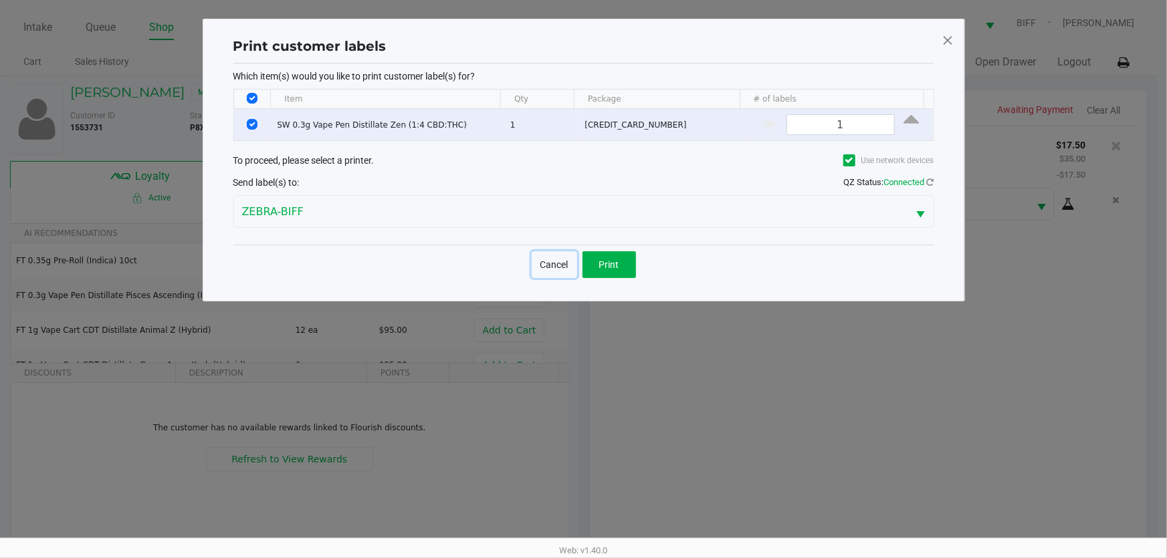
click at [541, 260] on button "Cancel" at bounding box center [554, 264] width 45 height 27
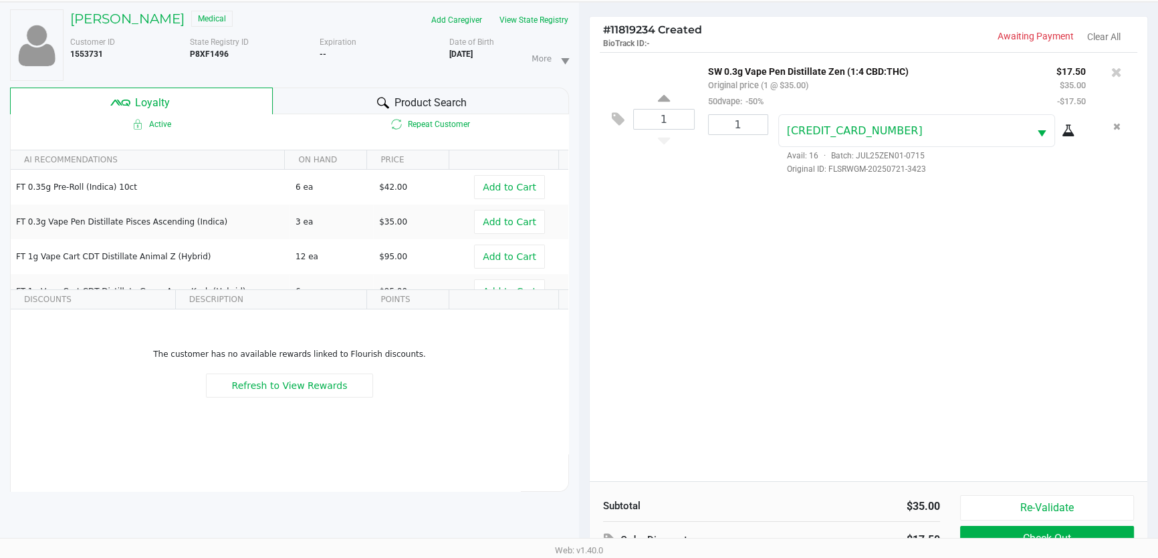
scroll to position [160, 0]
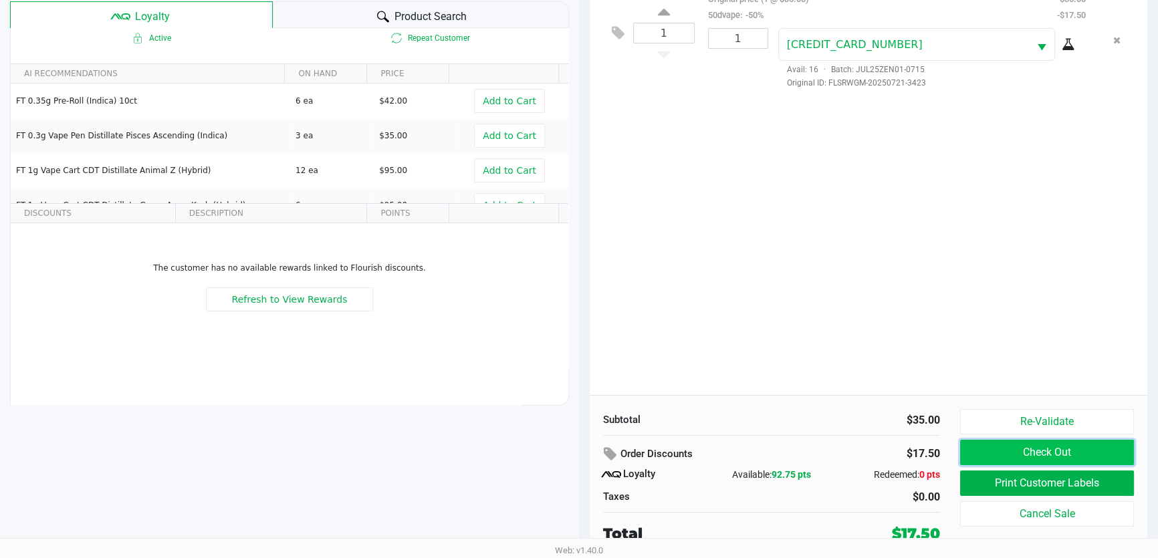
click at [1099, 453] on button "Check Out" at bounding box center [1047, 452] width 174 height 25
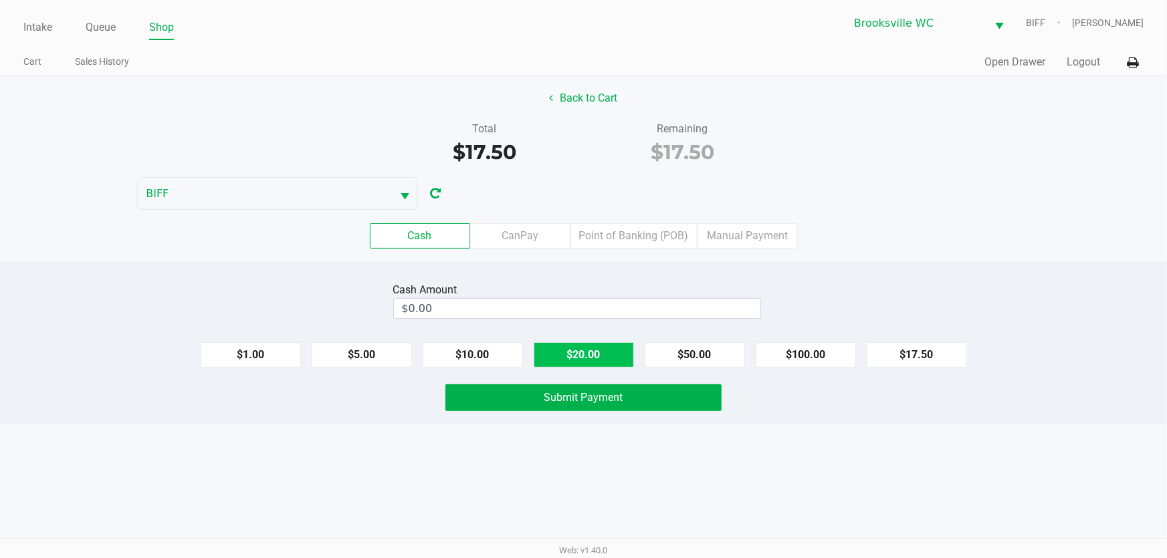
click at [588, 354] on button "$20.00" at bounding box center [584, 354] width 100 height 25
type input "$20.00"
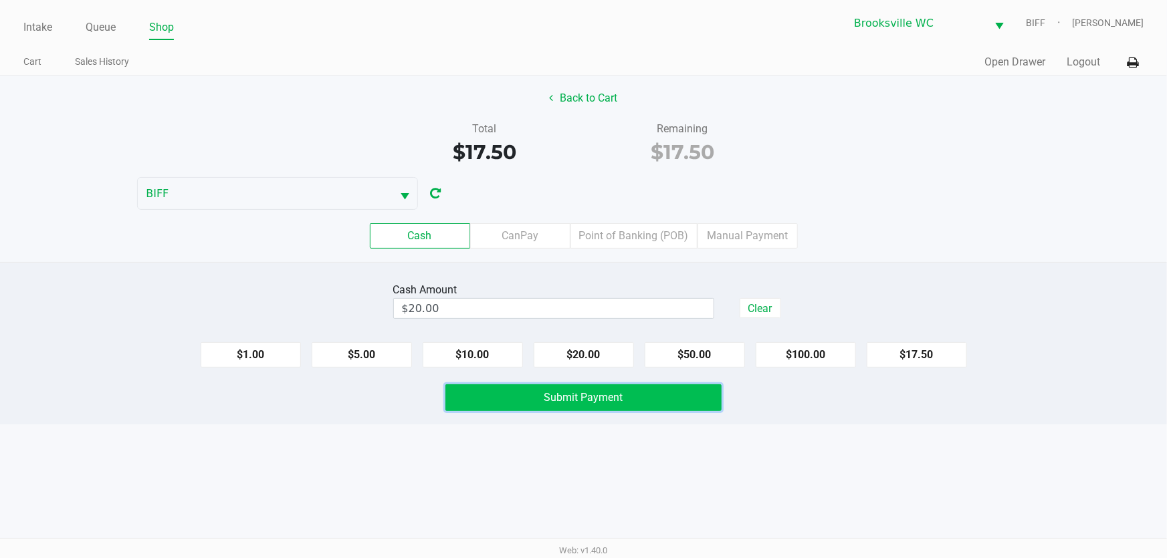
click at [554, 393] on span "Submit Payment" at bounding box center [583, 397] width 79 height 13
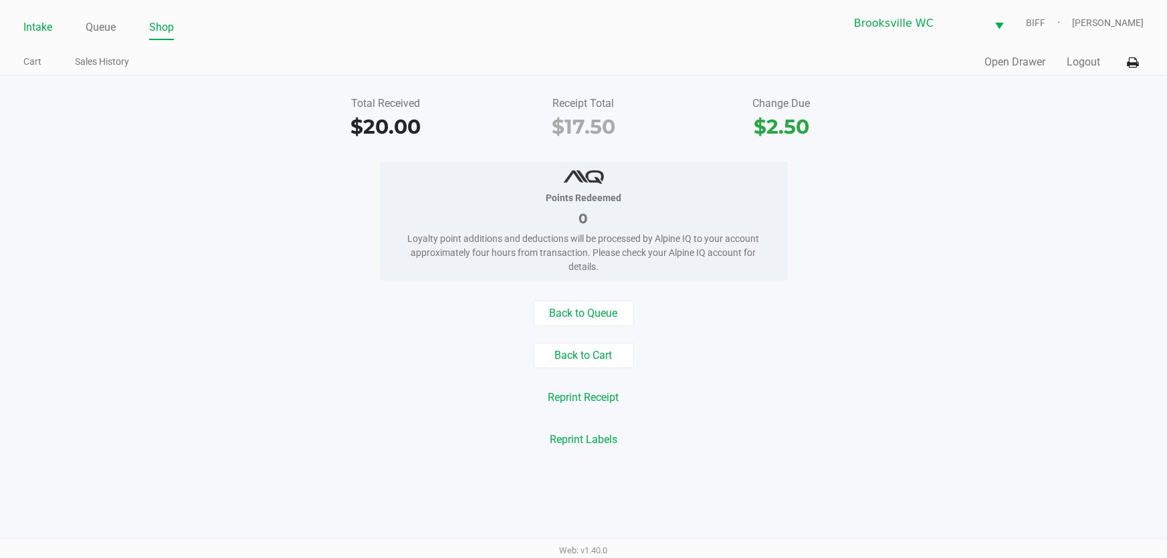
drag, startPoint x: 34, startPoint y: 14, endPoint x: 31, endPoint y: 22, distance: 8.7
click at [33, 17] on div "Intake Queue Shop" at bounding box center [303, 27] width 560 height 25
click at [31, 24] on link "Intake" at bounding box center [37, 27] width 29 height 19
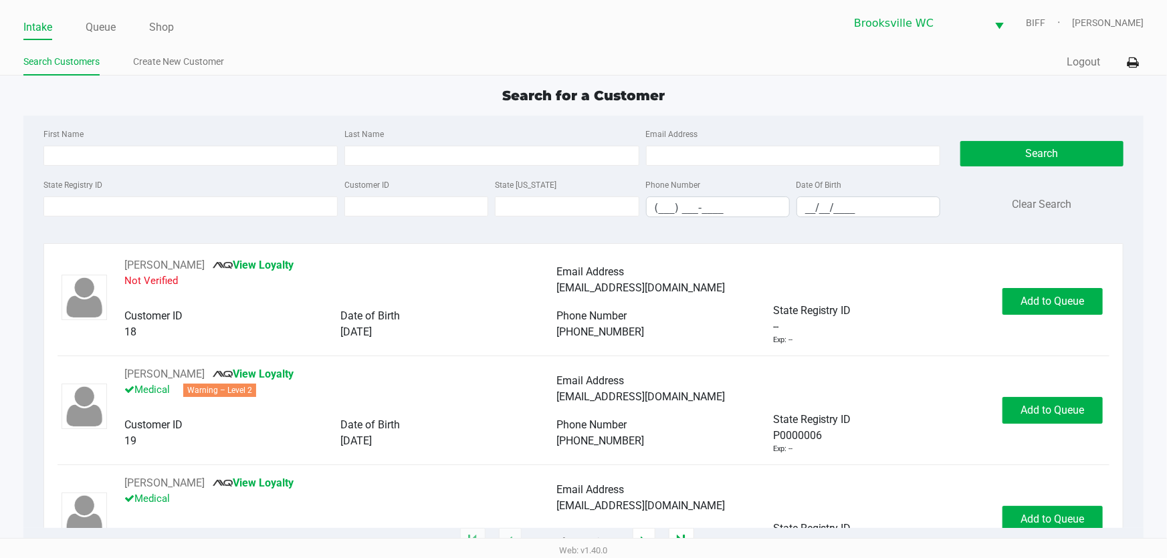
click at [484, 81] on app-point-of-sale "Intake Queue Shop [GEOGRAPHIC_DATA] WC BIFF [PERSON_NAME] Search Customers Crea…" at bounding box center [583, 271] width 1167 height 542
click at [433, 96] on div "Search for a Customer" at bounding box center [583, 96] width 1140 height 20
click at [428, 98] on div "Search for a Customer" at bounding box center [583, 96] width 1140 height 20
click at [428, 84] on app-point-of-sale "Intake Queue Shop [GEOGRAPHIC_DATA] WC BIFF [PERSON_NAME] Search Customers Crea…" at bounding box center [583, 271] width 1167 height 542
click at [394, 102] on div "Search for a Customer" at bounding box center [583, 96] width 1140 height 20
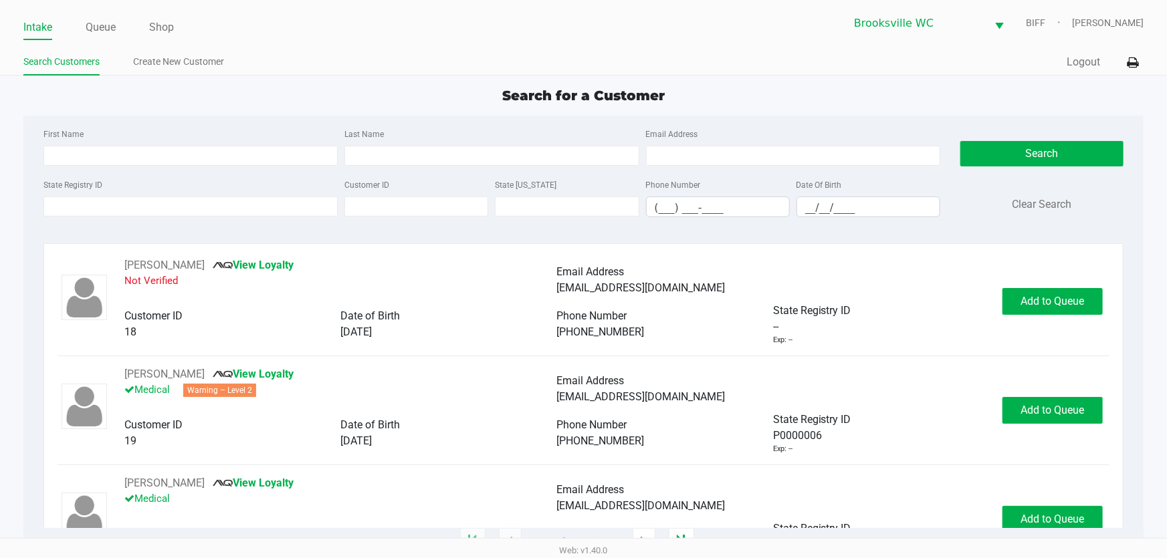
type input "[PERSON_NAME]"
type input "[DATE]"
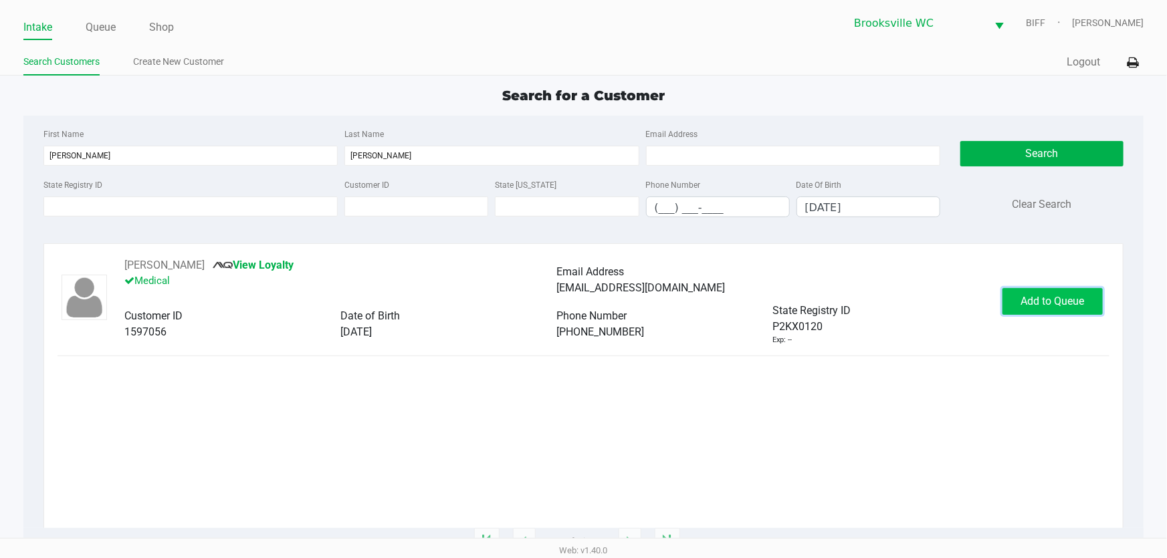
click at [1062, 302] on span "Add to Queue" at bounding box center [1053, 301] width 64 height 13
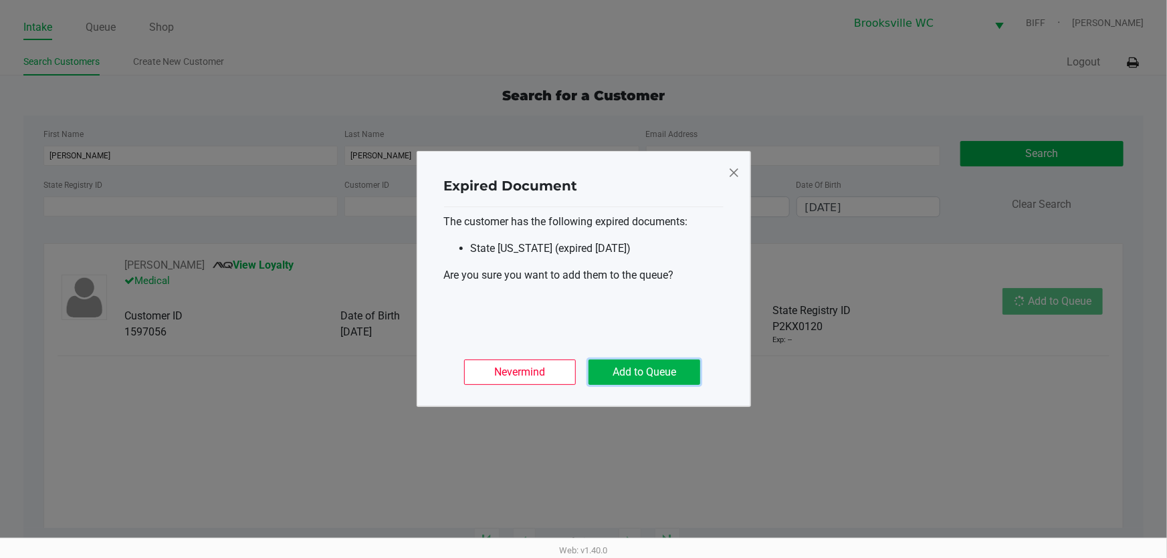
drag, startPoint x: 669, startPoint y: 367, endPoint x: 791, endPoint y: 340, distance: 125.3
click at [671, 367] on button "Add to Queue" at bounding box center [645, 372] width 112 height 25
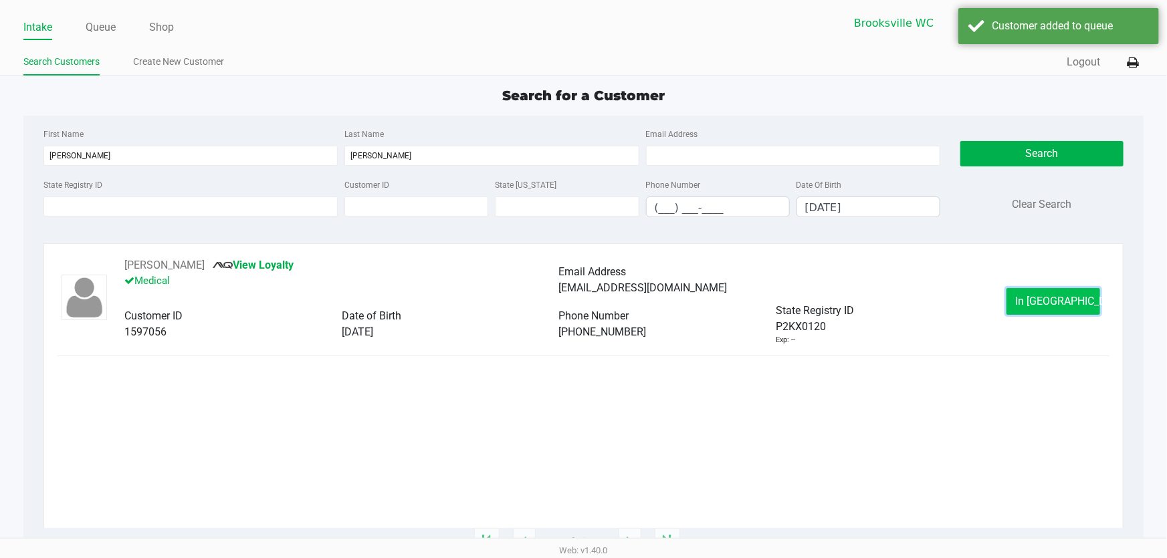
click at [1041, 291] on button "In [GEOGRAPHIC_DATA]" at bounding box center [1054, 301] width 94 height 27
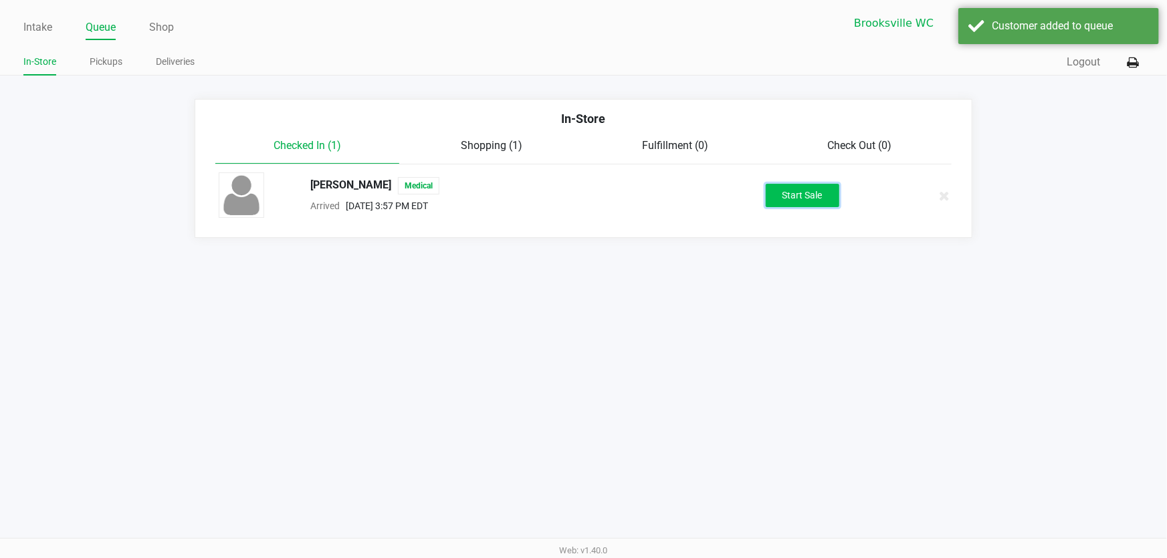
click at [782, 203] on button "Start Sale" at bounding box center [803, 195] width 74 height 23
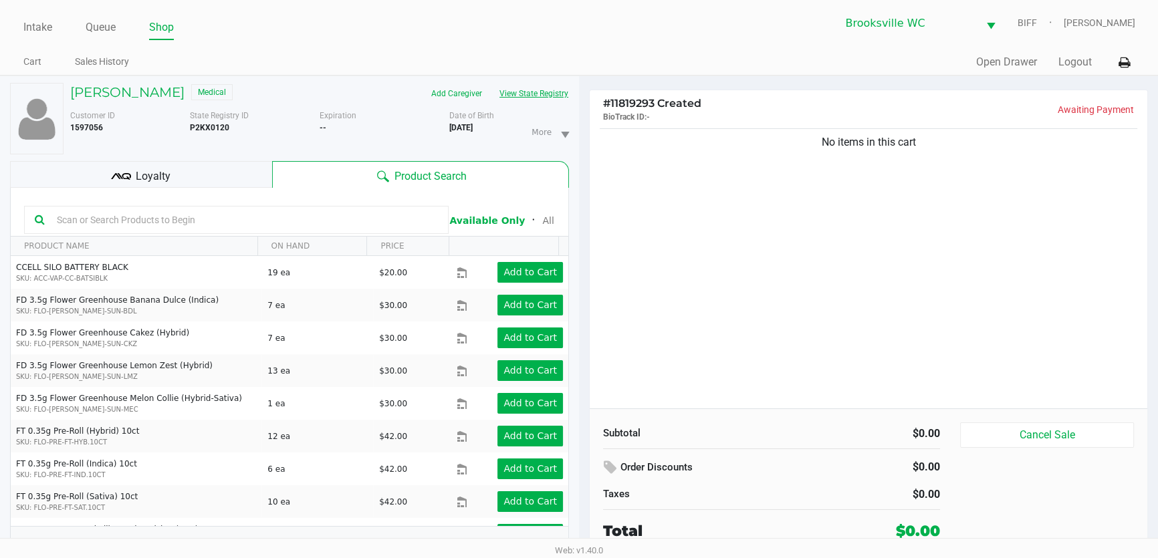
click at [527, 90] on button "View State Registry" at bounding box center [530, 93] width 78 height 21
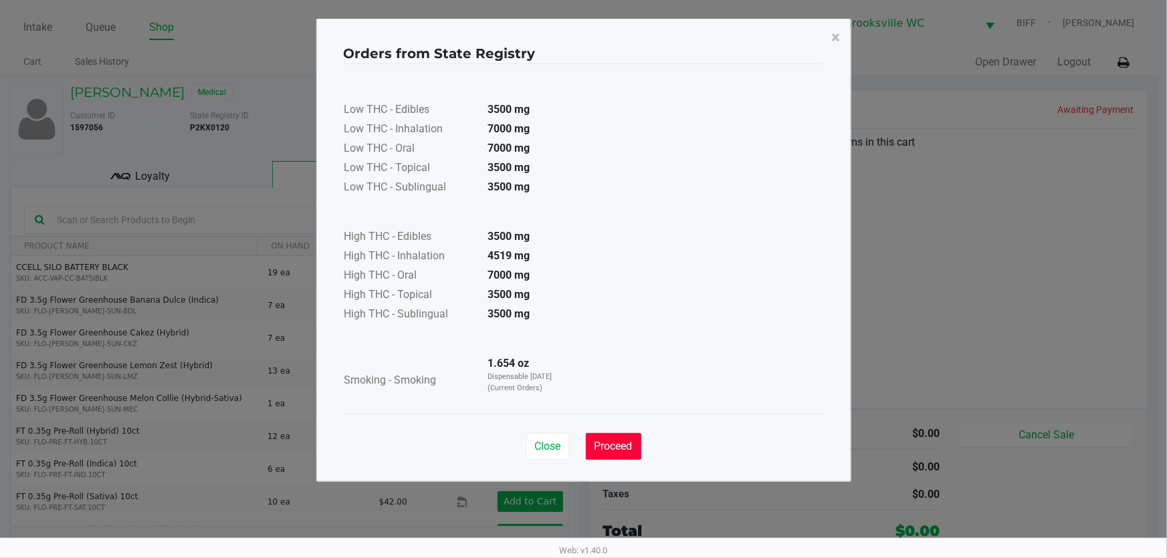
click at [608, 443] on span "Proceed" at bounding box center [614, 446] width 38 height 13
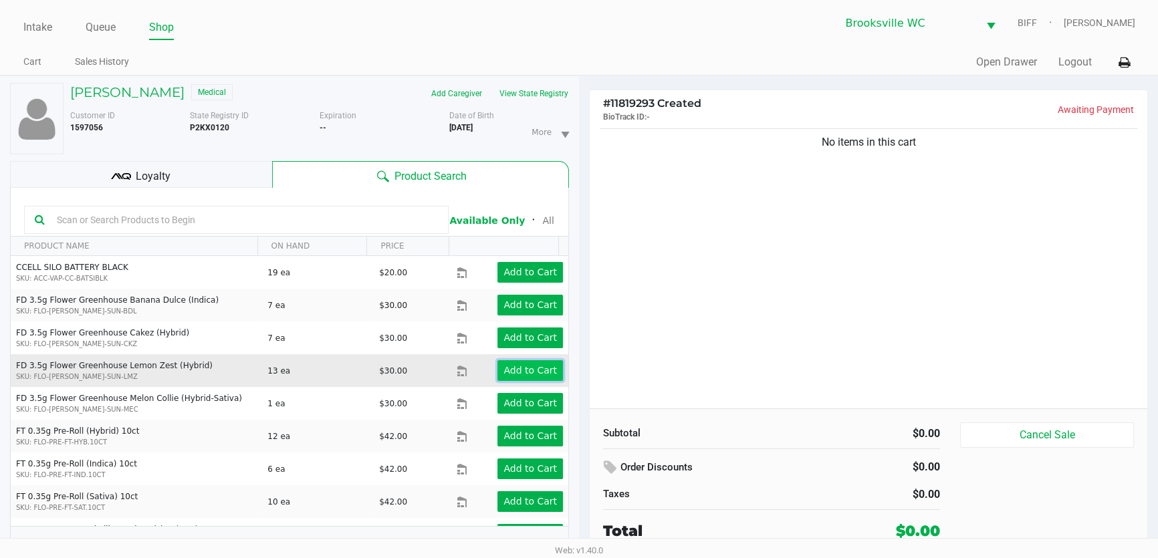
click at [535, 369] on app-button-loader "Add to Cart" at bounding box center [531, 370] width 54 height 11
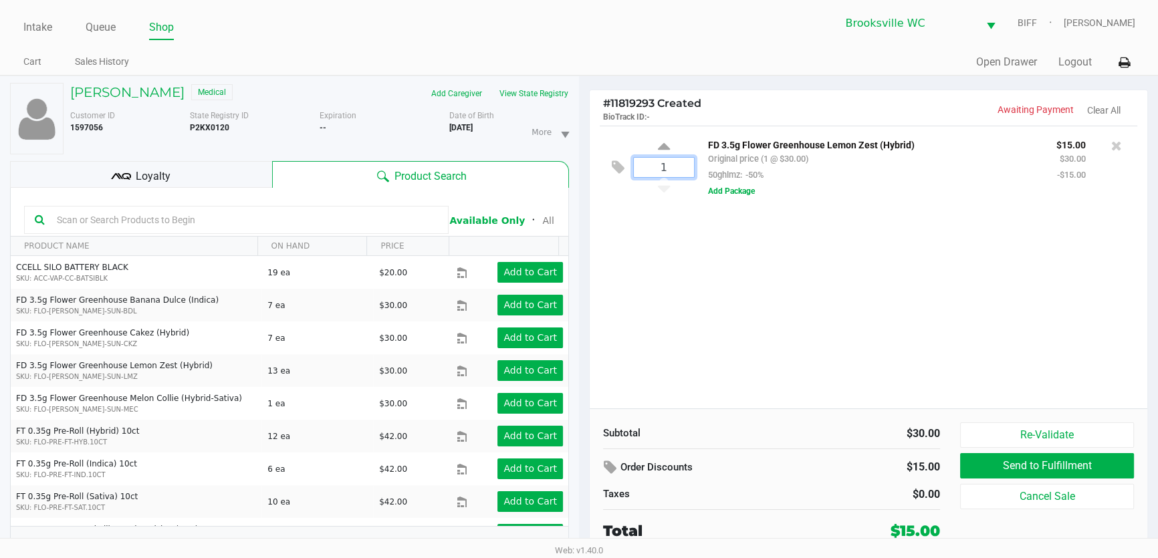
click at [682, 167] on input "1" at bounding box center [664, 167] width 60 height 19
type input "4"
click at [736, 372] on div "Loading [PERSON_NAME] Medical Add Caregiver View State Registry Customer ID 159…" at bounding box center [579, 324] width 1158 height 497
click at [120, 169] on icon at bounding box center [121, 177] width 20 height 20
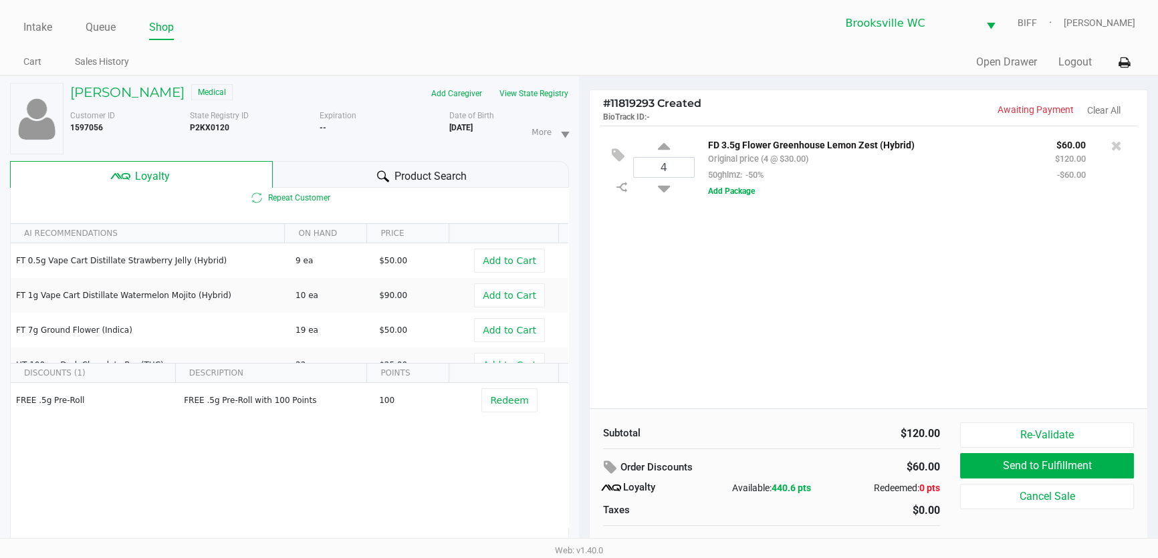
click at [400, 178] on span "Product Search" at bounding box center [431, 177] width 72 height 16
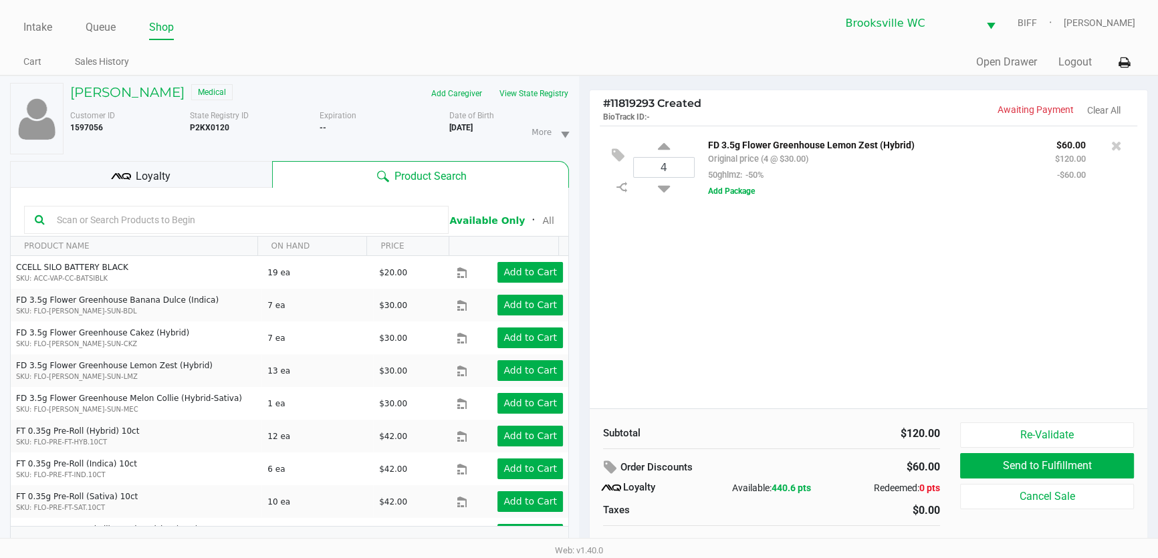
click at [742, 307] on div "4 FD 3.5g Flower Greenhouse Lemon Zest (Hybrid) Original price (4 @ $30.00) 50g…" at bounding box center [869, 267] width 558 height 283
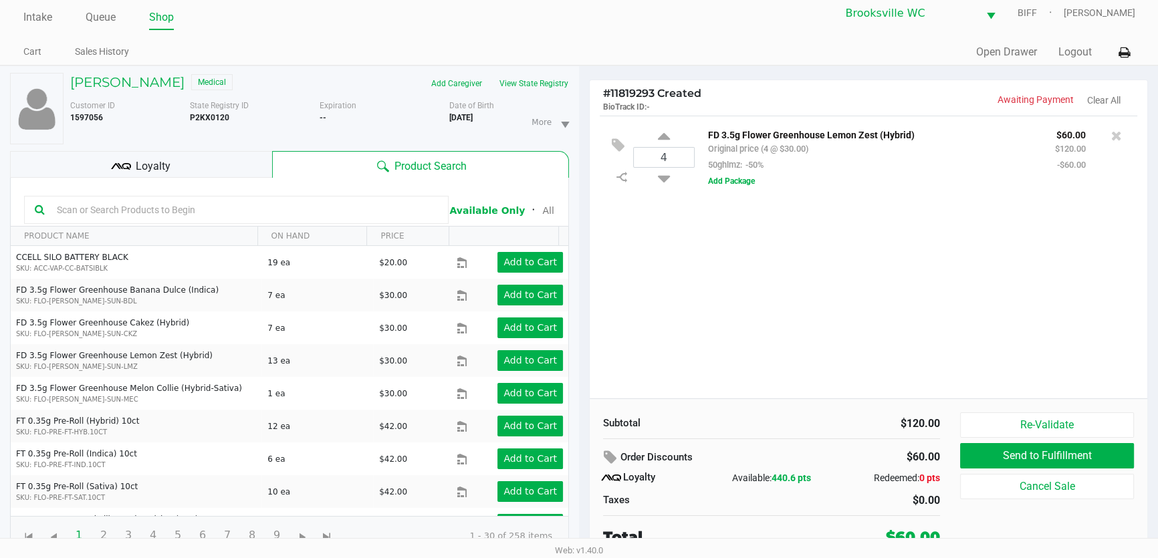
scroll to position [13, 0]
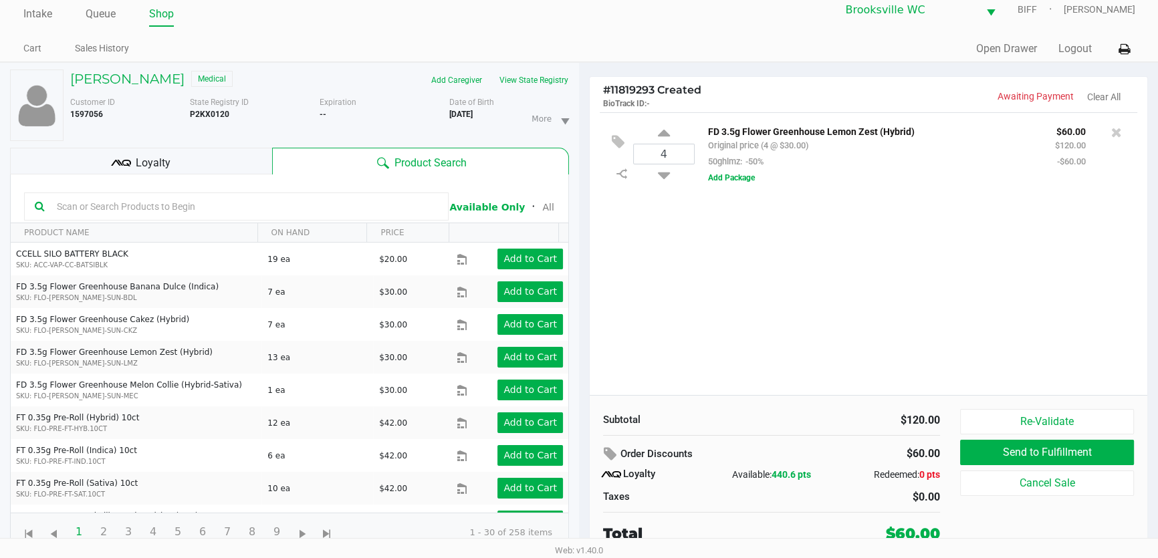
click at [182, 151] on div "Loyalty" at bounding box center [141, 161] width 262 height 27
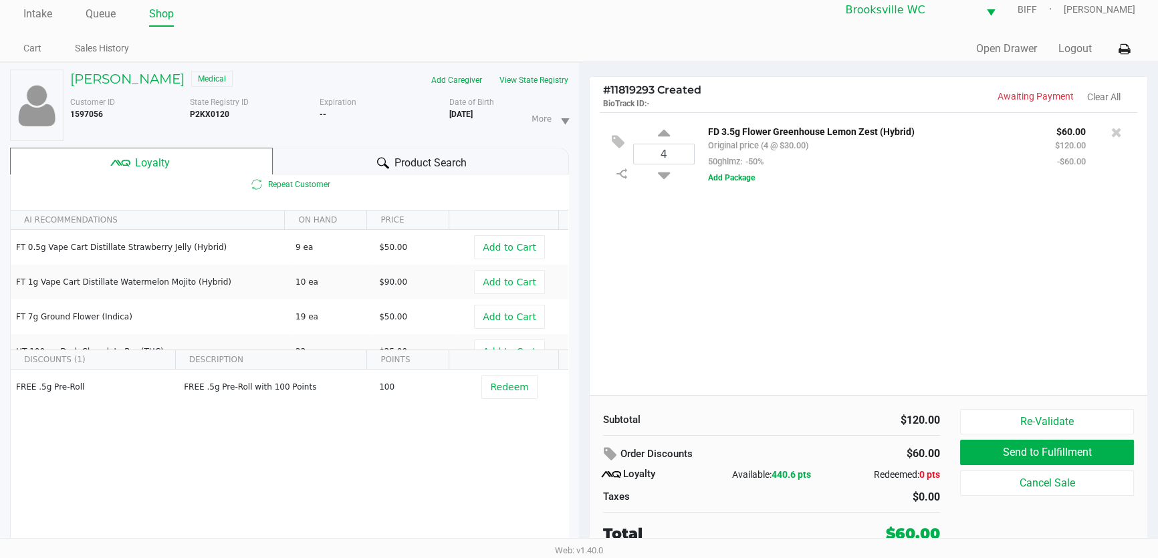
click at [750, 284] on div "4 FD 3.5g Flower Greenhouse Lemon Zest (Hybrid) Original price (4 @ $30.00) 50g…" at bounding box center [869, 253] width 558 height 283
click at [350, 162] on div "Product Search" at bounding box center [421, 161] width 297 height 27
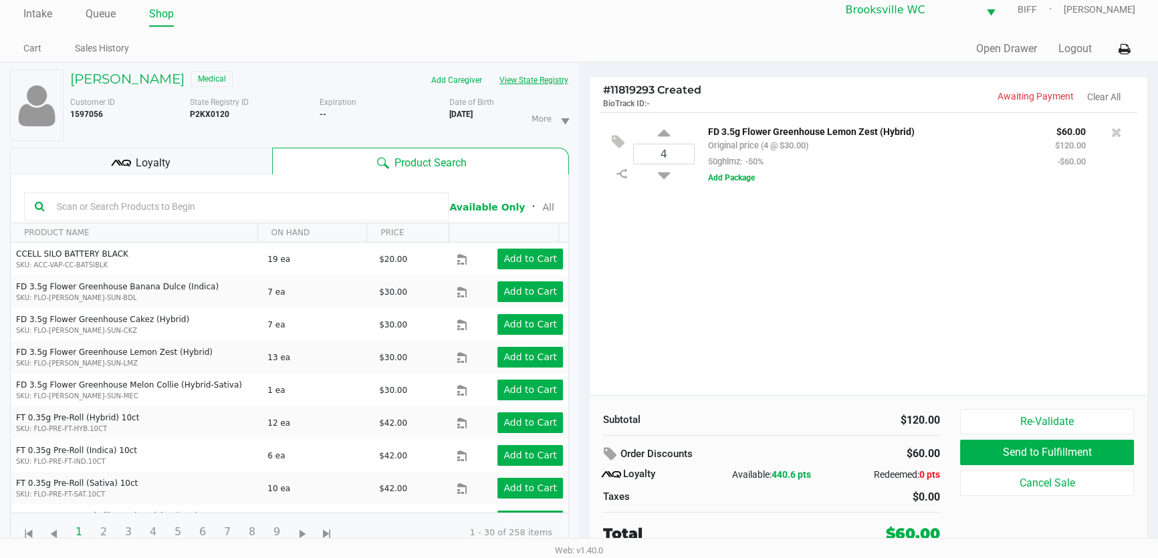
click at [554, 79] on button "View State Registry" at bounding box center [530, 80] width 78 height 21
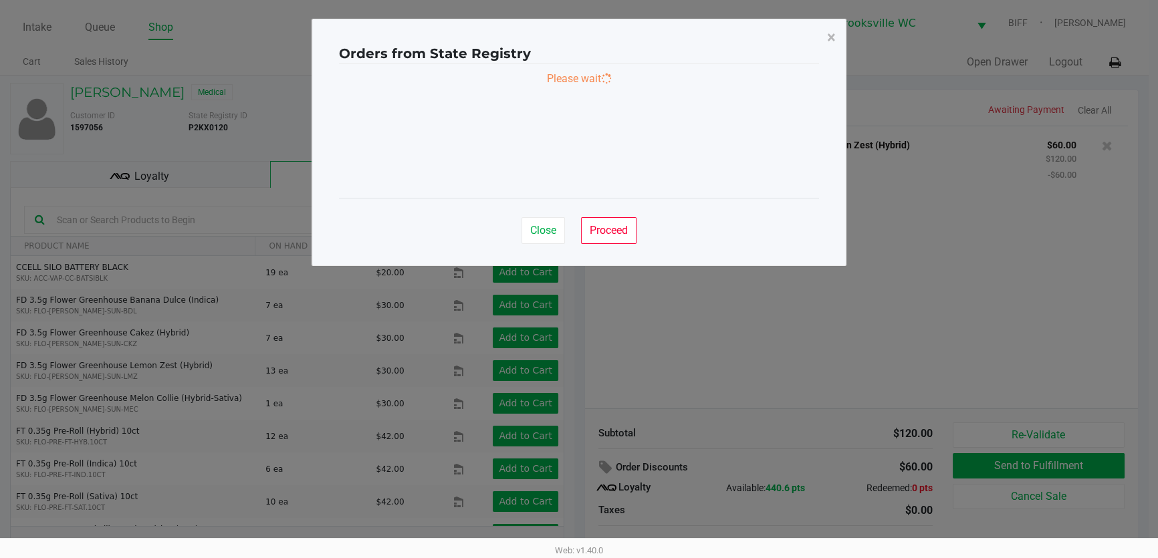
scroll to position [0, 0]
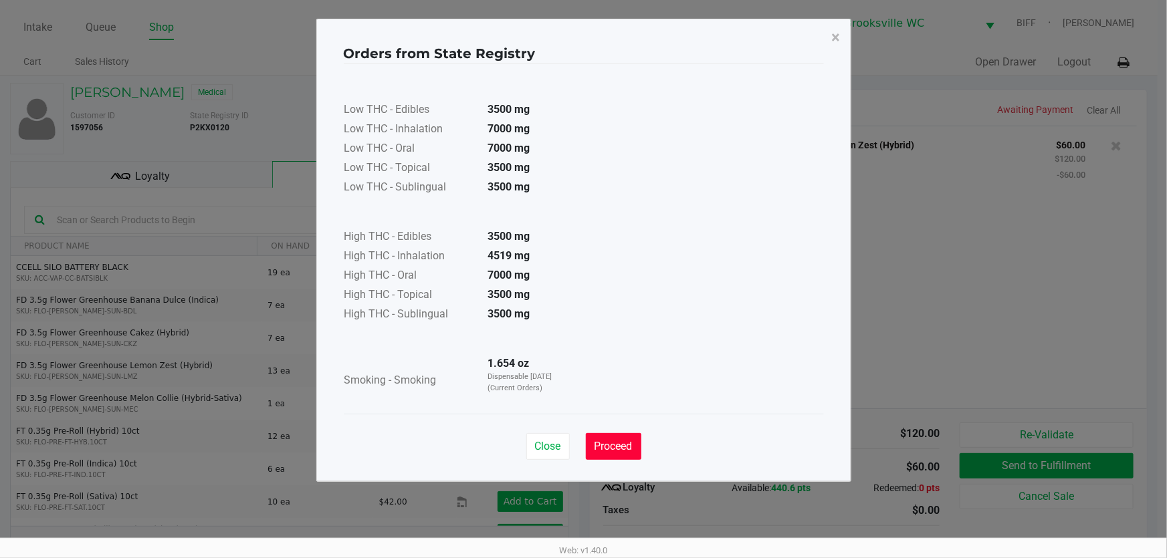
drag, startPoint x: 622, startPoint y: 438, endPoint x: 95, endPoint y: 159, distance: 596.3
click at [621, 439] on button "Proceed" at bounding box center [614, 446] width 56 height 27
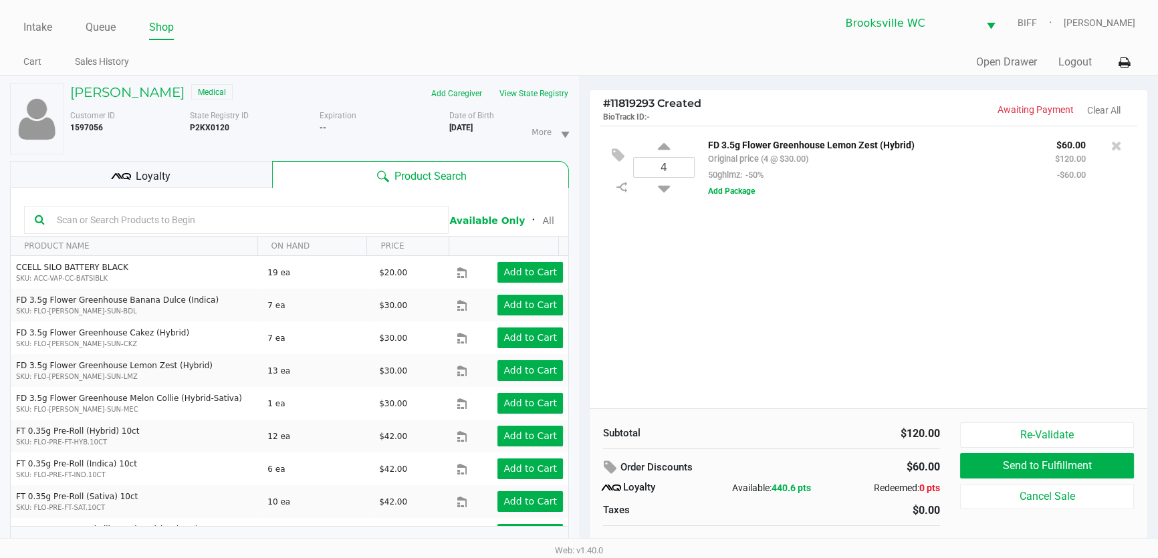
click at [113, 226] on input "text" at bounding box center [244, 220] width 387 height 20
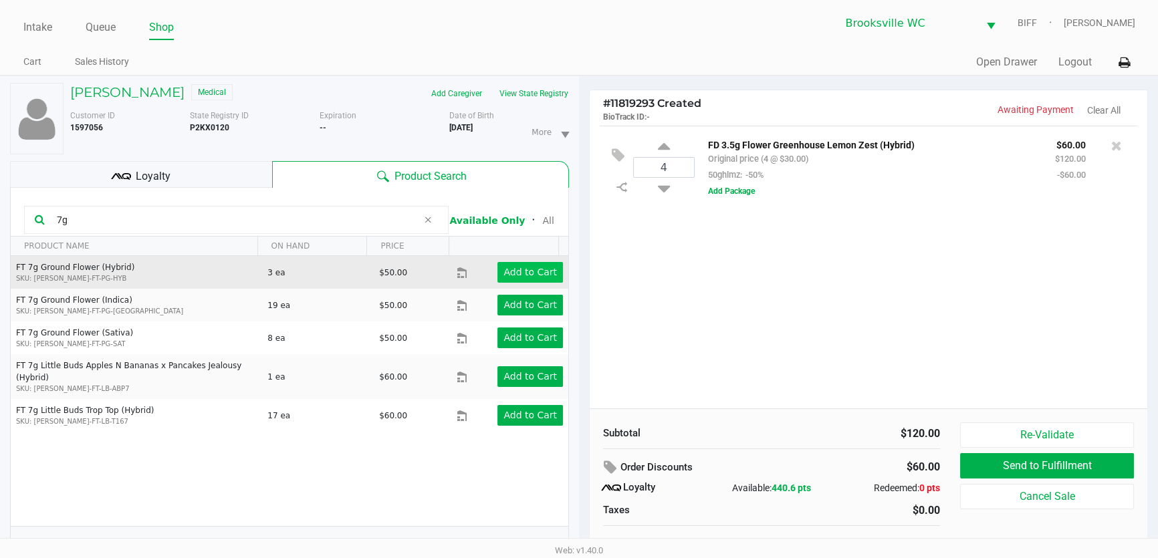
type input "7g"
click at [541, 270] on app-button-loader "Add to Cart" at bounding box center [531, 272] width 54 height 11
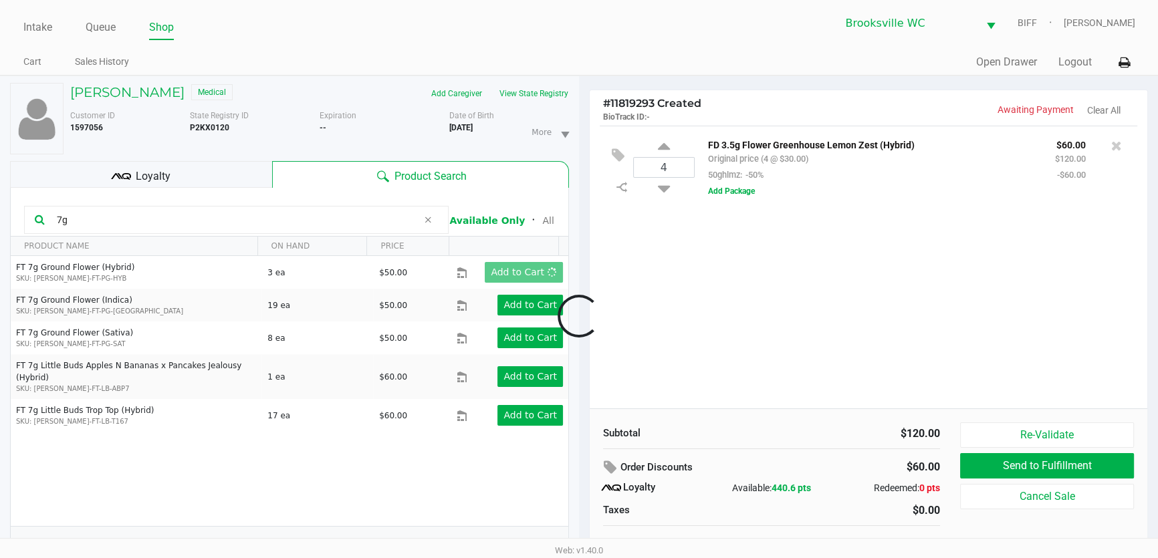
click at [803, 274] on div at bounding box center [579, 316] width 1158 height 348
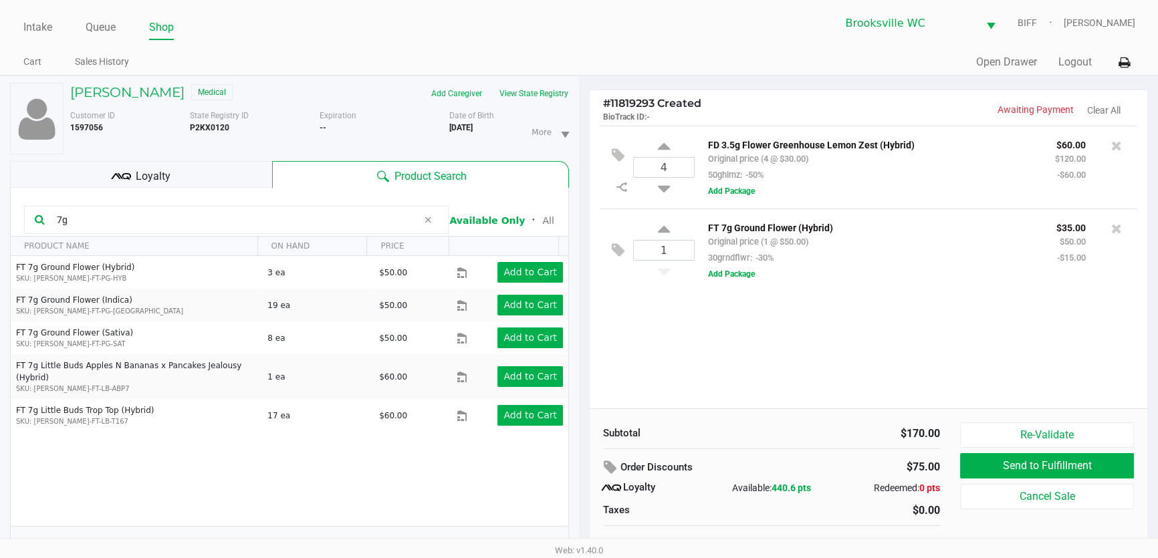
click at [136, 174] on span "Loyalty" at bounding box center [153, 177] width 35 height 16
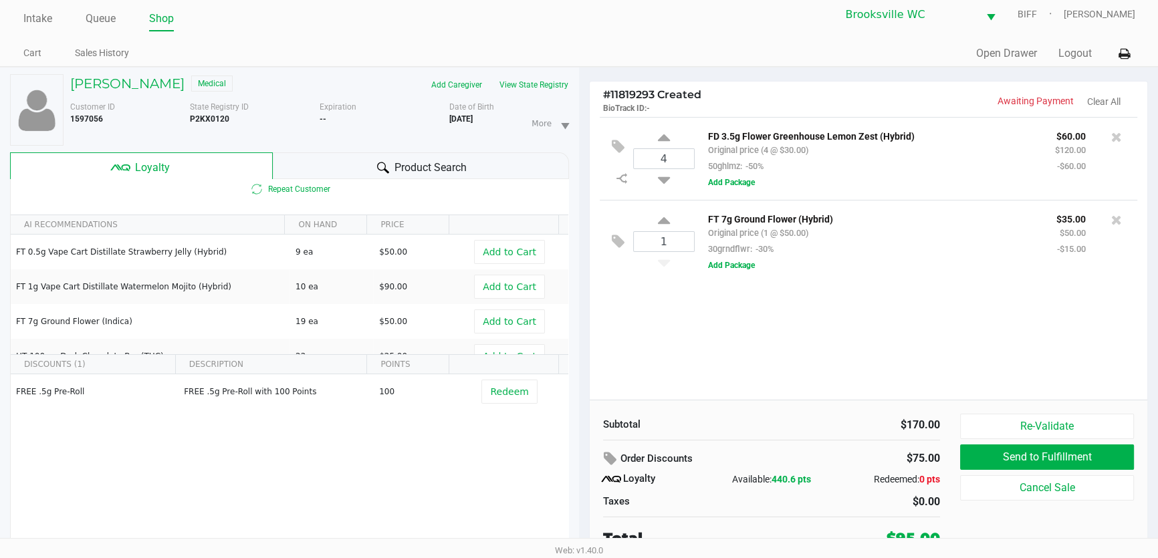
scroll to position [13, 0]
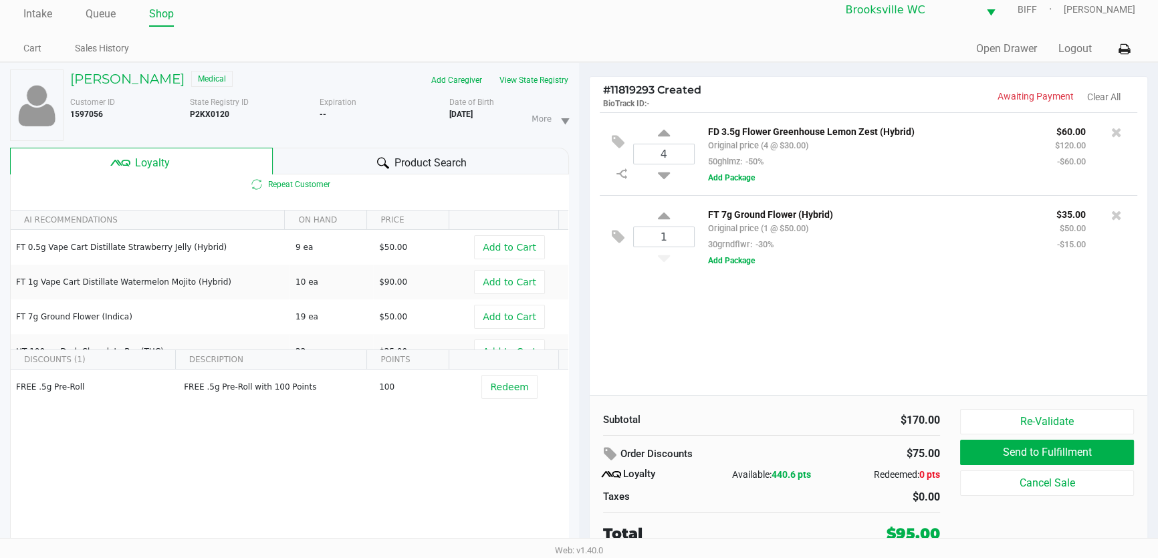
click at [692, 388] on div "4 FD 3.5g Flower Greenhouse Lemon Zest (Hybrid) Original price (4 @ $30.00) 50g…" at bounding box center [869, 253] width 558 height 283
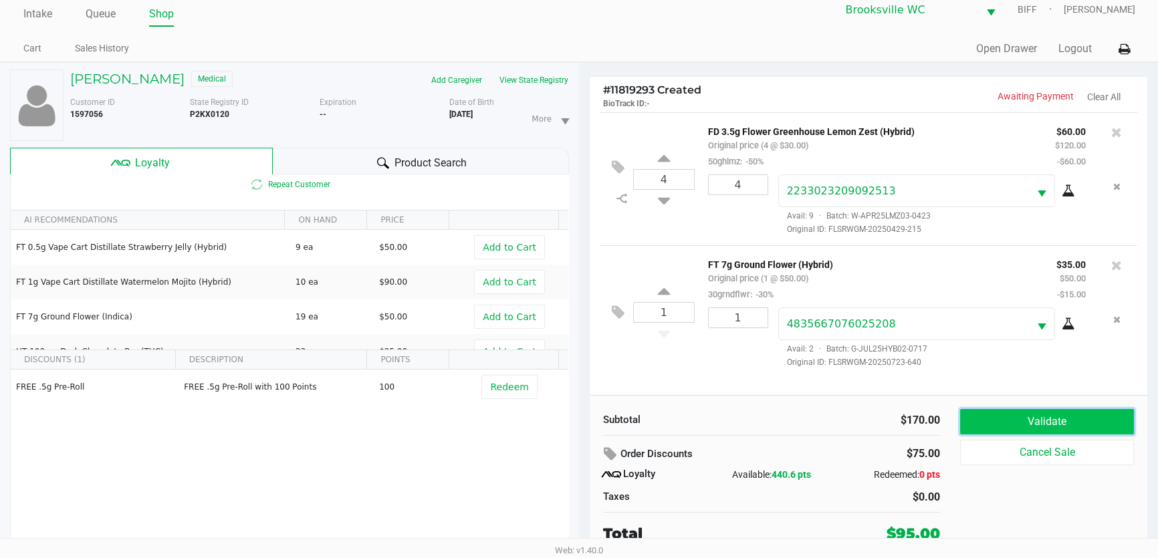
click at [1040, 417] on button "Validate" at bounding box center [1047, 421] width 174 height 25
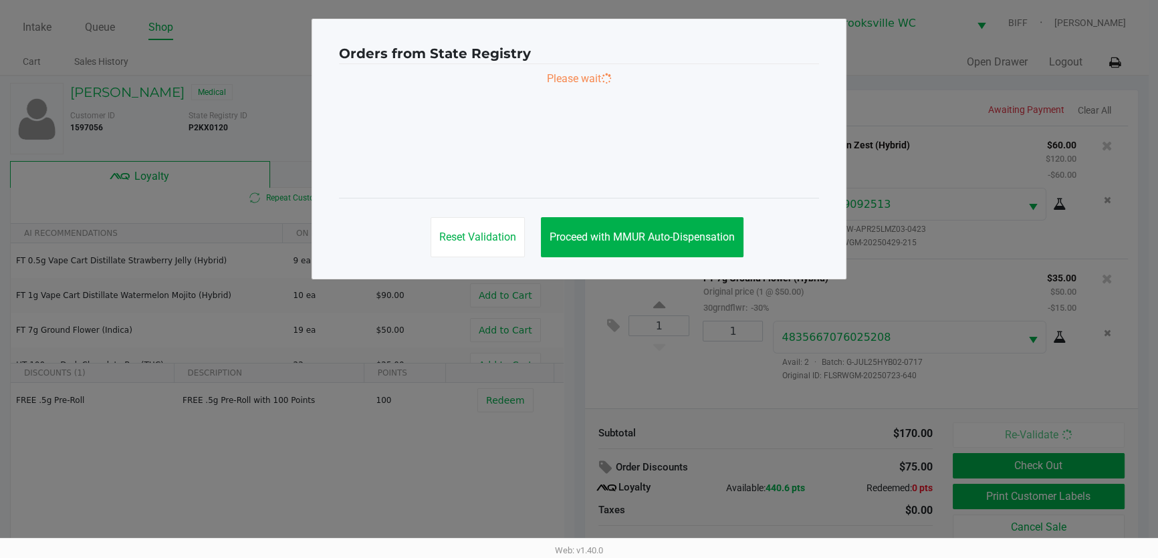
scroll to position [0, 0]
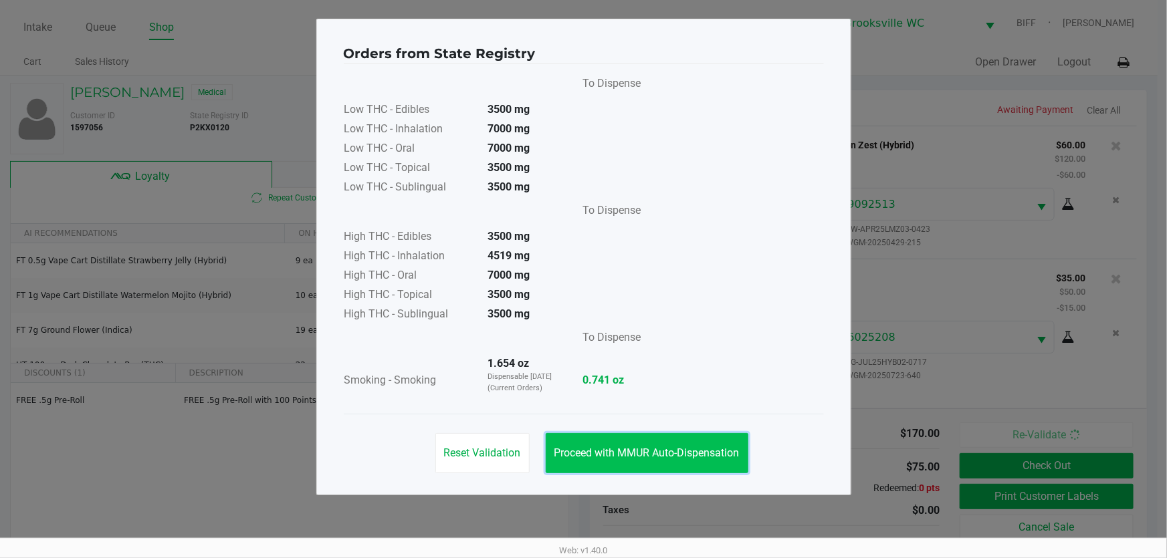
click at [654, 445] on button "Proceed with MMUR Auto-Dispensation" at bounding box center [647, 453] width 203 height 40
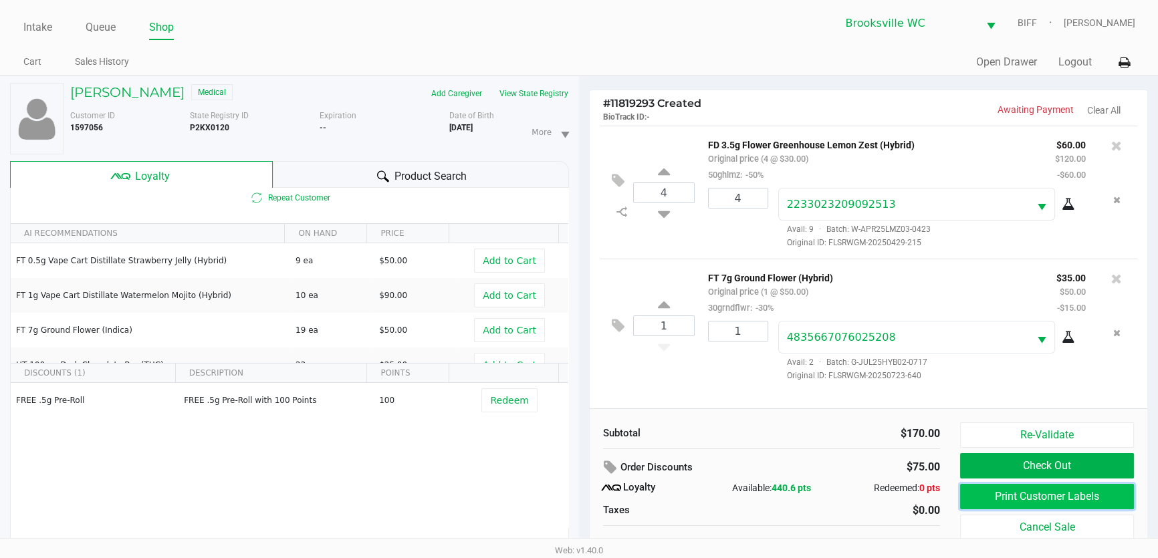
click at [1011, 496] on button "Print Customer Labels" at bounding box center [1047, 496] width 174 height 25
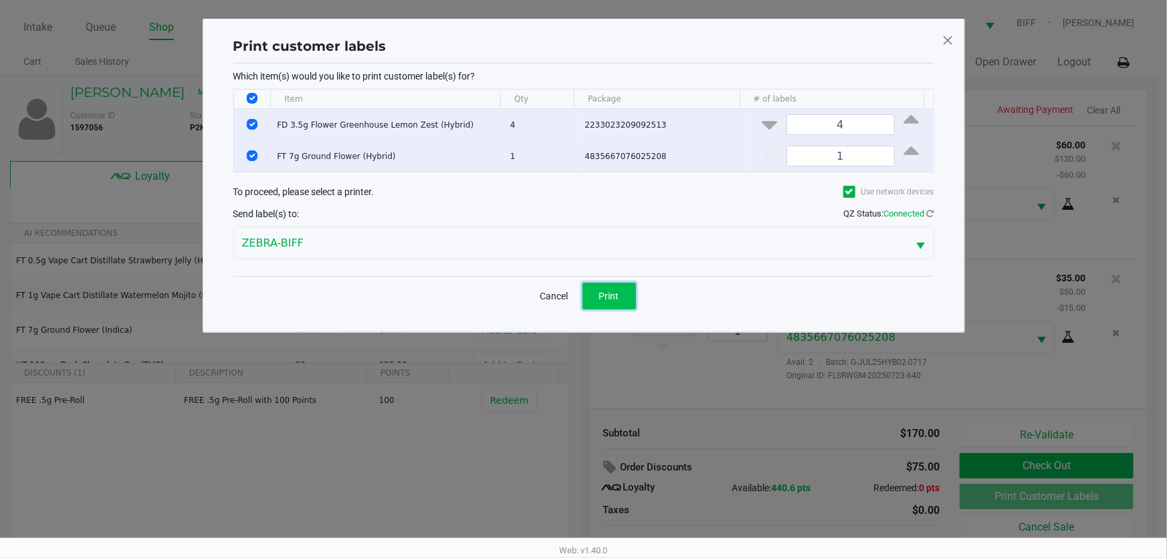
click at [603, 292] on span "Print" at bounding box center [609, 296] width 20 height 11
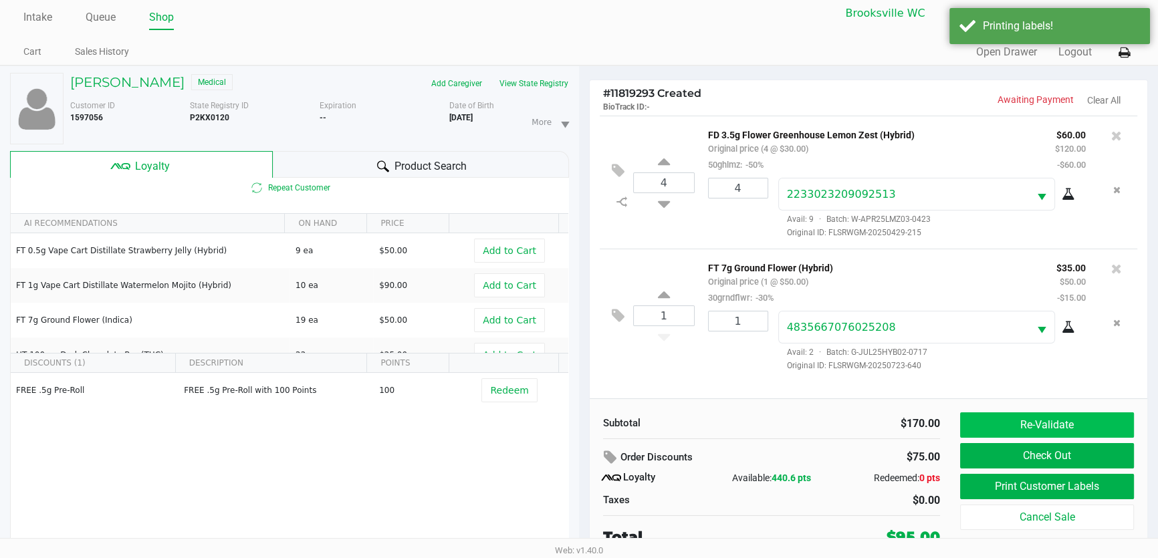
scroll to position [13, 0]
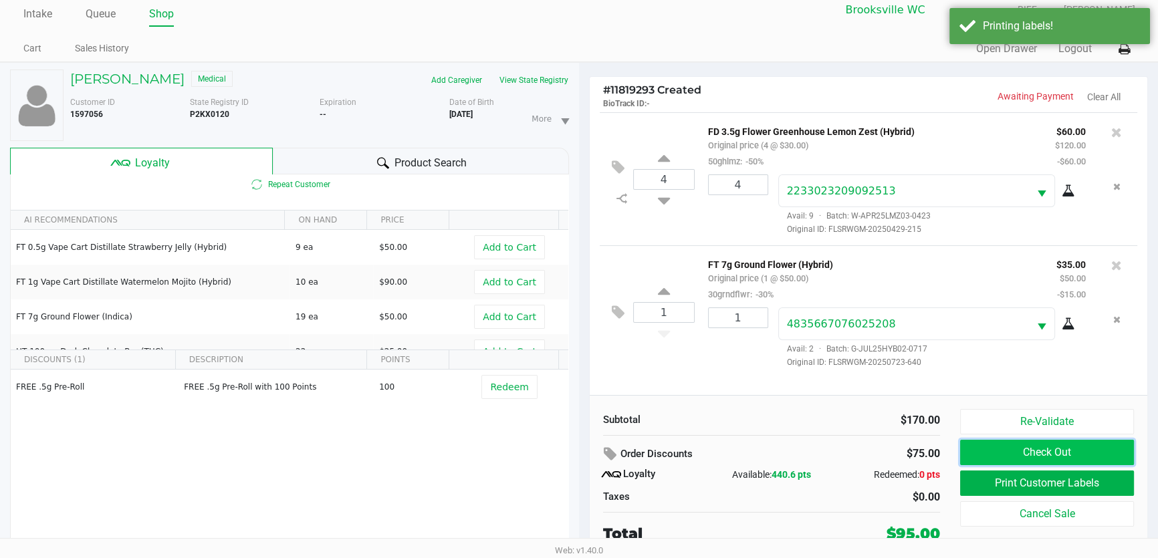
click at [1025, 451] on button "Check Out" at bounding box center [1047, 452] width 174 height 25
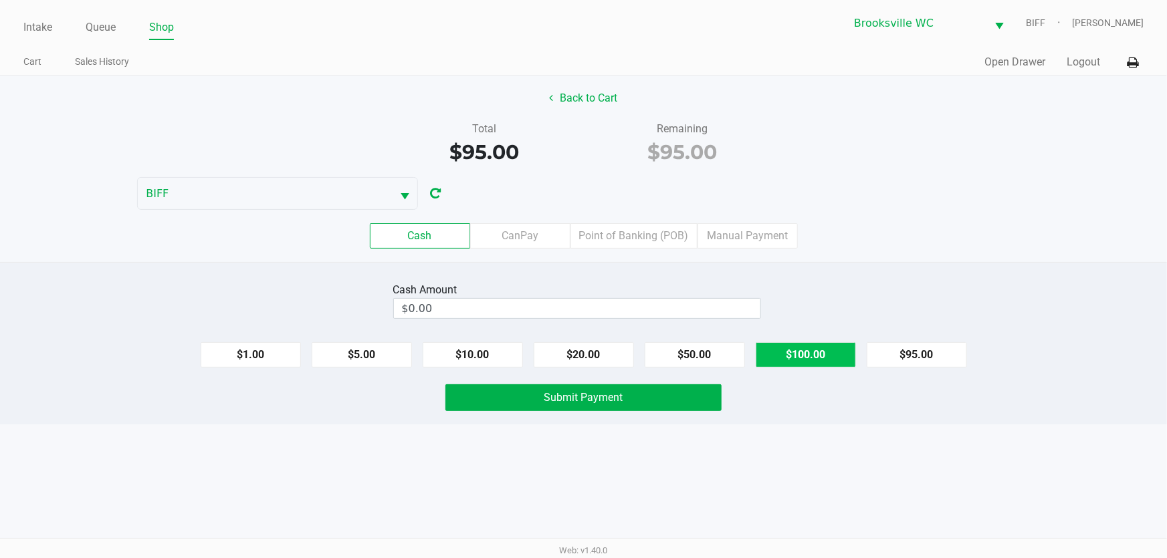
click at [836, 345] on button "$100.00" at bounding box center [806, 354] width 100 height 25
type input "$100.00"
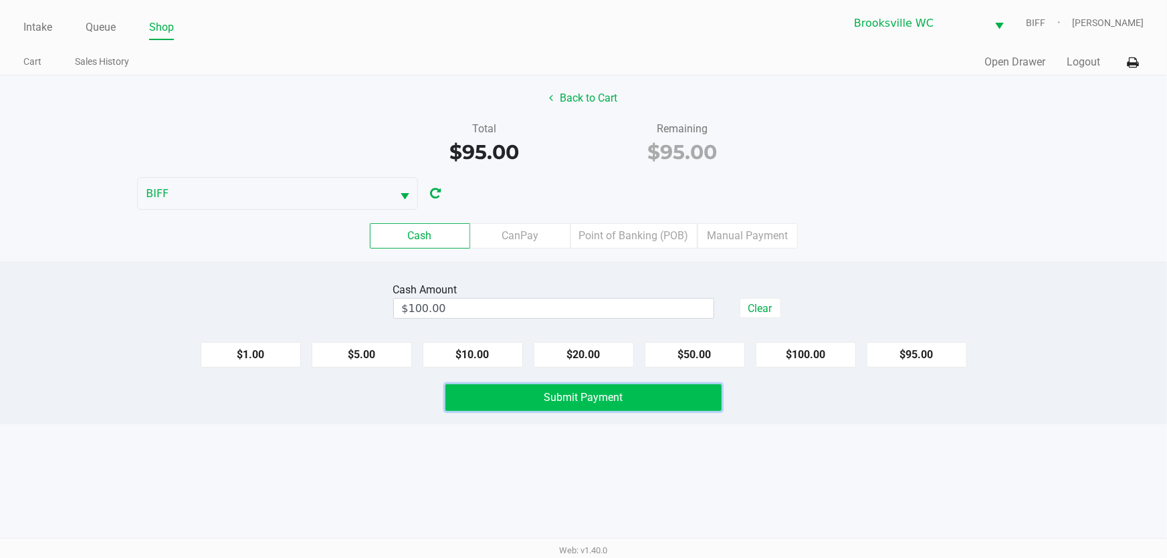
click at [572, 389] on button "Submit Payment" at bounding box center [583, 398] width 277 height 27
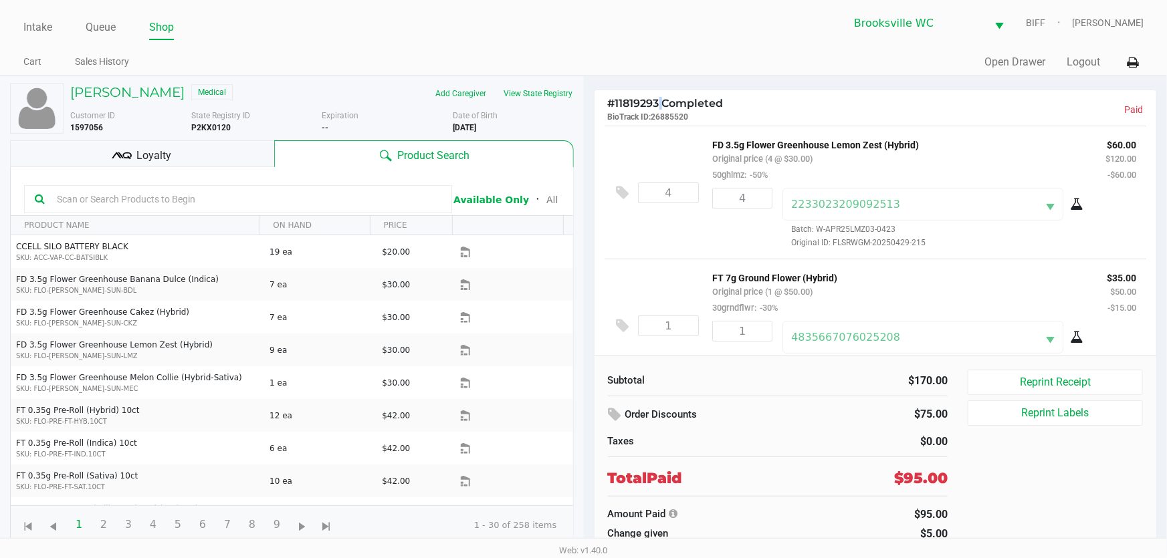
drag, startPoint x: 656, startPoint y: 104, endPoint x: 663, endPoint y: 103, distance: 6.7
click at [663, 103] on span "# 11819293 Completed" at bounding box center [666, 103] width 116 height 13
click at [646, 106] on span "# 11819293 Completed" at bounding box center [666, 103] width 116 height 13
click at [643, 106] on span "# 11819293 Completed" at bounding box center [666, 103] width 116 height 13
click at [639, 108] on span "# 11819293 Completed" at bounding box center [666, 103] width 116 height 13
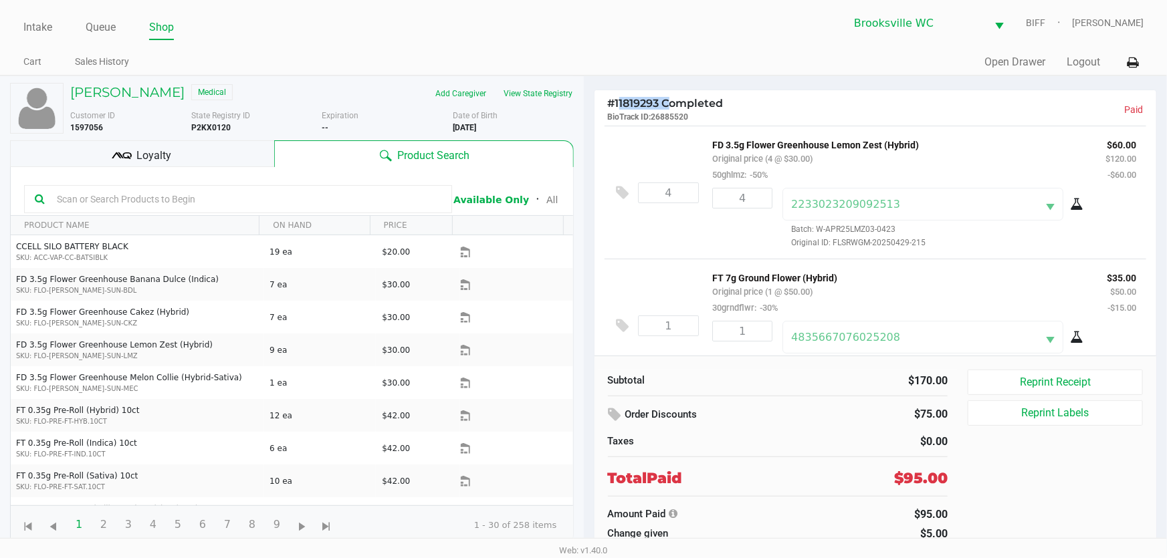
click at [639, 108] on span "# 11819293 Completed" at bounding box center [666, 103] width 116 height 13
click at [781, 82] on div "# 11819293 Completed BioTrack ID: 26885520 Paid 4 FD 3.5g Flower Greenhouse Lem…" at bounding box center [876, 316] width 584 height 480
drag, startPoint x: 6, startPoint y: 318, endPoint x: 0, endPoint y: 166, distance: 151.9
drag, startPoint x: 0, startPoint y: 166, endPoint x: 663, endPoint y: 43, distance: 674.8
click at [664, 43] on div "Intake Queue Shop [GEOGRAPHIC_DATA] WC BIFF [PERSON_NAME] Cart Sales History Qu…" at bounding box center [583, 38] width 1167 height 76
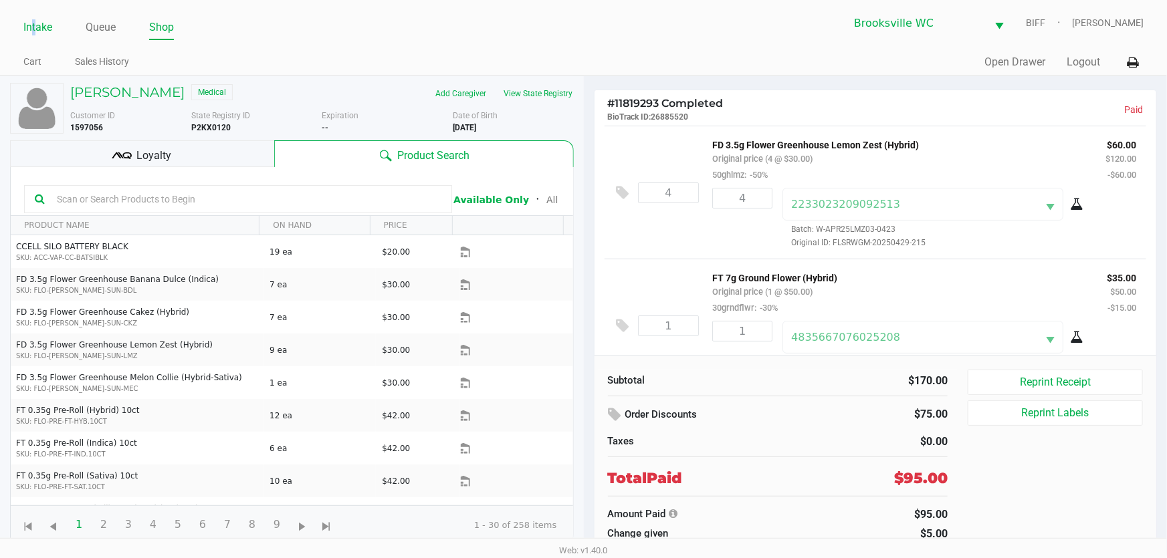
click at [34, 31] on link "Intake" at bounding box center [37, 27] width 29 height 19
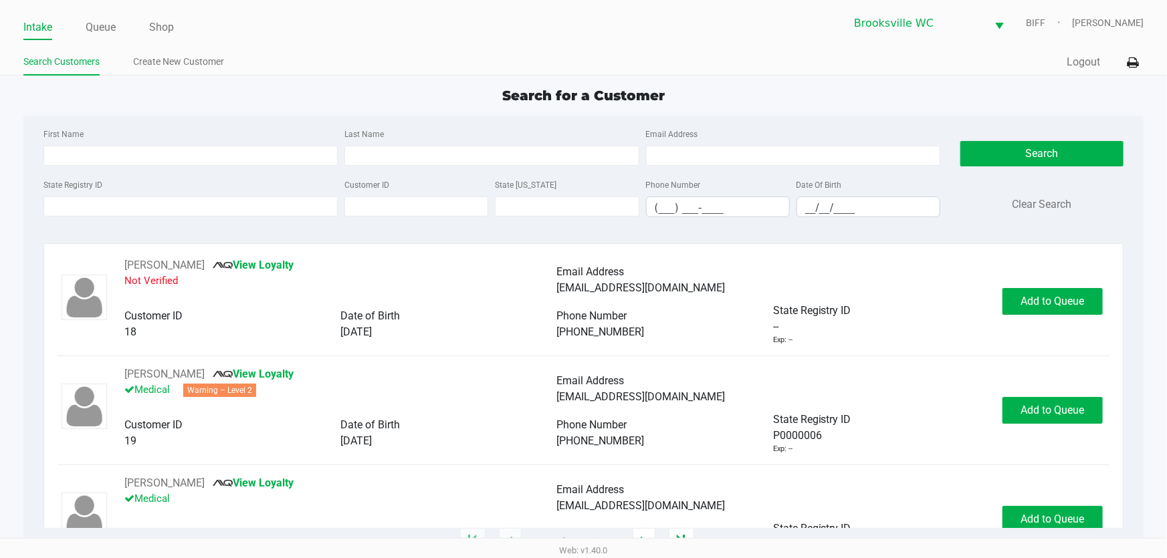
click at [201, 98] on div "Search for a Customer" at bounding box center [583, 96] width 1140 height 20
drag, startPoint x: 201, startPoint y: 127, endPoint x: 203, endPoint y: 137, distance: 10.2
click at [201, 130] on div "First Name Last Name Email Address State Registry ID Customer ID State [US_STAT…" at bounding box center [583, 177] width 1100 height 122
type input "[PERSON_NAME]"
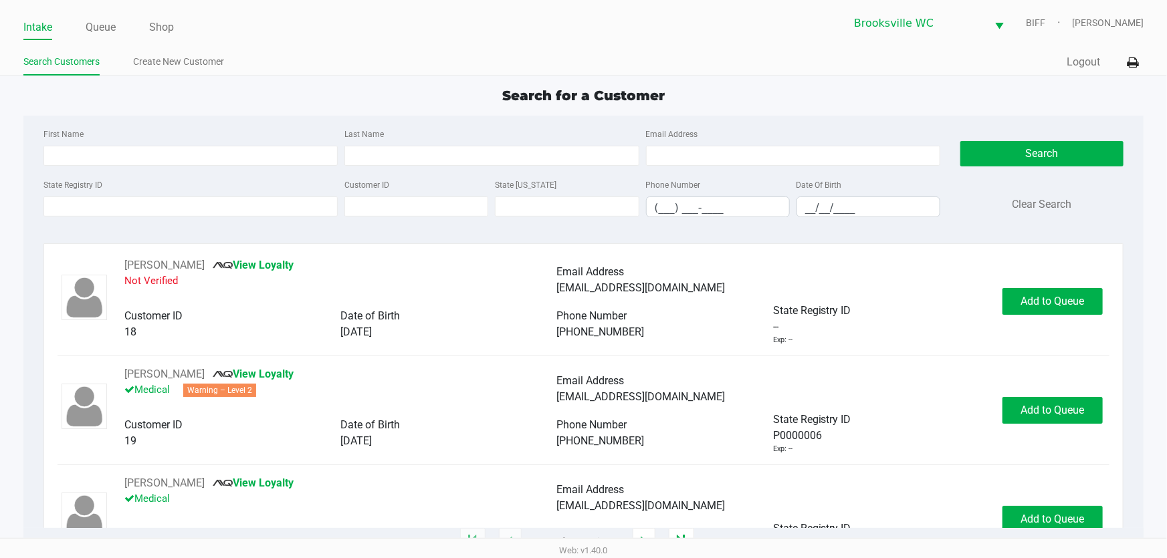
type input "[DATE]"
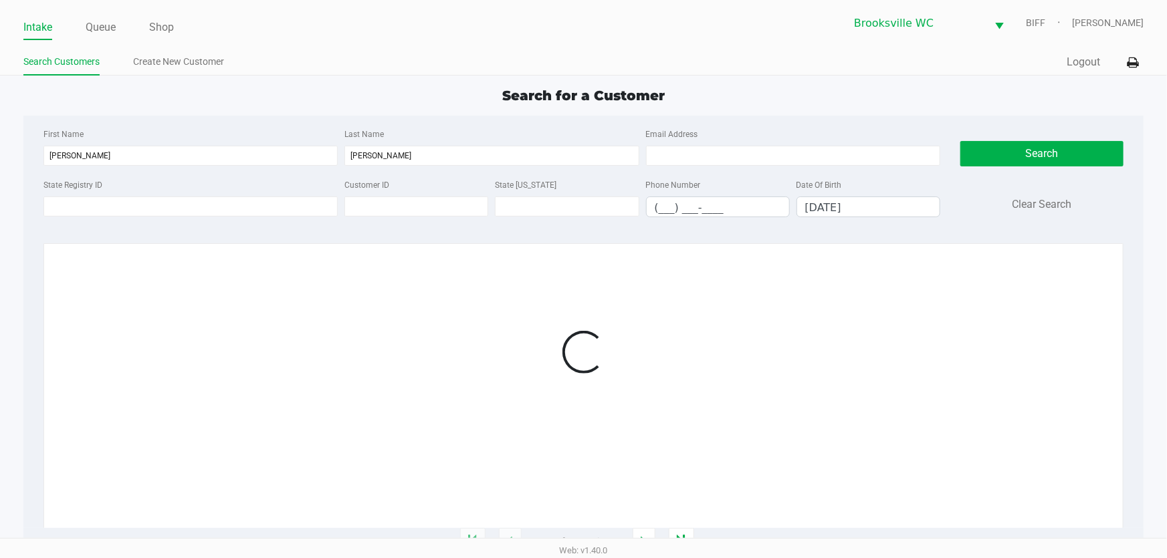
click at [287, 106] on div "Search for a Customer First Name [PERSON_NAME] Last Name [PERSON_NAME] Email Ad…" at bounding box center [583, 314] width 1120 height 457
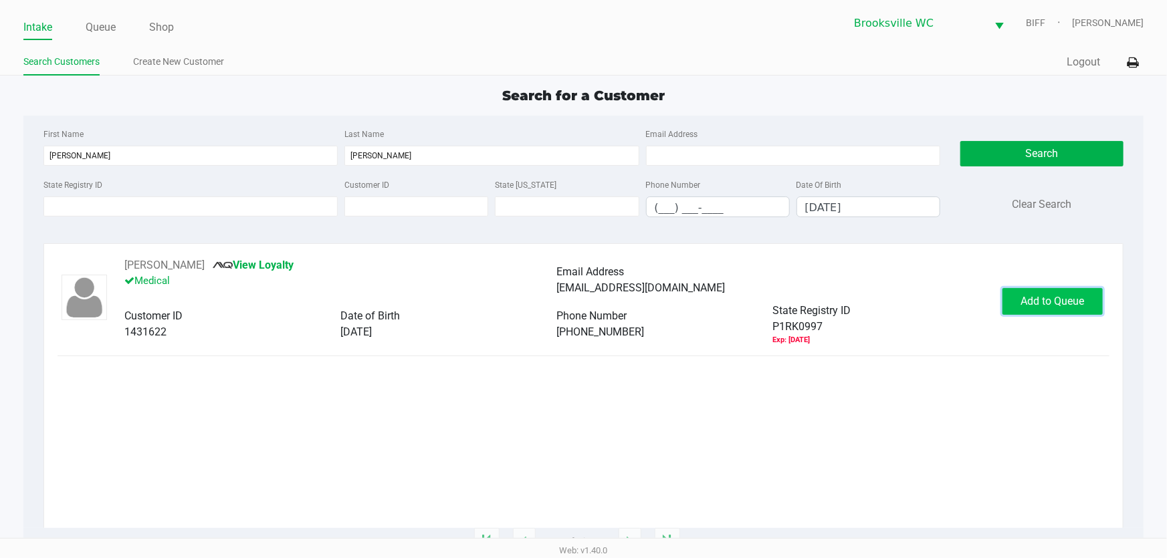
click at [1062, 308] on button "Add to Queue" at bounding box center [1053, 301] width 100 height 27
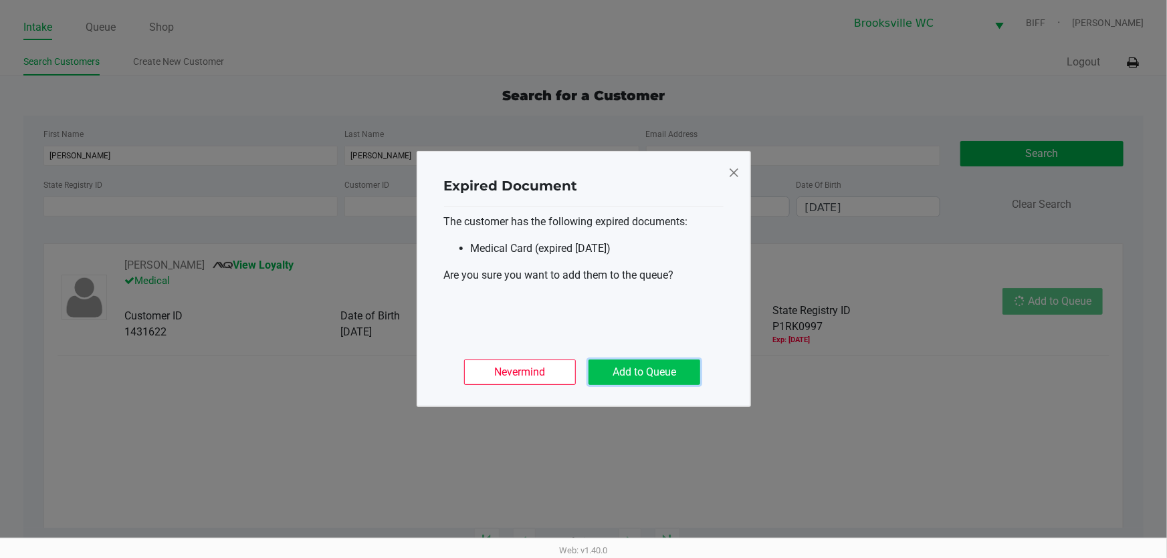
click at [668, 369] on button "Add to Queue" at bounding box center [645, 372] width 112 height 25
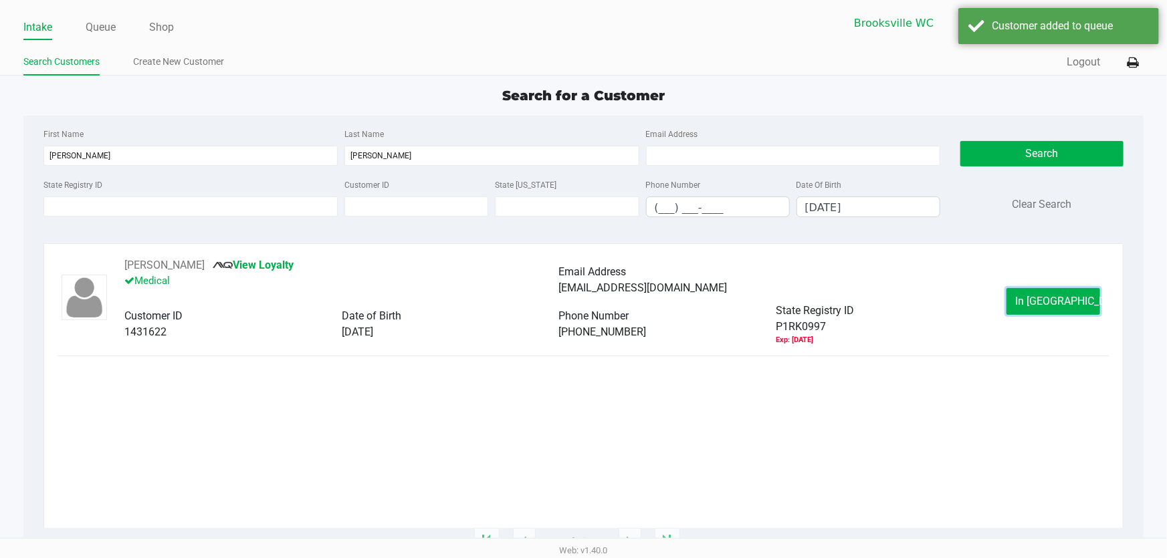
click at [1043, 307] on span "In [GEOGRAPHIC_DATA]" at bounding box center [1071, 301] width 112 height 13
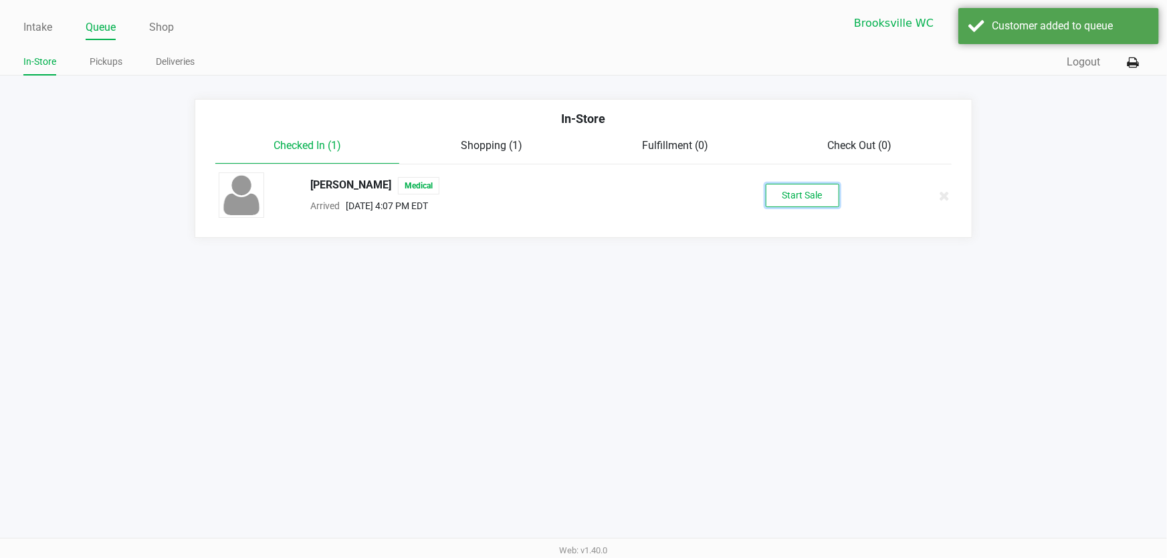
click at [819, 201] on button "Start Sale" at bounding box center [803, 195] width 74 height 23
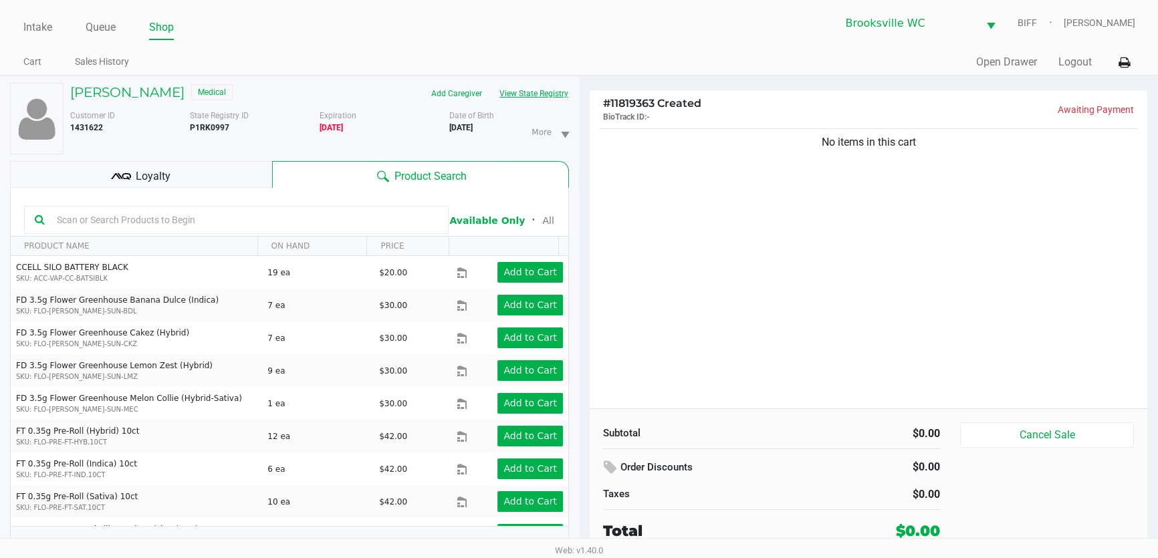
click at [568, 95] on button "View State Registry" at bounding box center [530, 93] width 78 height 21
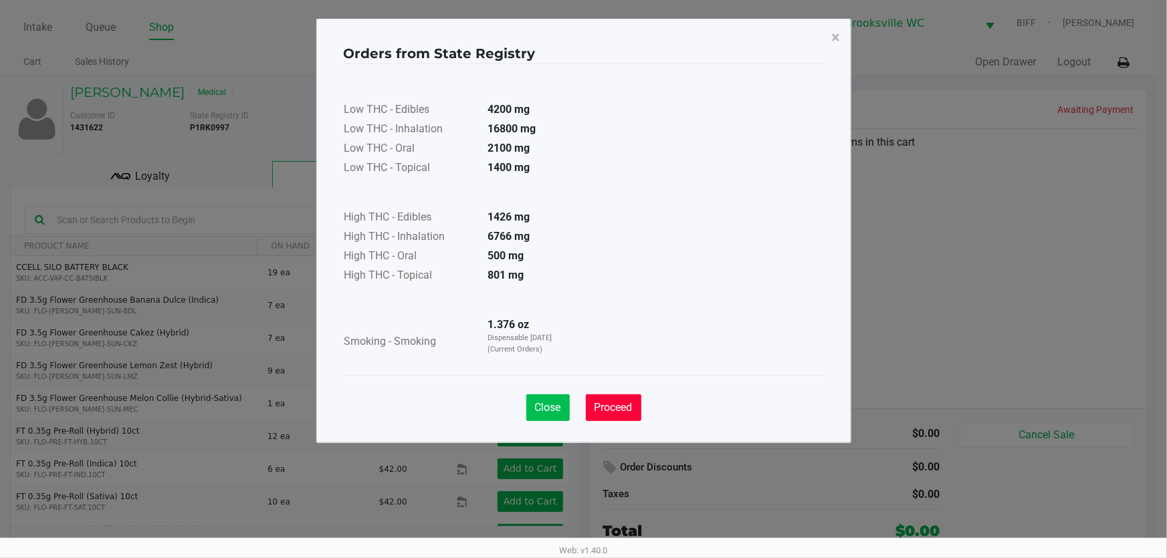
drag, startPoint x: 615, startPoint y: 413, endPoint x: 524, endPoint y: 386, distance: 95.6
click at [615, 414] on button "Proceed" at bounding box center [614, 408] width 56 height 27
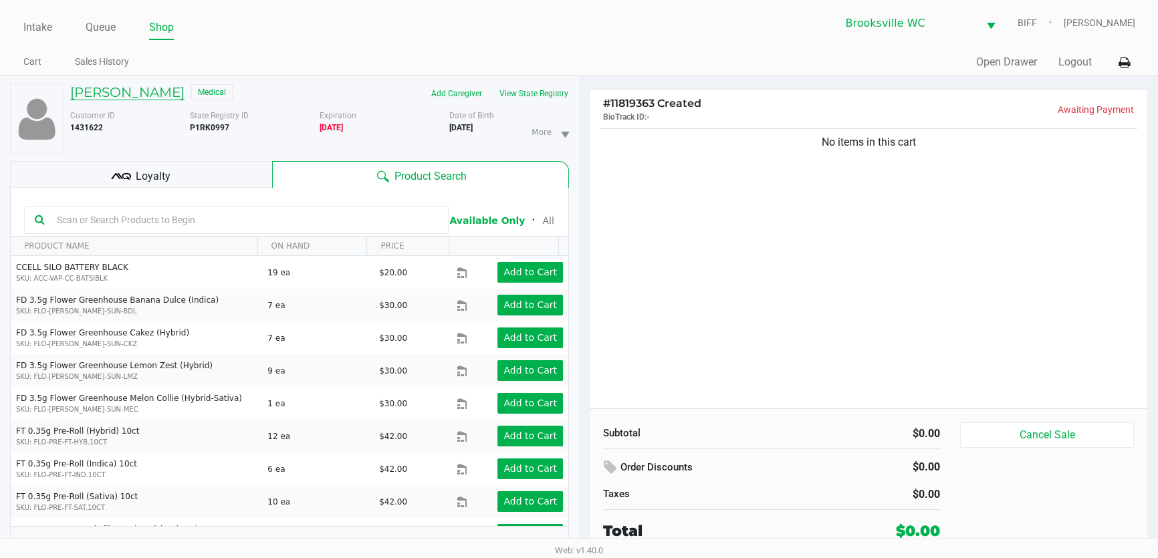
click at [98, 94] on h5 "[PERSON_NAME]" at bounding box center [127, 92] width 114 height 16
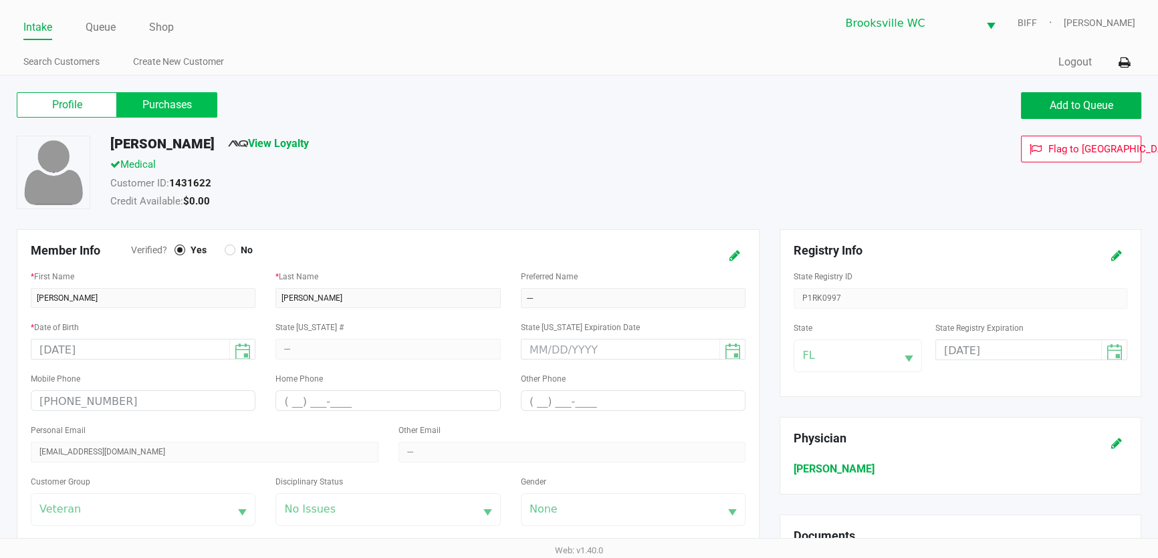
click at [156, 103] on label "Purchases" at bounding box center [167, 104] width 100 height 25
click at [0, 0] on 1 "Purchases" at bounding box center [0, 0] width 0 height 0
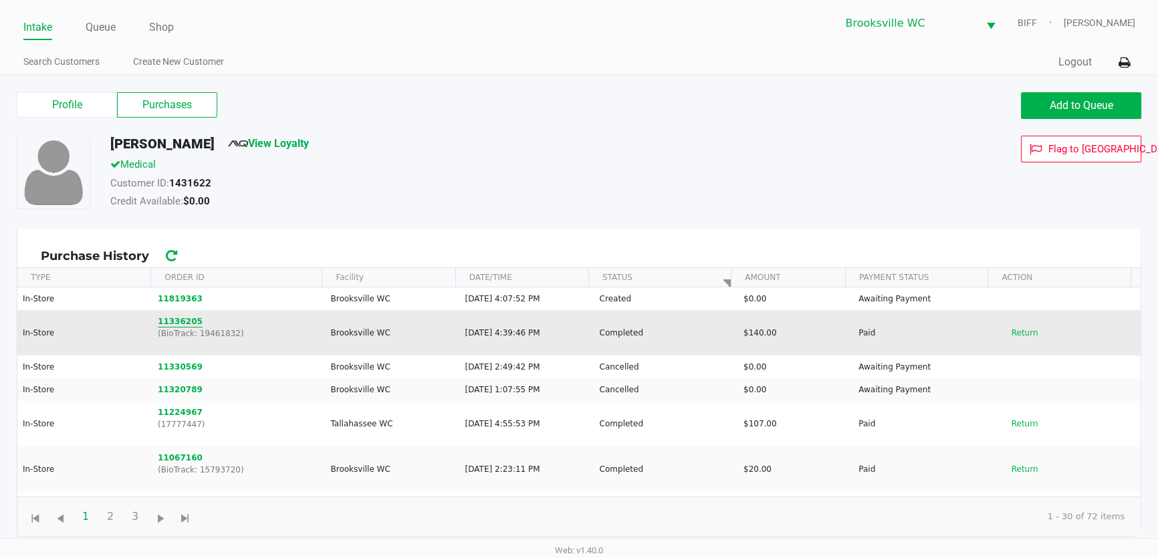
click at [173, 321] on button "11336205" at bounding box center [180, 322] width 45 height 12
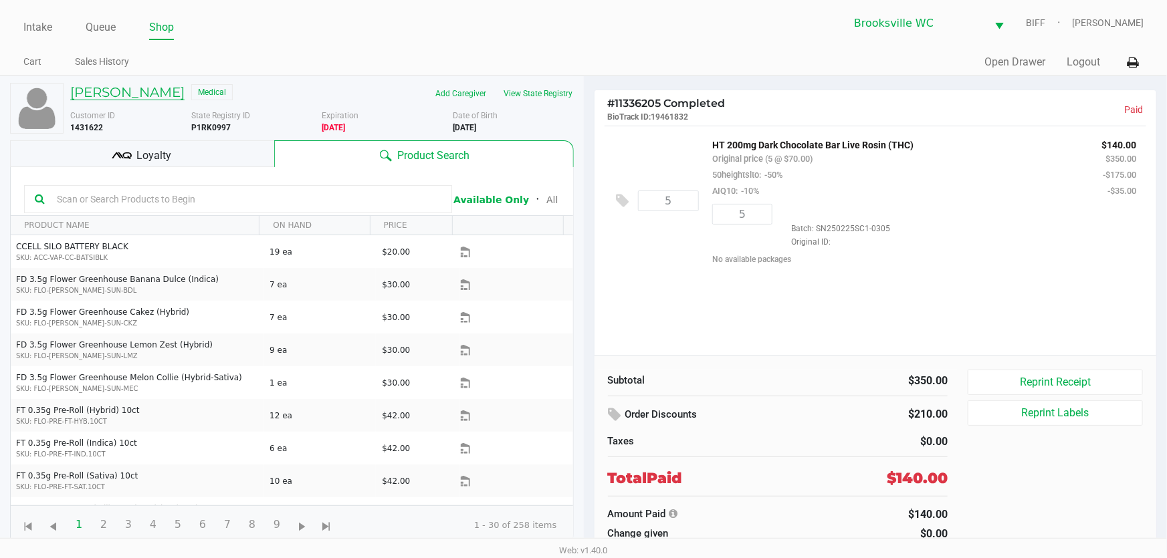
click at [114, 94] on h5 "[PERSON_NAME]" at bounding box center [127, 92] width 114 height 16
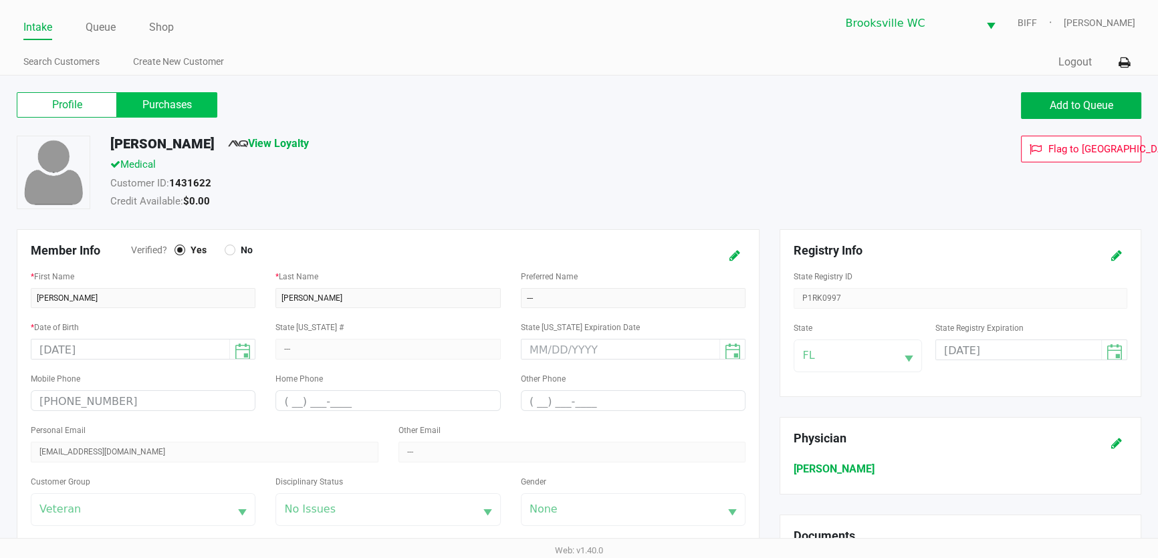
click at [179, 106] on label "Purchases" at bounding box center [167, 104] width 100 height 25
click at [0, 0] on 1 "Purchases" at bounding box center [0, 0] width 0 height 0
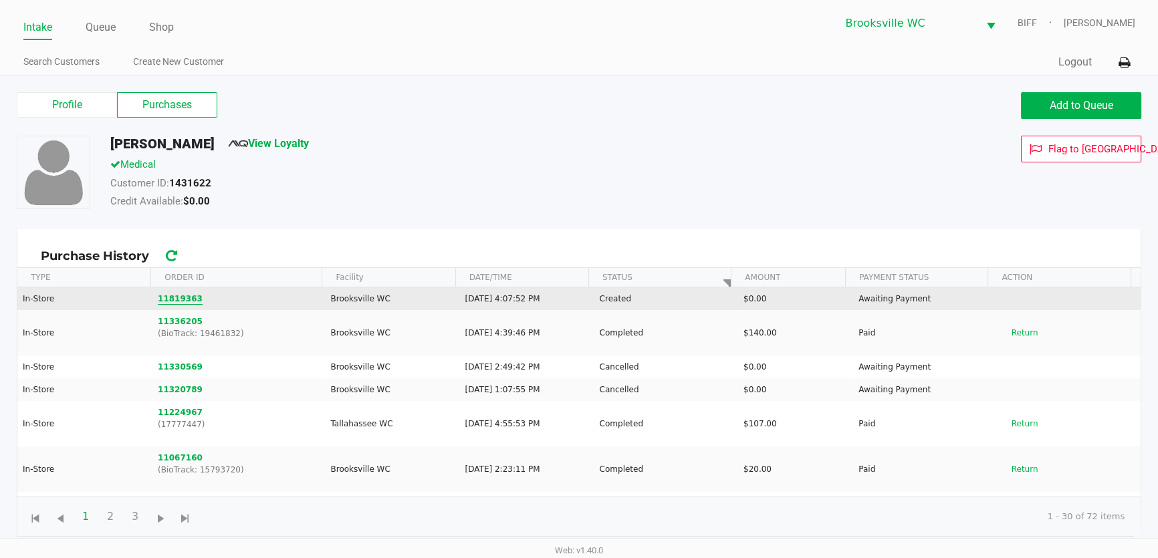
click at [169, 296] on button "11819363" at bounding box center [180, 299] width 45 height 12
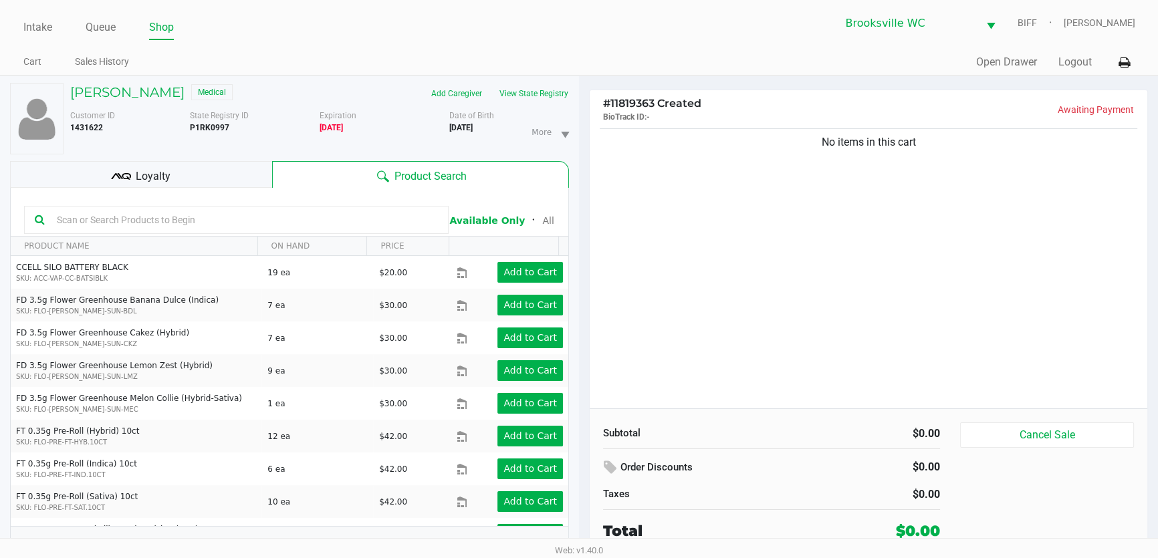
click at [139, 223] on input "text" at bounding box center [244, 220] width 387 height 20
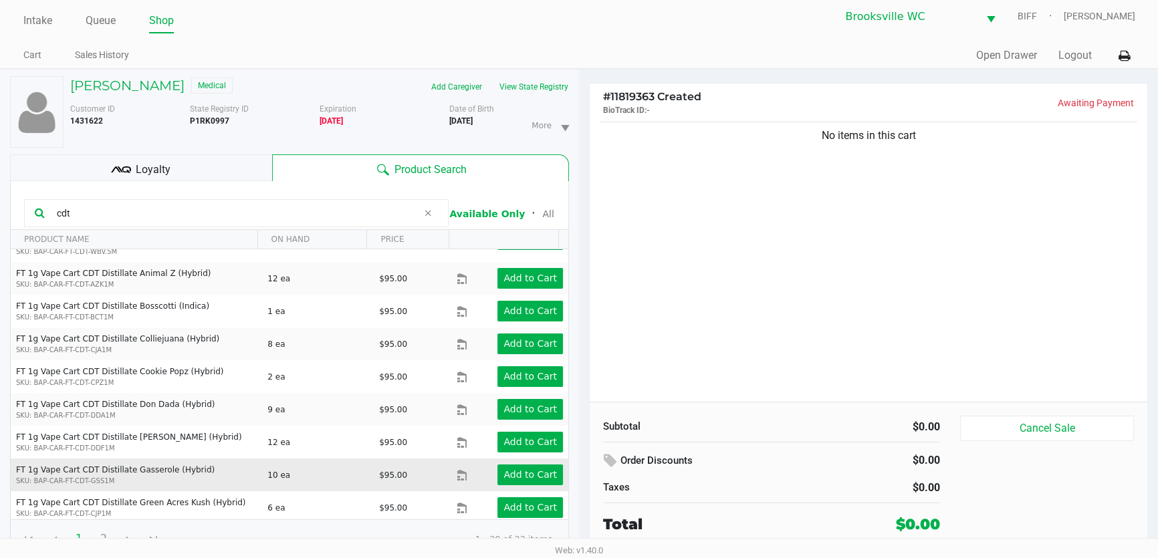
scroll to position [13, 0]
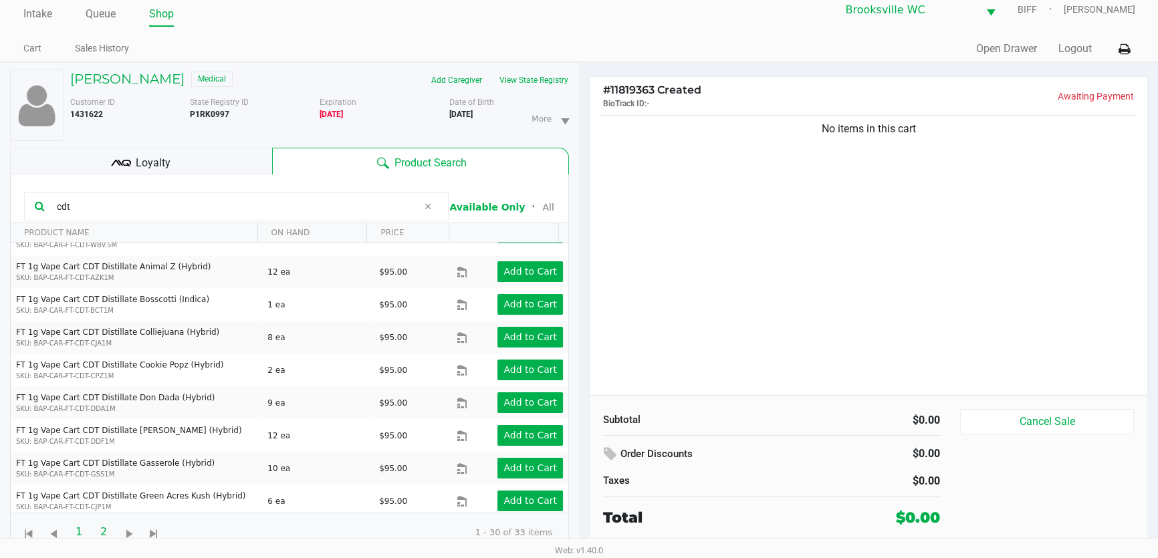
click at [94, 524] on span "2" at bounding box center [103, 532] width 25 height 25
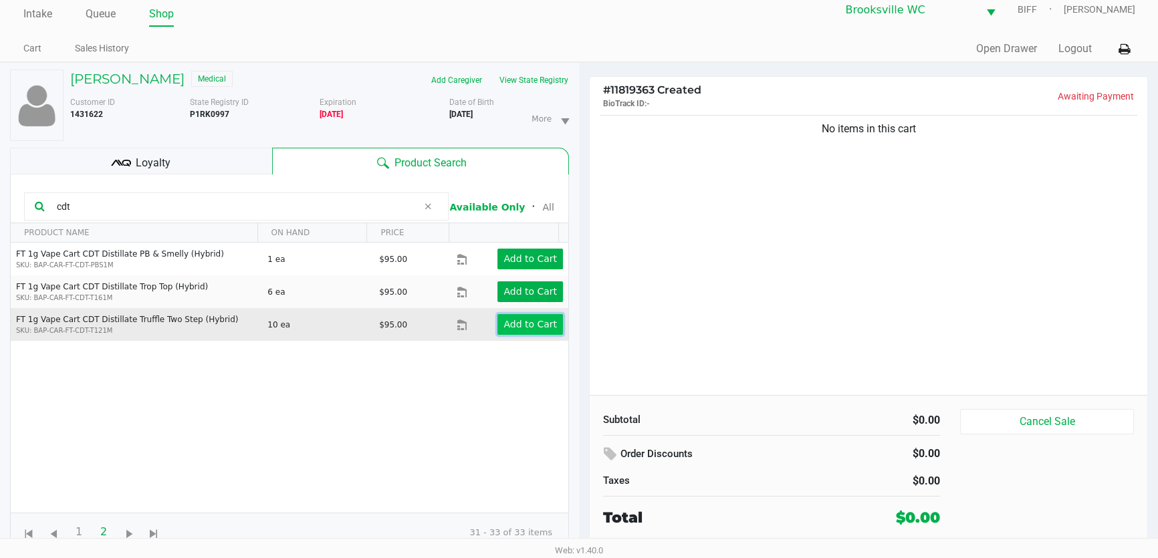
click at [508, 322] on app-button-loader "Add to Cart" at bounding box center [531, 324] width 54 height 11
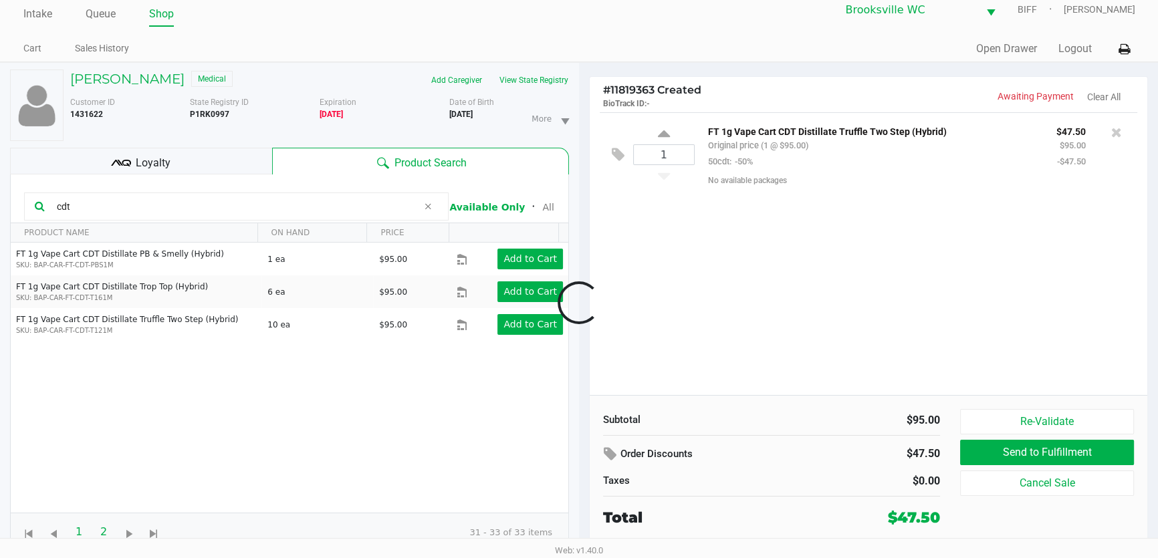
click at [77, 531] on span "1" at bounding box center [78, 532] width 25 height 25
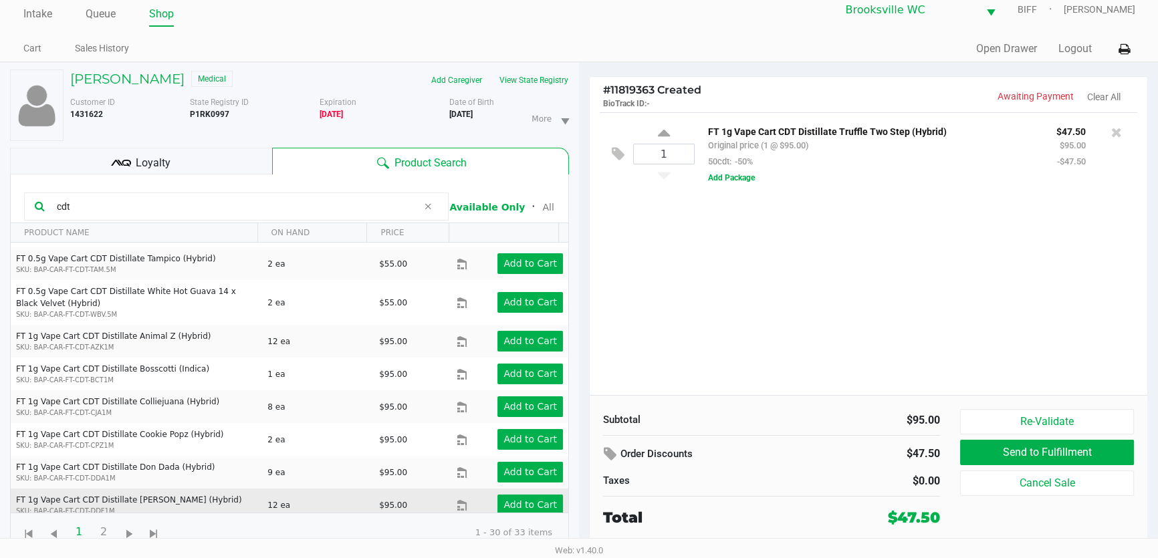
scroll to position [724, 0]
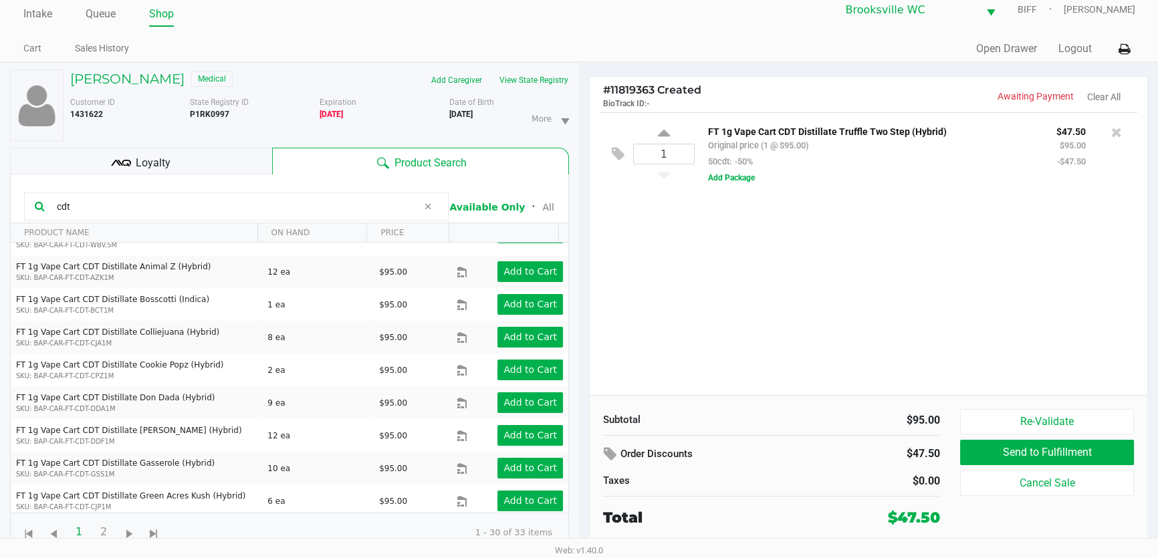
click at [515, 528] on app-button-loader "Add to Cart" at bounding box center [531, 533] width 54 height 11
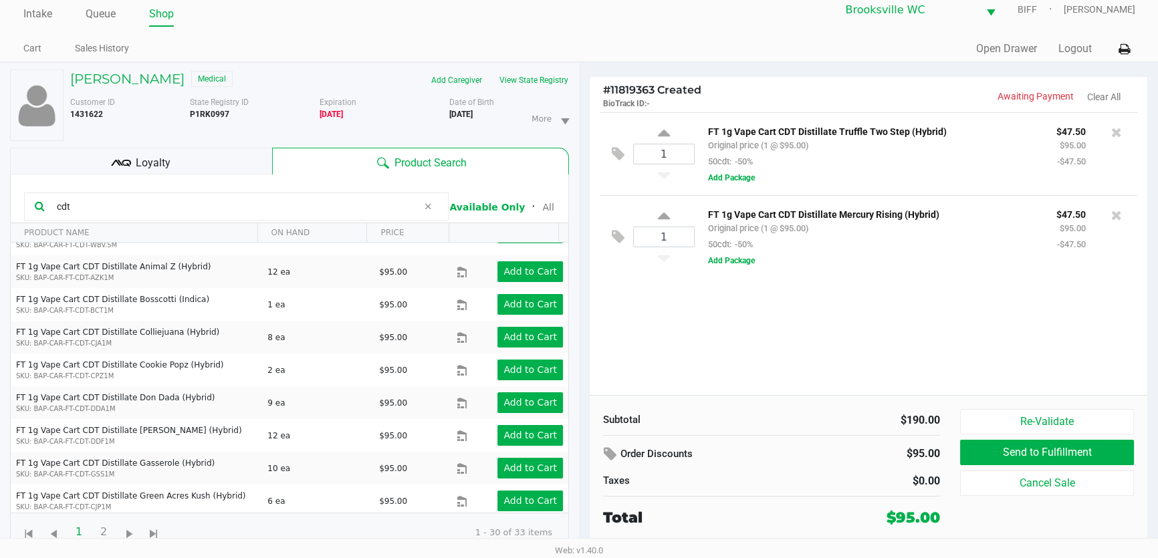
drag, startPoint x: 146, startPoint y: 201, endPoint x: 0, endPoint y: 197, distance: 145.8
click at [0, 197] on div "[PERSON_NAME] Medical Add Caregiver View State Registry Customer ID 1431622 Sta…" at bounding box center [289, 311] width 579 height 496
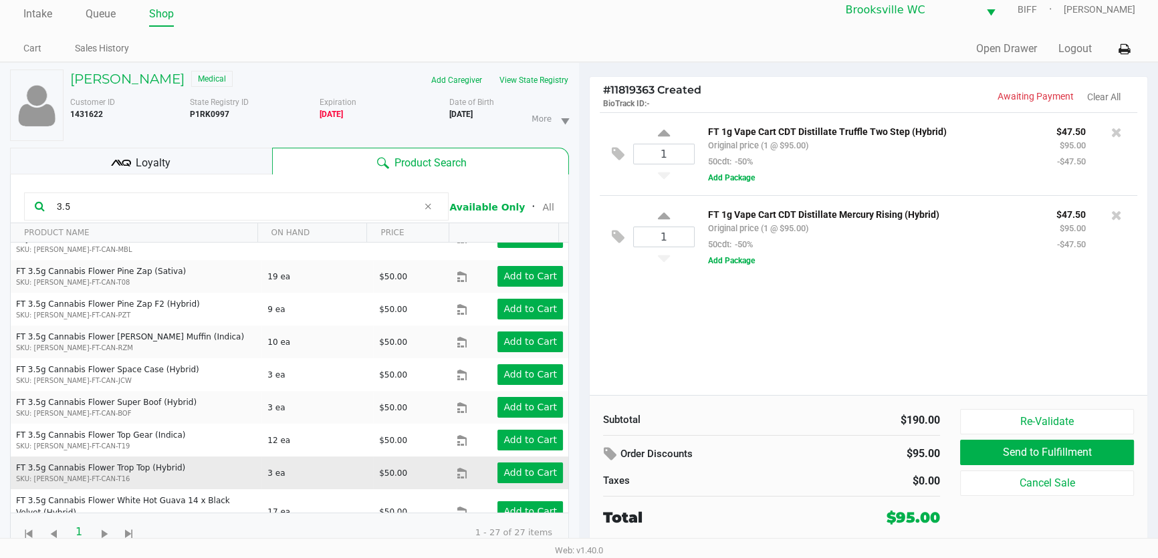
scroll to position [516, 0]
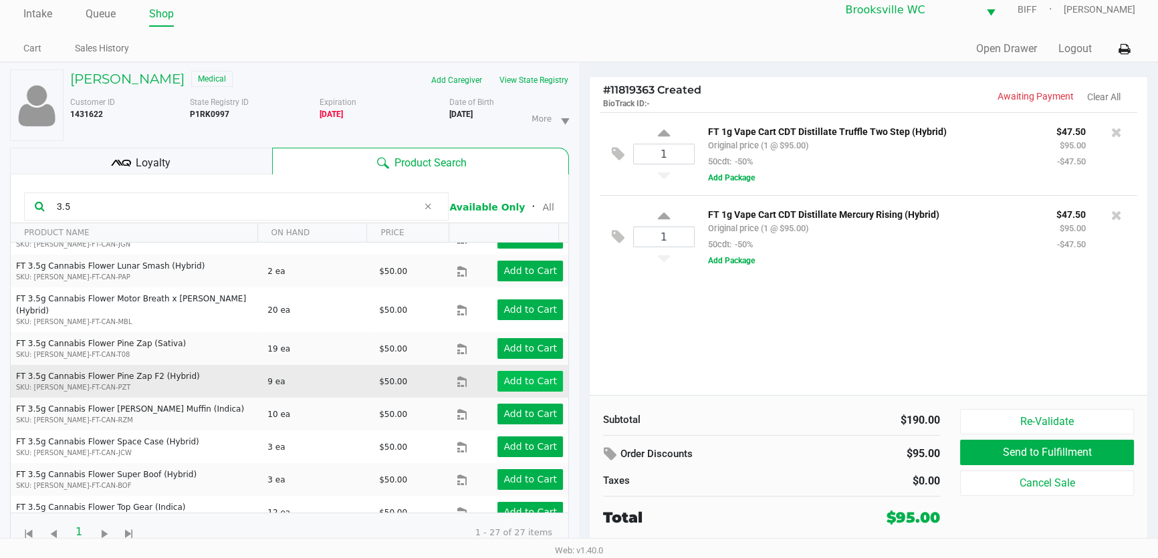
type input "3.5"
click at [525, 376] on app-button-loader "Add to Cart" at bounding box center [531, 381] width 54 height 11
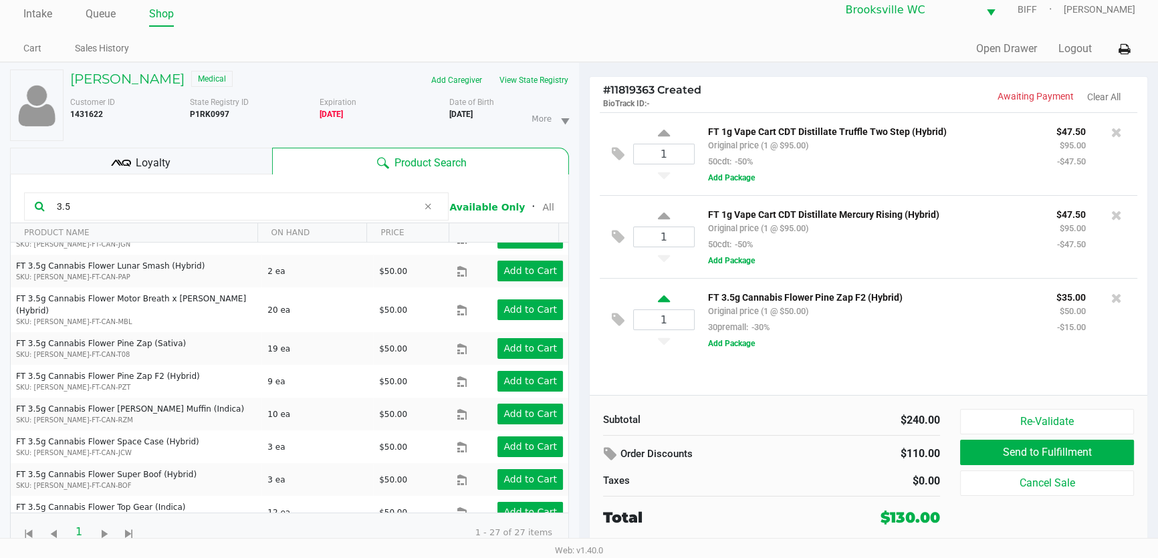
click at [659, 300] on icon at bounding box center [664, 301] width 12 height 17
type input "2"
drag, startPoint x: 131, startPoint y: 201, endPoint x: 0, endPoint y: 201, distance: 131.1
click at [0, 201] on div "[PERSON_NAME] Medical Add Caregiver View State Registry Customer ID 1431622 Sta…" at bounding box center [289, 311] width 579 height 496
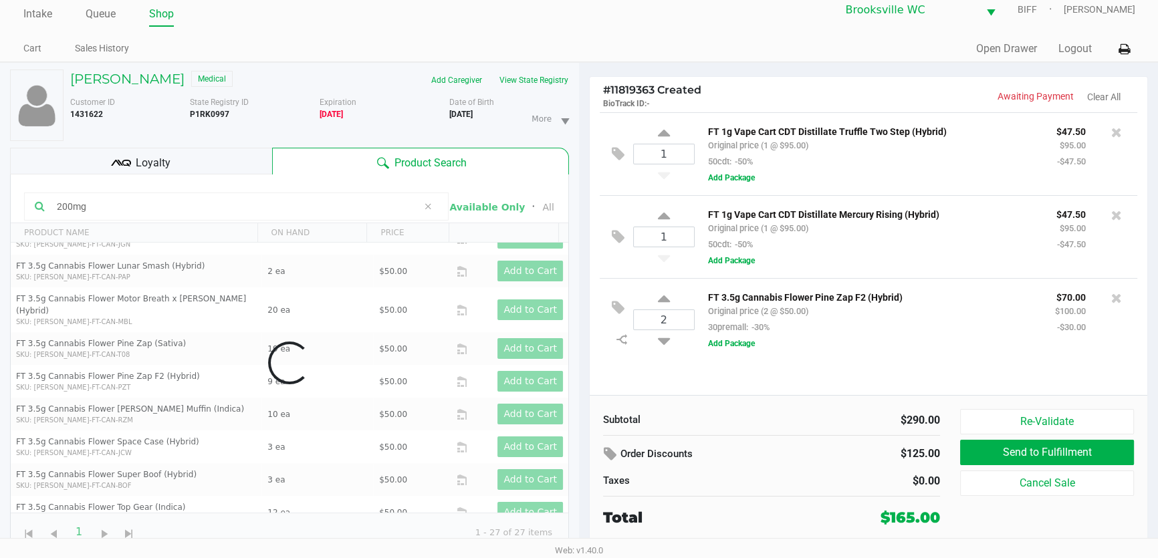
scroll to position [0, 0]
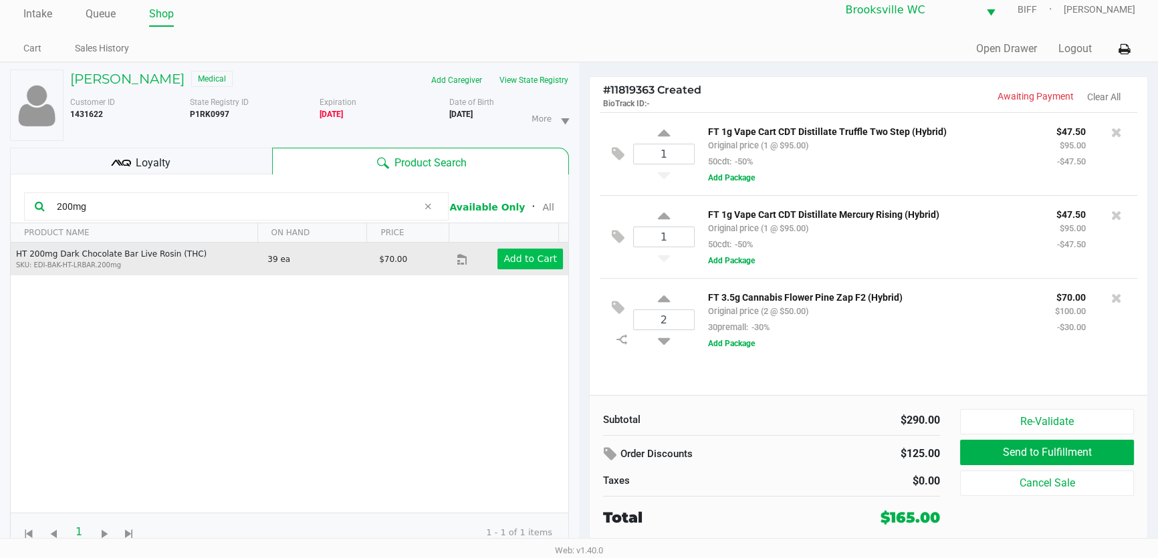
type input "200mg"
click at [527, 255] on app-button-loader "Add to Cart" at bounding box center [531, 258] width 54 height 11
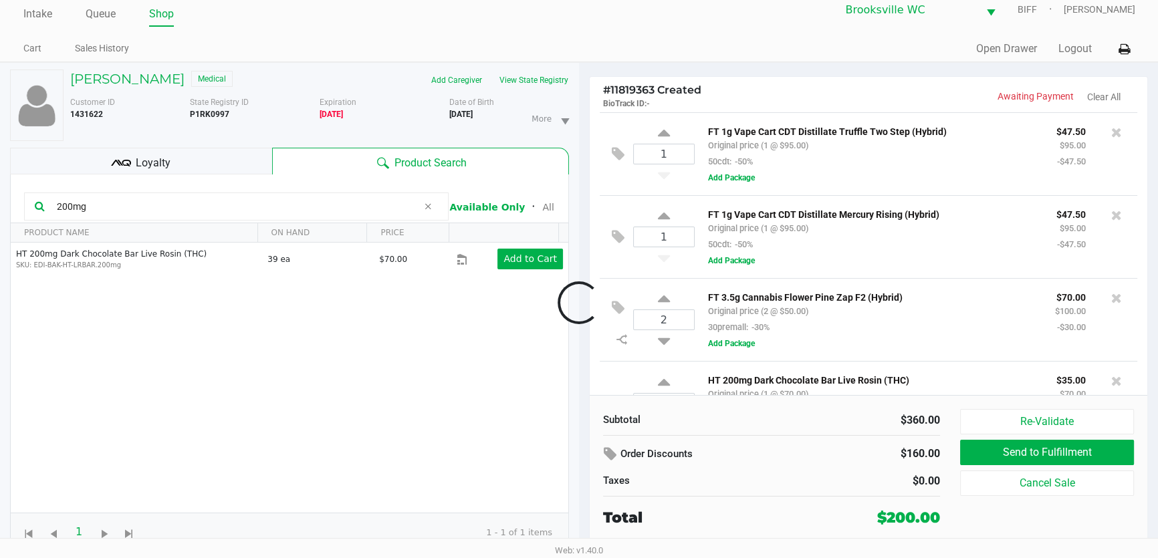
scroll to position [52, 0]
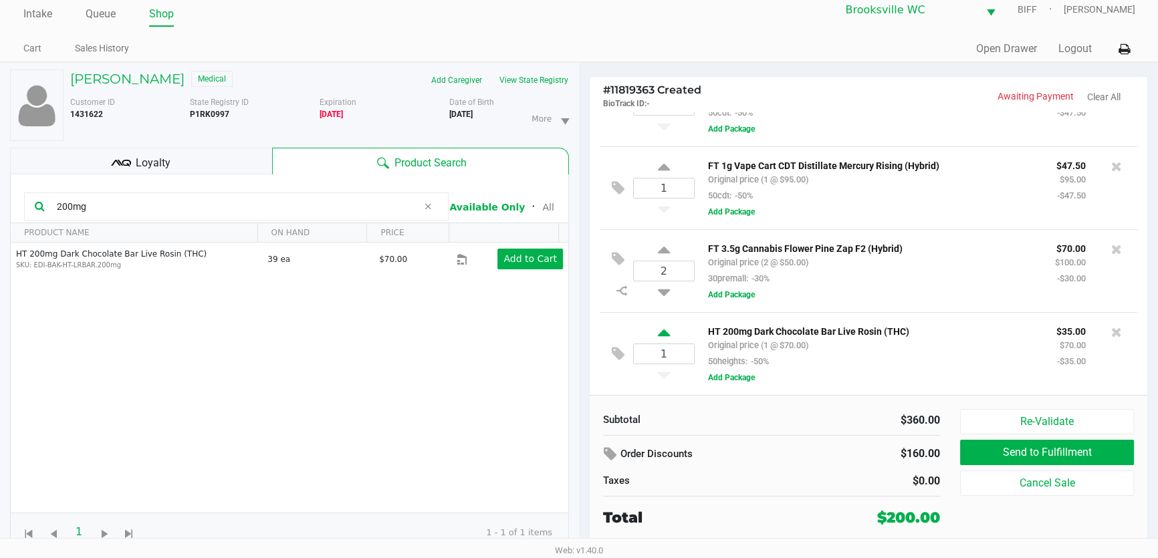
click at [661, 334] on icon at bounding box center [664, 335] width 12 height 17
type input "2"
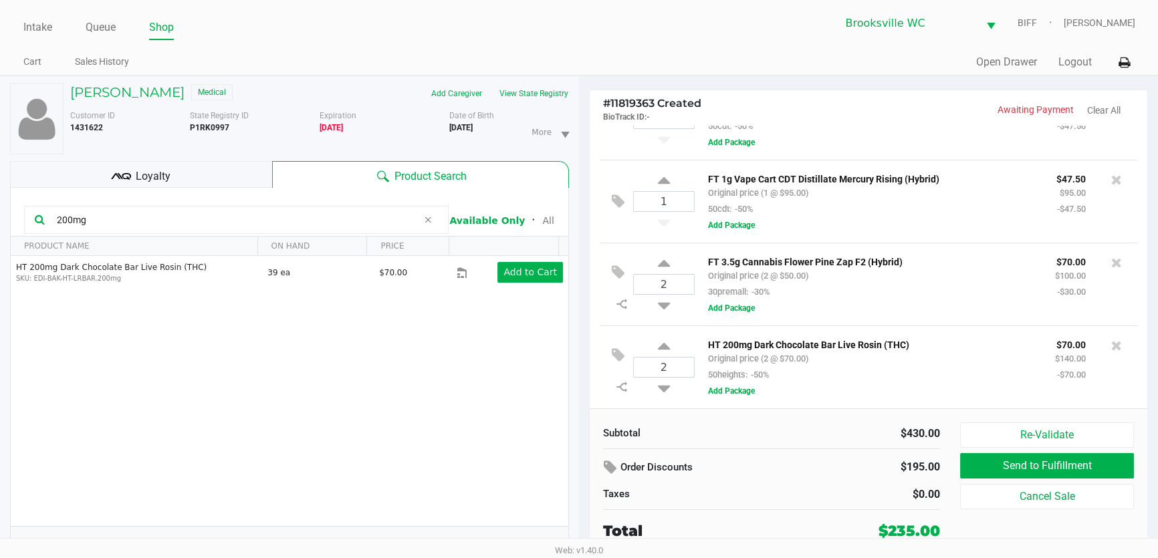
scroll to position [13, 0]
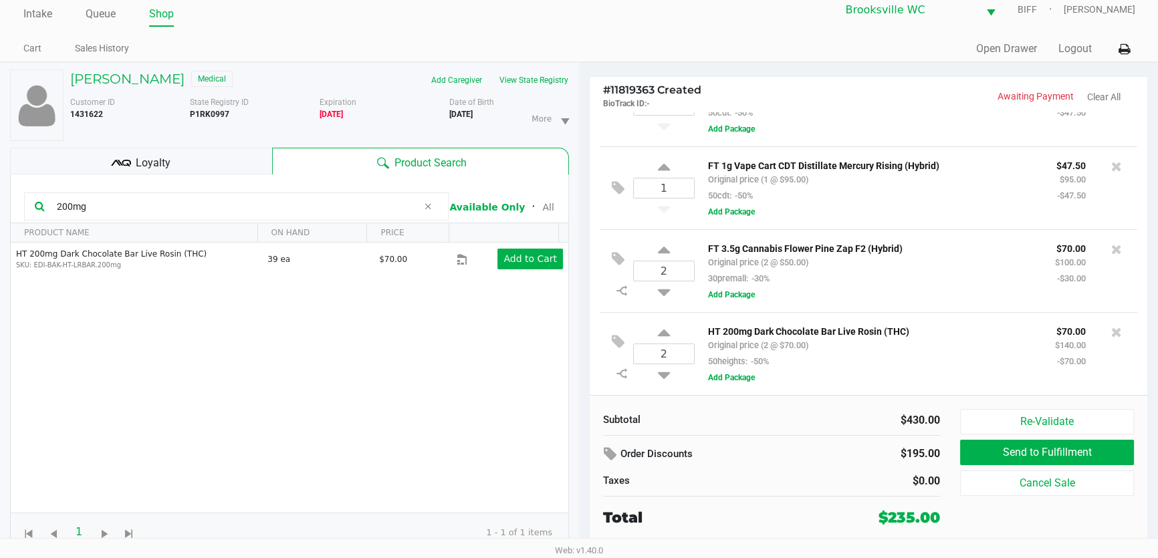
click at [175, 165] on div "Loyalty" at bounding box center [141, 161] width 262 height 27
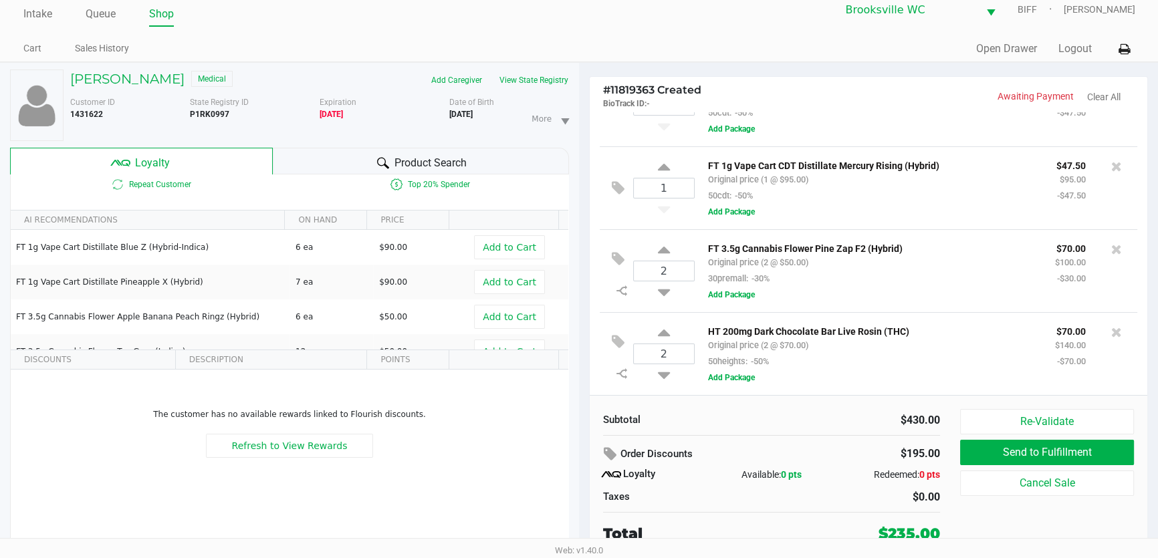
click at [781, 458] on div "Order Discounts" at bounding box center [712, 455] width 218 height 24
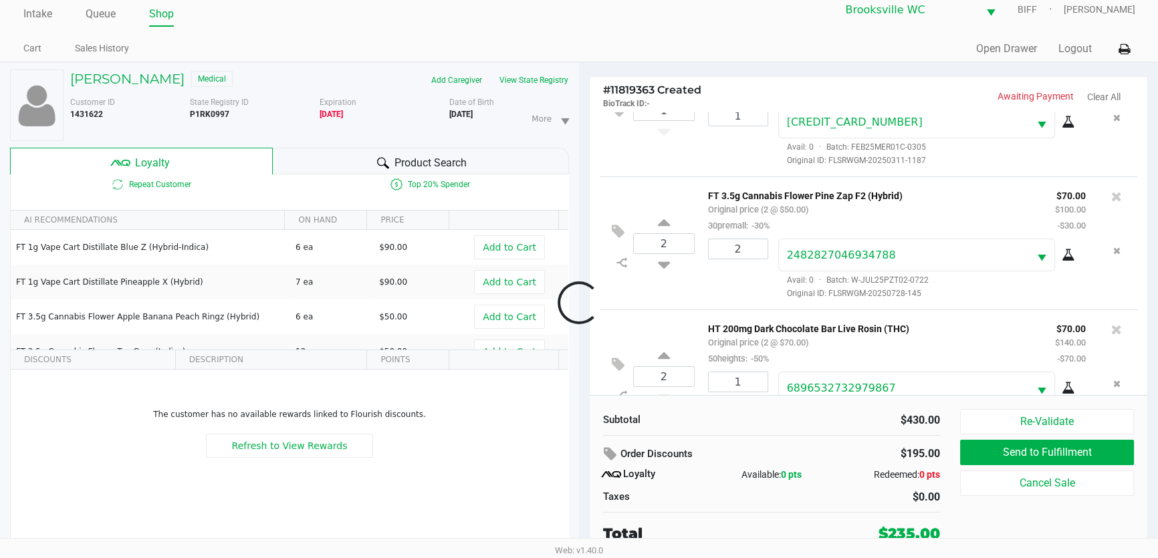
scroll to position [252, 0]
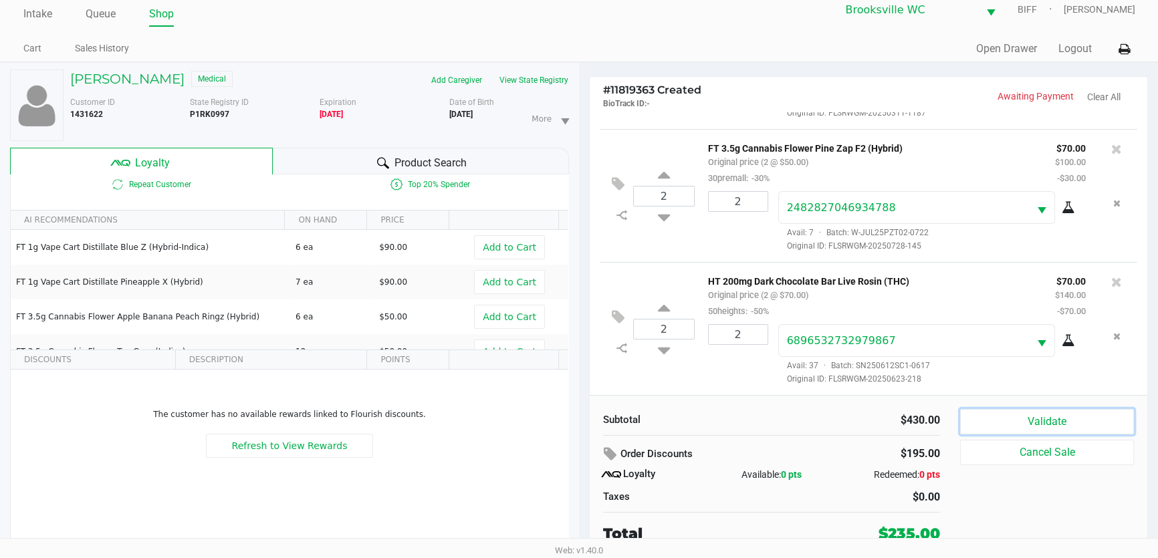
drag, startPoint x: 1037, startPoint y: 413, endPoint x: 1000, endPoint y: 407, distance: 37.4
click at [1035, 413] on button "Validate" at bounding box center [1047, 421] width 174 height 25
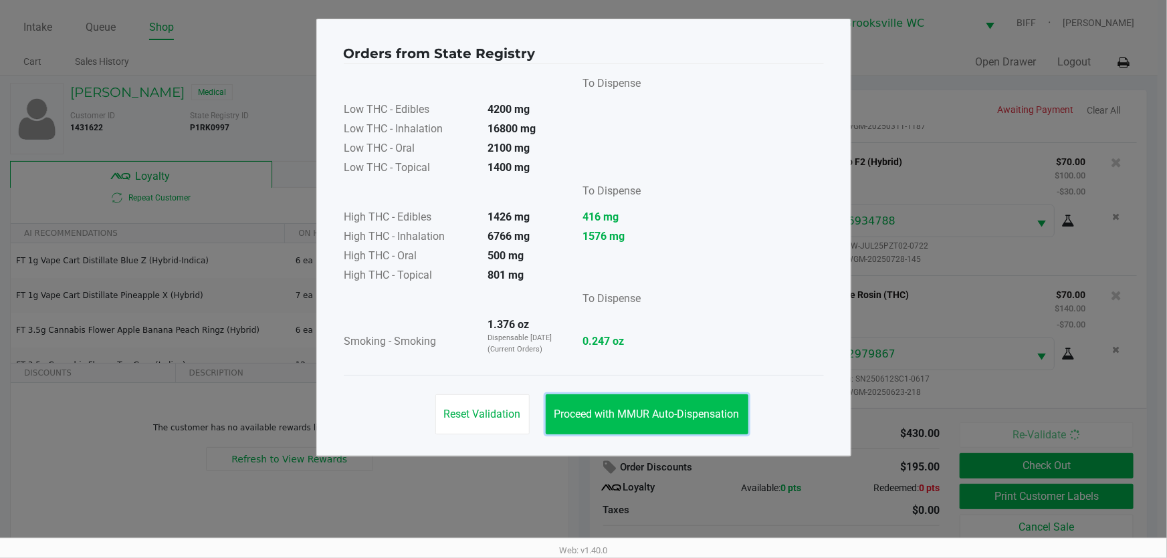
click at [621, 415] on span "Proceed with MMUR Auto-Dispensation" at bounding box center [646, 414] width 185 height 13
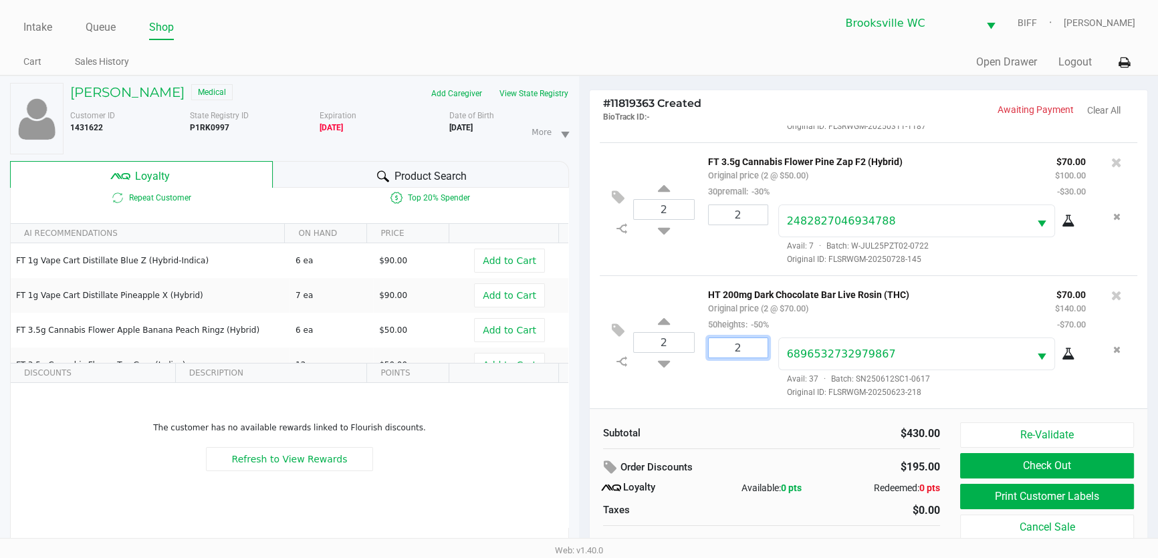
click at [746, 348] on input "2" at bounding box center [738, 347] width 59 height 19
click at [749, 346] on input "4" at bounding box center [738, 347] width 59 height 19
drag, startPoint x: 749, startPoint y: 346, endPoint x: 749, endPoint y: 382, distance: 36.1
click at [749, 344] on input "4" at bounding box center [738, 347] width 59 height 19
type input "1"
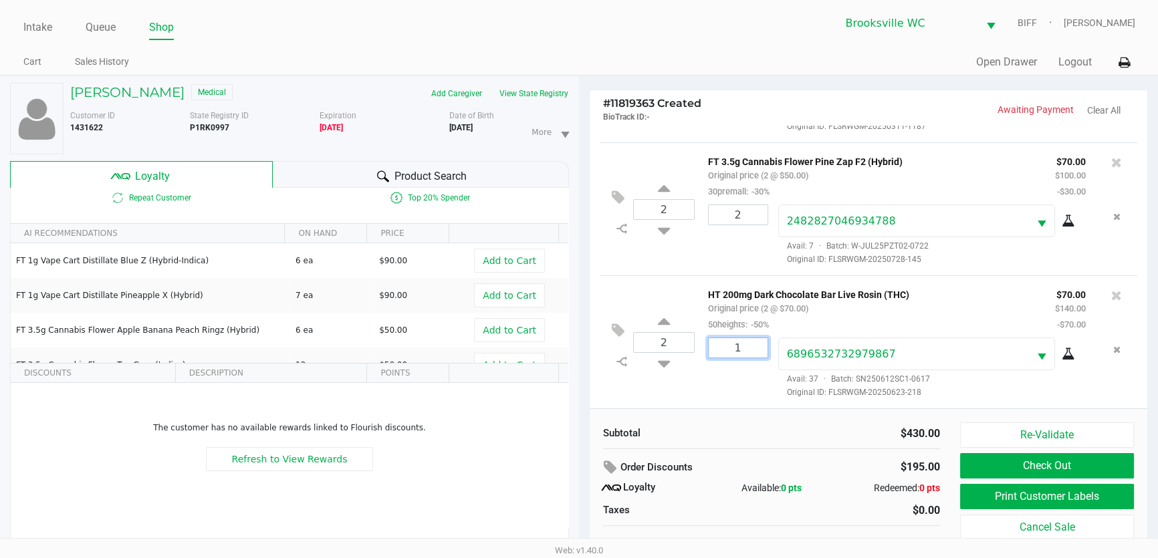
click at [746, 405] on div "[PERSON_NAME] Medical Add Caregiver View State Registry Customer ID 1431622 Sta…" at bounding box center [579, 324] width 1158 height 497
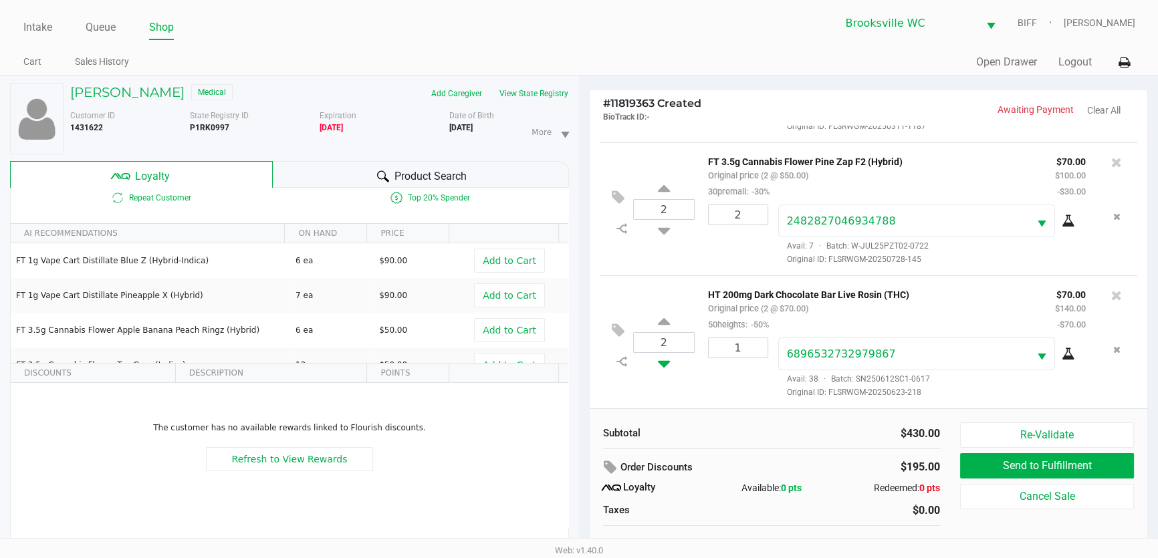
click at [667, 361] on icon at bounding box center [664, 361] width 12 height 17
type input "1"
click at [721, 437] on div at bounding box center [579, 316] width 1158 height 348
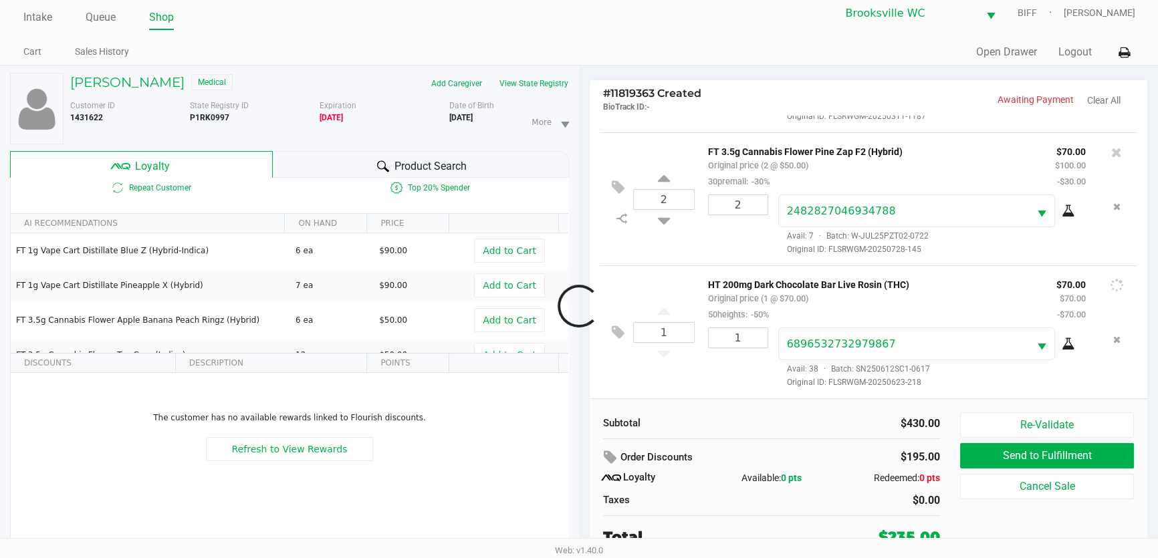
scroll to position [13, 0]
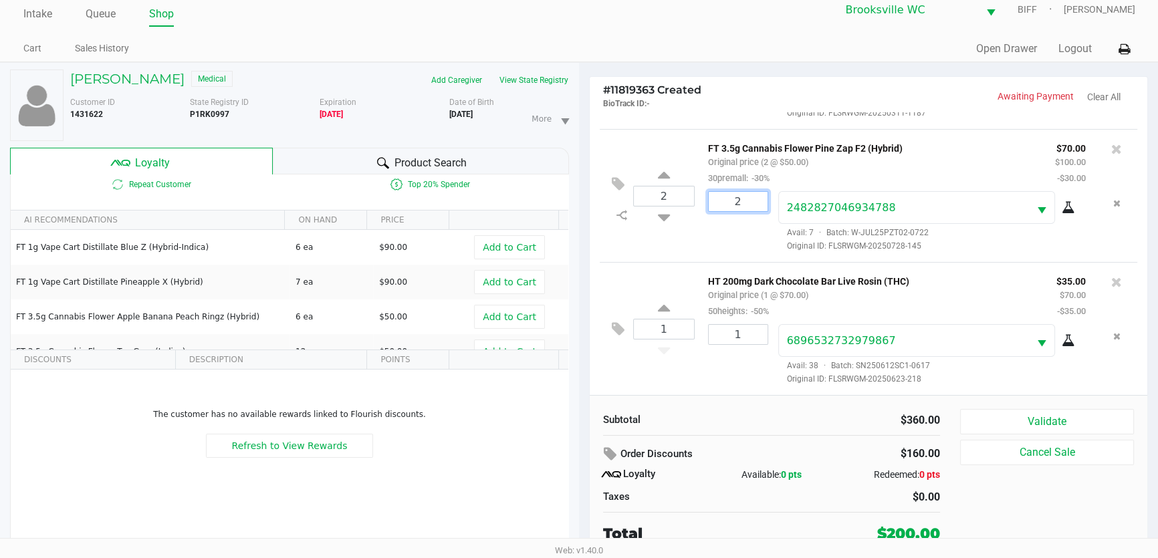
click at [749, 199] on input "2" at bounding box center [738, 201] width 59 height 19
type input "1"
click at [718, 253] on div "[PERSON_NAME] Medical Add Caregiver View State Registry Customer ID 1431622 Sta…" at bounding box center [579, 310] width 1158 height 497
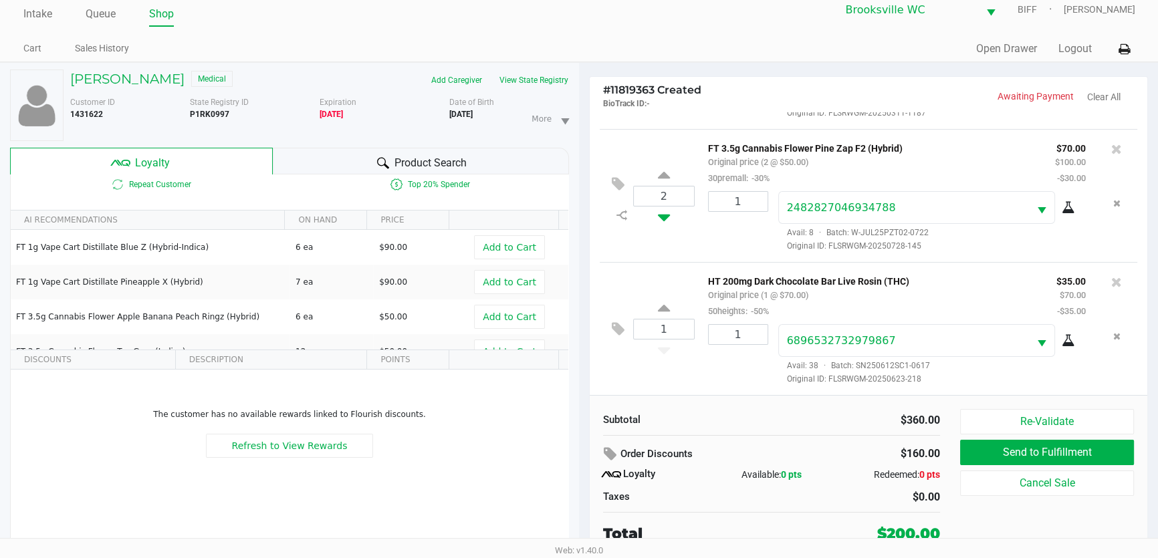
click at [663, 215] on icon at bounding box center [664, 215] width 12 height 17
type input "1"
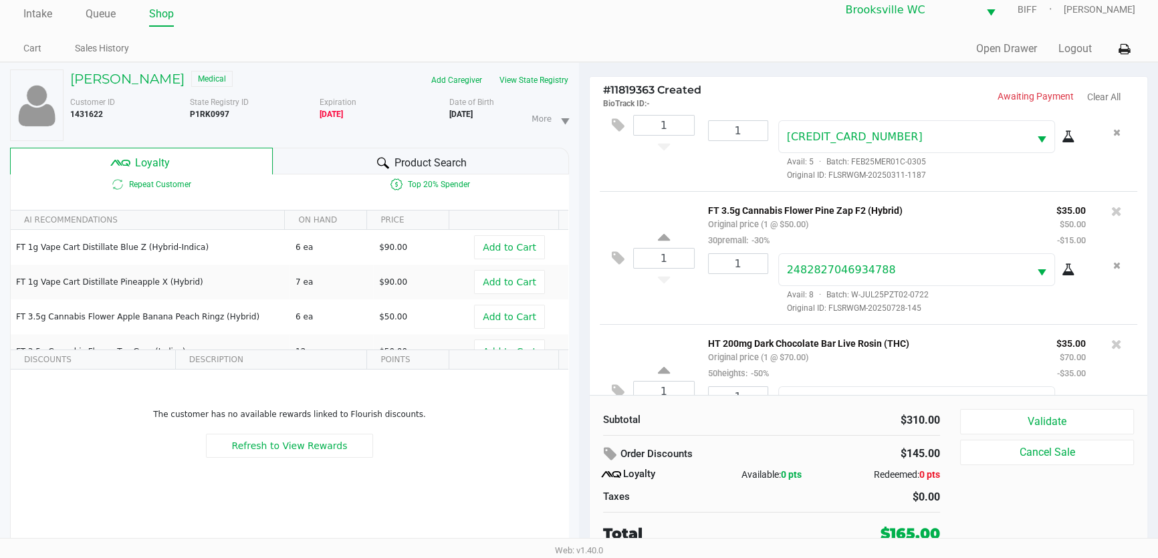
scroll to position [252, 0]
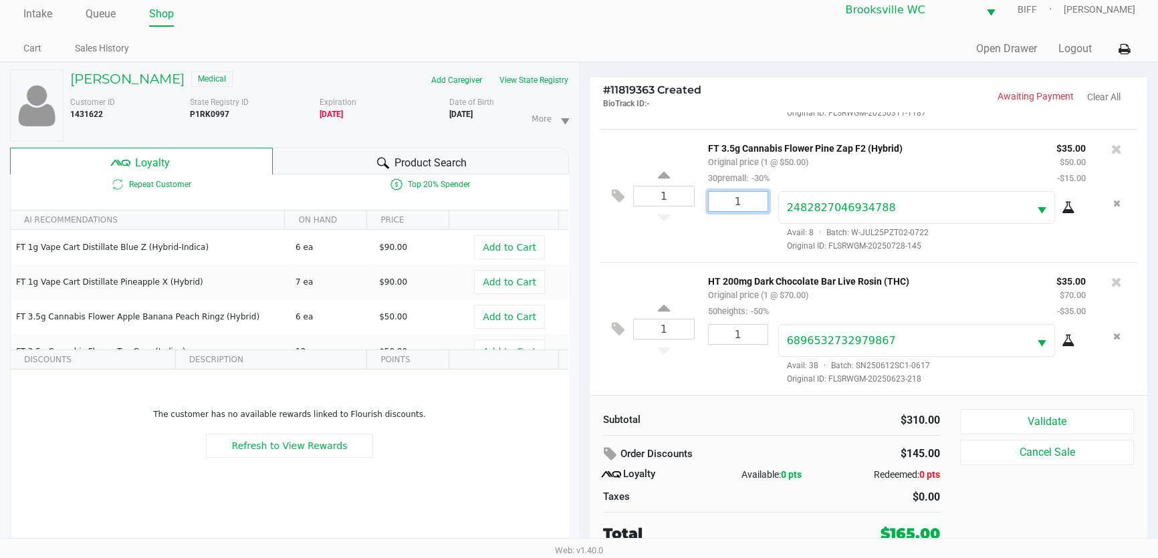
click at [744, 199] on input "1" at bounding box center [738, 201] width 59 height 19
type input "1"
click at [690, 231] on div "1 FT 3.5g Cannabis Flower Pine Zap F2 (Hybrid) Original price (1 @ $50.00) 30pr…" at bounding box center [869, 195] width 538 height 133
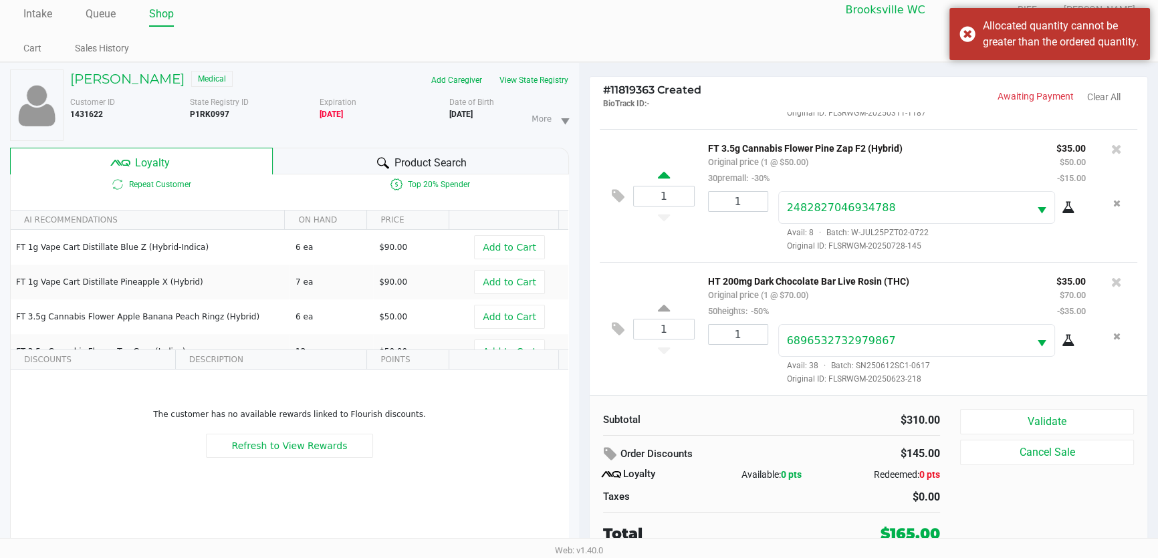
click at [660, 174] on icon at bounding box center [664, 177] width 12 height 17
type input "2"
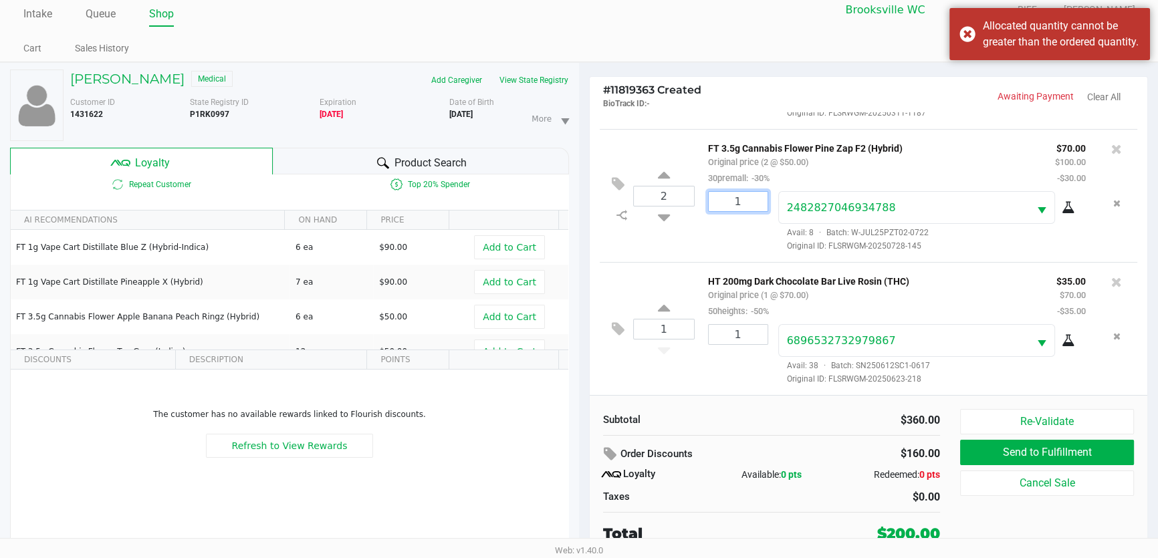
click at [751, 199] on input "1" at bounding box center [738, 201] width 59 height 19
type input "2"
click at [708, 244] on div "[PERSON_NAME] Medical Add Caregiver View State Registry Customer ID 1431622 Sta…" at bounding box center [579, 310] width 1158 height 497
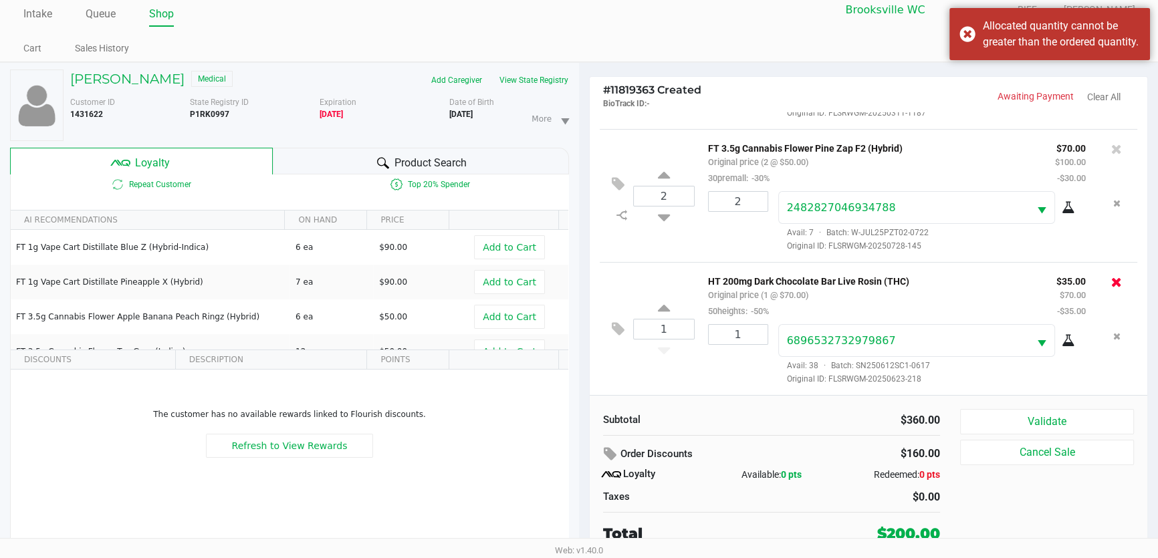
click at [1112, 280] on icon at bounding box center [1117, 282] width 11 height 13
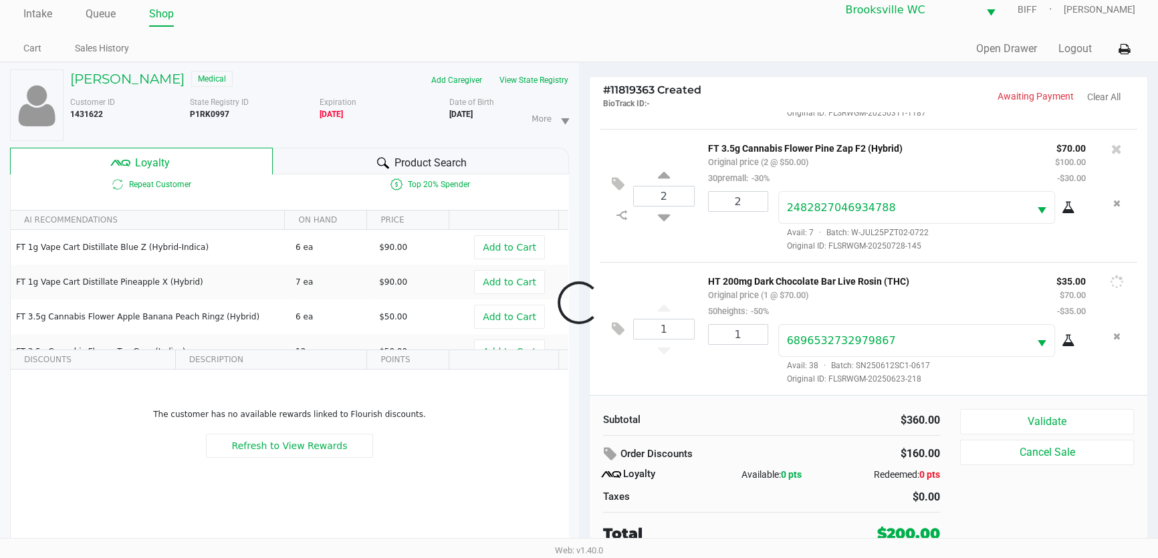
scroll to position [118, 0]
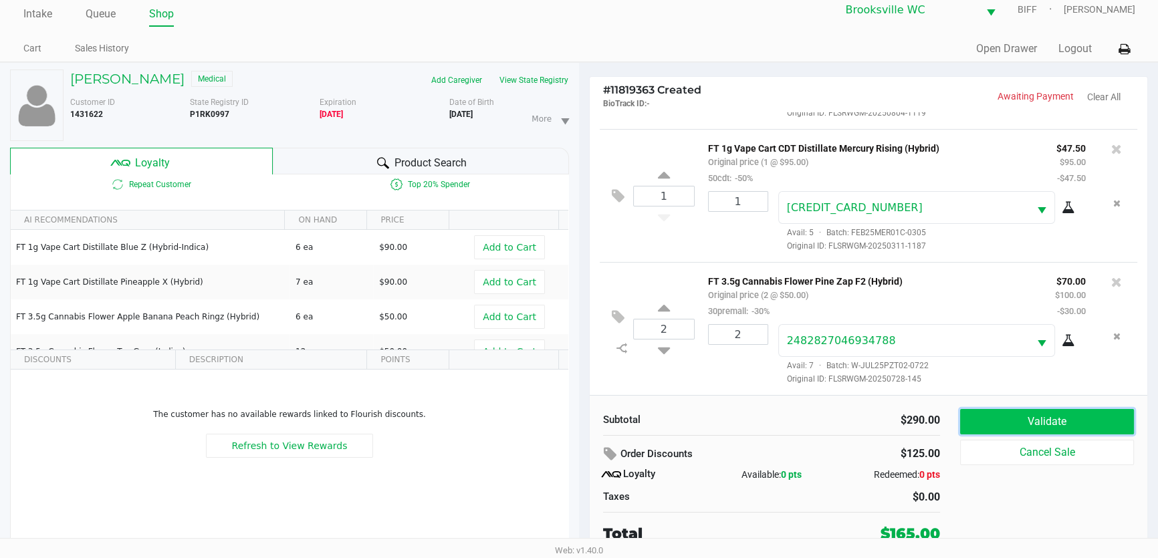
drag, startPoint x: 1017, startPoint y: 417, endPoint x: 892, endPoint y: 429, distance: 125.0
click at [1017, 417] on button "Validate" at bounding box center [1047, 421] width 174 height 25
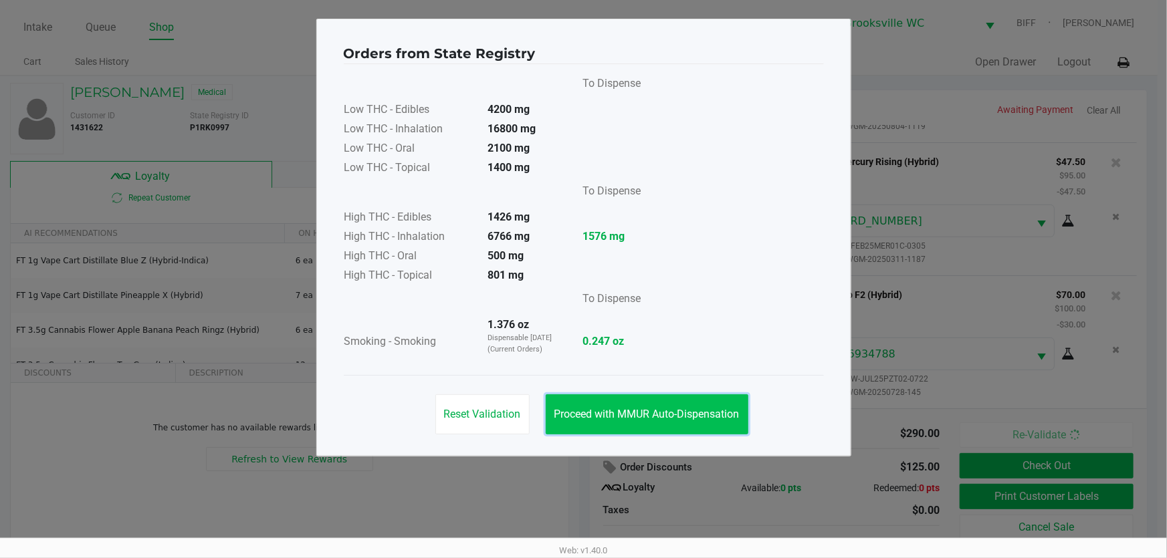
click at [684, 419] on span "Proceed with MMUR Auto-Dispensation" at bounding box center [646, 414] width 185 height 13
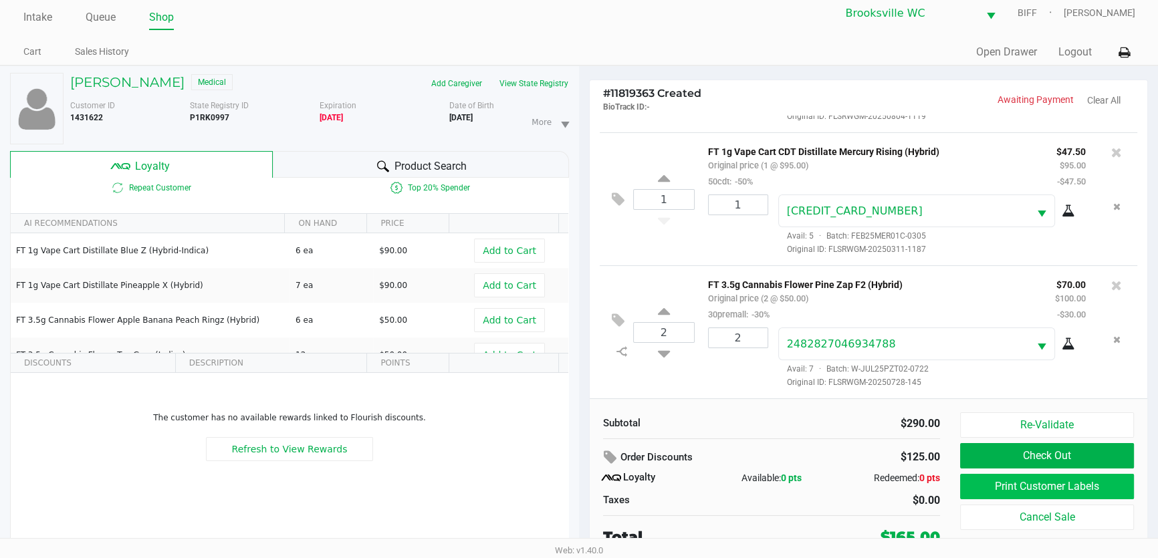
scroll to position [13, 0]
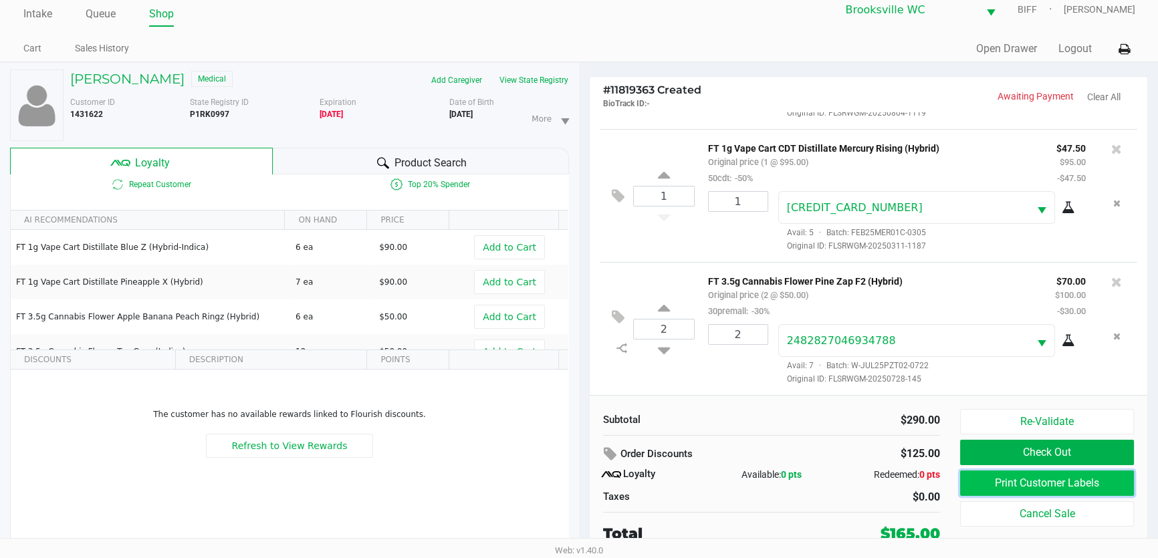
click at [1017, 480] on button "Print Customer Labels" at bounding box center [1047, 483] width 174 height 25
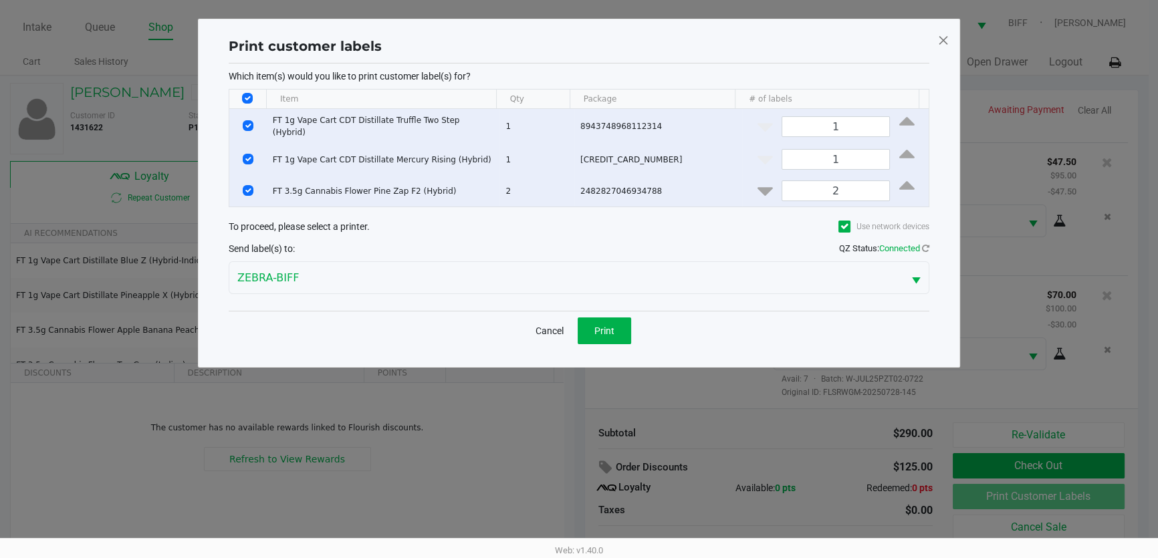
scroll to position [0, 0]
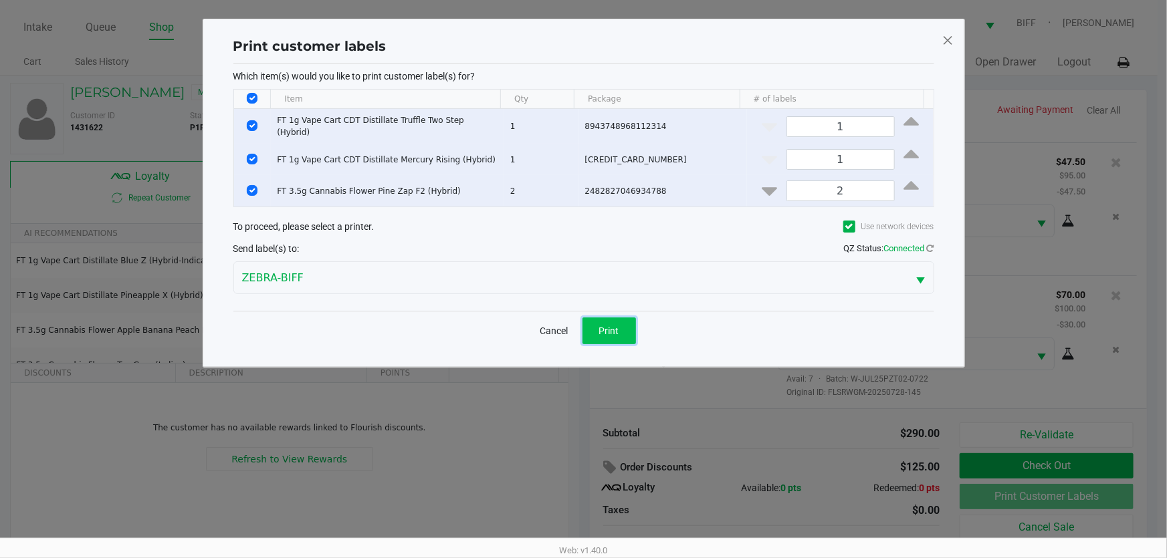
click at [598, 329] on button "Print" at bounding box center [610, 331] width 54 height 27
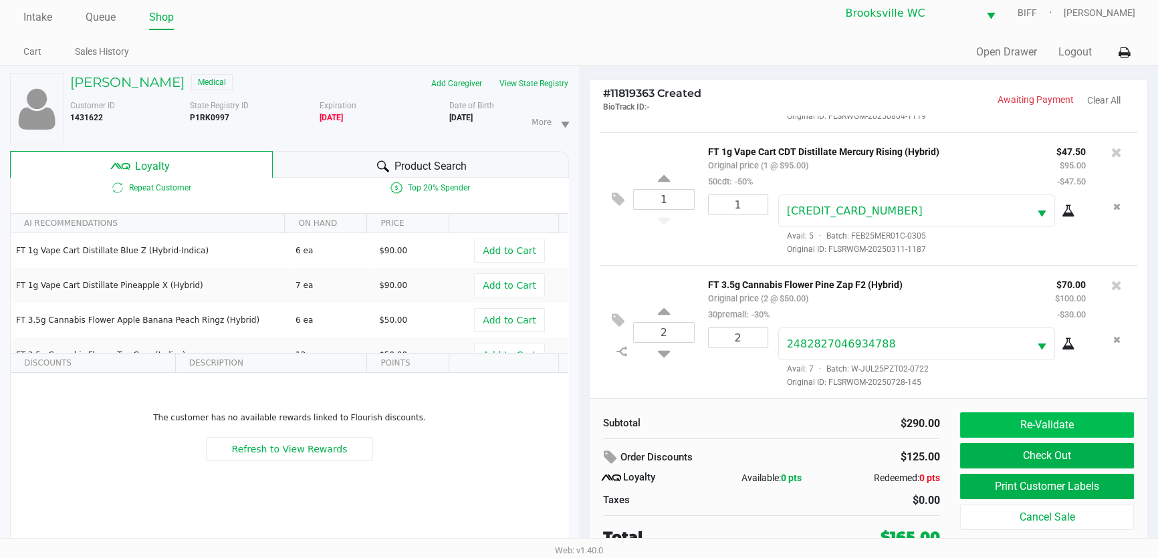
scroll to position [13, 0]
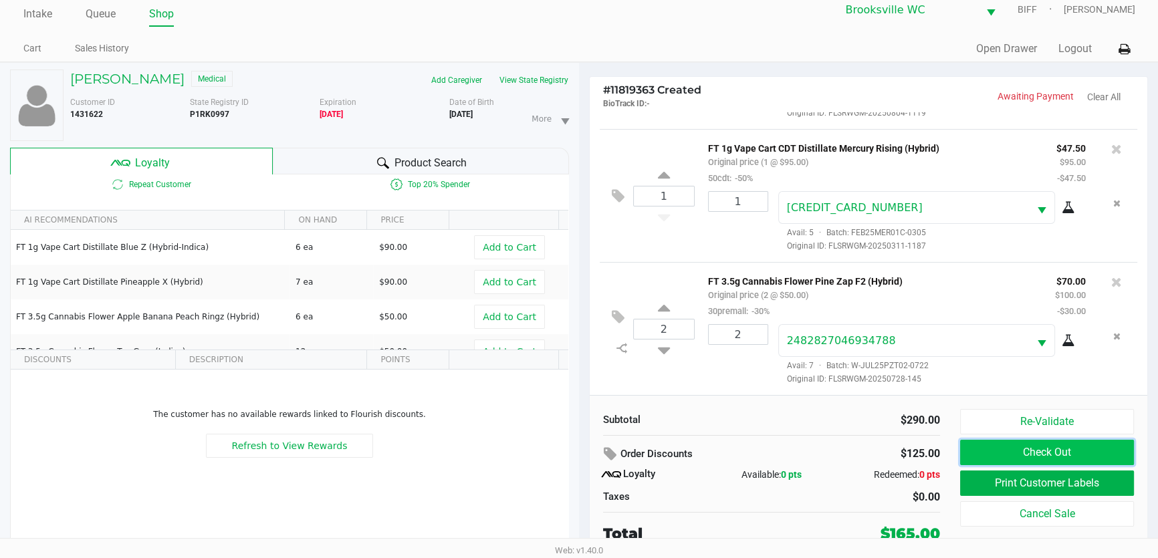
click at [988, 451] on button "Check Out" at bounding box center [1047, 452] width 174 height 25
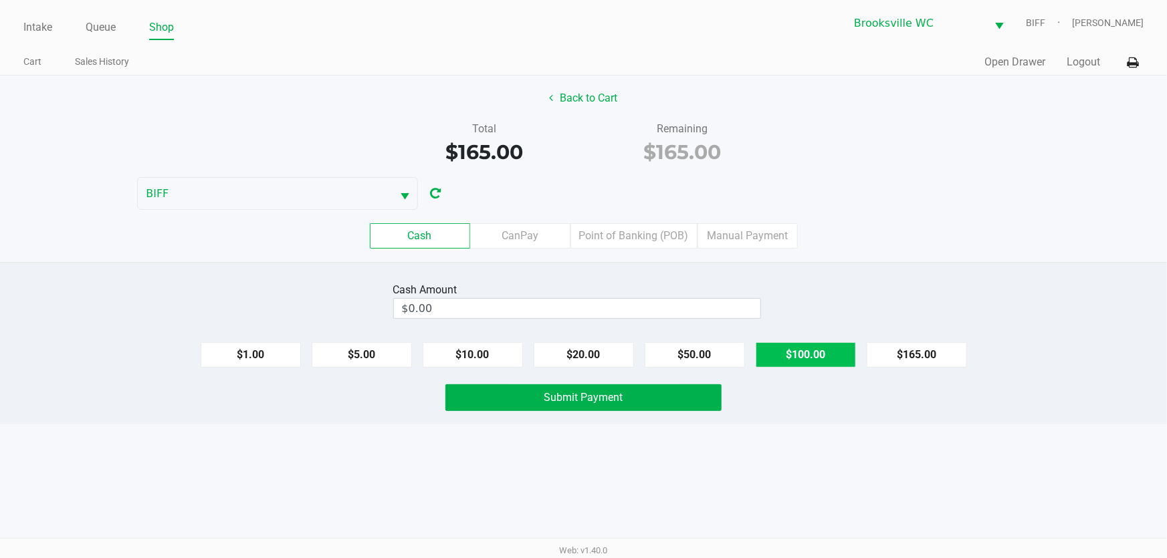
click at [799, 348] on button "$100.00" at bounding box center [806, 354] width 100 height 25
click at [722, 347] on button "$50.00" at bounding box center [695, 354] width 100 height 25
click at [613, 348] on button "$20.00" at bounding box center [584, 354] width 100 height 25
type input "$170.00"
click at [617, 391] on span "Submit Payment" at bounding box center [583, 397] width 79 height 13
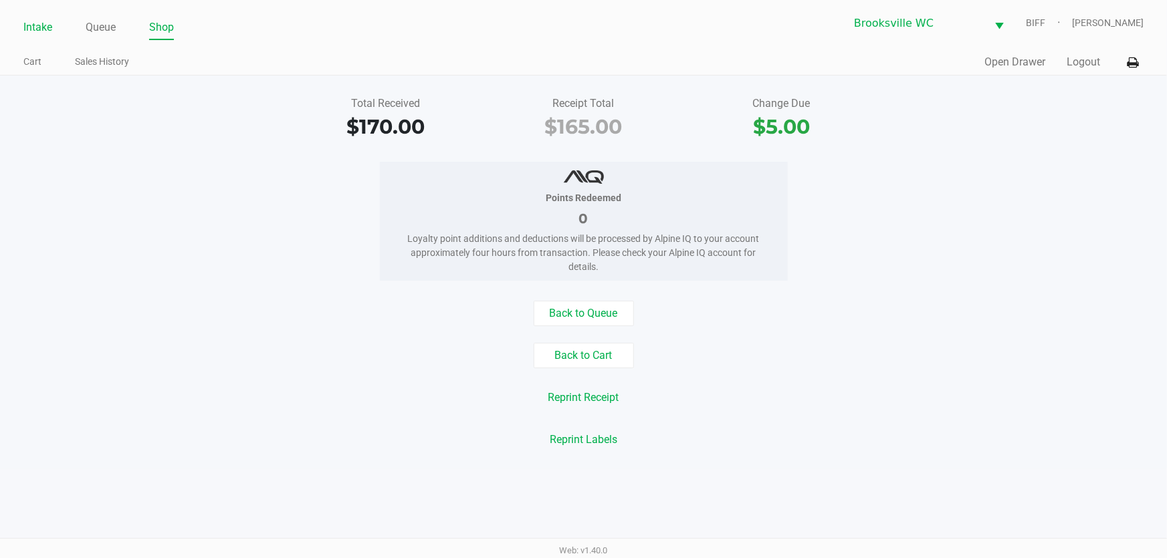
click at [39, 21] on link "Intake" at bounding box center [37, 27] width 29 height 19
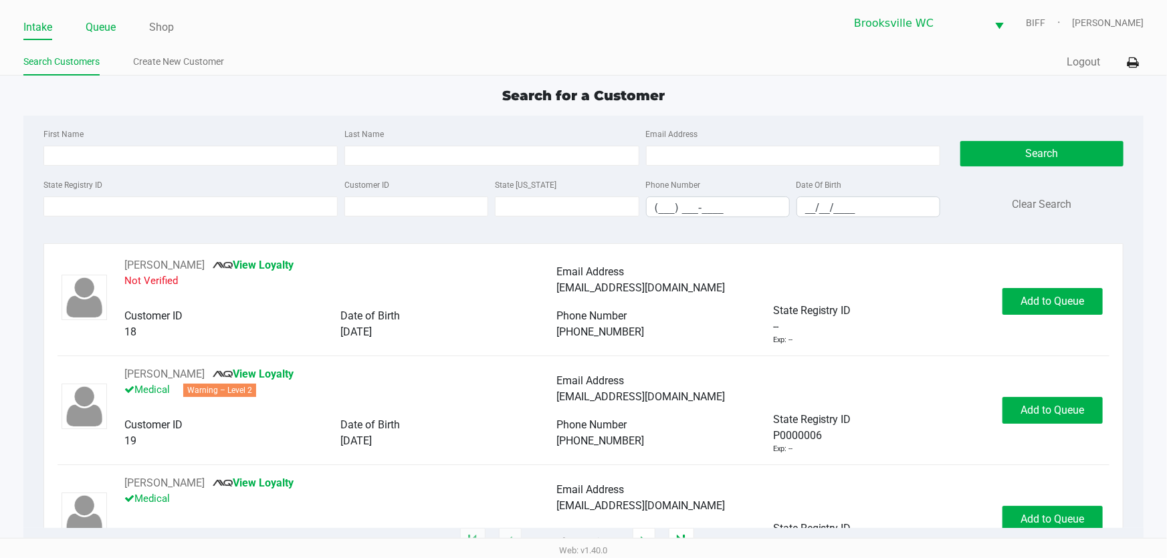
click at [88, 32] on link "Queue" at bounding box center [101, 27] width 30 height 19
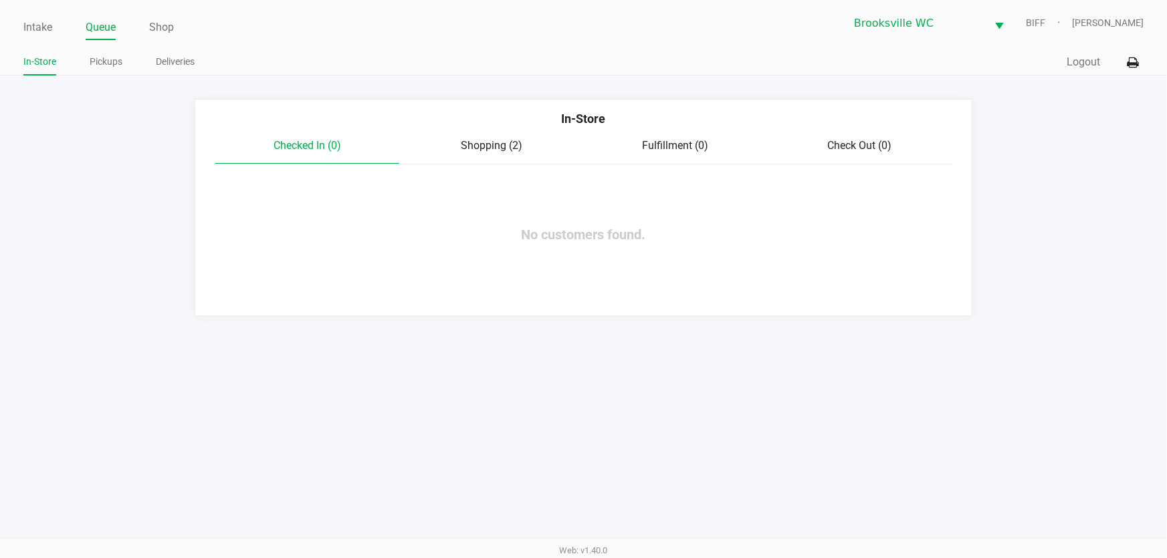
click at [515, 146] on span "Shopping (2)" at bounding box center [492, 145] width 62 height 13
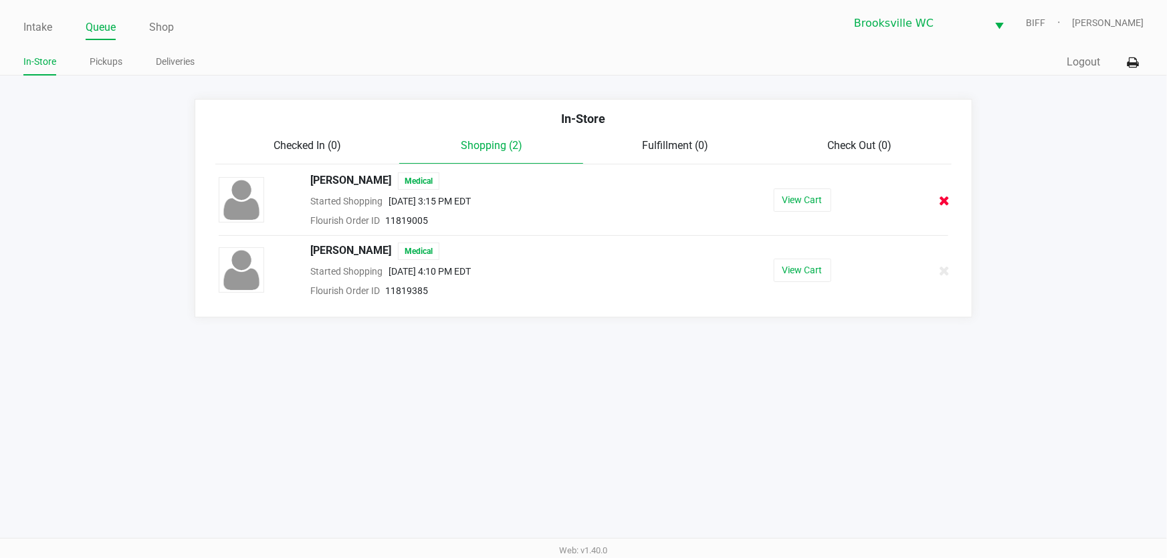
click at [946, 205] on icon at bounding box center [944, 201] width 11 height 10
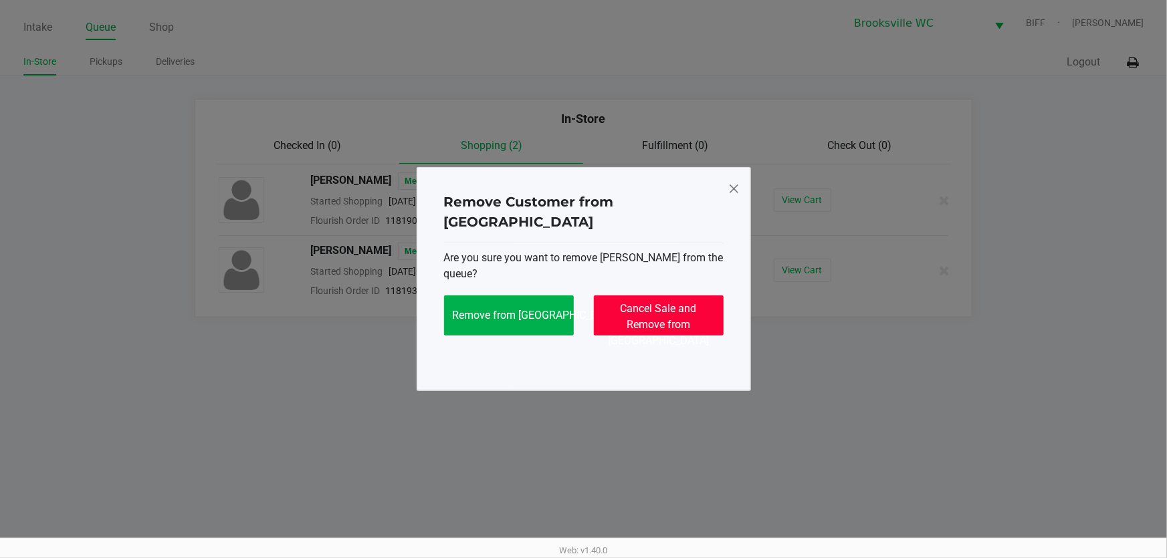
click at [688, 311] on span "Cancel Sale and Remove from [GEOGRAPHIC_DATA]" at bounding box center [658, 324] width 101 height 45
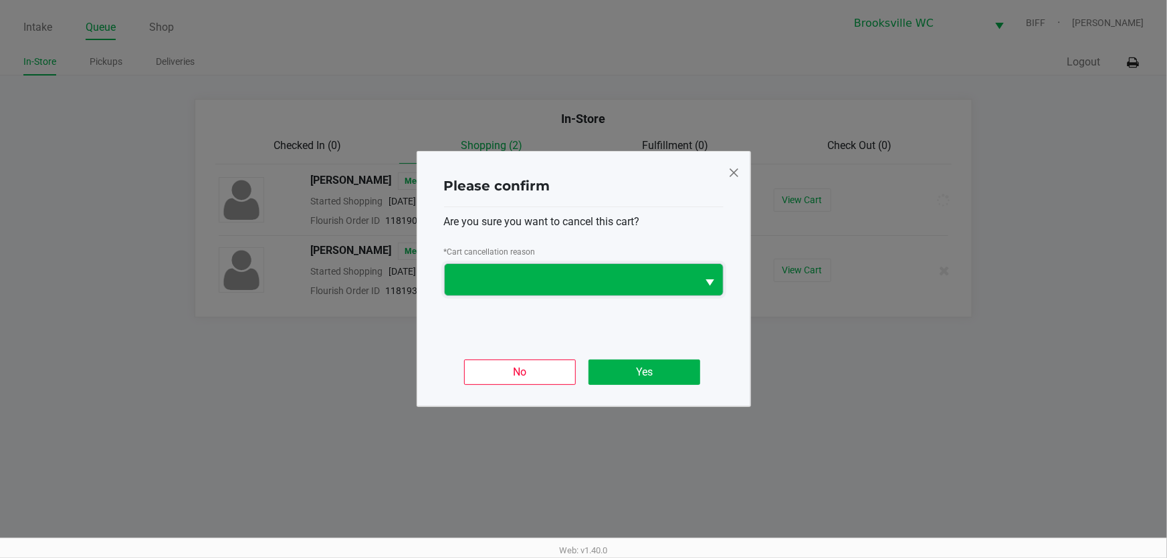
click at [573, 282] on span at bounding box center [571, 280] width 237 height 16
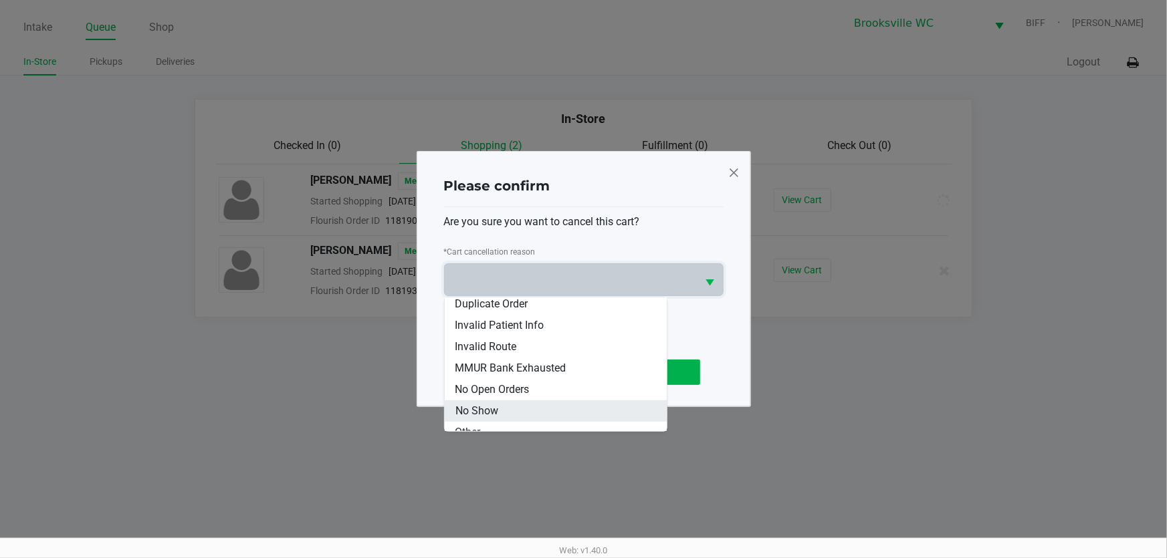
scroll to position [101, 0]
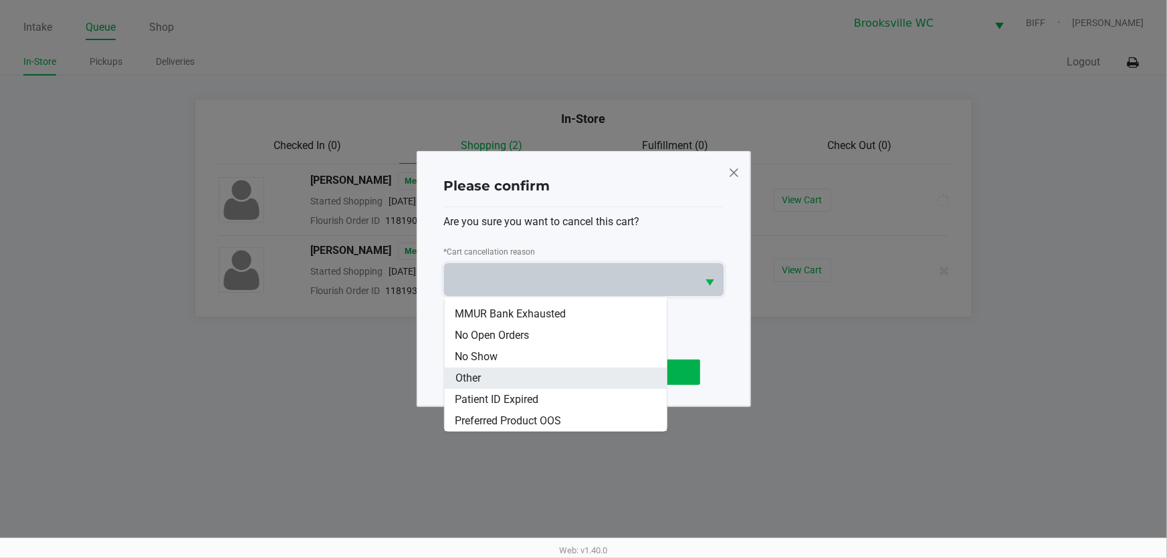
click at [506, 377] on li "Other" at bounding box center [556, 378] width 222 height 21
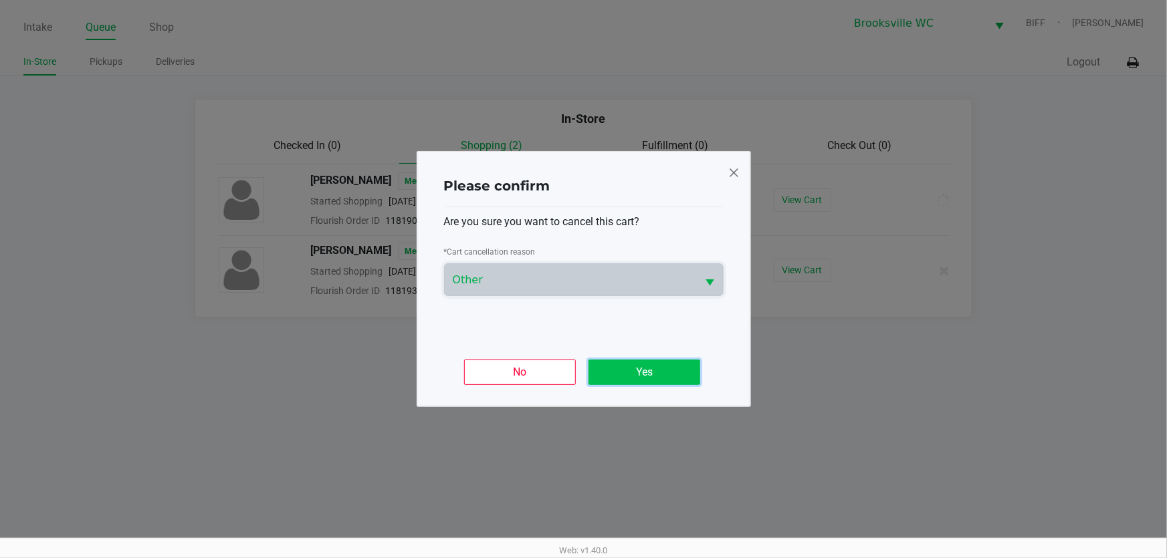
click at [675, 368] on button "Yes" at bounding box center [645, 372] width 112 height 25
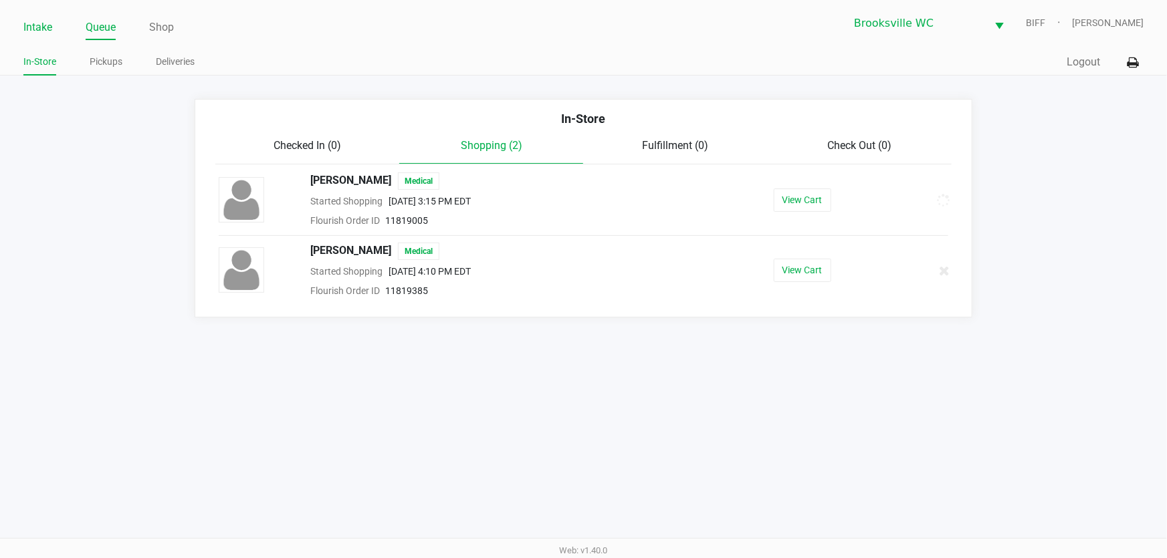
click at [39, 26] on link "Intake" at bounding box center [37, 27] width 29 height 19
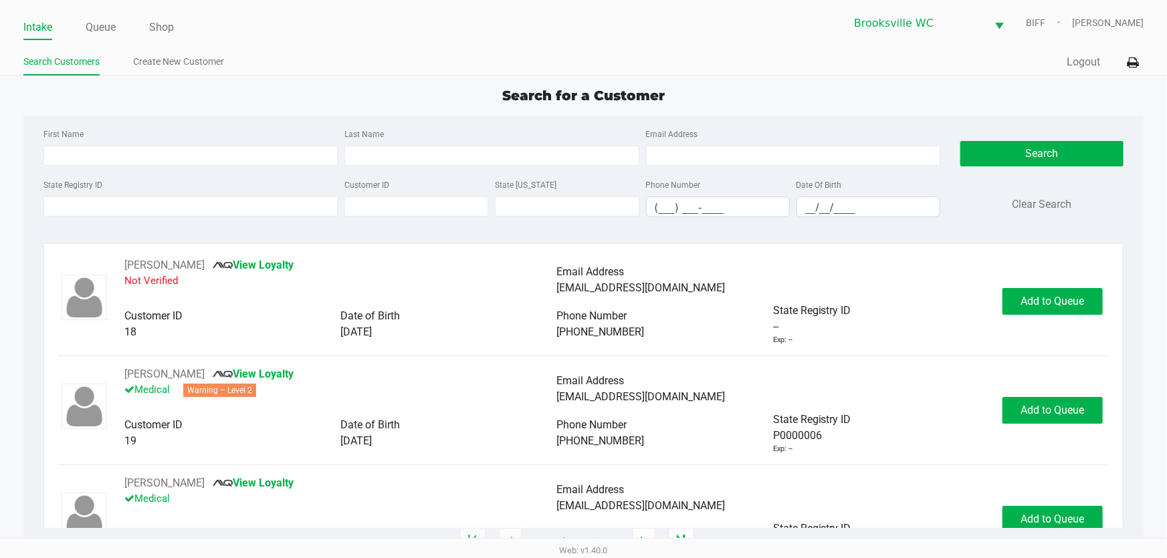
click at [394, 98] on div "Search for a Customer" at bounding box center [583, 96] width 1140 height 20
click at [100, 25] on link "Queue" at bounding box center [101, 27] width 30 height 19
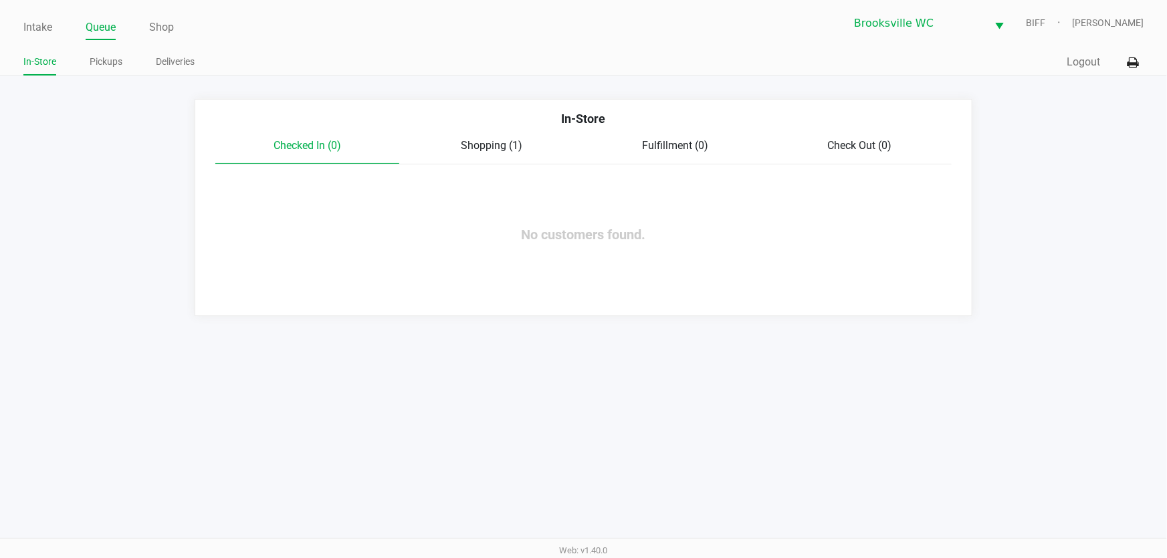
click at [495, 139] on span "Shopping (1)" at bounding box center [492, 145] width 62 height 13
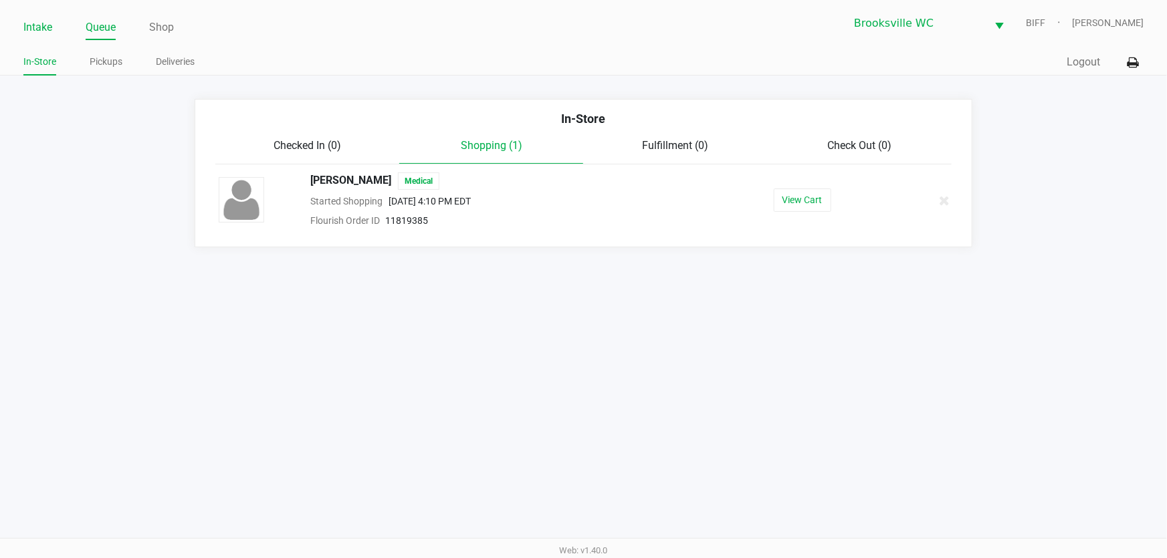
click at [39, 20] on link "Intake" at bounding box center [37, 27] width 29 height 19
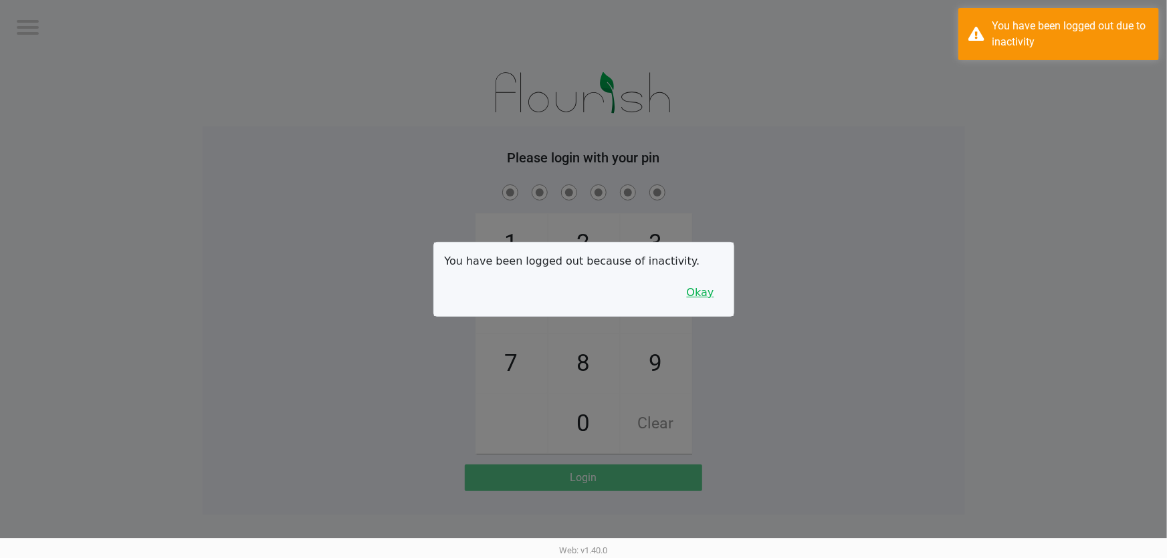
click at [699, 295] on button "Okay" at bounding box center [700, 292] width 45 height 25
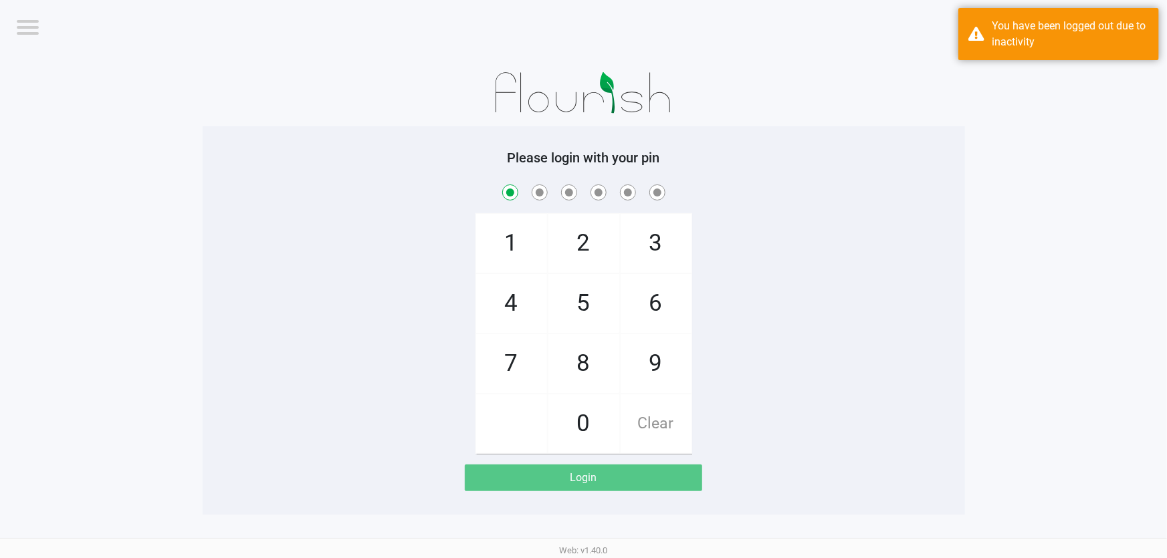
checkbox input "true"
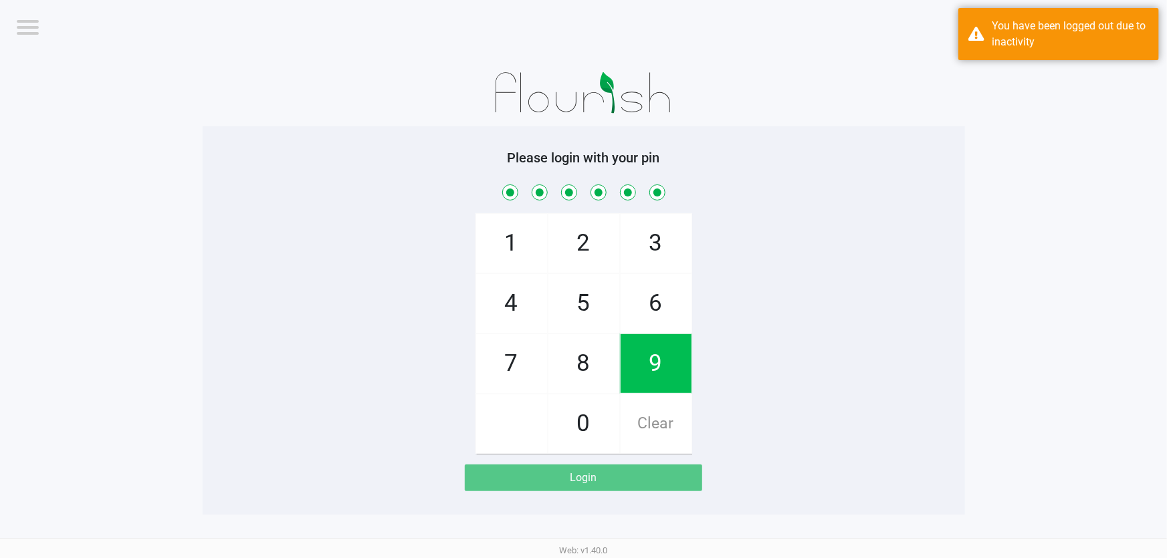
checkbox input "true"
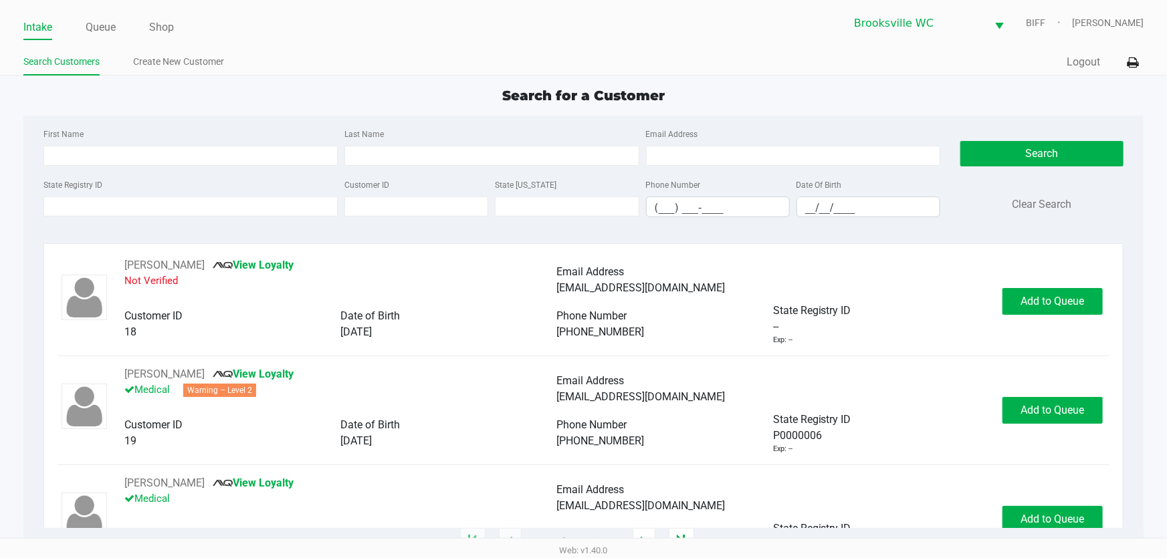
click at [315, 93] on div "Search for a Customer" at bounding box center [583, 96] width 1140 height 20
click at [324, 113] on div "Search for a Customer First Name Last Name Email Address State Registry ID Cust…" at bounding box center [583, 314] width 1120 height 457
click at [227, 120] on div "First Name Last Name Email Address State Registry ID Customer ID State [US_STAT…" at bounding box center [583, 177] width 1100 height 122
click at [239, 112] on div "Search for a Customer First Name Last Name Email Address State Registry ID Cust…" at bounding box center [583, 314] width 1120 height 457
type input "[PERSON_NAME]"
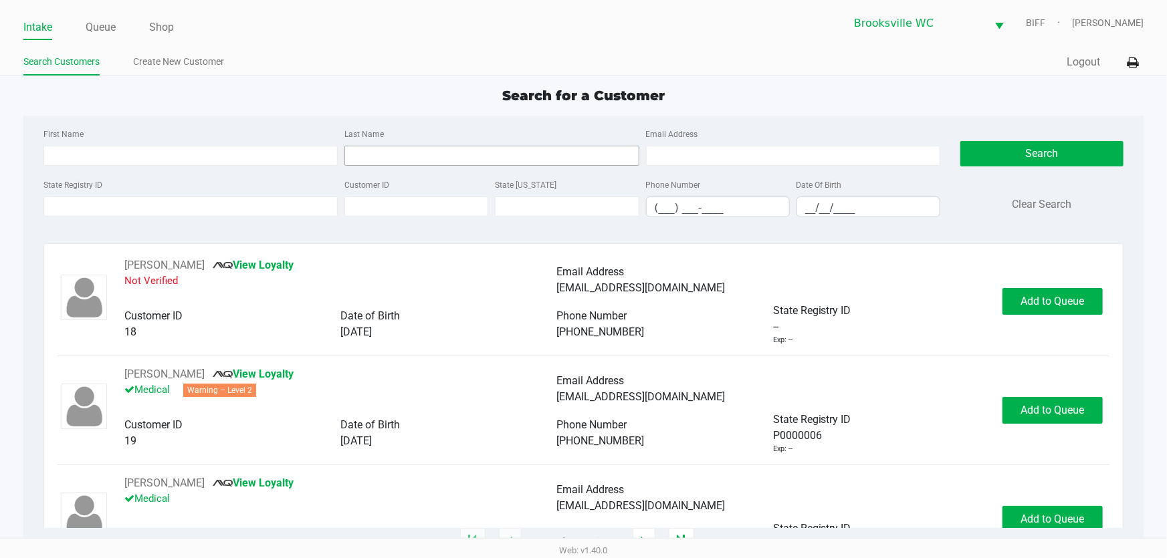
type input "[PERSON_NAME]"
type input "[DATE]"
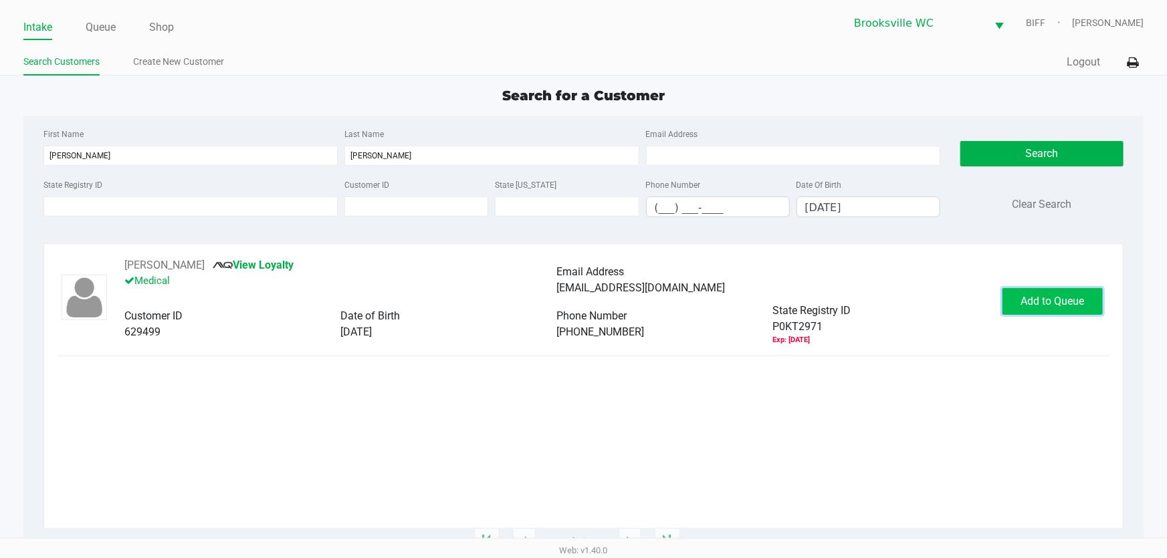
click at [1043, 299] on span "Add to Queue" at bounding box center [1053, 301] width 64 height 13
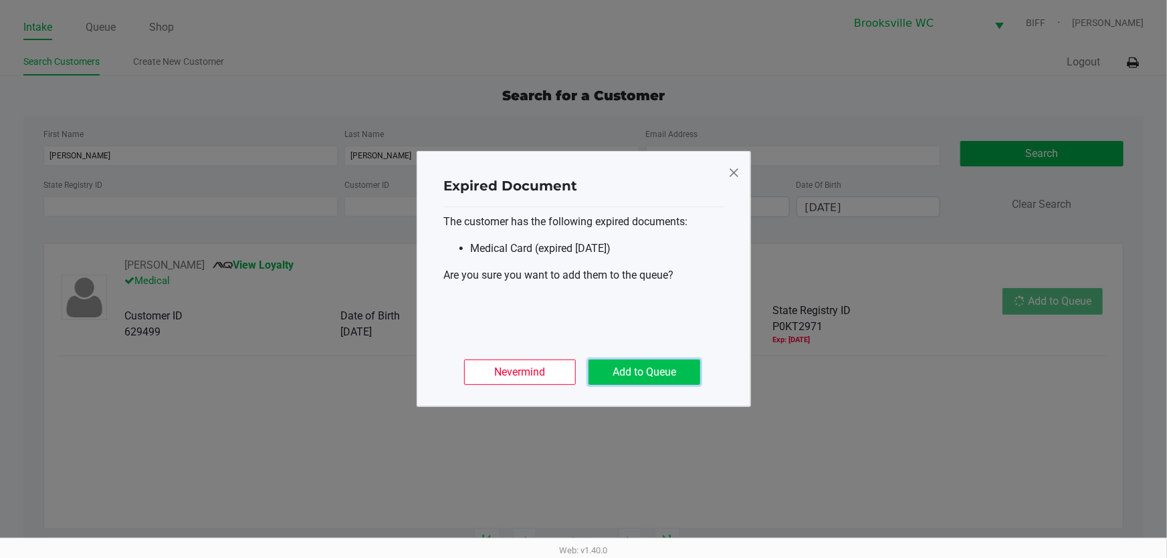
click at [643, 375] on button "Add to Queue" at bounding box center [645, 372] width 112 height 25
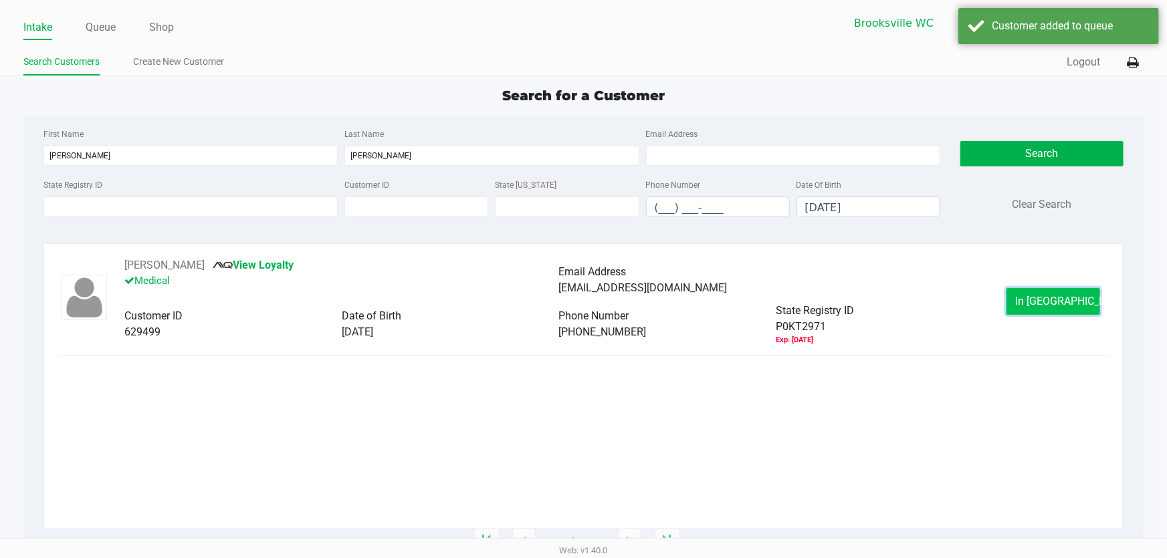
click at [1056, 296] on span "In [GEOGRAPHIC_DATA]" at bounding box center [1071, 301] width 112 height 13
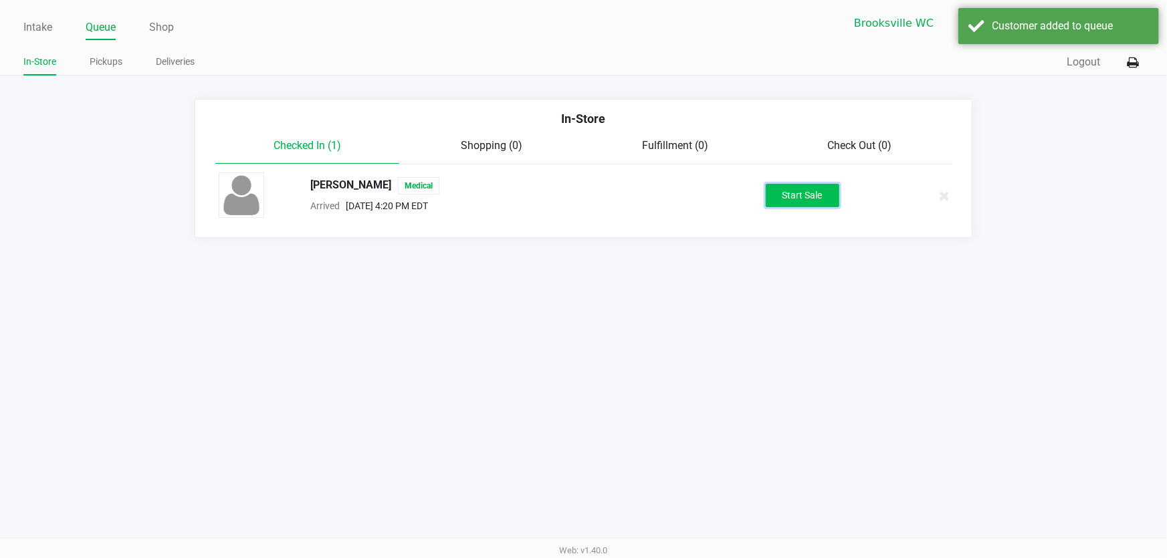
click at [792, 198] on button "Start Sale" at bounding box center [803, 195] width 74 height 23
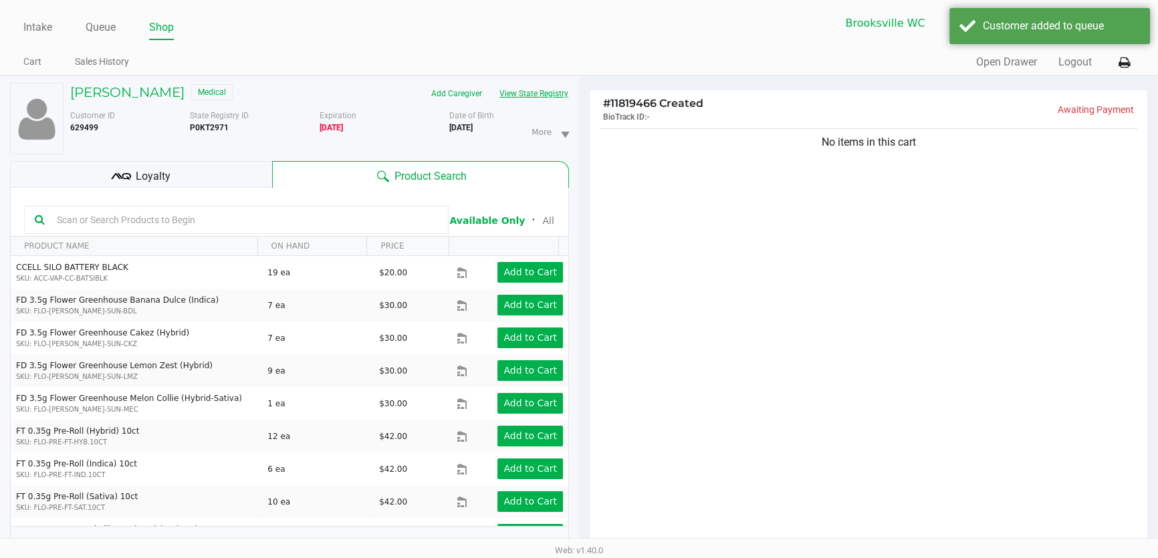
click at [536, 87] on button "View State Registry" at bounding box center [530, 93] width 78 height 21
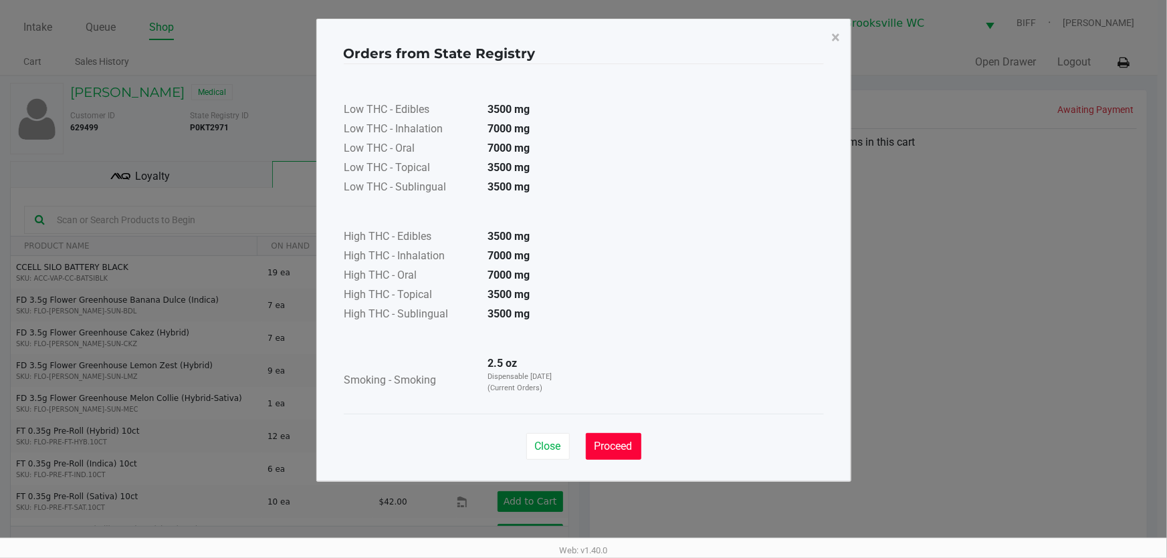
click at [621, 446] on span "Proceed" at bounding box center [614, 446] width 38 height 13
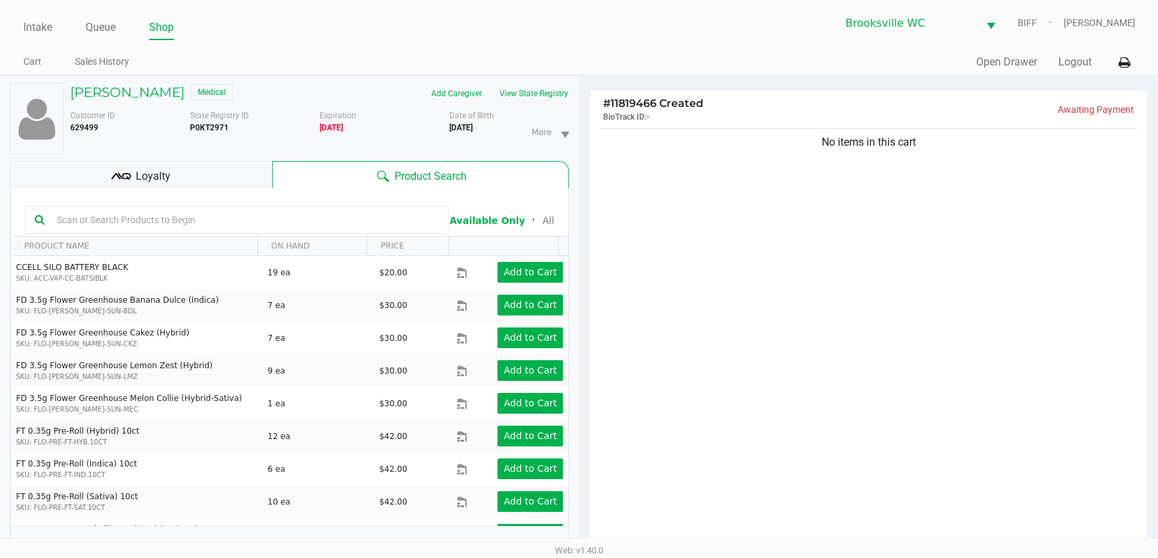
click at [194, 222] on input "text" at bounding box center [244, 220] width 387 height 20
click at [140, 78] on div "[PERSON_NAME] Medical Add Caregiver View State Registry Customer ID 629499 Stat…" at bounding box center [289, 324] width 559 height 496
click at [134, 88] on h5 "[PERSON_NAME]" at bounding box center [127, 92] width 114 height 16
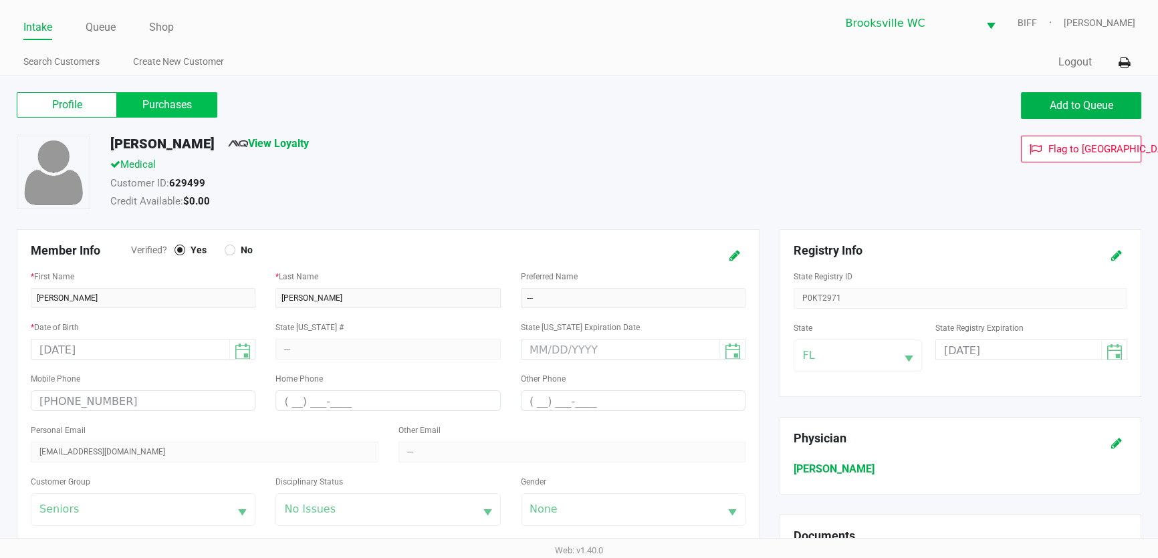
click at [163, 109] on label "Purchases" at bounding box center [167, 104] width 100 height 25
click at [0, 0] on 1 "Purchases" at bounding box center [0, 0] width 0 height 0
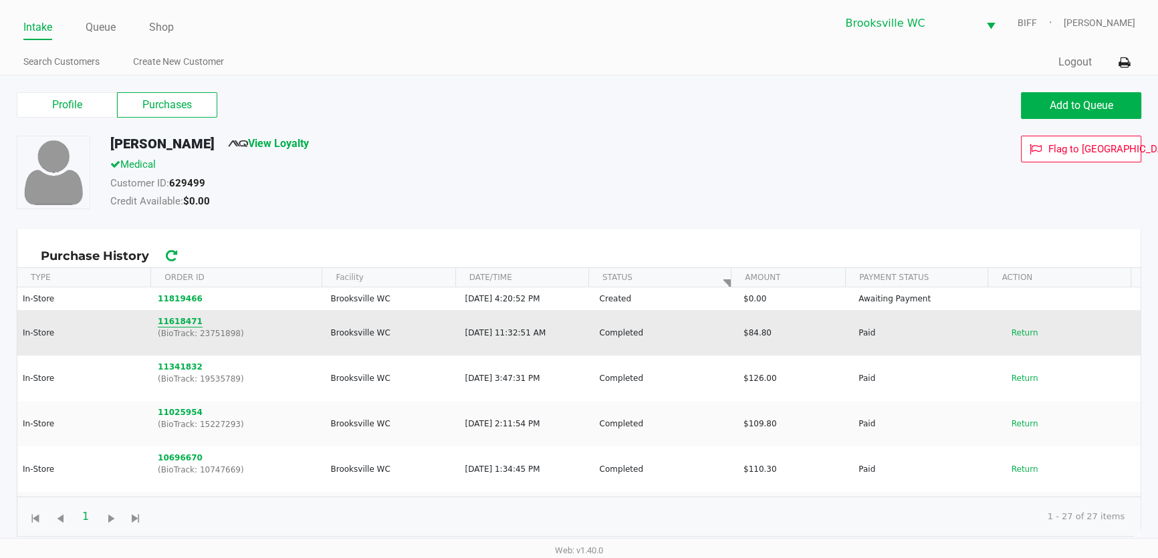
click at [179, 317] on button "11618471" at bounding box center [180, 322] width 45 height 12
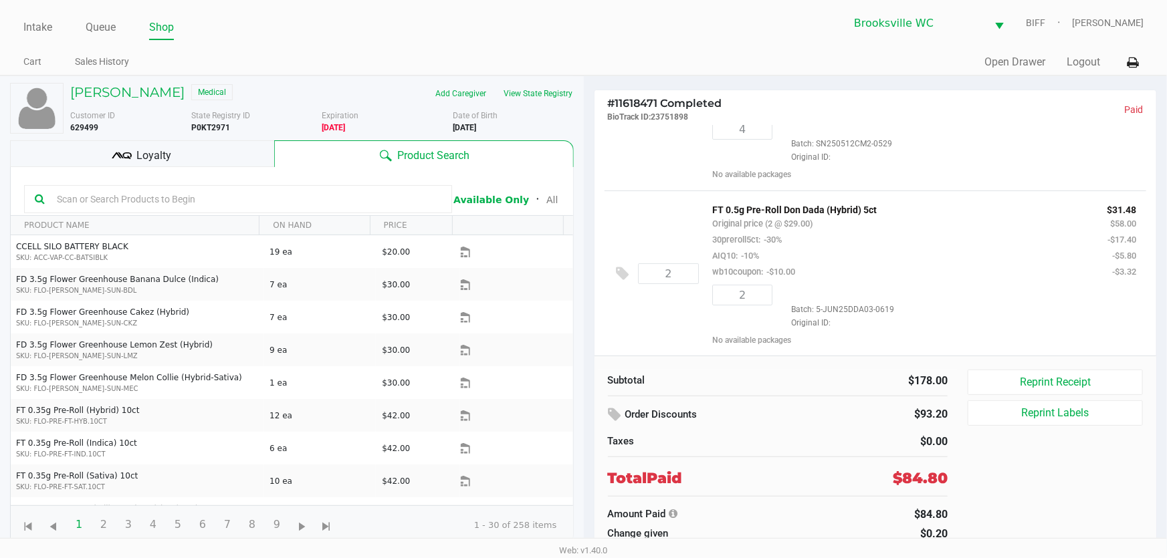
scroll to position [103, 0]
click at [175, 92] on h5 "[PERSON_NAME]" at bounding box center [127, 92] width 114 height 16
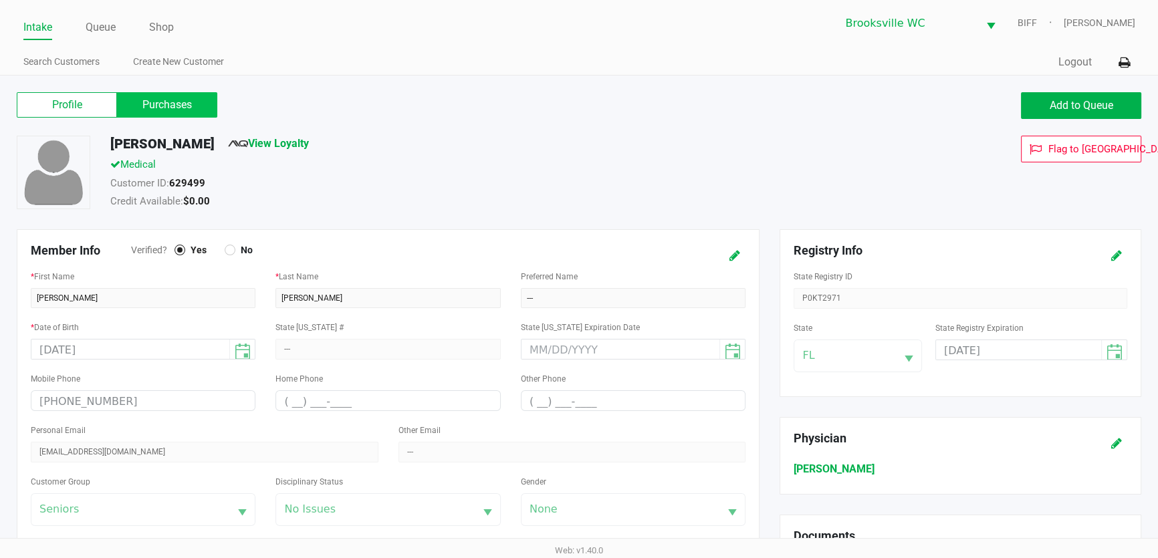
click at [146, 116] on label "Purchases" at bounding box center [167, 104] width 100 height 25
click at [0, 0] on 1 "Purchases" at bounding box center [0, 0] width 0 height 0
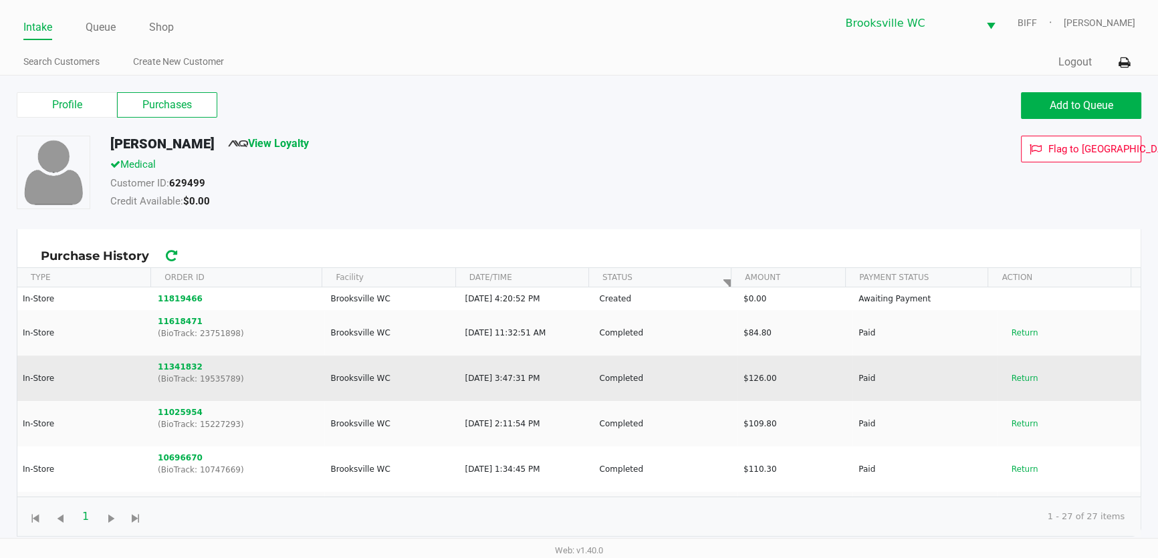
click at [185, 373] on p "(BioTrack: 19535789)" at bounding box center [238, 379] width 161 height 12
click at [182, 369] on button "11341832" at bounding box center [180, 367] width 45 height 12
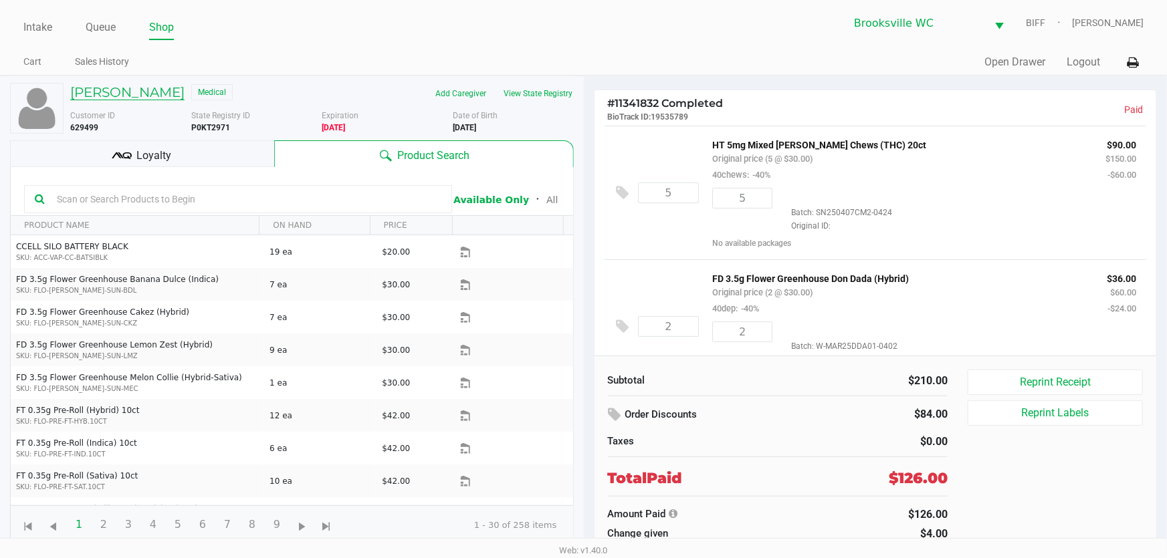
click at [120, 86] on h5 "[PERSON_NAME]" at bounding box center [127, 92] width 114 height 16
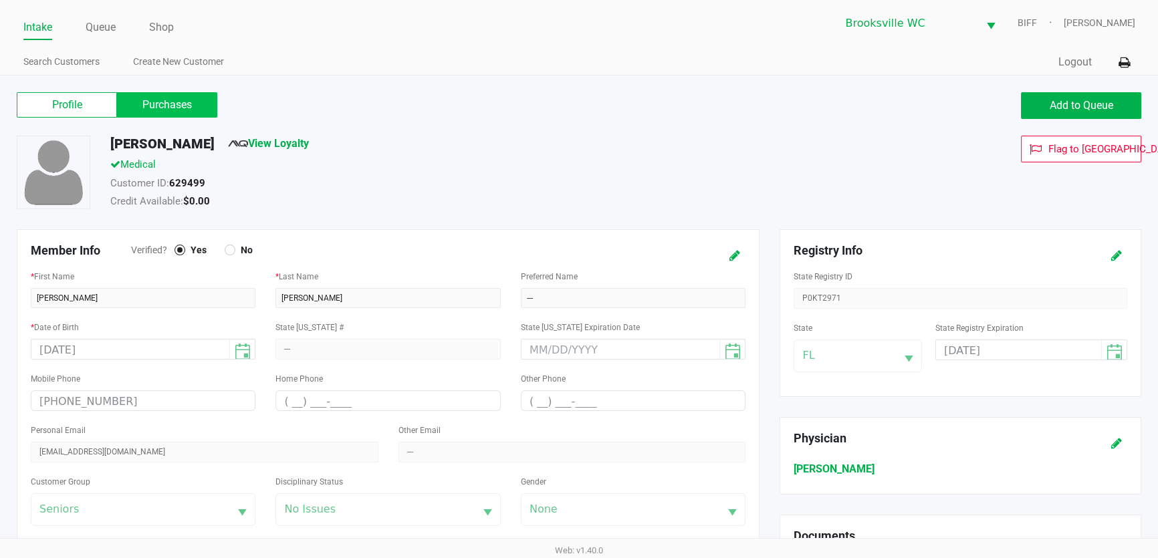
click at [176, 108] on label "Purchases" at bounding box center [167, 104] width 100 height 25
click at [0, 0] on 1 "Purchases" at bounding box center [0, 0] width 0 height 0
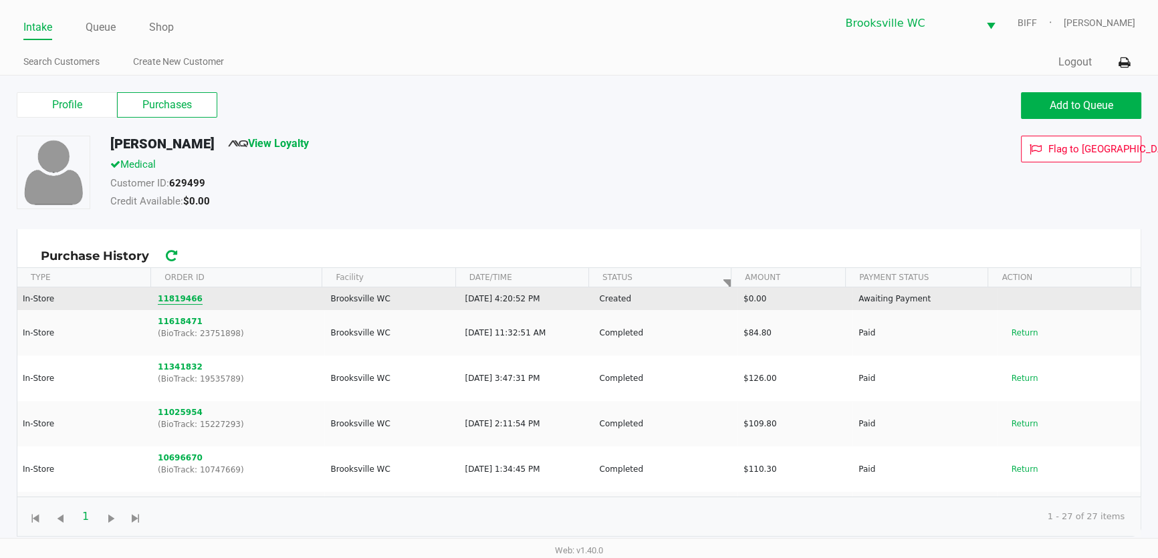
click at [179, 294] on button "11819466" at bounding box center [180, 299] width 45 height 12
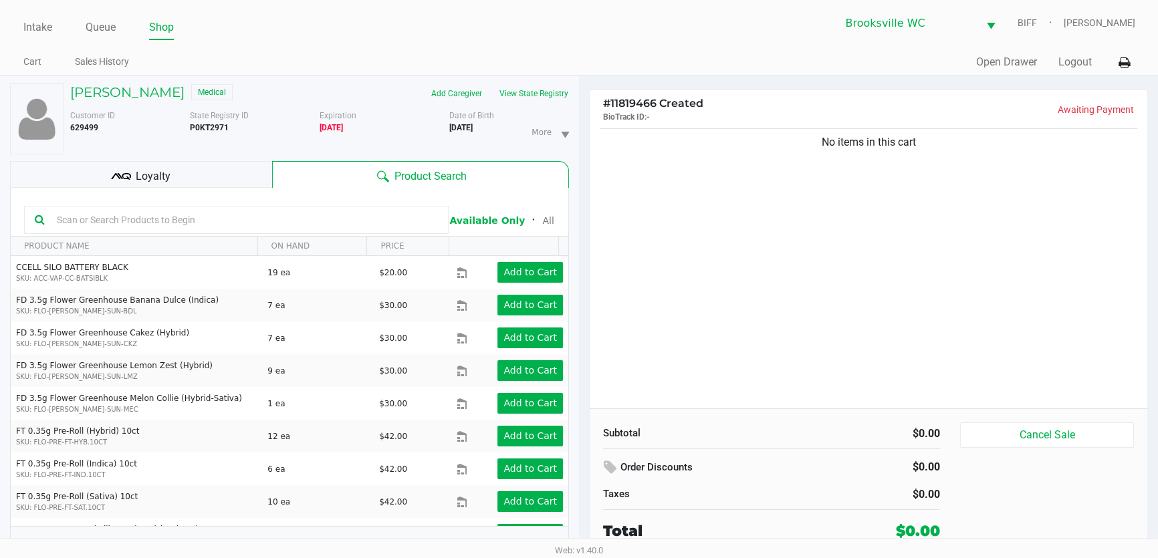
click at [235, 221] on input "text" at bounding box center [244, 220] width 387 height 20
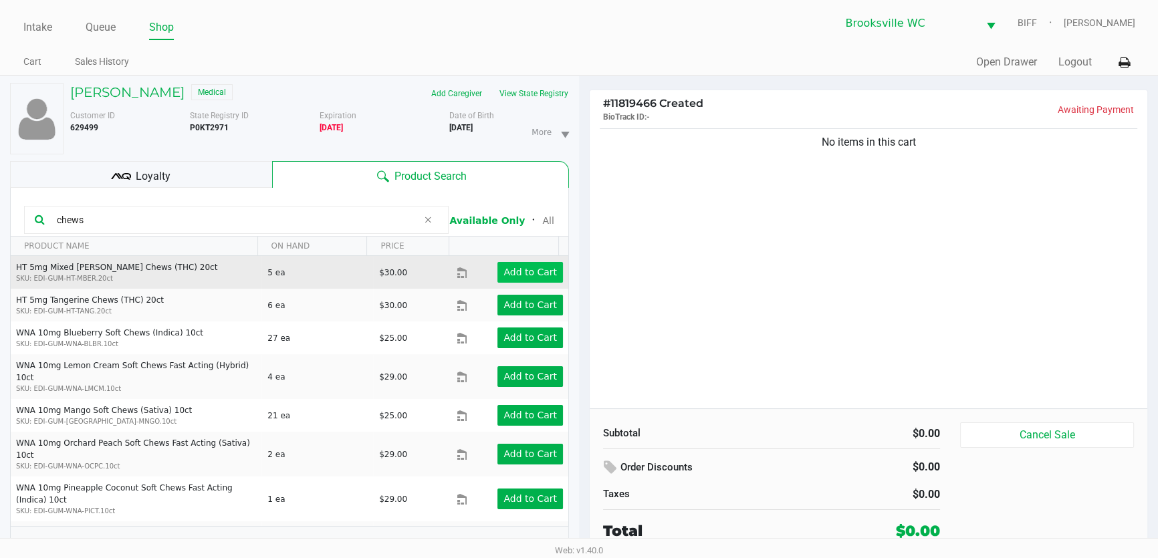
type input "chews"
click at [536, 271] on app-button-loader "Add to Cart" at bounding box center [531, 272] width 54 height 11
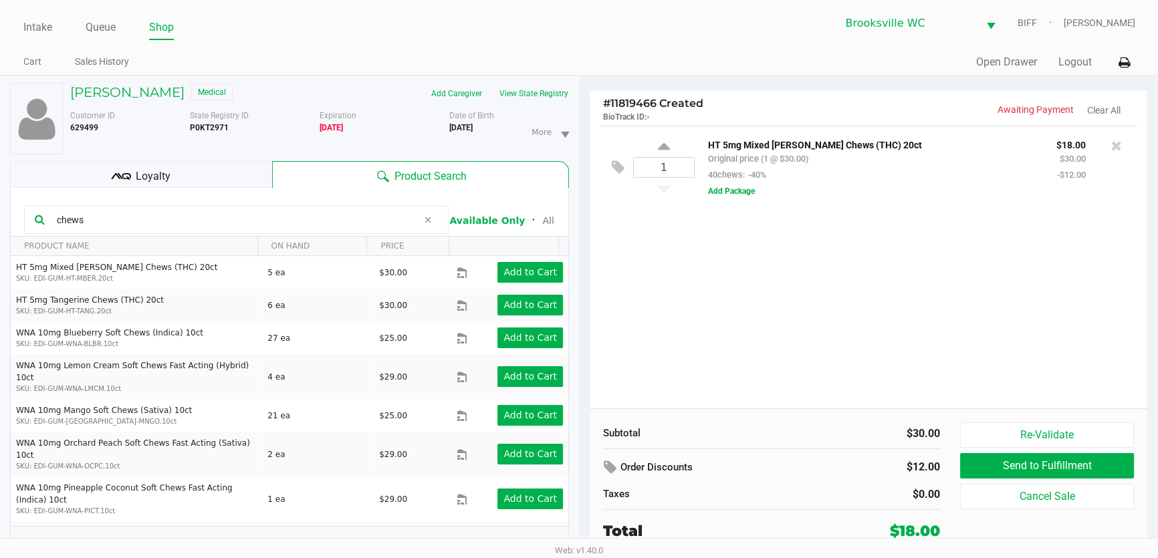
click at [700, 167] on div "HT 5mg Mixed [PERSON_NAME] Chews (THC) 20ct Original price (1 @ $30.00) 40chews…" at bounding box center [872, 159] width 348 height 46
click at [687, 169] on input "1" at bounding box center [664, 167] width 60 height 19
type input "5"
click at [742, 302] on div "Loading [PERSON_NAME] Medical Add Caregiver View State Registry Customer ID 629…" at bounding box center [579, 324] width 1158 height 497
click at [890, 346] on div "5 HT 5mg Mixed [PERSON_NAME] Chews (THC) 20ct Original price (5 @ $30.00) 40che…" at bounding box center [869, 267] width 558 height 283
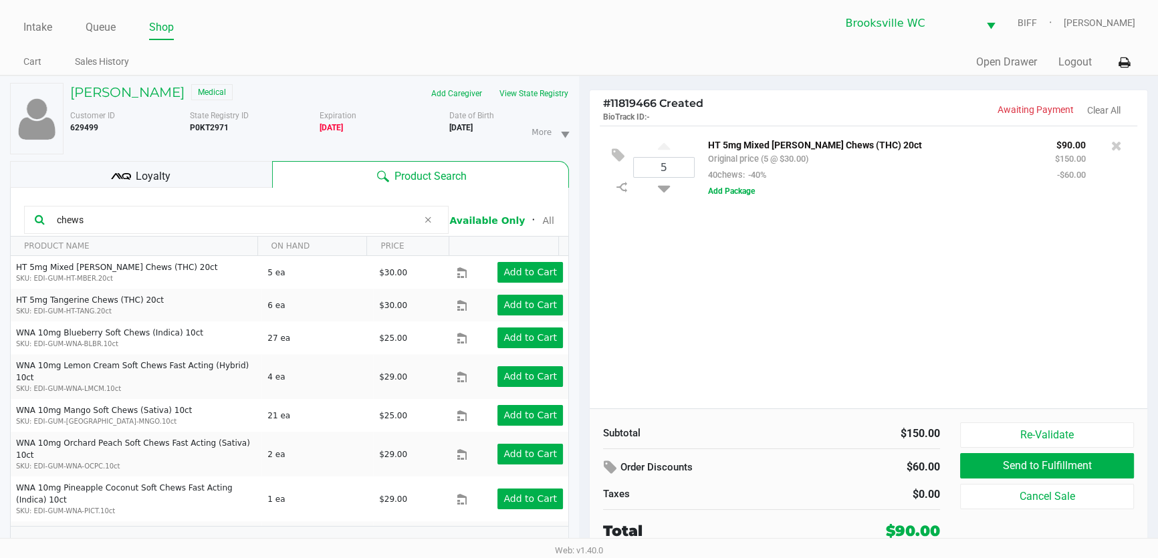
click at [206, 167] on div "Loyalty" at bounding box center [141, 174] width 262 height 27
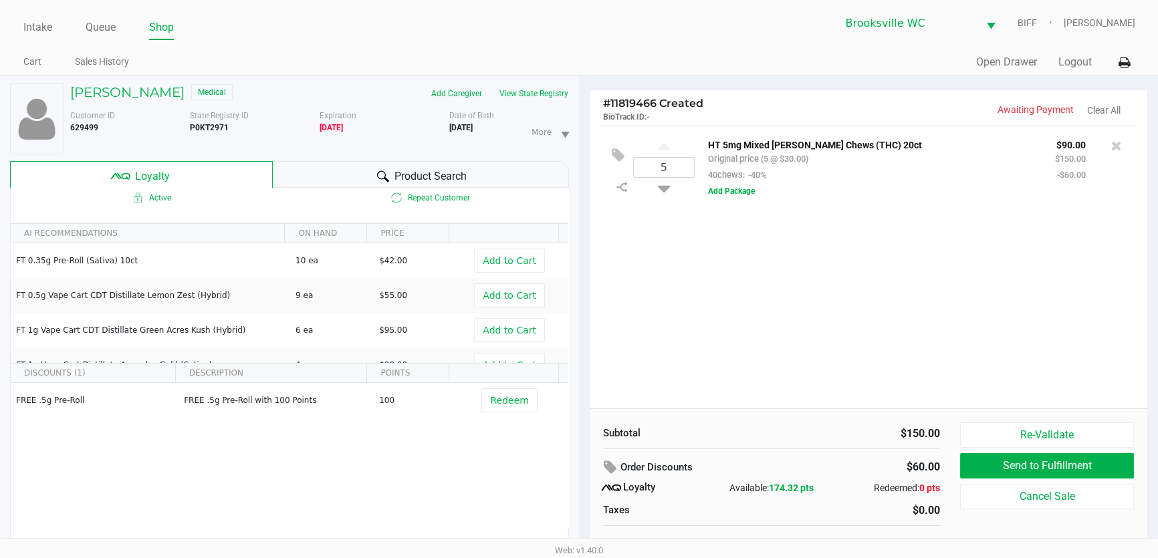
click at [461, 180] on span "Product Search" at bounding box center [431, 177] width 72 height 16
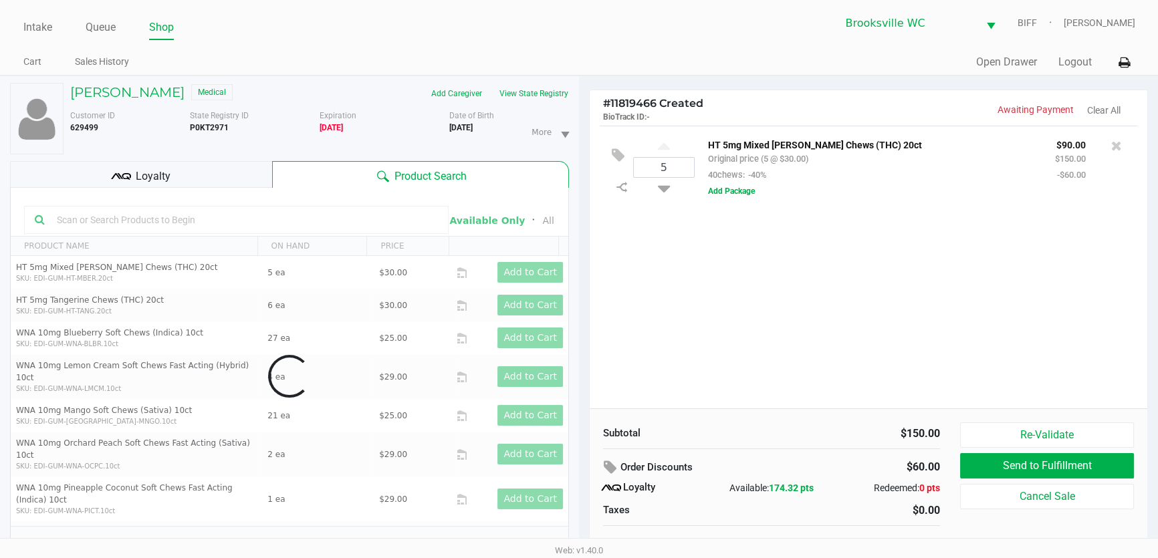
click at [772, 304] on div "5 HT 5mg Mixed [PERSON_NAME] Chews (THC) 20ct Original price (5 @ $30.00) 40che…" at bounding box center [869, 267] width 558 height 283
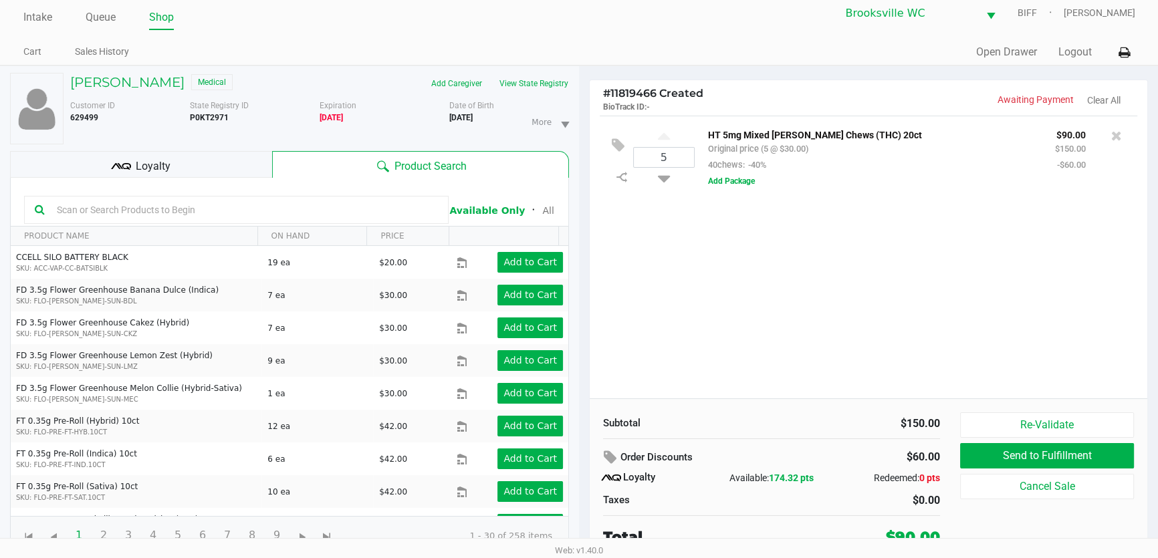
scroll to position [13, 0]
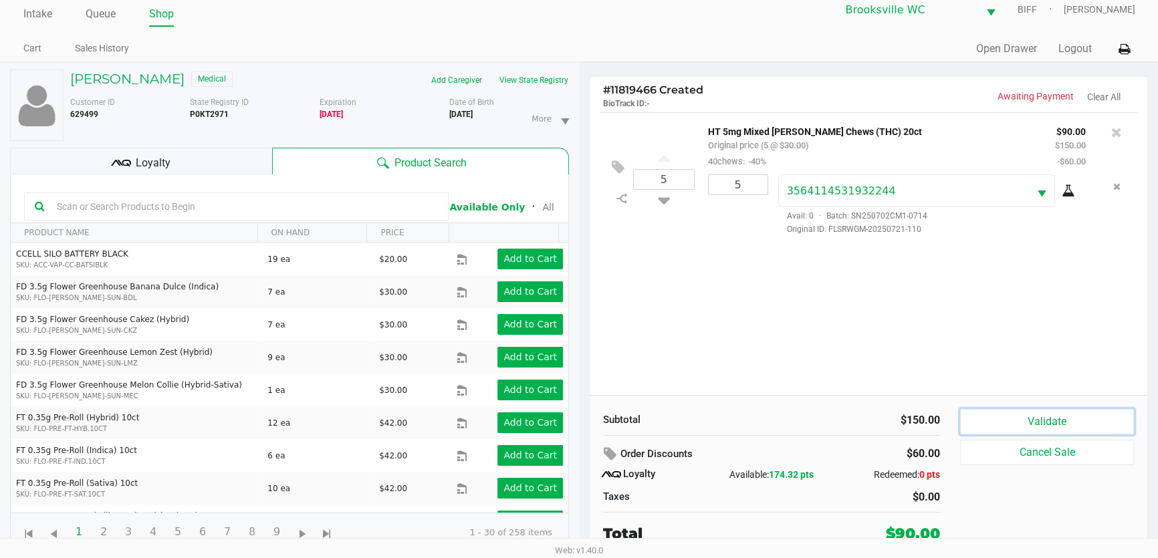
click at [1016, 419] on button "Validate" at bounding box center [1047, 421] width 174 height 25
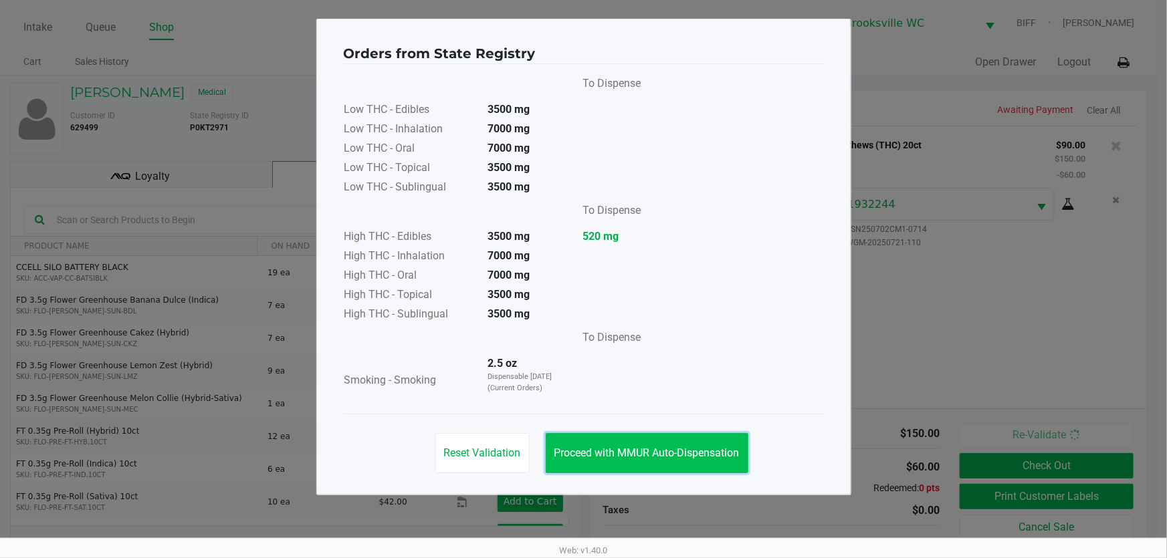
click at [562, 445] on button "Proceed with MMUR Auto-Dispensation" at bounding box center [647, 453] width 203 height 40
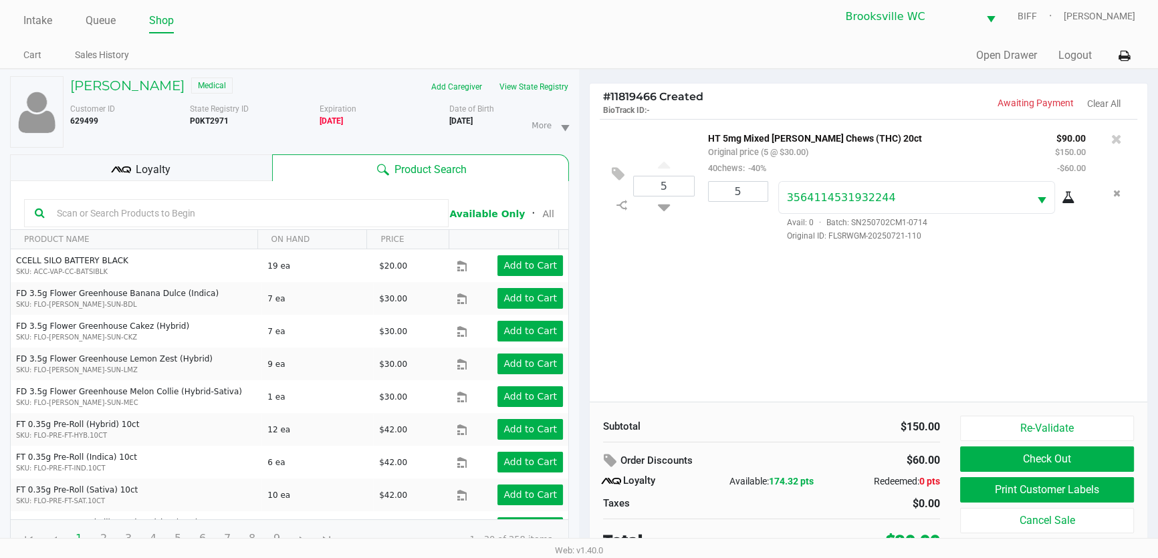
scroll to position [13, 0]
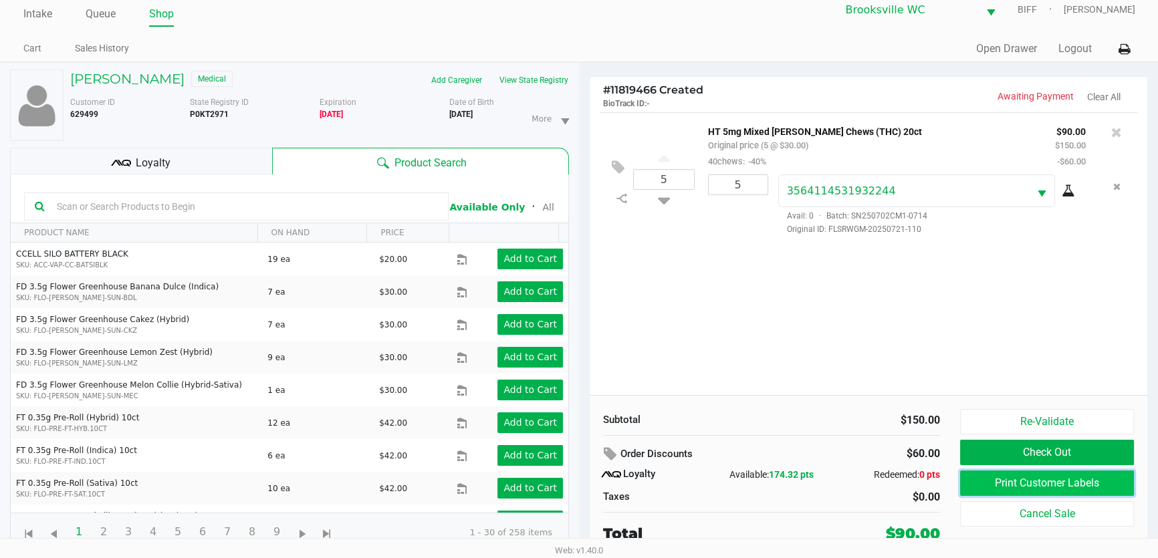
click at [1017, 484] on button "Print Customer Labels" at bounding box center [1047, 483] width 174 height 25
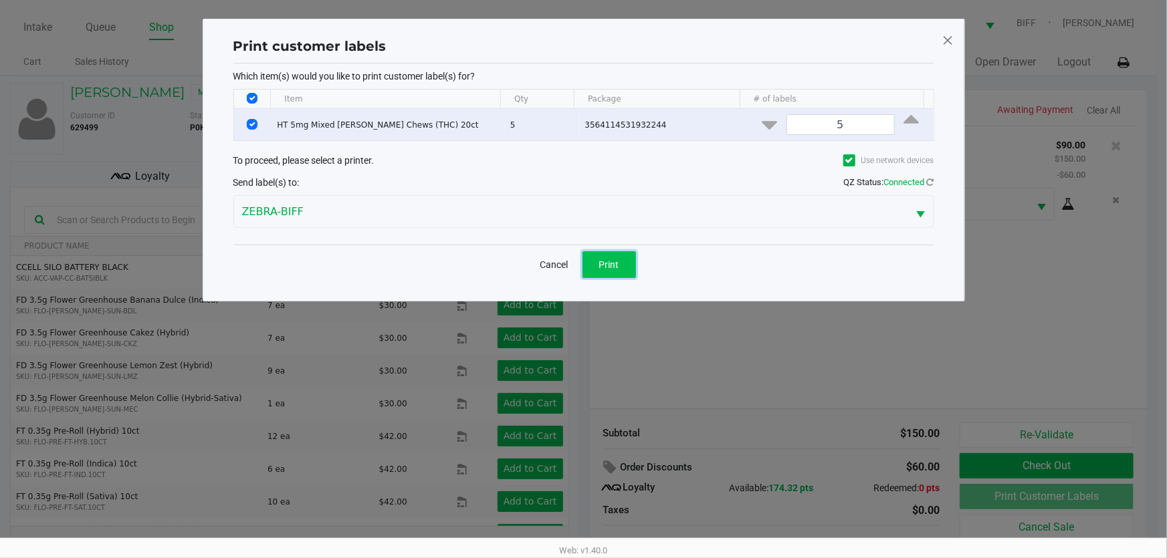
click at [607, 262] on span "Print" at bounding box center [609, 265] width 20 height 11
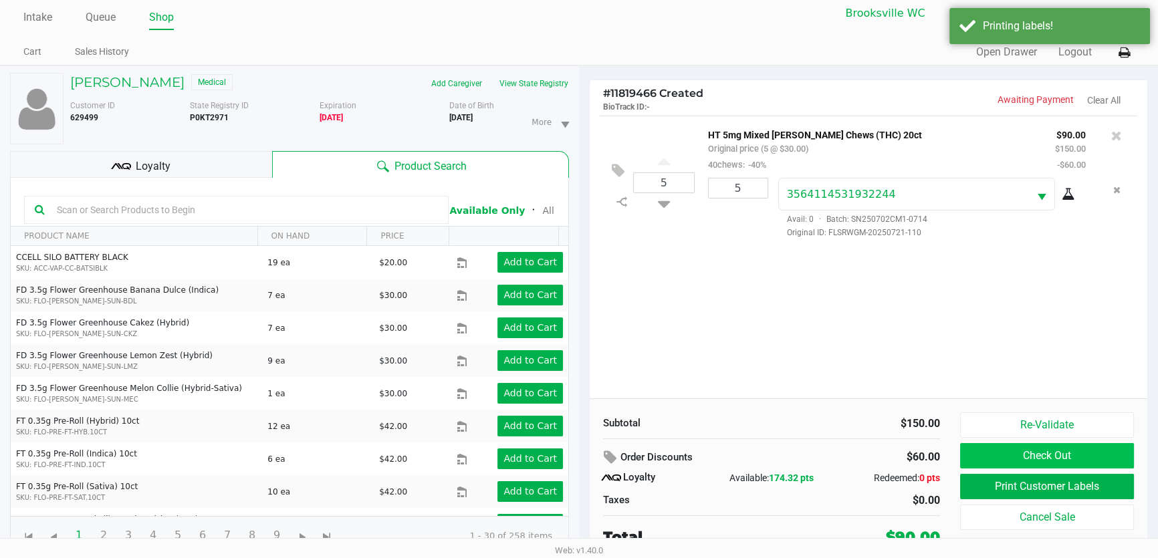
scroll to position [13, 0]
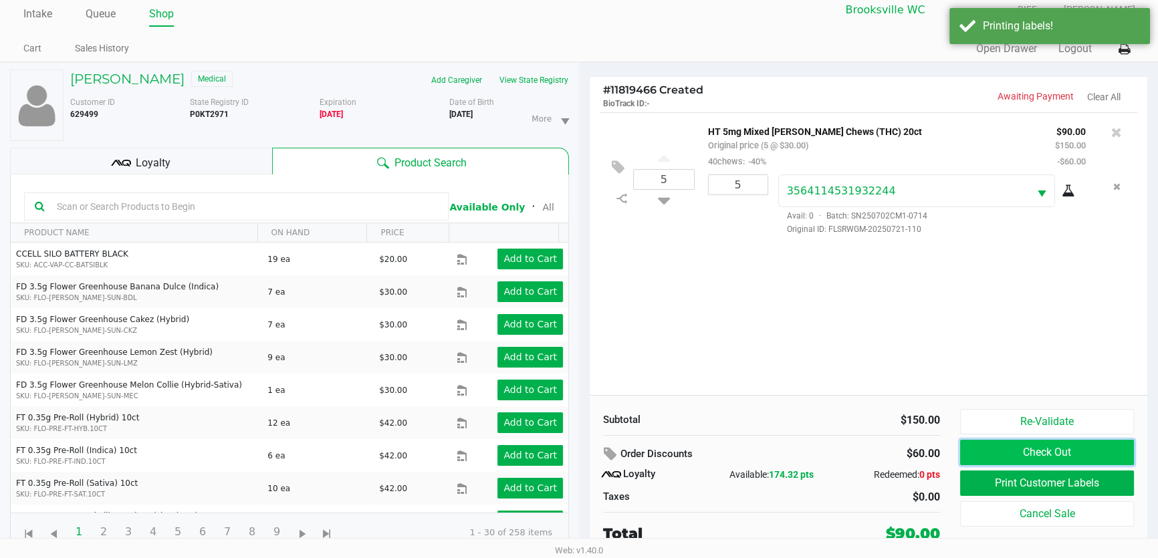
click at [1059, 445] on button "Check Out" at bounding box center [1047, 452] width 174 height 25
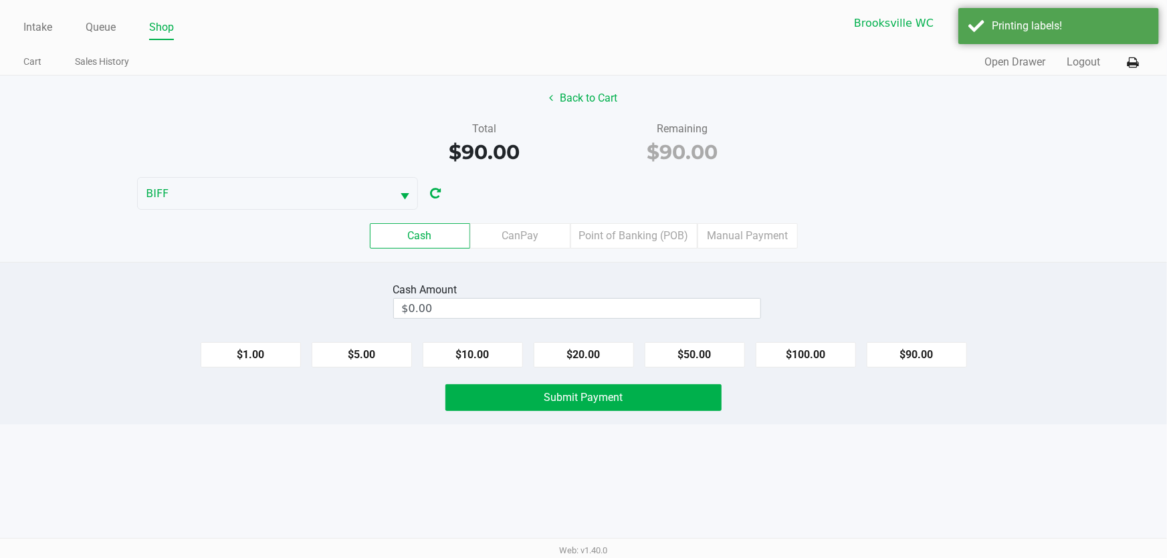
click at [627, 221] on div "Cash CanPay Point of Banking (POB) Manual Payment" at bounding box center [583, 236] width 1187 height 52
click at [630, 233] on label "Point of Banking (POB)" at bounding box center [634, 235] width 127 height 25
click at [0, 0] on 7 "Point of Banking (POB)" at bounding box center [0, 0] width 0 height 0
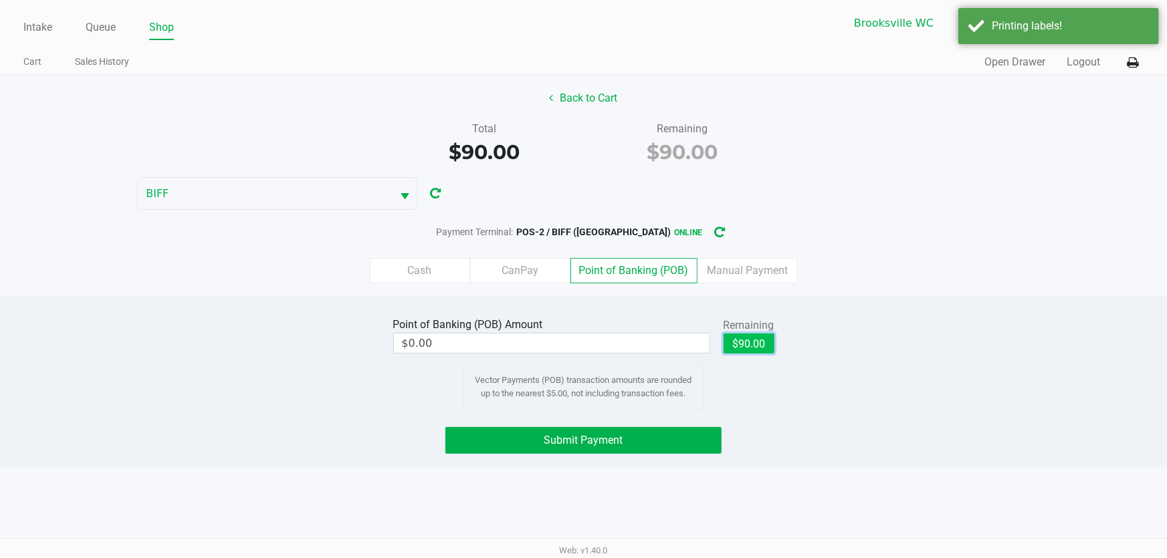
click at [744, 339] on button "$90.00" at bounding box center [749, 344] width 51 height 20
type input "$90.00"
click at [570, 458] on div "Point of Banking (POB) Amount $90.00 Remaining $90.00 Clear Vector Payments (PO…" at bounding box center [583, 382] width 1167 height 171
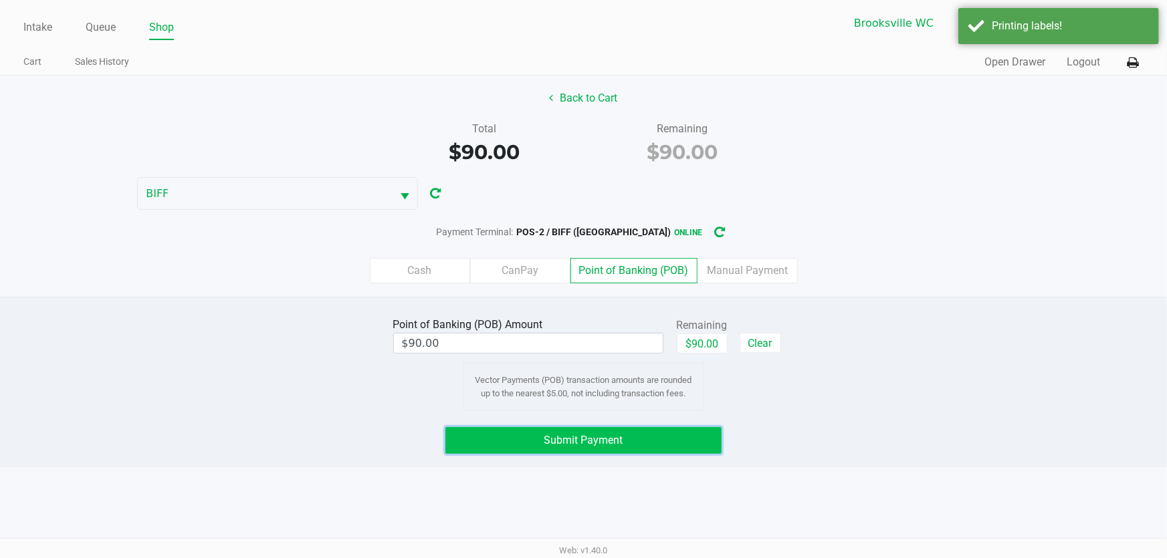
click at [571, 447] on button "Submit Payment" at bounding box center [583, 440] width 277 height 27
